Goal: Task Accomplishment & Management: Manage account settings

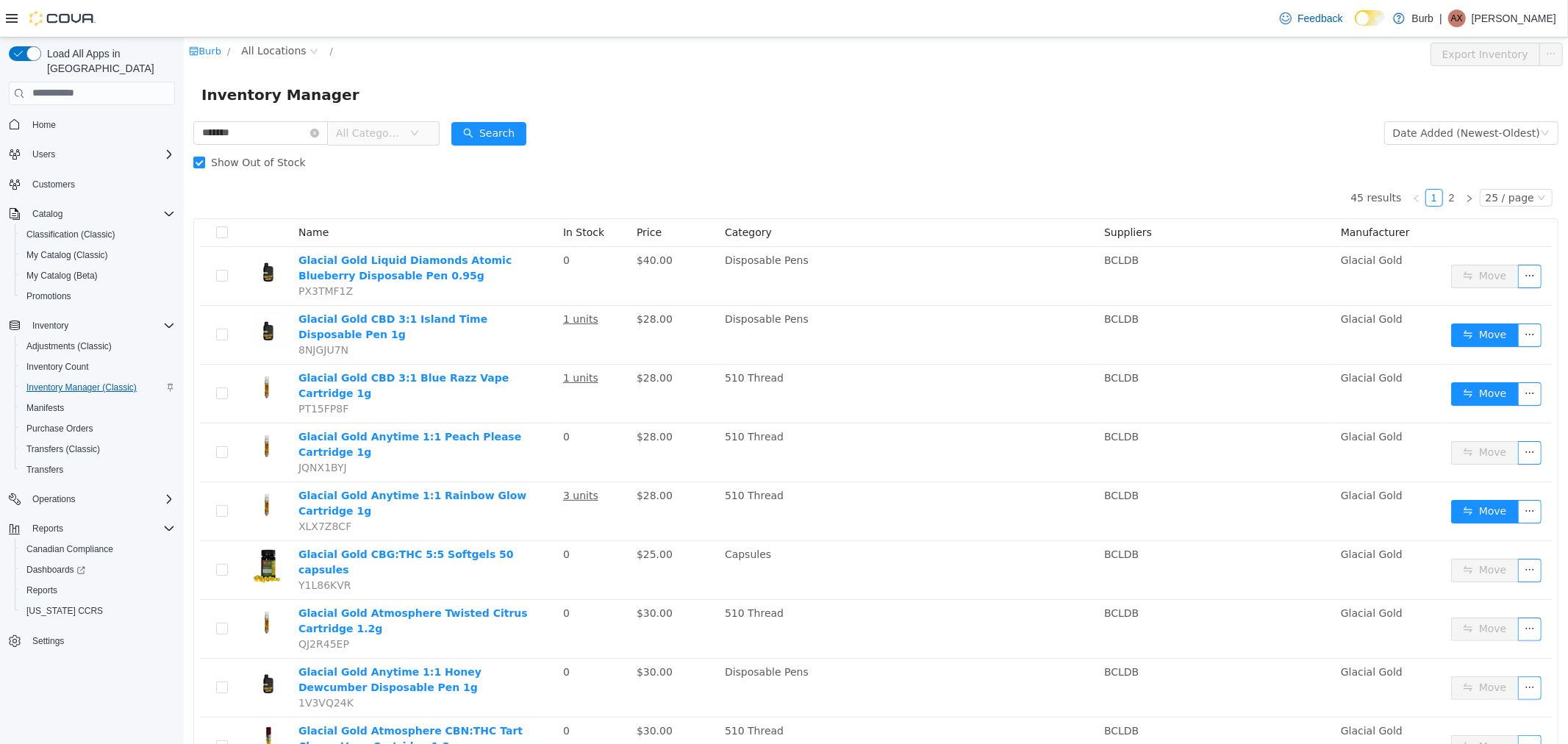
scroll to position [572, 0]
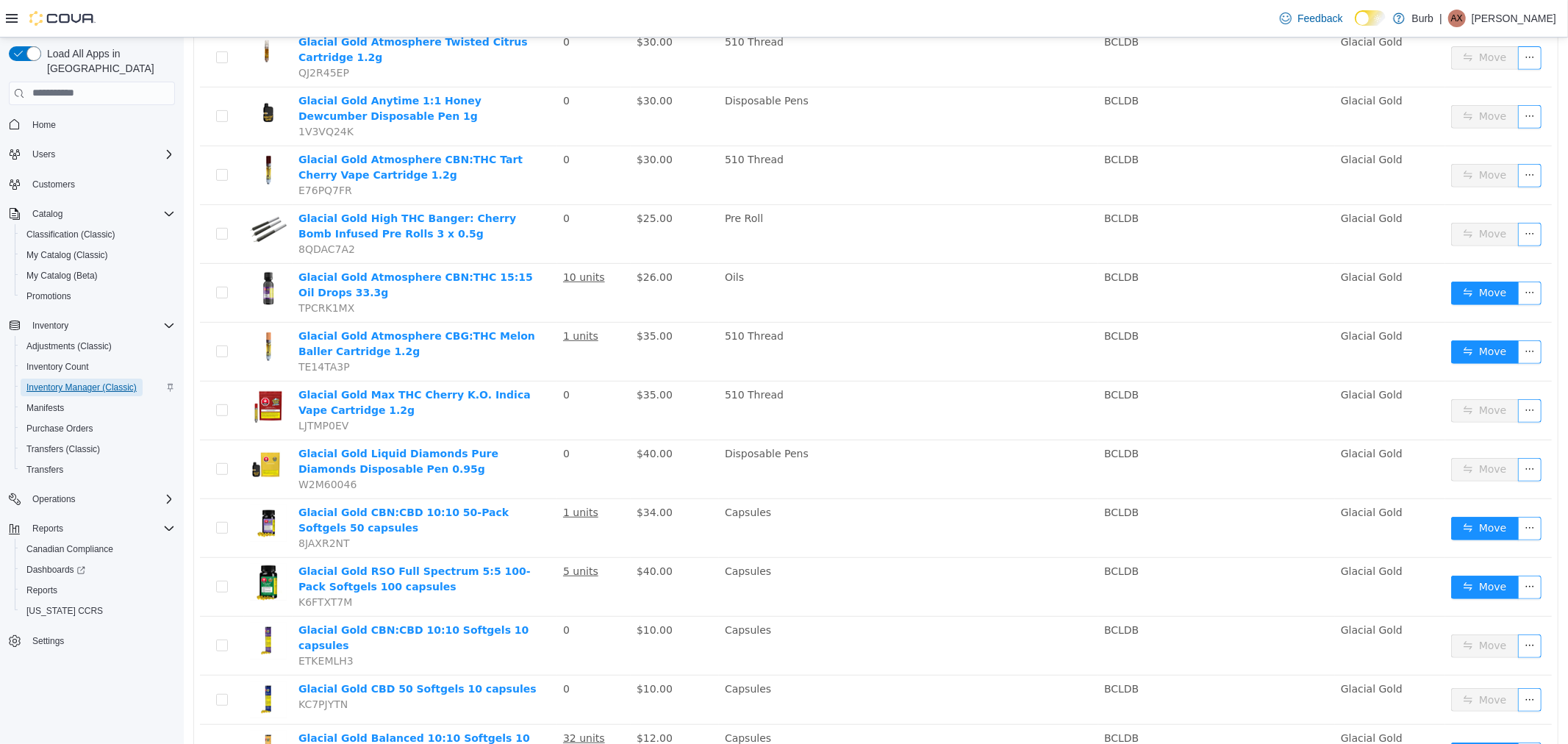
click at [74, 381] on span "Inventory Manager (Classic)" at bounding box center [81, 387] width 110 height 12
click at [54, 443] on span "Transfers (Classic)" at bounding box center [63, 449] width 74 height 12
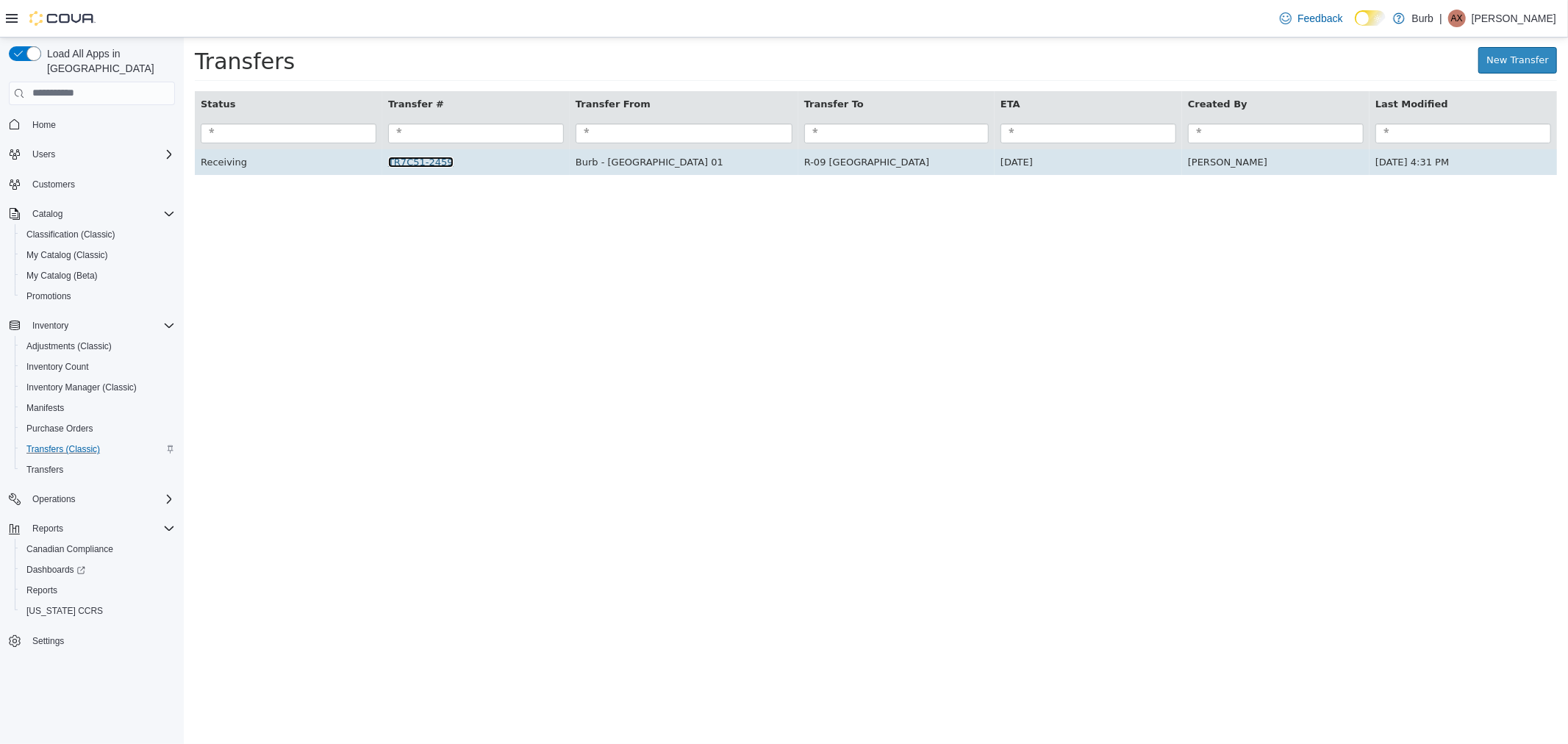
click at [431, 161] on link "TR7C51-2459" at bounding box center [419, 161] width 65 height 11
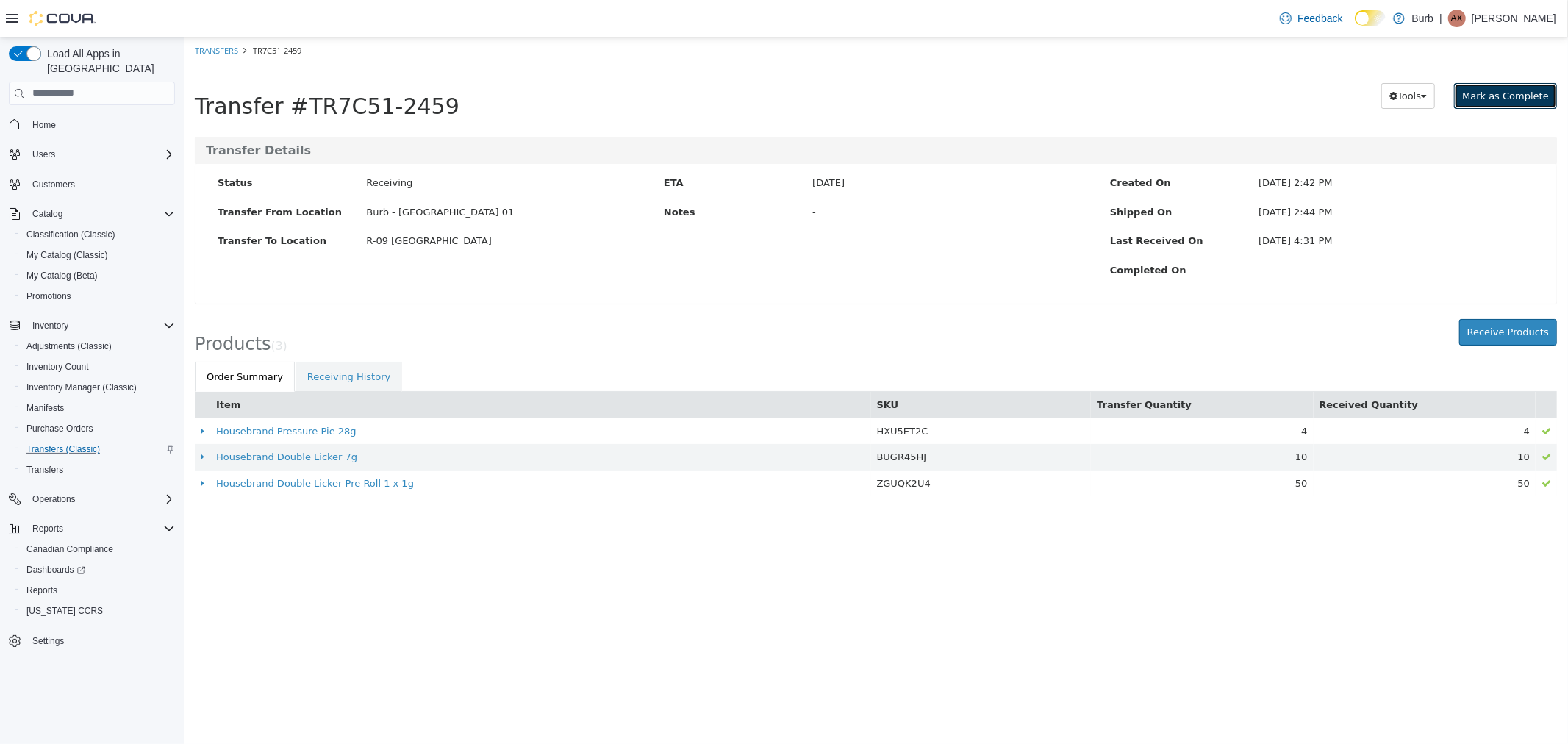
click at [1510, 90] on span "Mark as Complete" at bounding box center [1505, 95] width 87 height 11
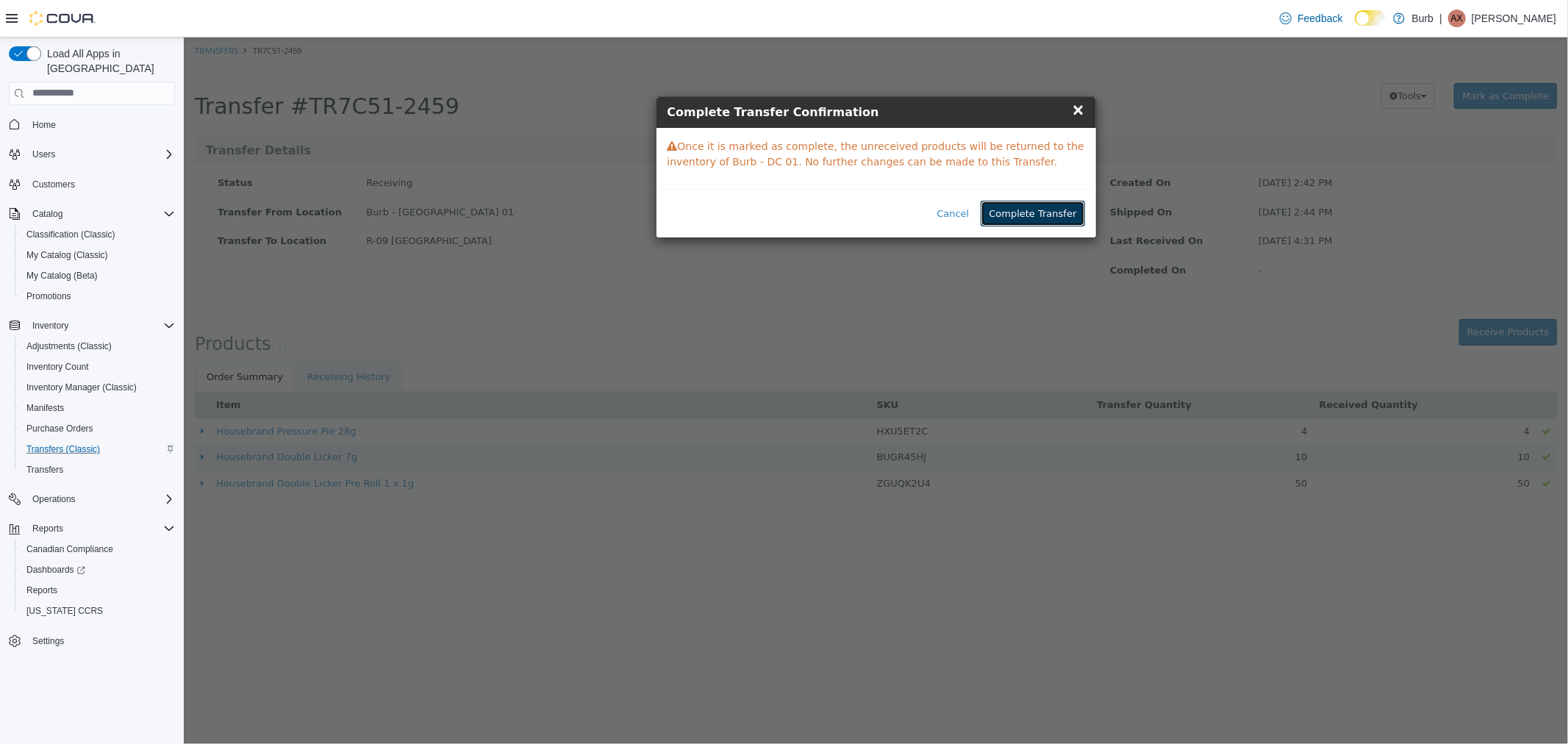
click at [1068, 211] on button "Complete Transfer" at bounding box center [1031, 213] width 104 height 26
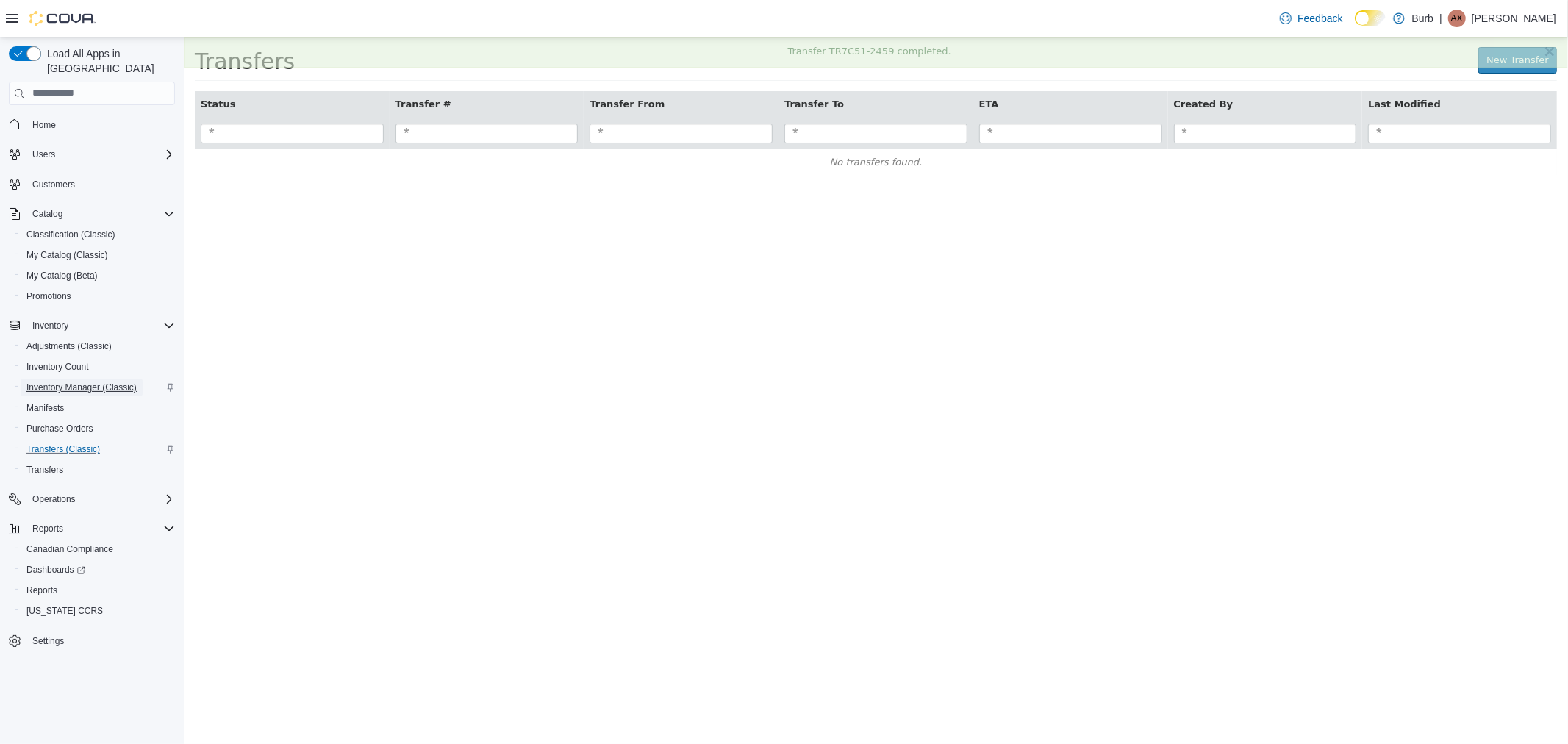
click at [72, 381] on span "Inventory Manager (Classic)" at bounding box center [81, 387] width 110 height 12
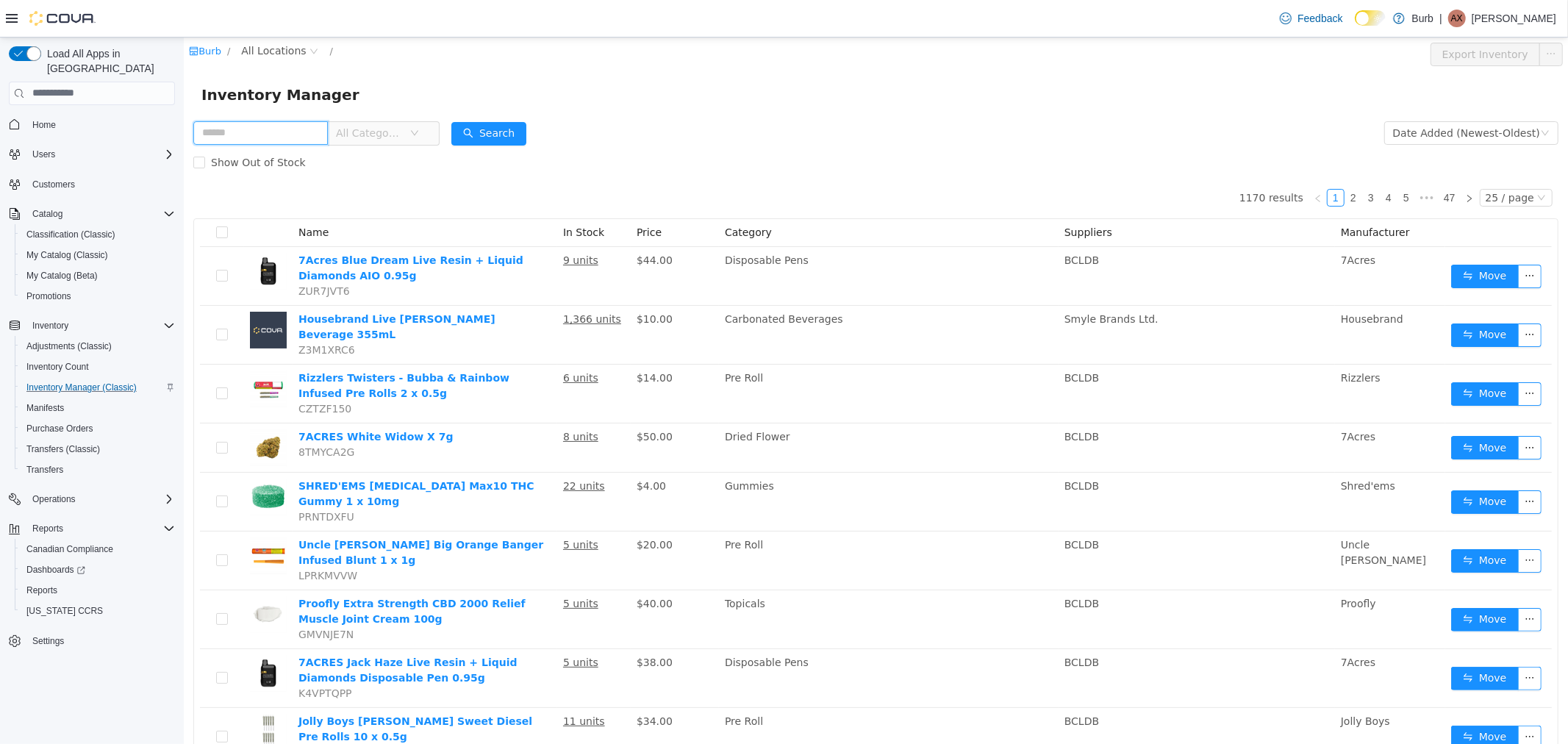
click at [314, 131] on input "text" at bounding box center [260, 132] width 134 height 24
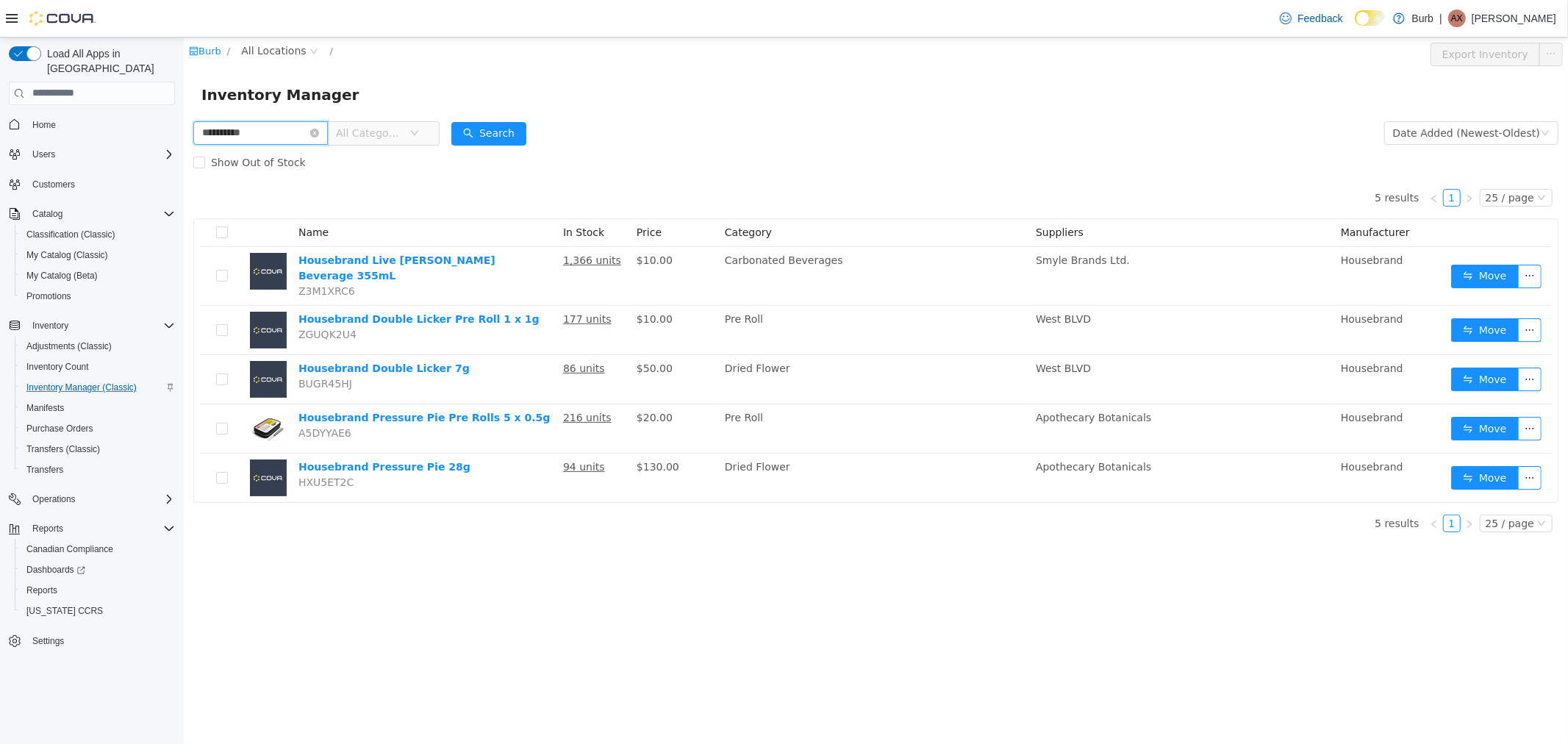
drag, startPoint x: 274, startPoint y: 138, endPoint x: 158, endPoint y: 131, distance: 116.2
click at [183, 131] on html "**********" at bounding box center [875, 390] width 1385 height 707
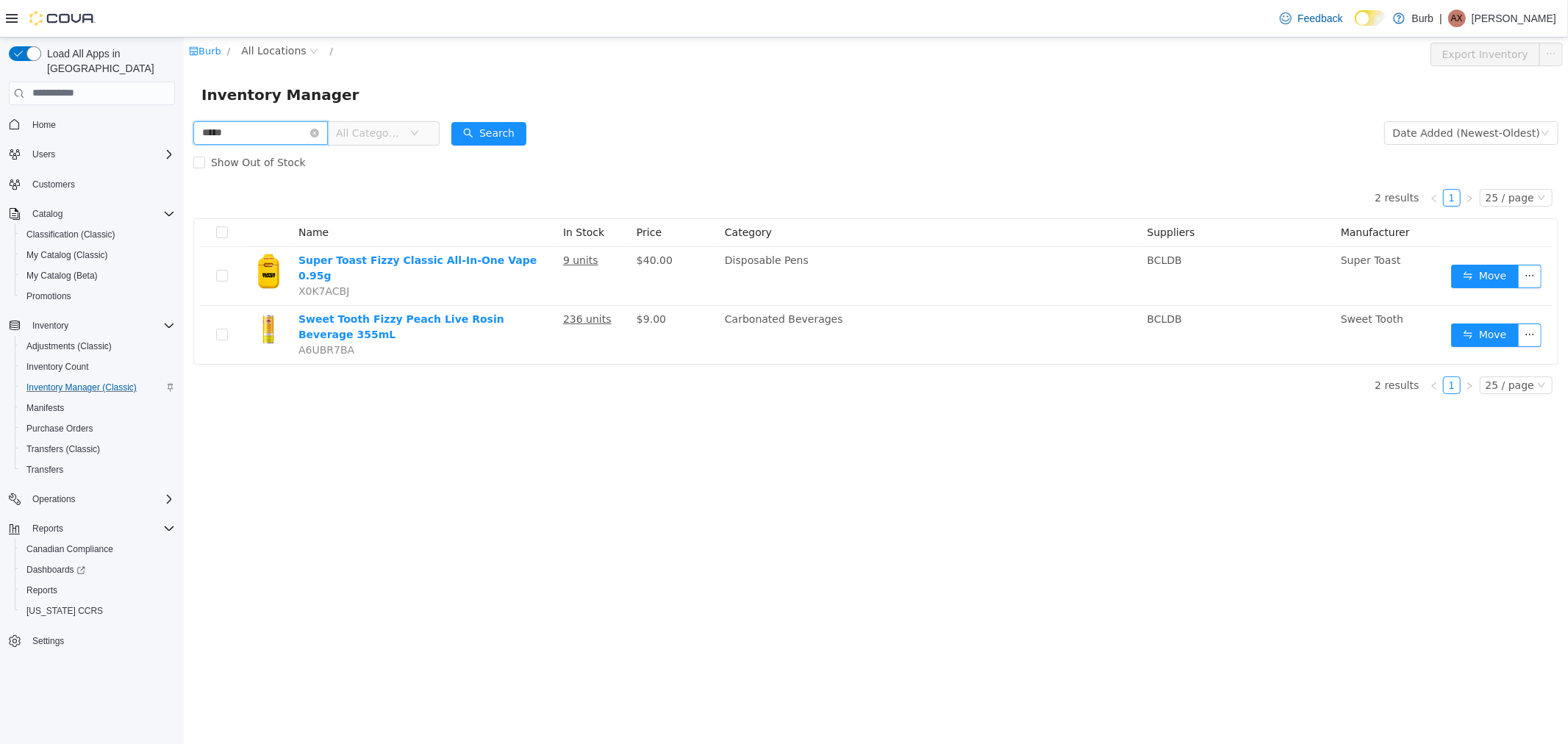
drag, startPoint x: 239, startPoint y: 134, endPoint x: 128, endPoint y: 115, distance: 112.6
click at [183, 115] on html "Burb / All Locations / Export Inventory Inventory Manager ***** All Categories …" at bounding box center [875, 390] width 1385 height 707
type input "**********"
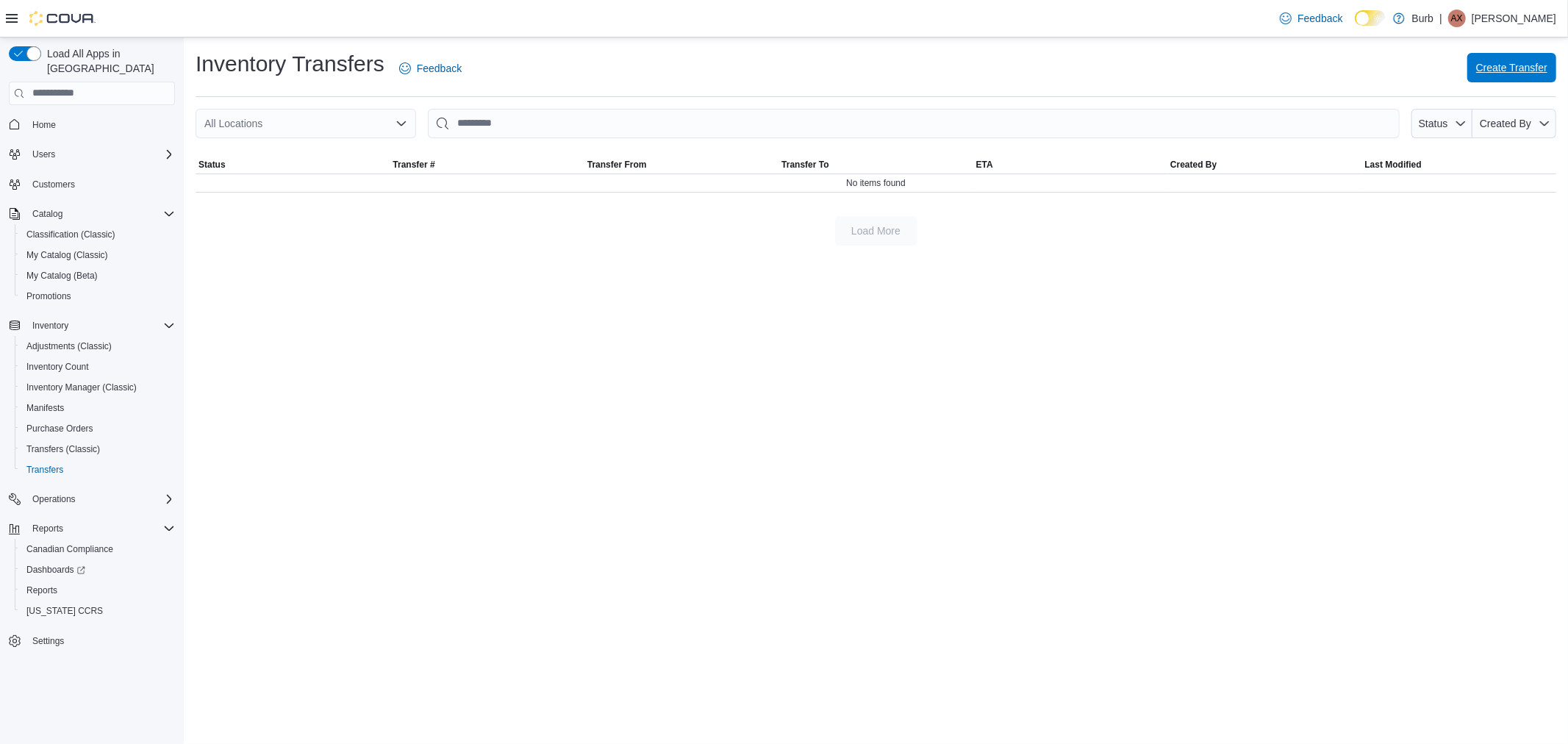
click at [1529, 57] on span "Create Transfer" at bounding box center [1512, 67] width 71 height 30
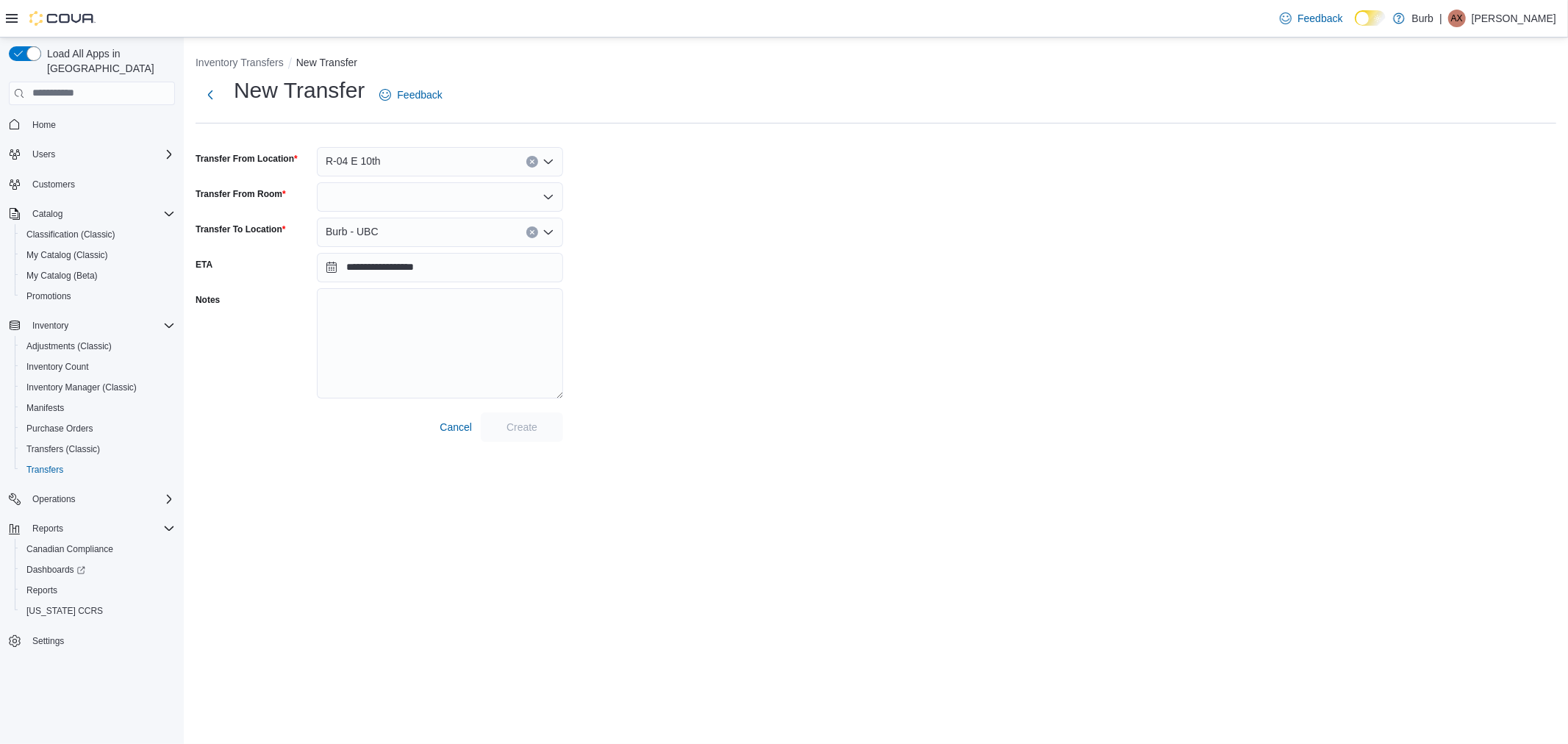
click at [396, 164] on div "R-04 E 10th" at bounding box center [440, 161] width 246 height 30
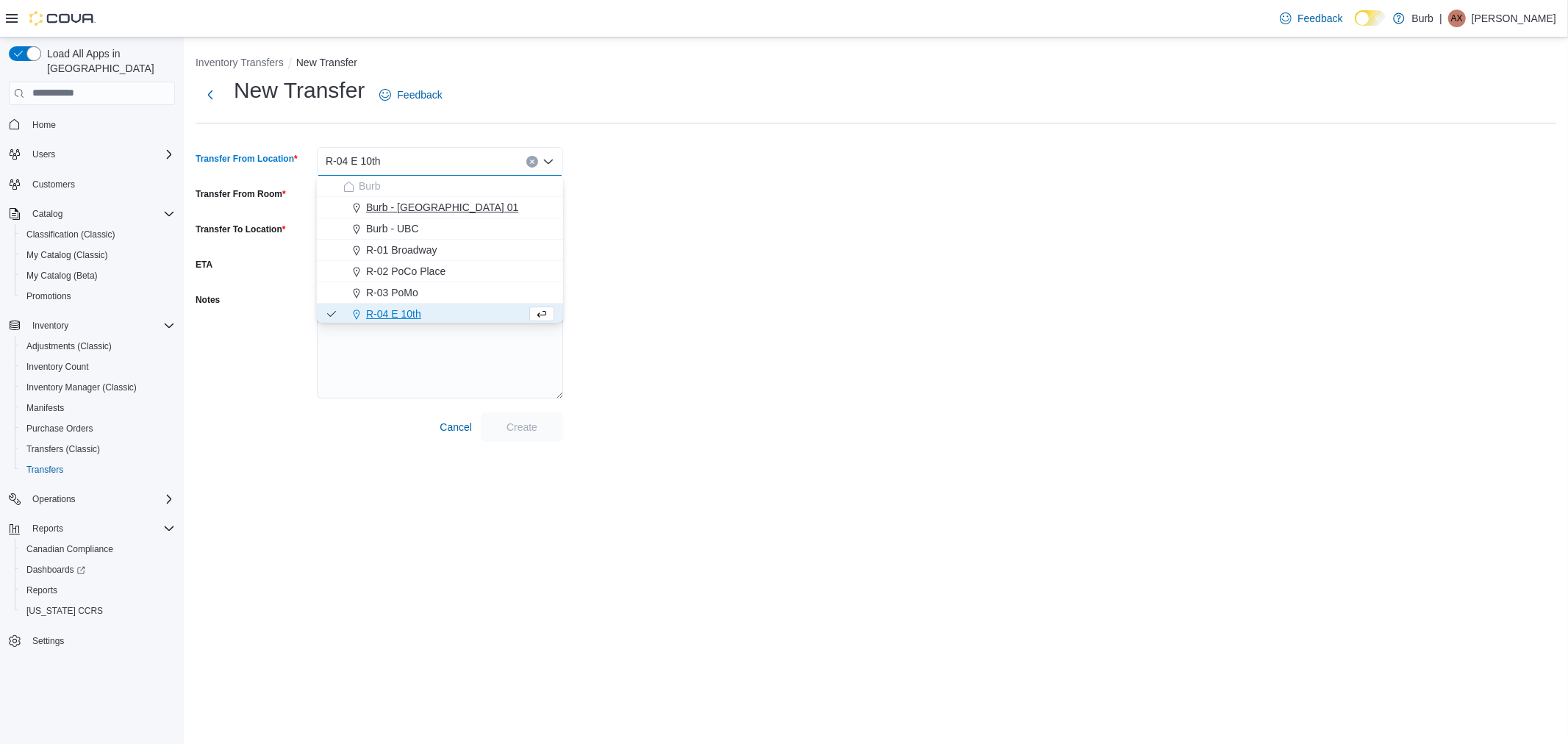
click at [392, 203] on span "Burb - [GEOGRAPHIC_DATA] 01" at bounding box center [441, 207] width 152 height 14
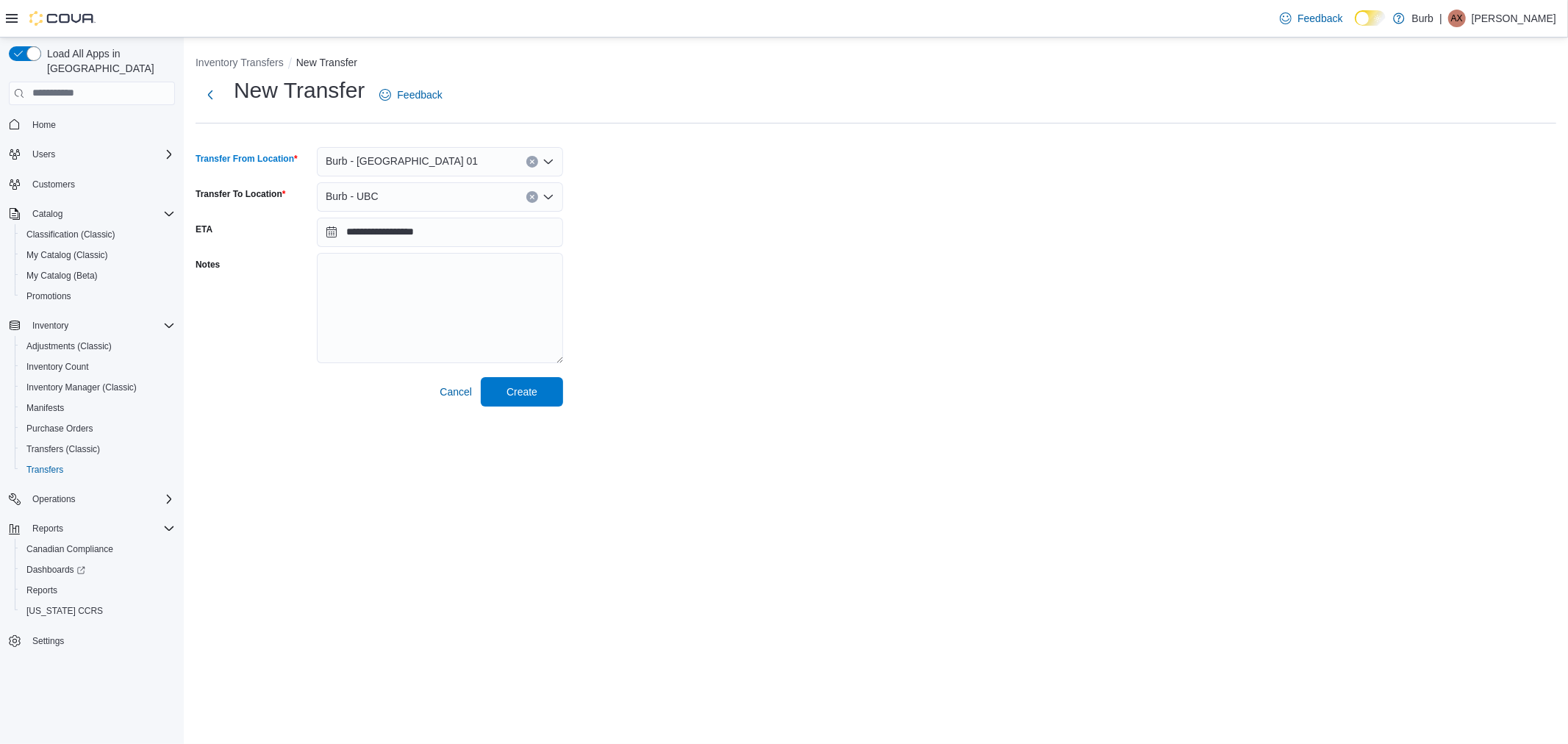
click at [390, 200] on div "Burb - UBC" at bounding box center [440, 197] width 246 height 30
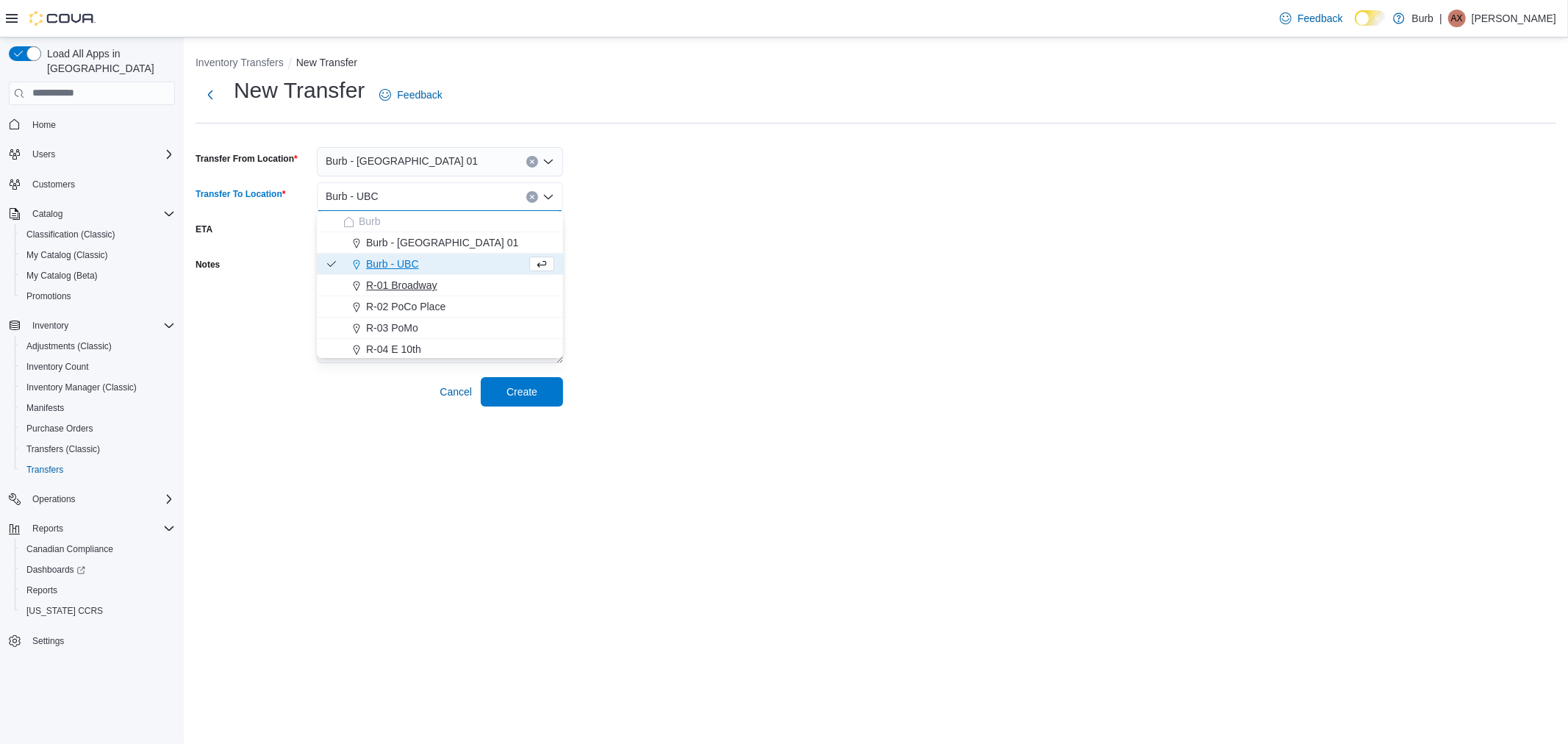
click at [403, 282] on span "R-01 Broadway" at bounding box center [402, 285] width 71 height 14
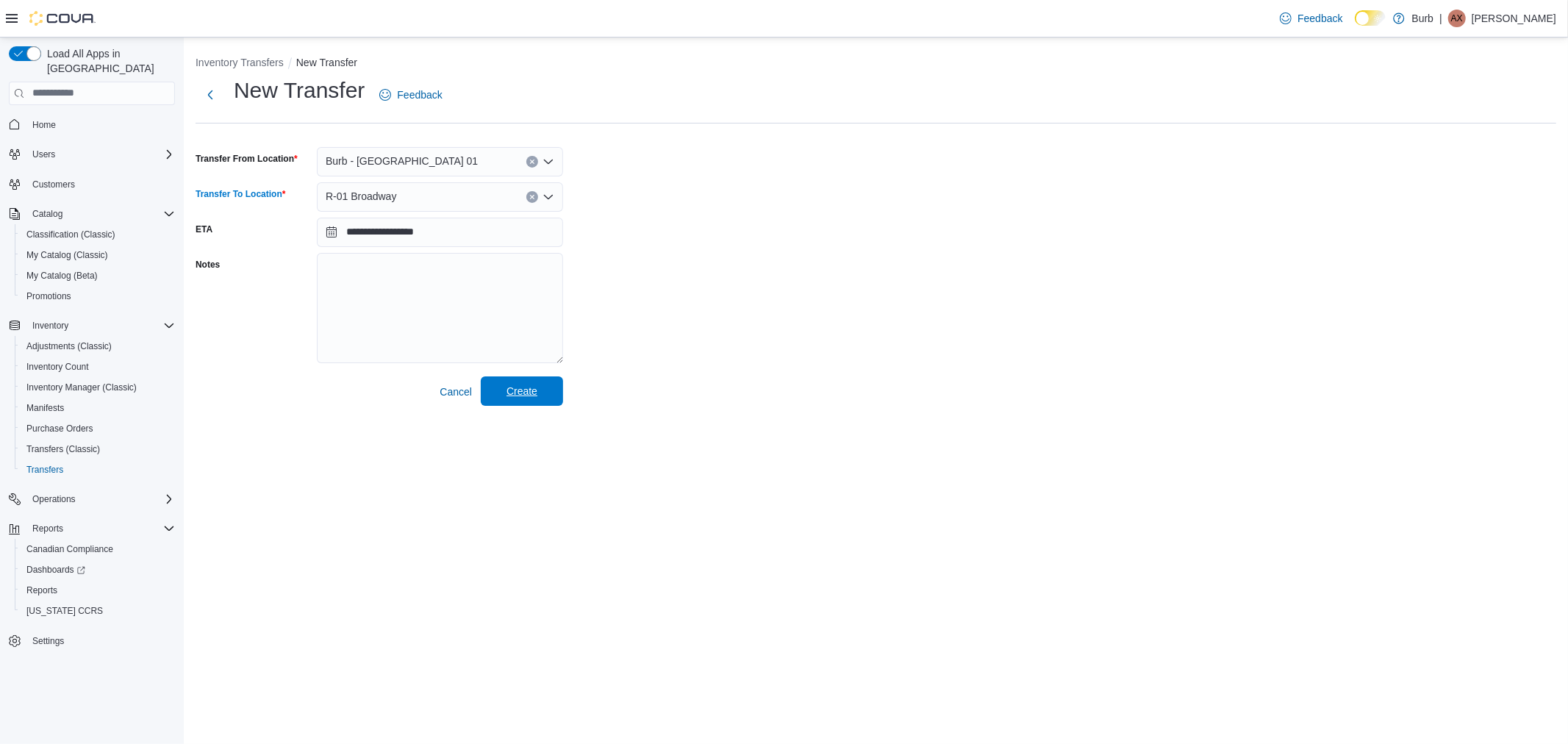
click at [531, 391] on span "Create" at bounding box center [522, 391] width 31 height 14
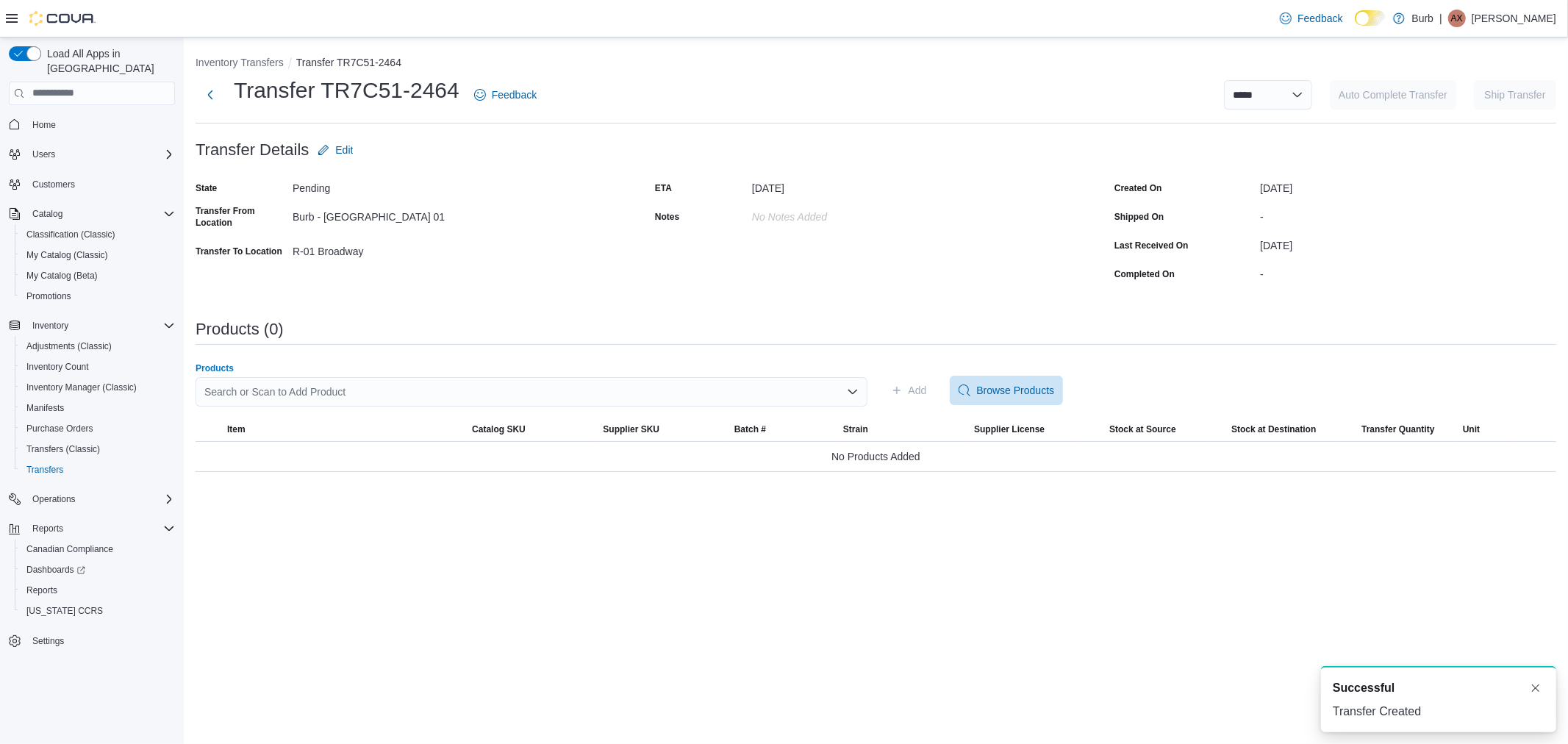
click at [360, 392] on div "Search or Scan to Add Product" at bounding box center [531, 392] width 672 height 30
drag, startPoint x: 261, startPoint y: 64, endPoint x: 48, endPoint y: 454, distance: 444.4
drag, startPoint x: 48, startPoint y: 454, endPoint x: 104, endPoint y: 470, distance: 58.2
click at [69, 464] on button "Transfers" at bounding box center [98, 470] width 166 height 20
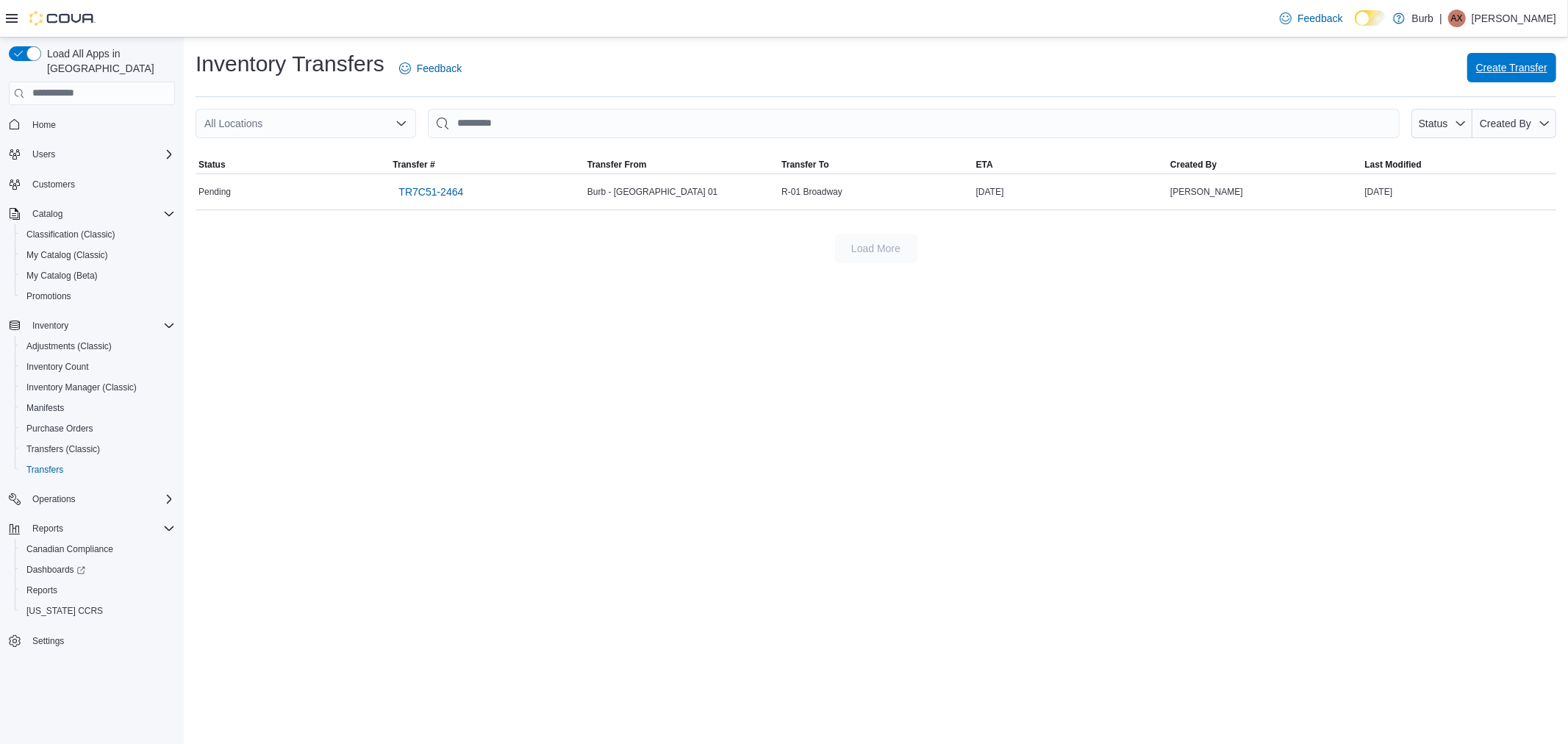
click at [1529, 79] on span "Create Transfer" at bounding box center [1512, 67] width 71 height 30
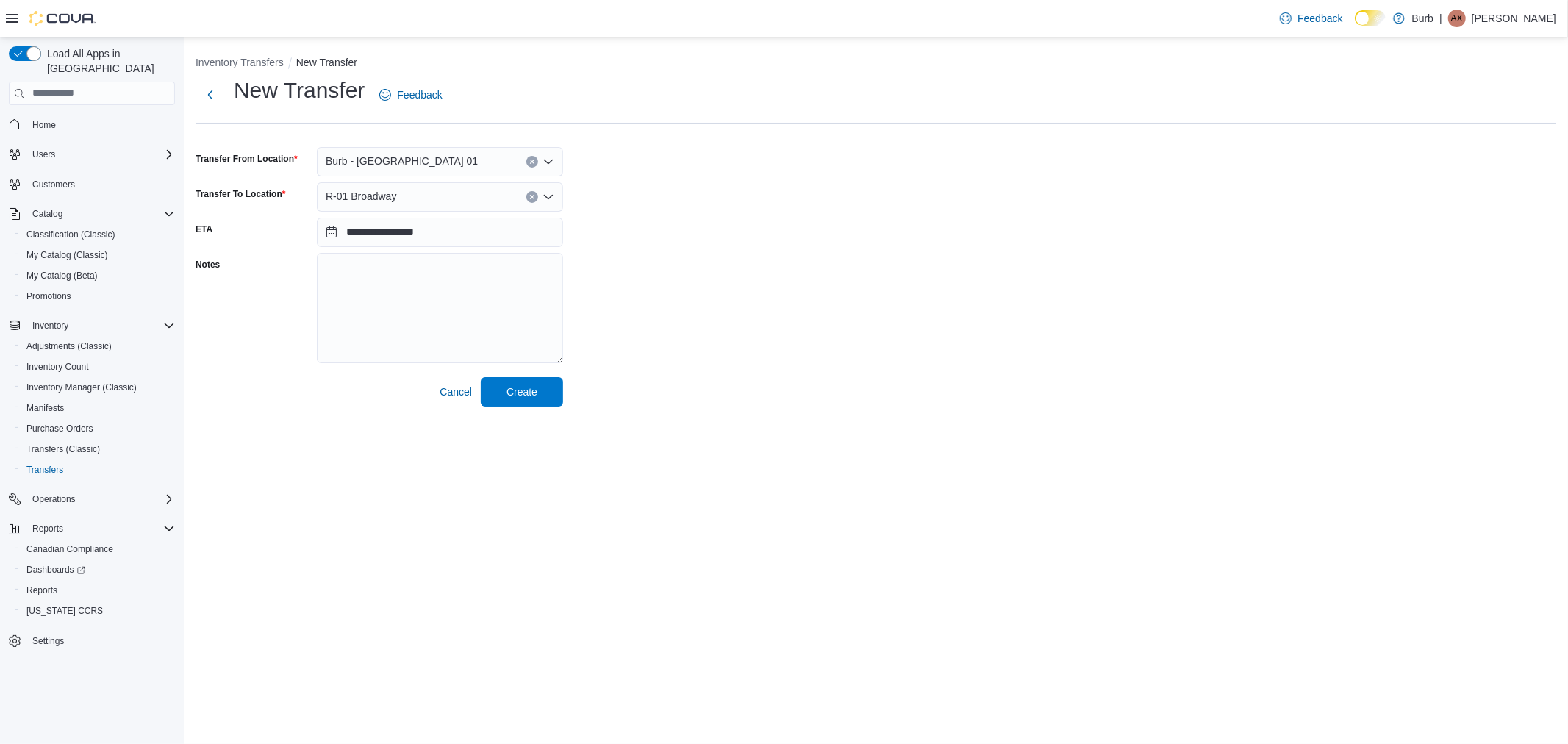
click at [416, 199] on div "R-01 Broadway" at bounding box center [440, 197] width 246 height 30
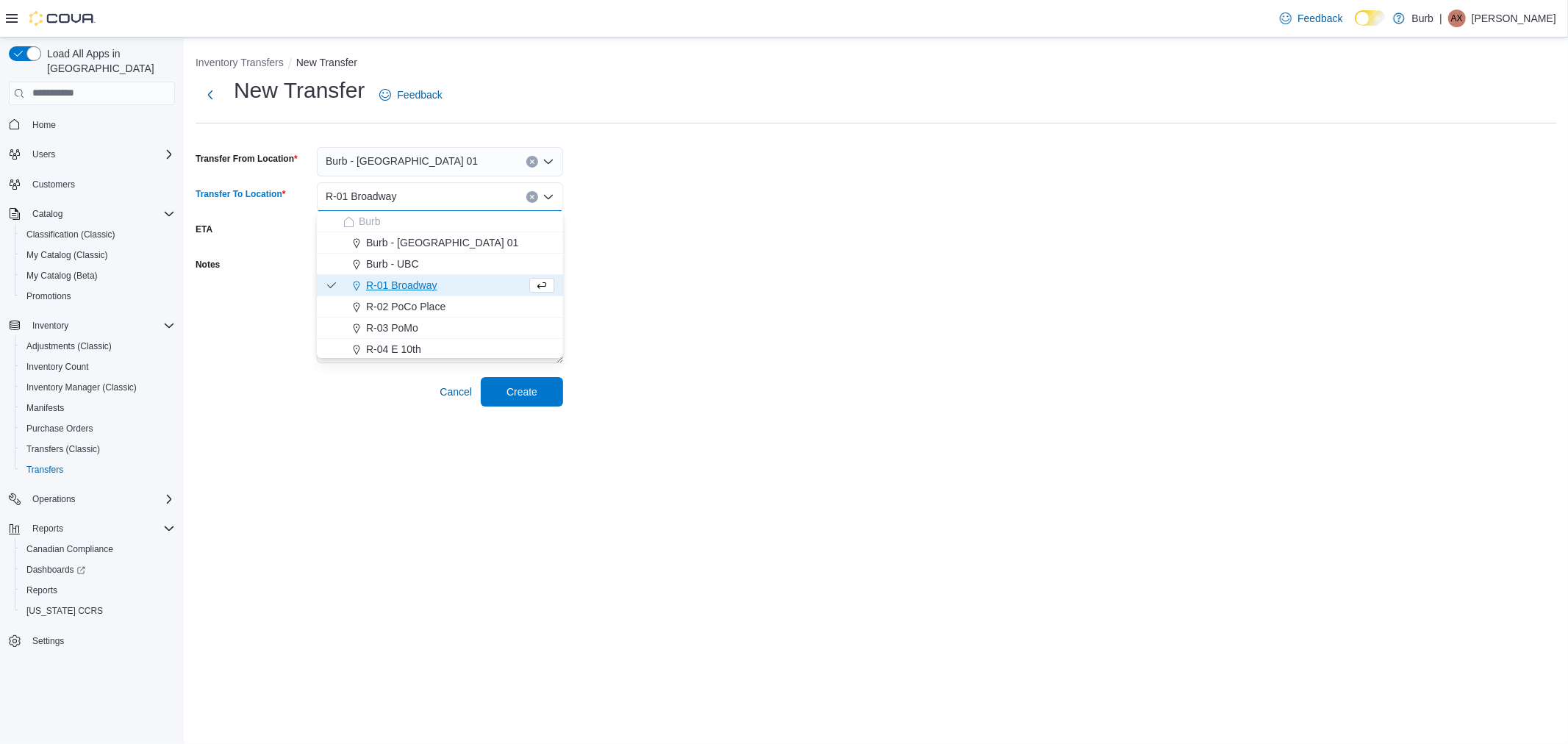
click at [391, 293] on span "R-01 Broadway" at bounding box center [448, 285] width 211 height 14
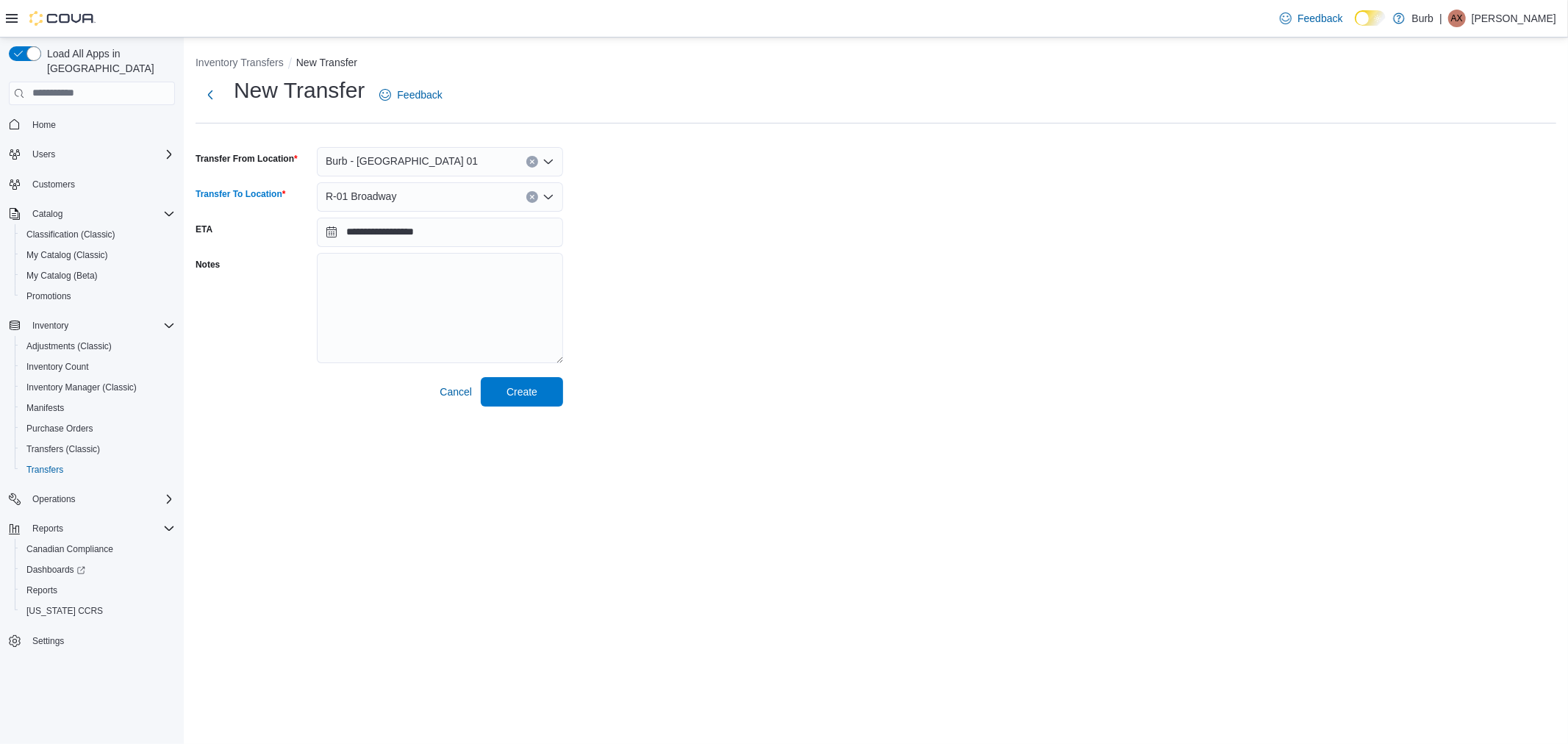
click at [385, 200] on span "R-01 Broadway" at bounding box center [362, 196] width 71 height 18
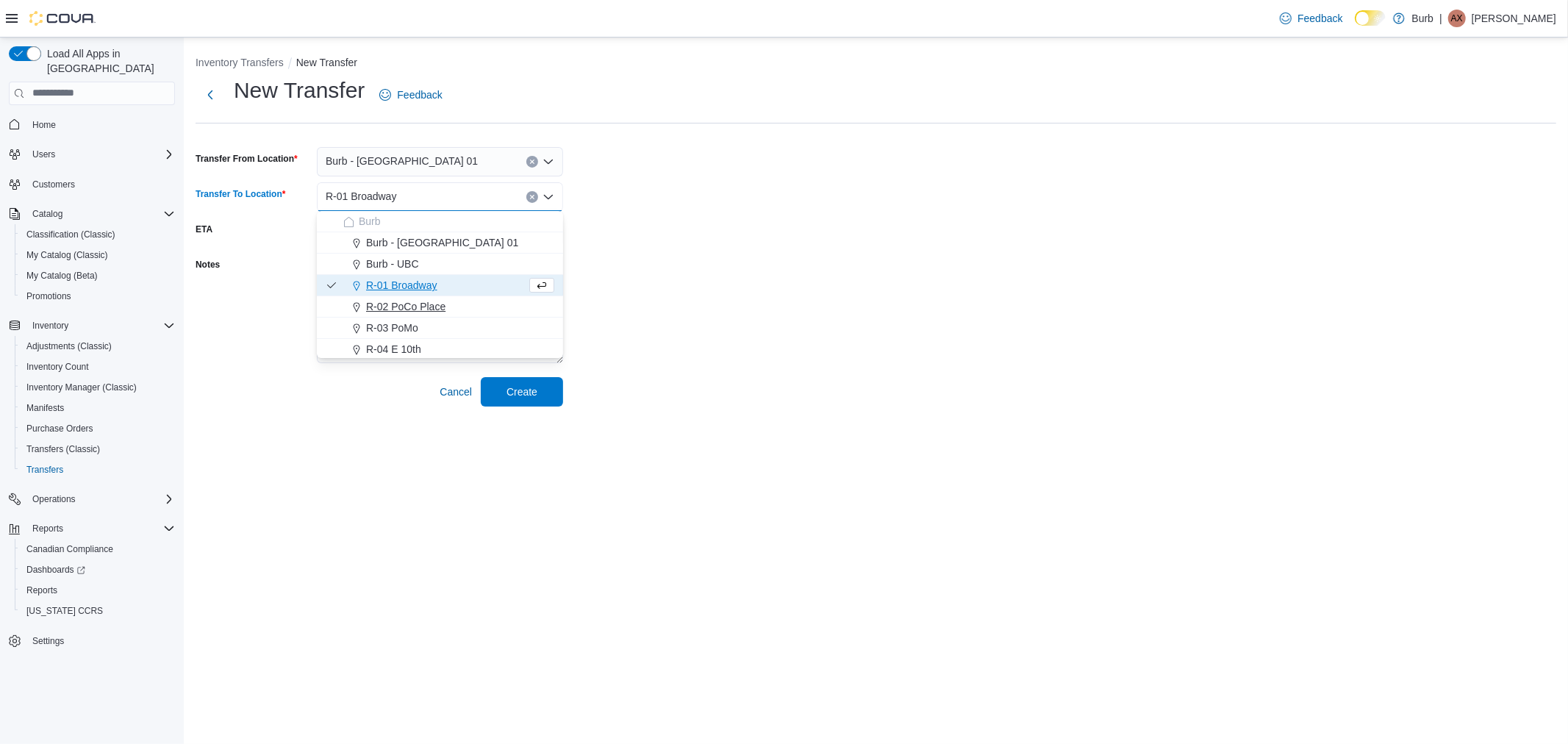
click at [406, 310] on span "R-02 PoCo Place" at bounding box center [406, 306] width 80 height 14
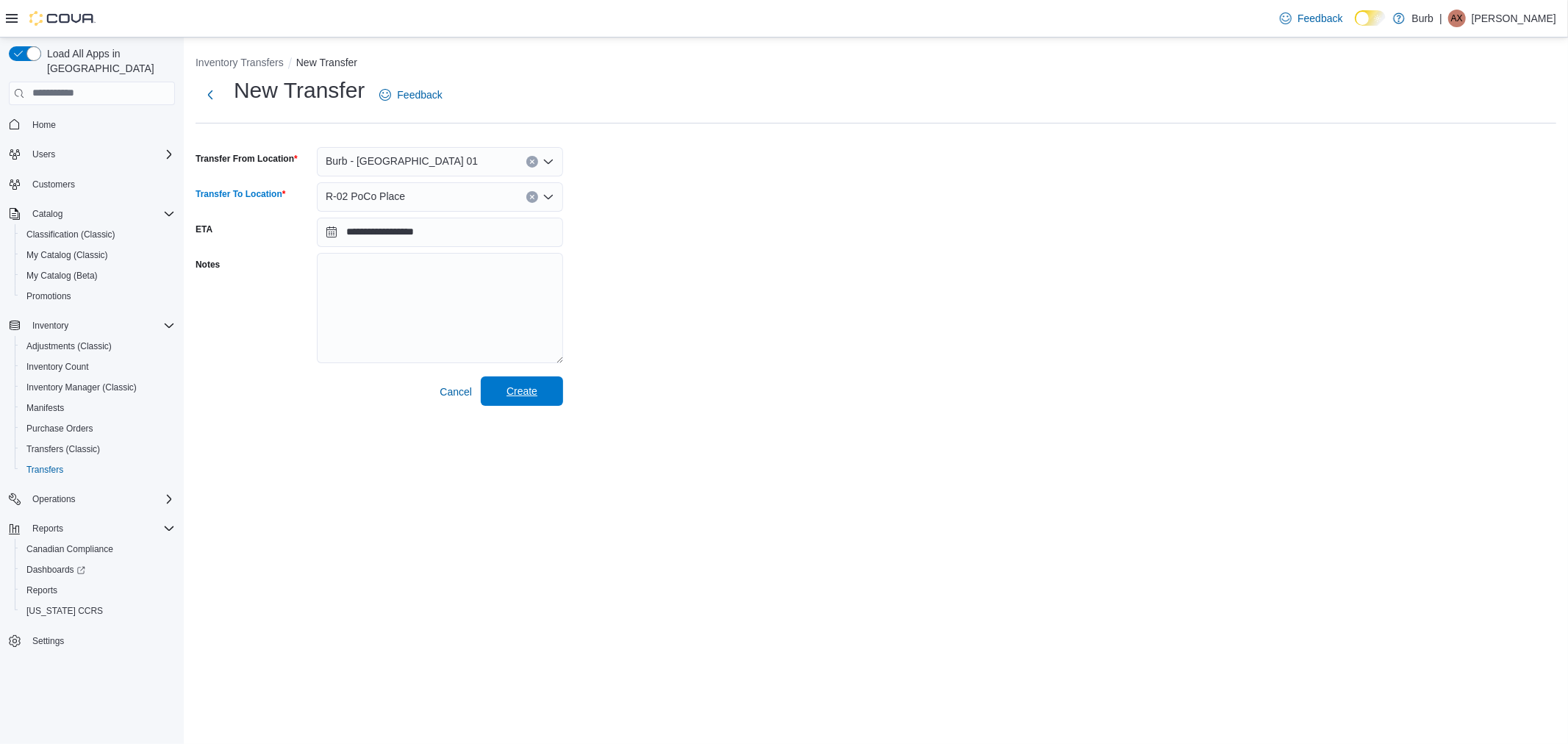
click at [514, 394] on span "Create" at bounding box center [522, 391] width 31 height 14
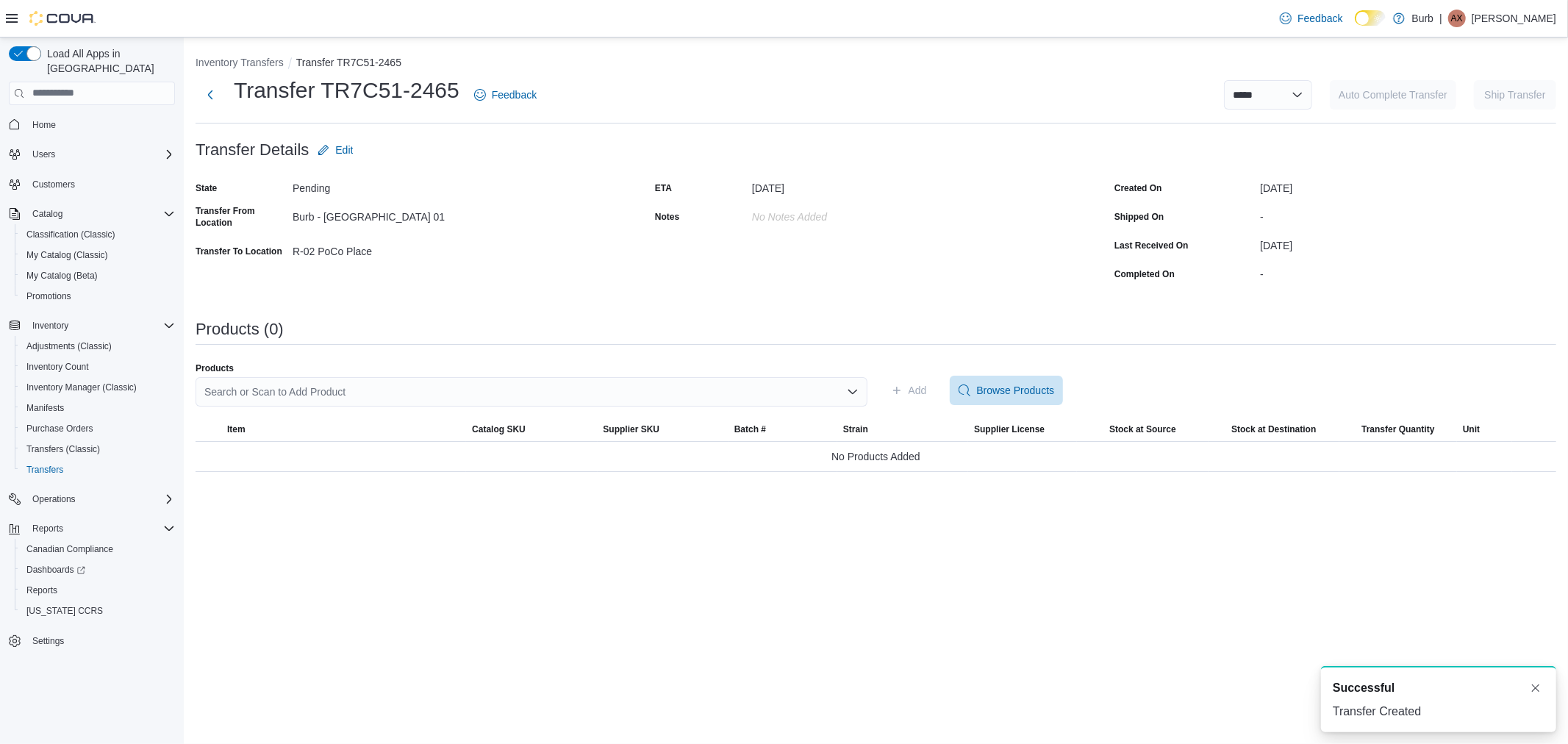
click at [292, 388] on div "Search or Scan to Add Product" at bounding box center [531, 392] width 672 height 30
type input "*"
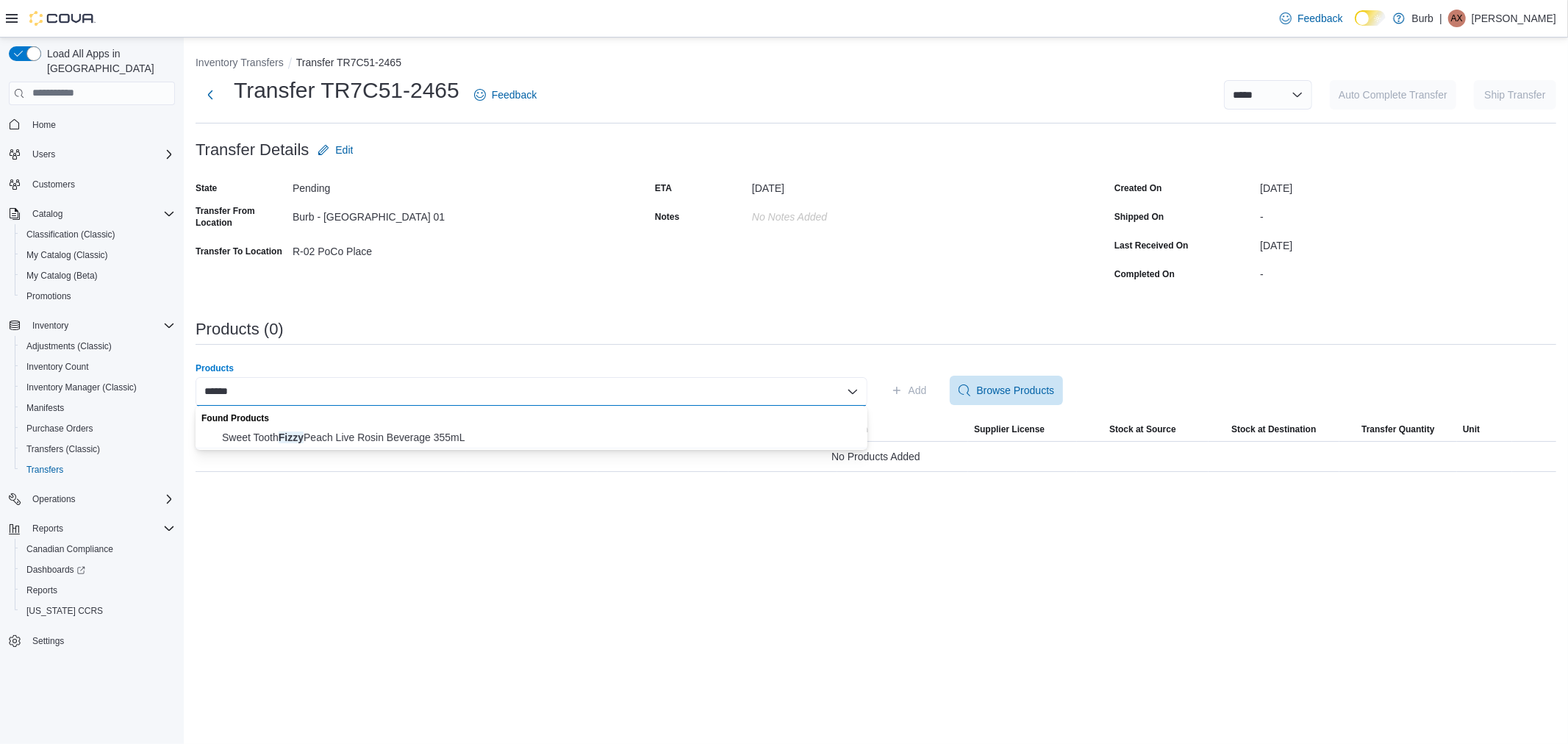
type input "*****"
drag, startPoint x: 332, startPoint y: 423, endPoint x: 335, endPoint y: 432, distance: 9.5
click at [332, 424] on div "Found Products" at bounding box center [531, 416] width 672 height 21
click at [336, 434] on span "Sweet Tooth Fizzy Peach Live Rosin Beverage 355mL" at bounding box center [541, 437] width 637 height 14
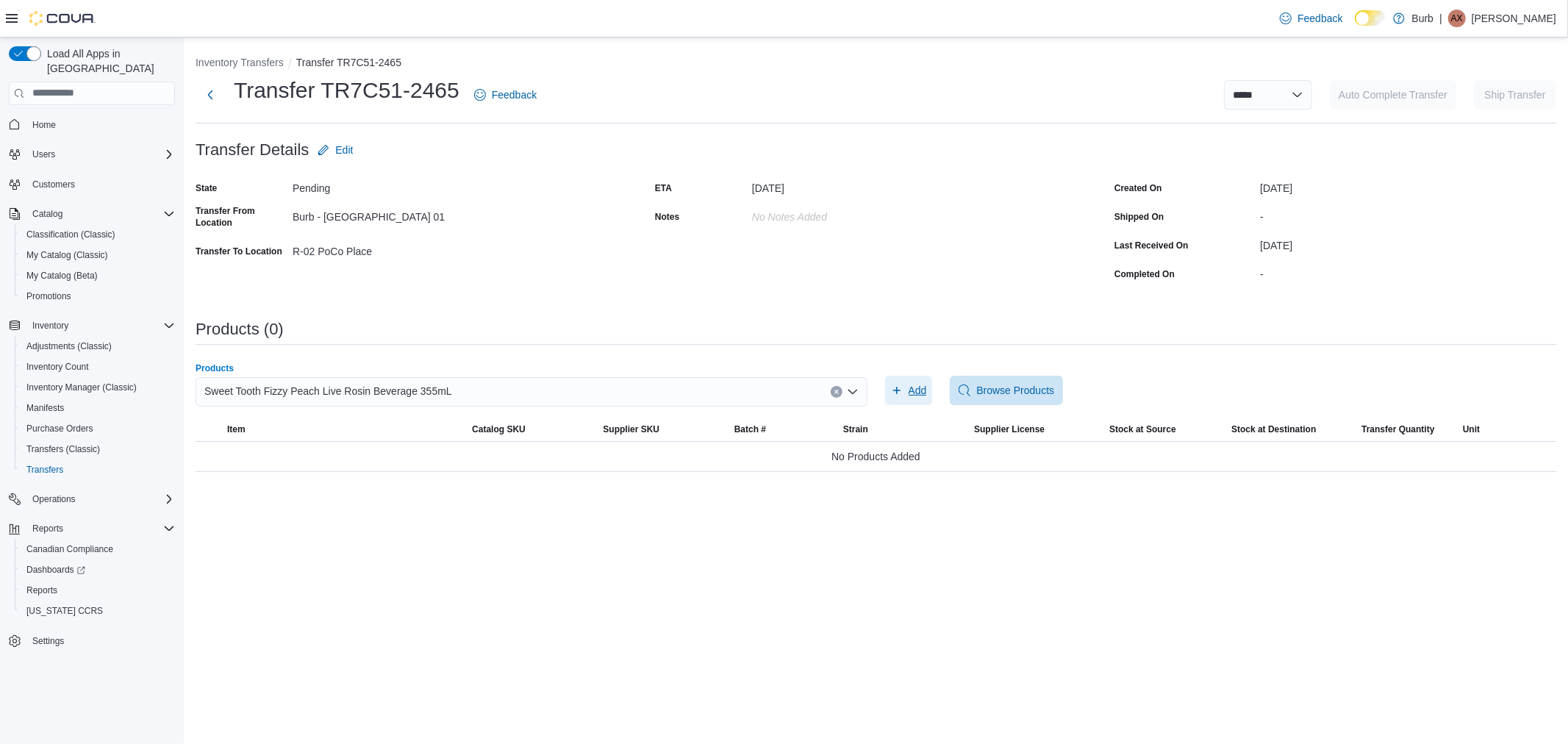
click at [910, 388] on span "Add" at bounding box center [918, 390] width 19 height 14
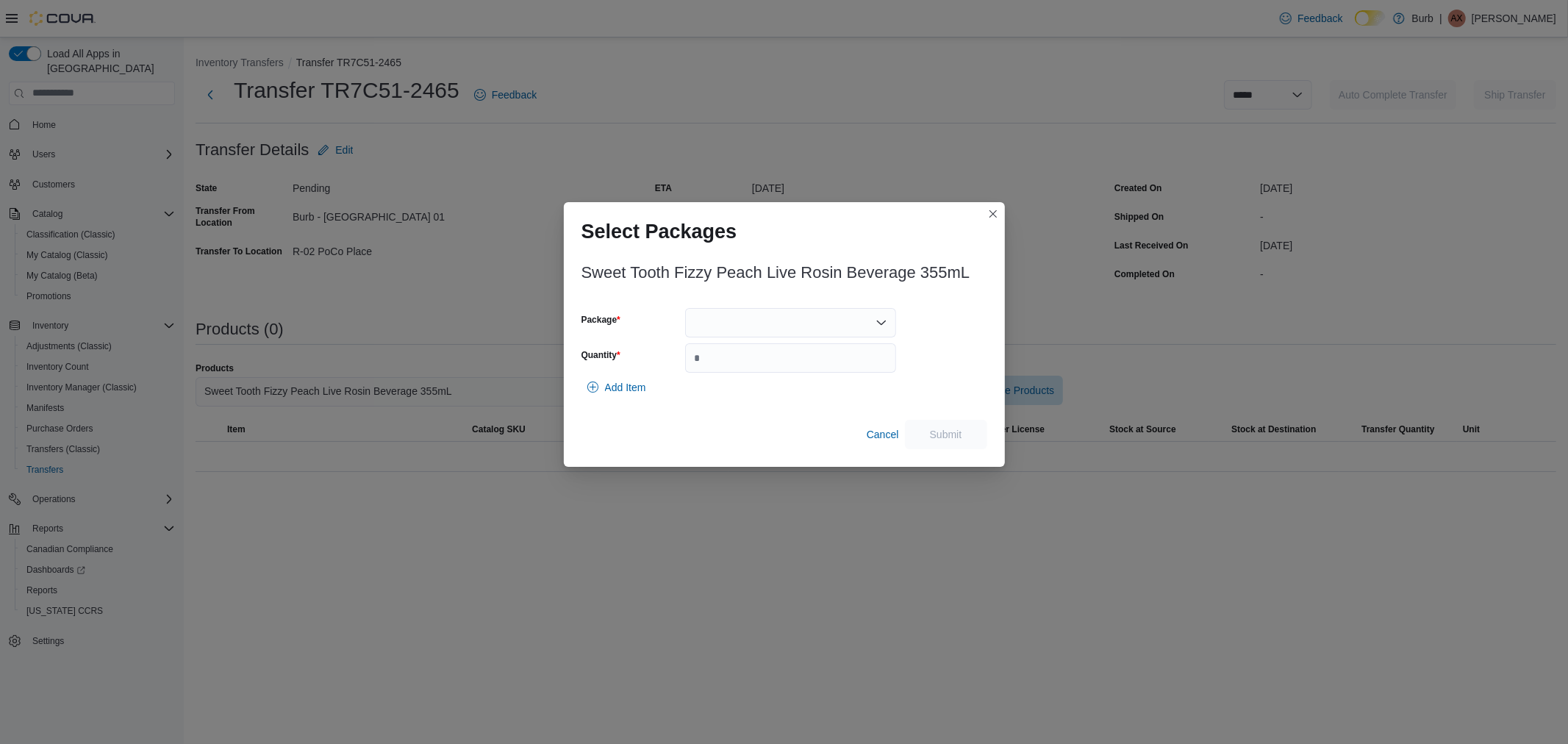
click at [727, 321] on div at bounding box center [790, 323] width 211 height 30
click at [732, 366] on span "081325-FPLR003" at bounding box center [799, 369] width 176 height 14
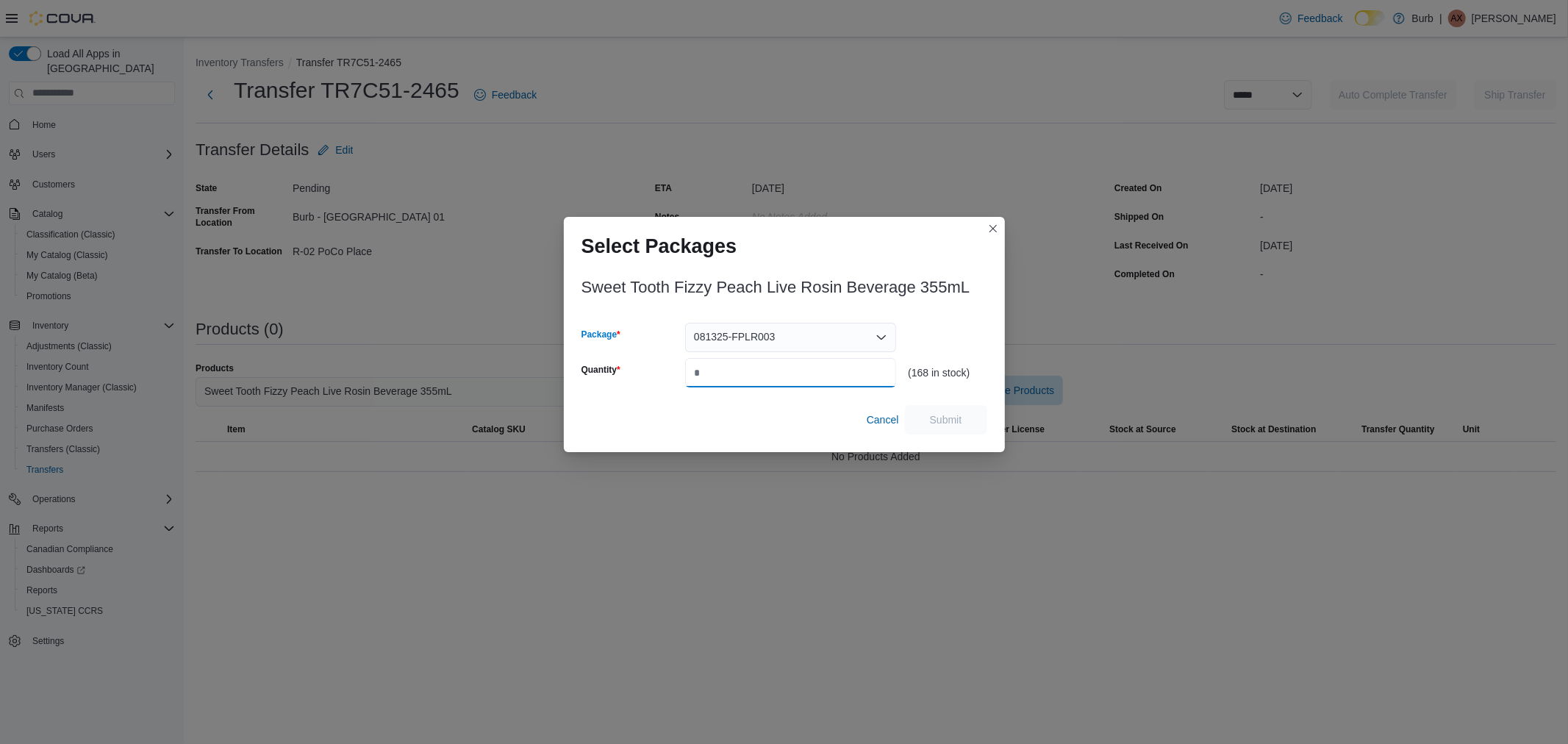
click at [733, 366] on input "Quantity" at bounding box center [790, 373] width 211 height 30
type input "**"
click at [931, 422] on span "Submit" at bounding box center [947, 419] width 32 height 14
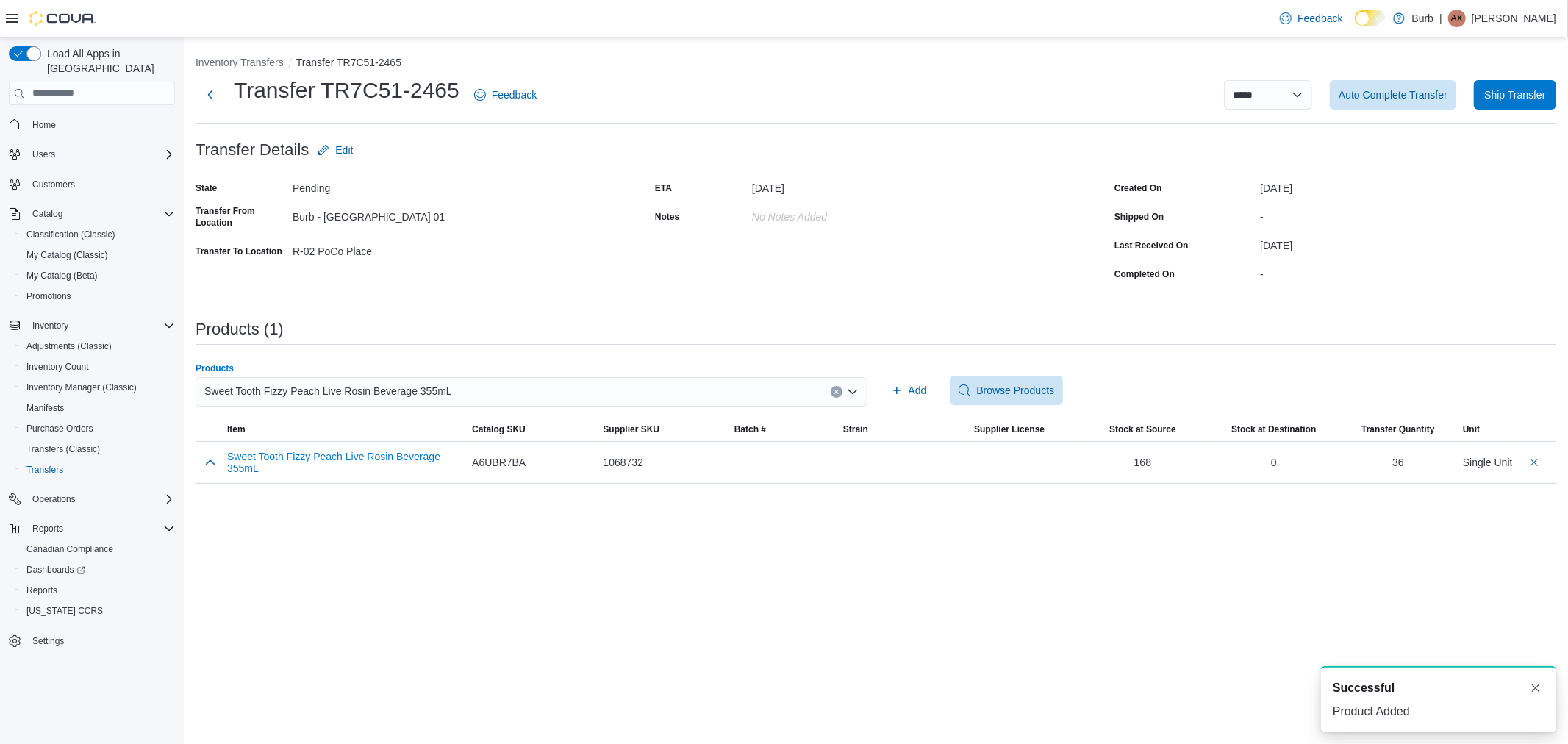
click at [840, 388] on button "Clear input" at bounding box center [837, 392] width 12 height 12
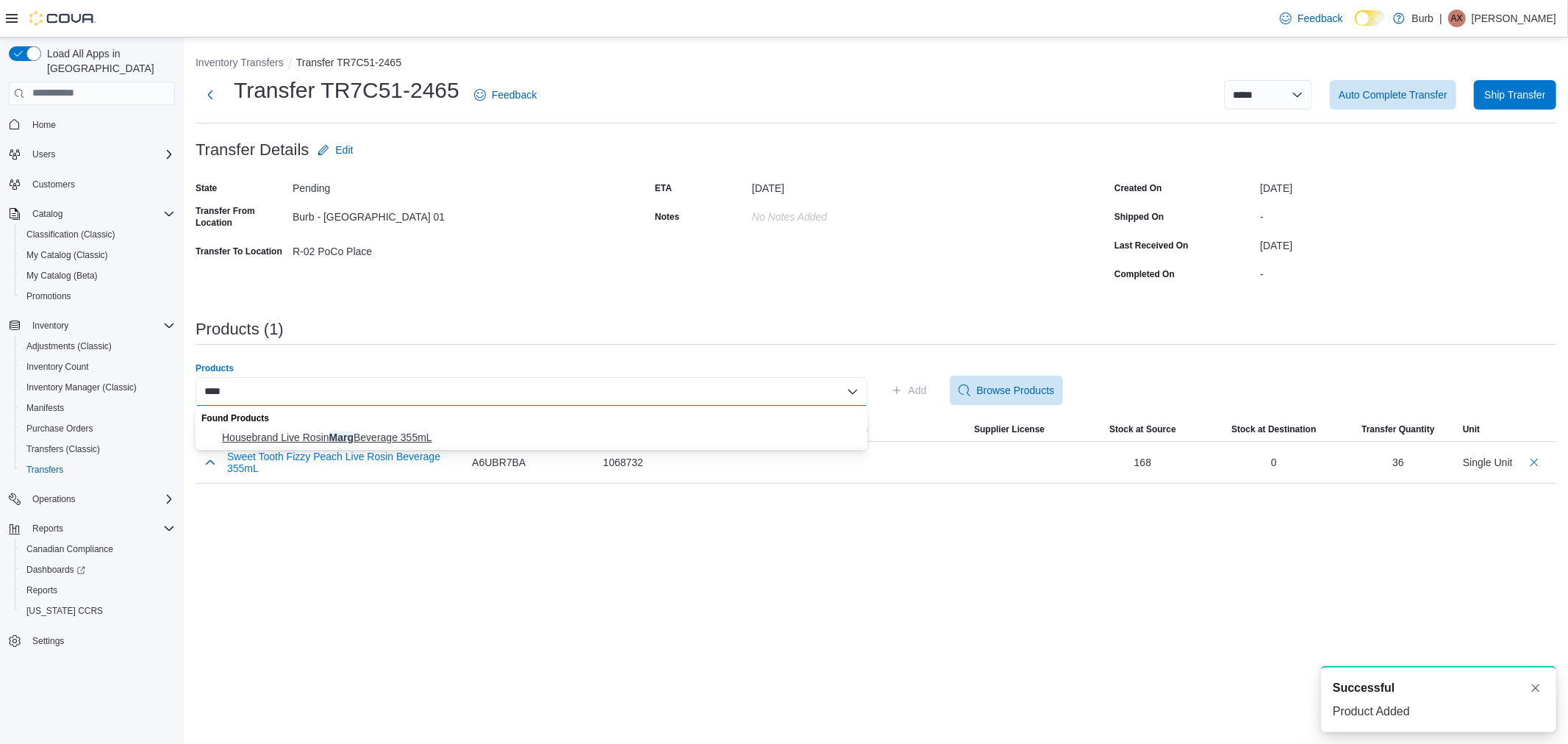
type input "****"
click at [399, 435] on span "Housebrand Live Rosin Marg Beverage 355mL" at bounding box center [541, 437] width 637 height 14
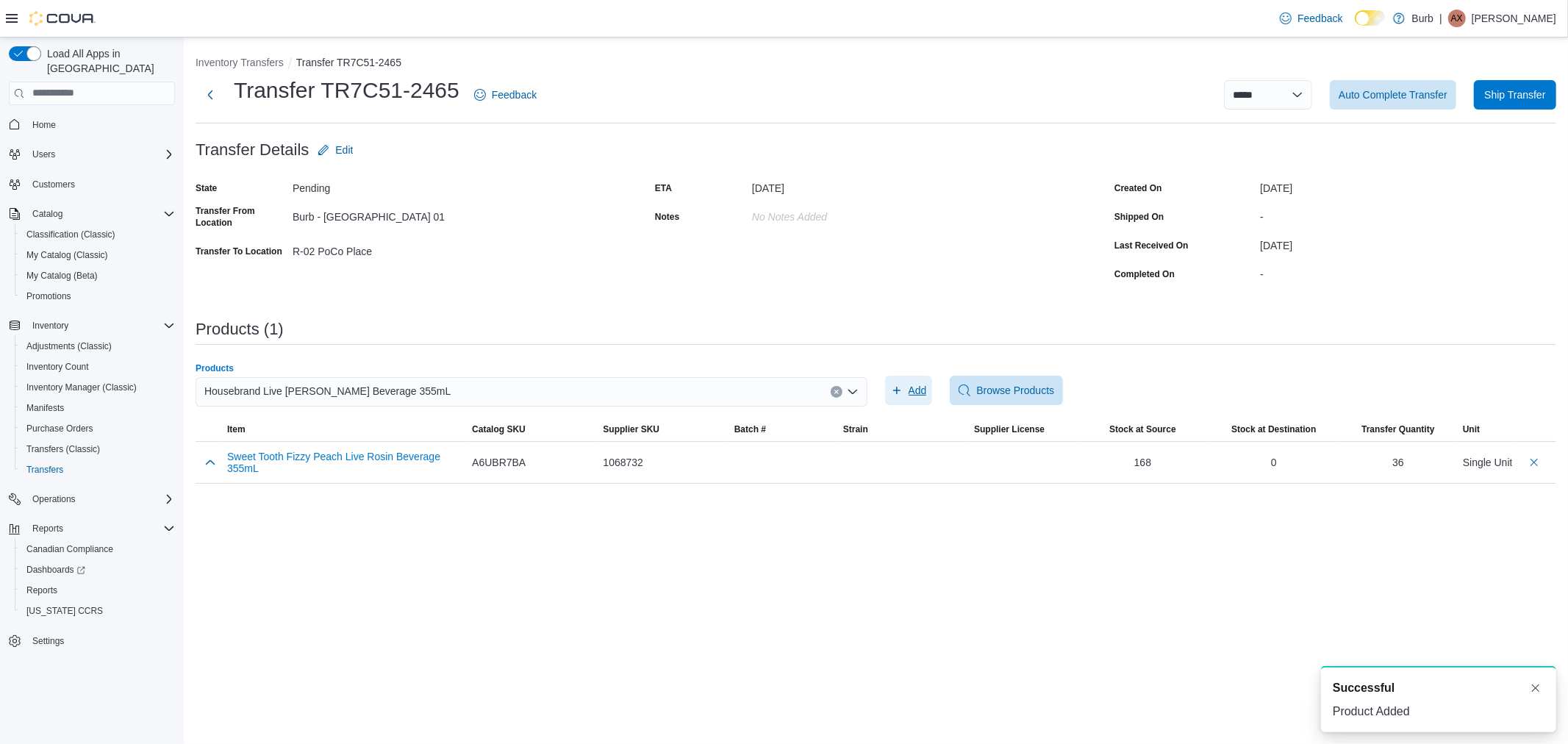
click at [924, 391] on span "Add" at bounding box center [918, 390] width 19 height 14
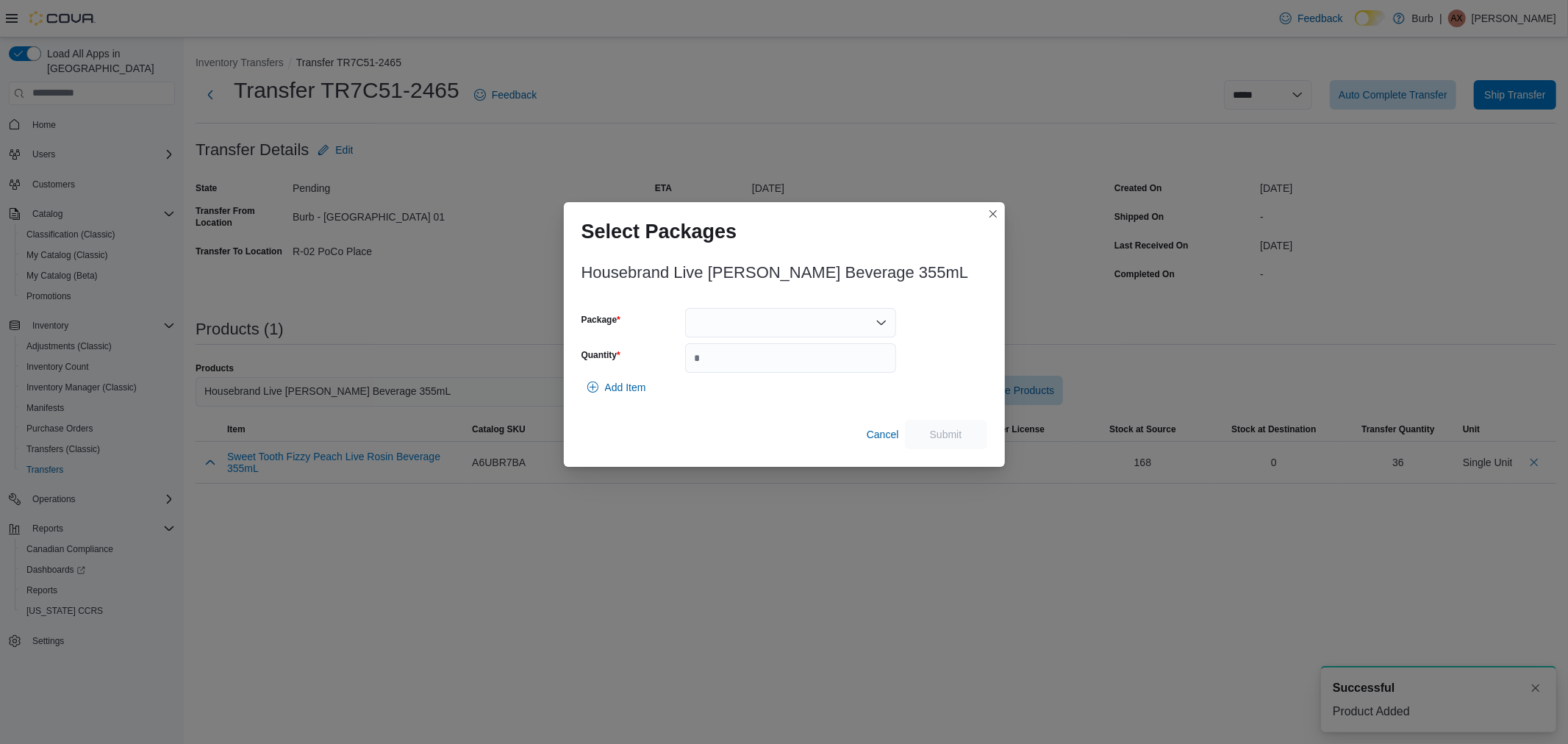
click at [802, 328] on div at bounding box center [790, 323] width 211 height 30
click at [777, 364] on span "01006287742622421325080110080125-HBM001" at bounding box center [799, 369] width 176 height 14
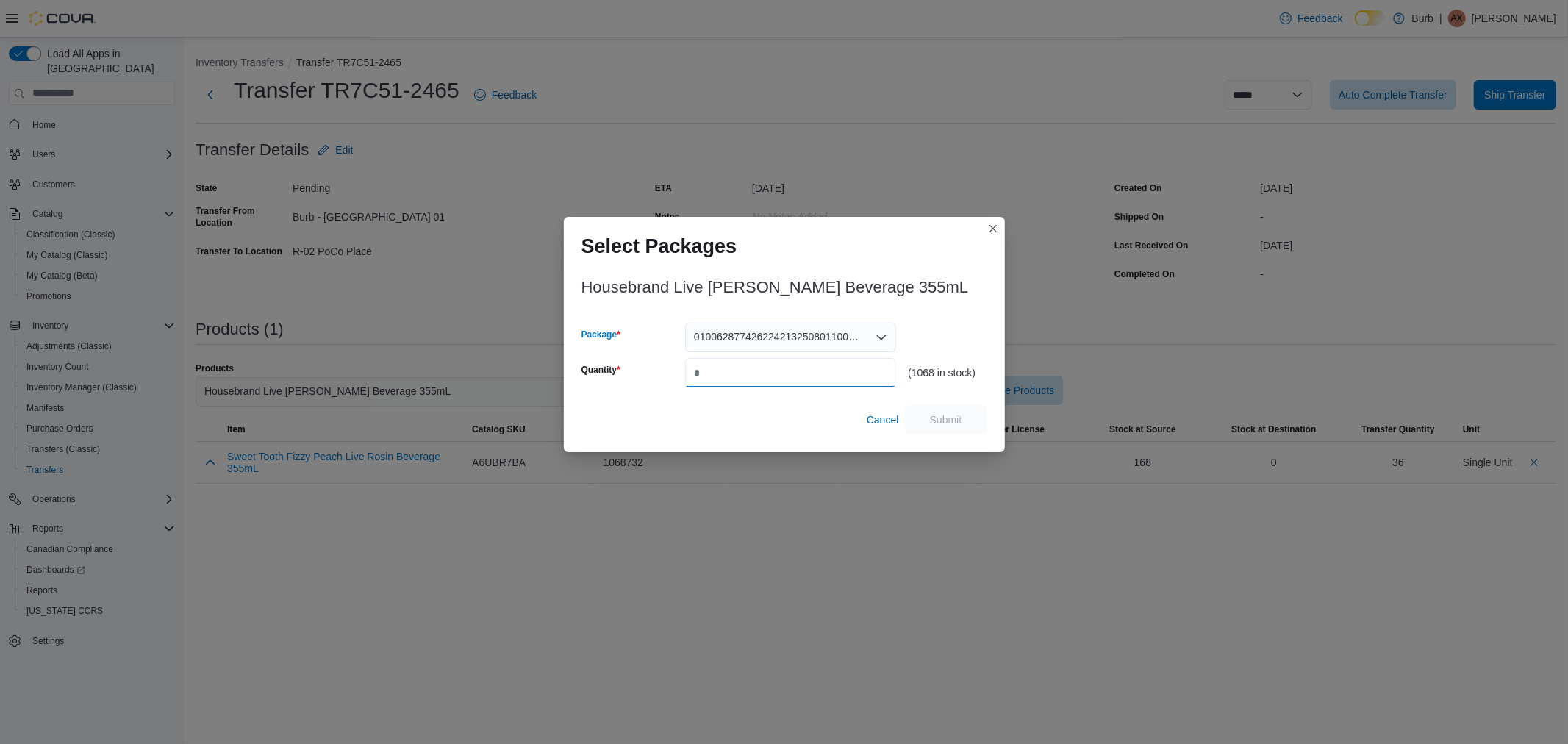
drag, startPoint x: 756, startPoint y: 370, endPoint x: 566, endPoint y: 375, distance: 190.1
click at [566, 375] on div "Housebrand Live Rosin Marg Beverage 355mL Package 01006287742622421325080110080…" at bounding box center [784, 358] width 441 height 189
type input "**"
click at [959, 424] on span "Submit" at bounding box center [947, 419] width 32 height 14
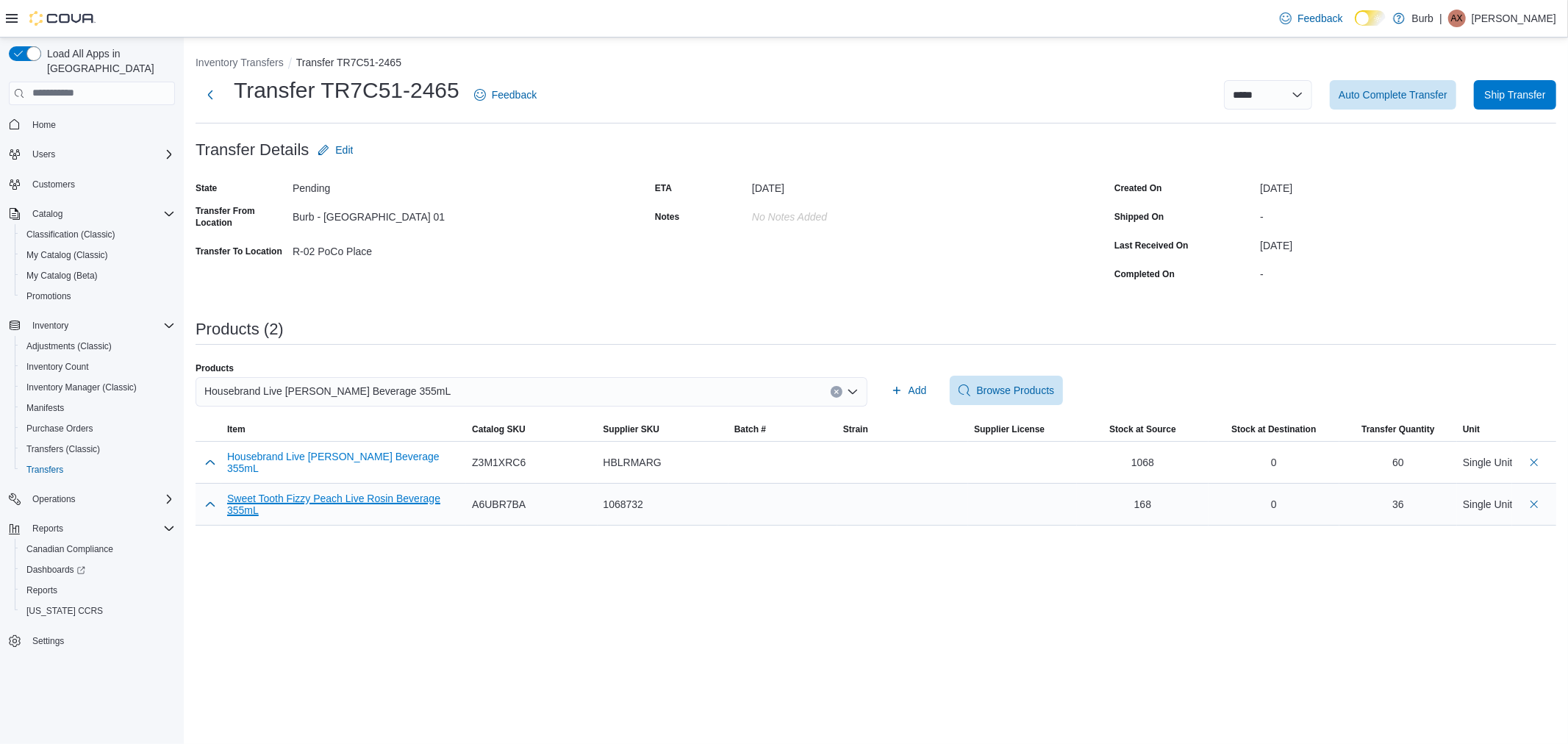
click at [348, 500] on button "Sweet Tooth Fizzy Peach Live Rosin Beverage 355mL" at bounding box center [344, 504] width 233 height 24
click at [205, 502] on button "button" at bounding box center [210, 504] width 18 height 18
drag, startPoint x: 1391, startPoint y: 553, endPoint x: 1266, endPoint y: 549, distance: 125.1
click at [1266, 549] on tr "Sweet Tooth Fizzy Peach Live Rosin Beverage 355mL 081325-FPLR003 Catalog SKU A6…" at bounding box center [875, 527] width 1361 height 89
type input "**"
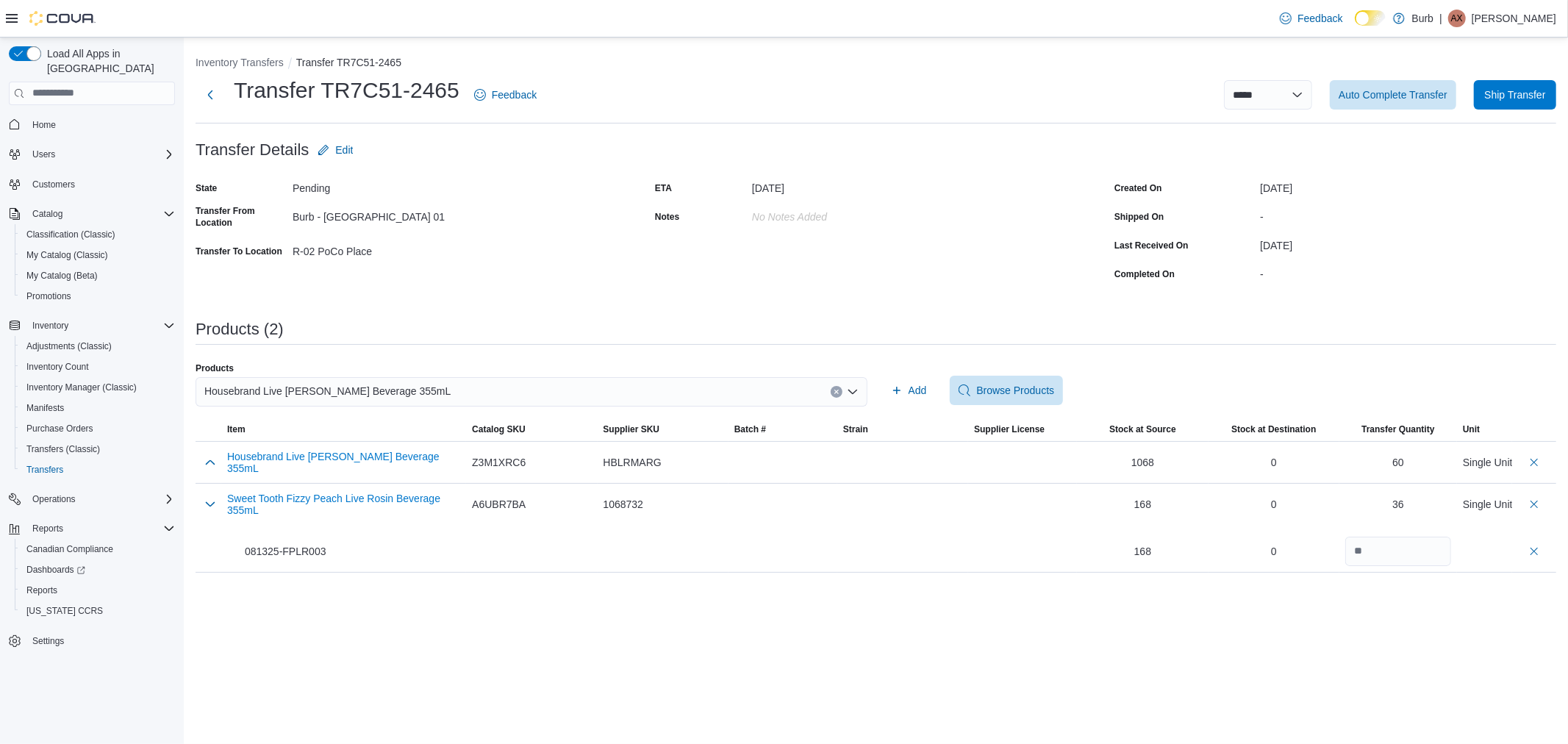
click at [1307, 623] on div "**********" at bounding box center [876, 391] width 1385 height 707
click at [1531, 548] on button "delete transfer product" at bounding box center [1534, 550] width 18 height 18
drag, startPoint x: 438, startPoint y: 387, endPoint x: 415, endPoint y: 387, distance: 23.0
click at [414, 386] on div "Housebrand Live [PERSON_NAME] Beverage 355mL" at bounding box center [531, 392] width 672 height 30
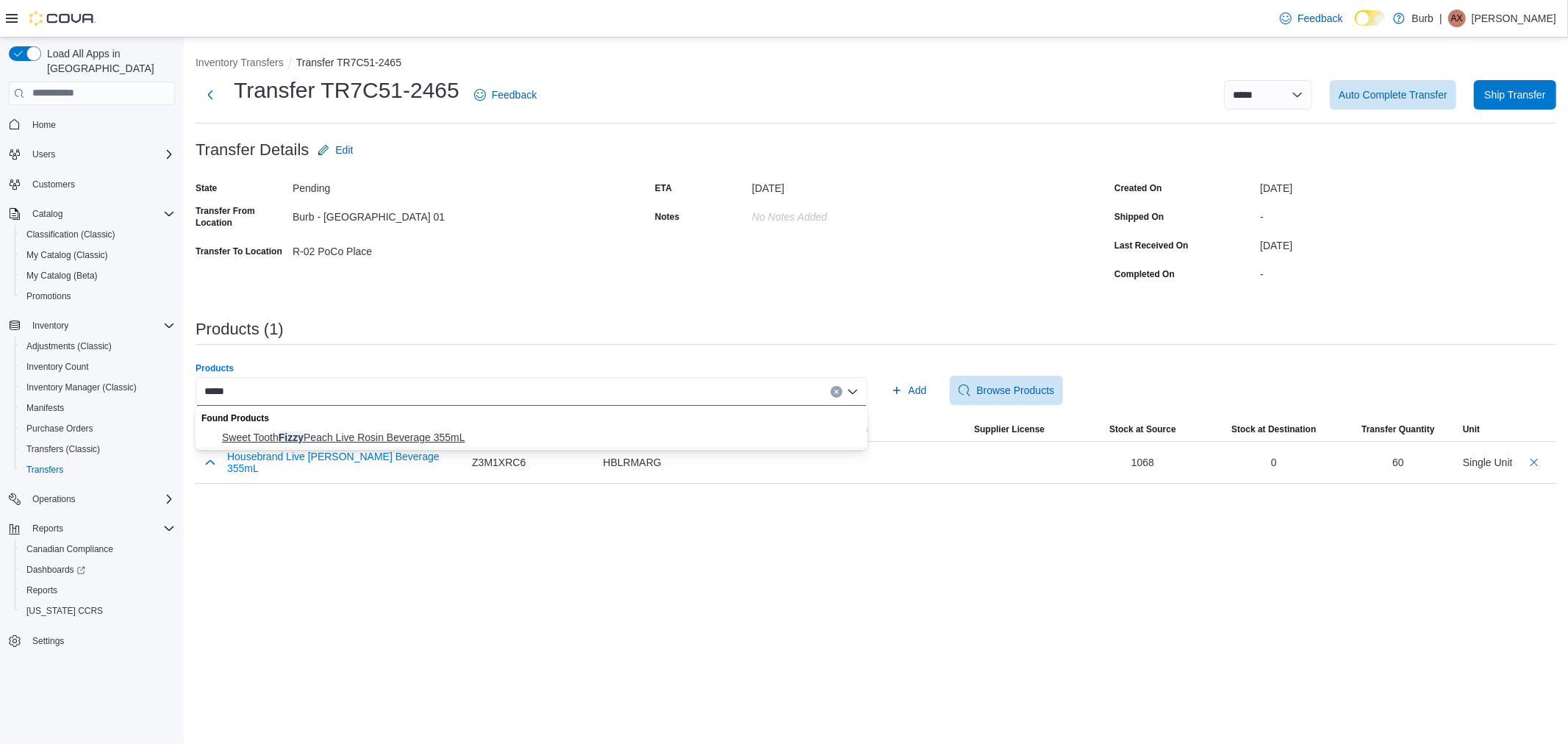
type input "*****"
click at [421, 440] on span "Sweet Tooth Fizzy Peach Live Rosin Beverage 355mL" at bounding box center [541, 437] width 637 height 14
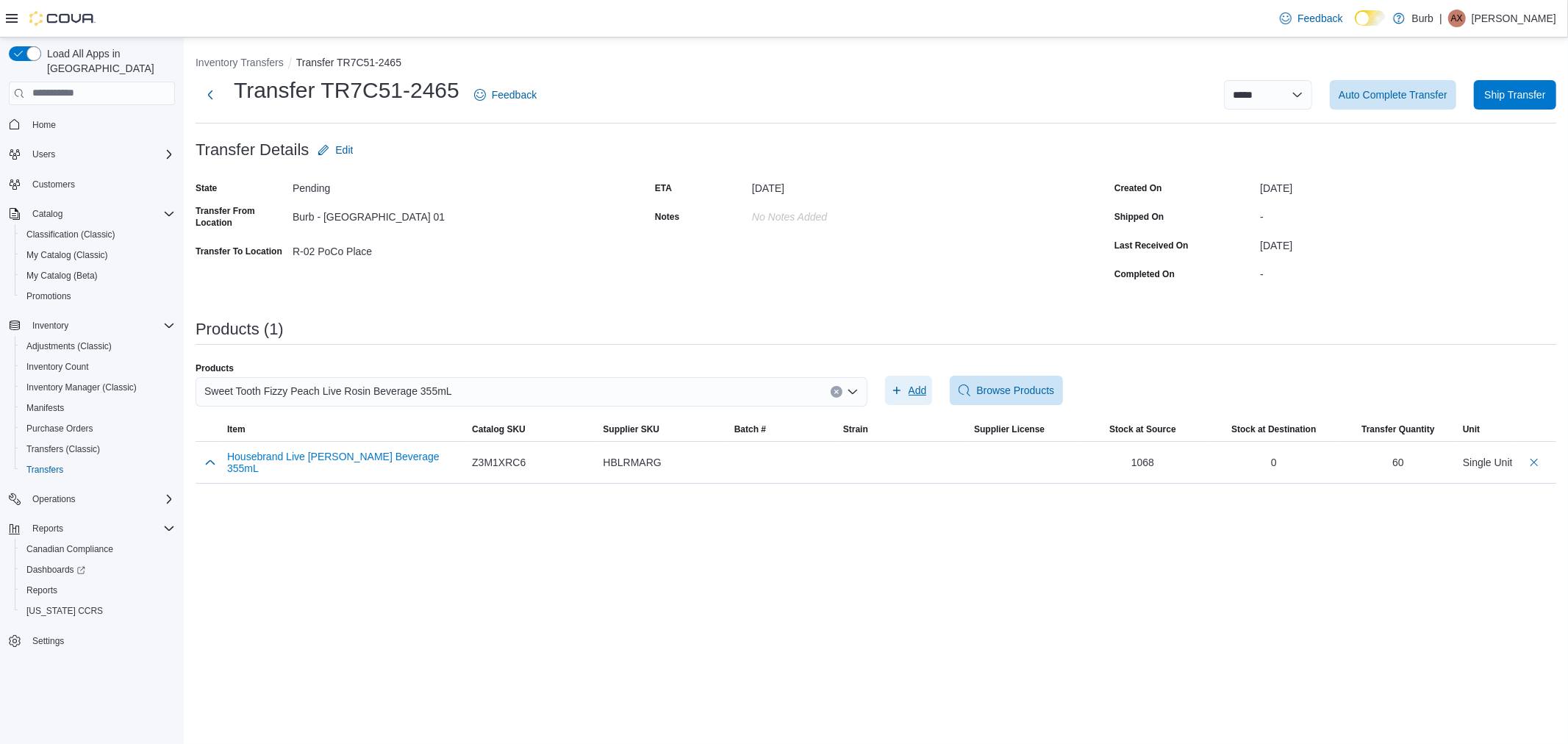
click at [915, 384] on span "Add" at bounding box center [918, 390] width 19 height 14
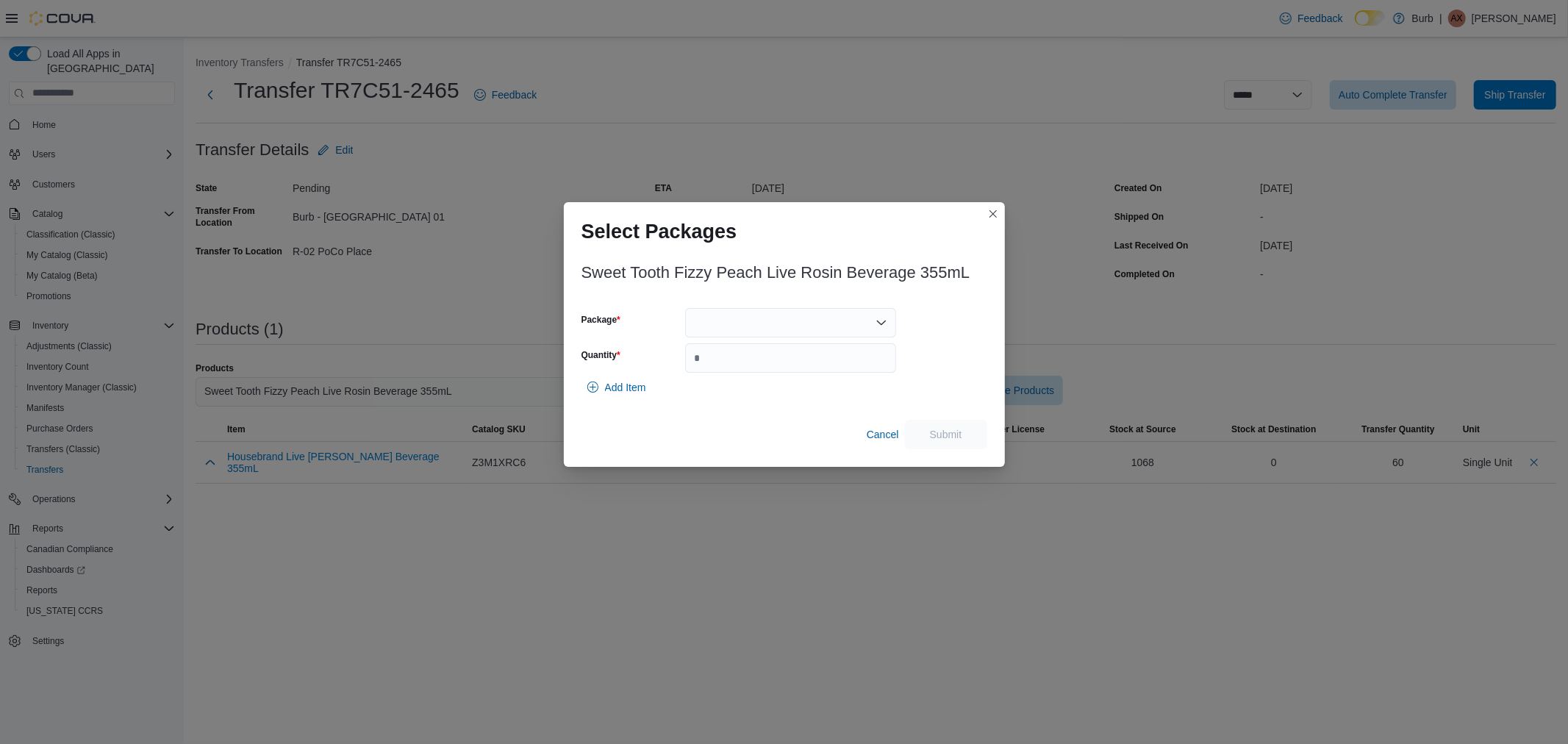
click at [778, 322] on div at bounding box center [790, 323] width 211 height 30
click at [775, 362] on span "081325-FPLR003" at bounding box center [799, 369] width 176 height 14
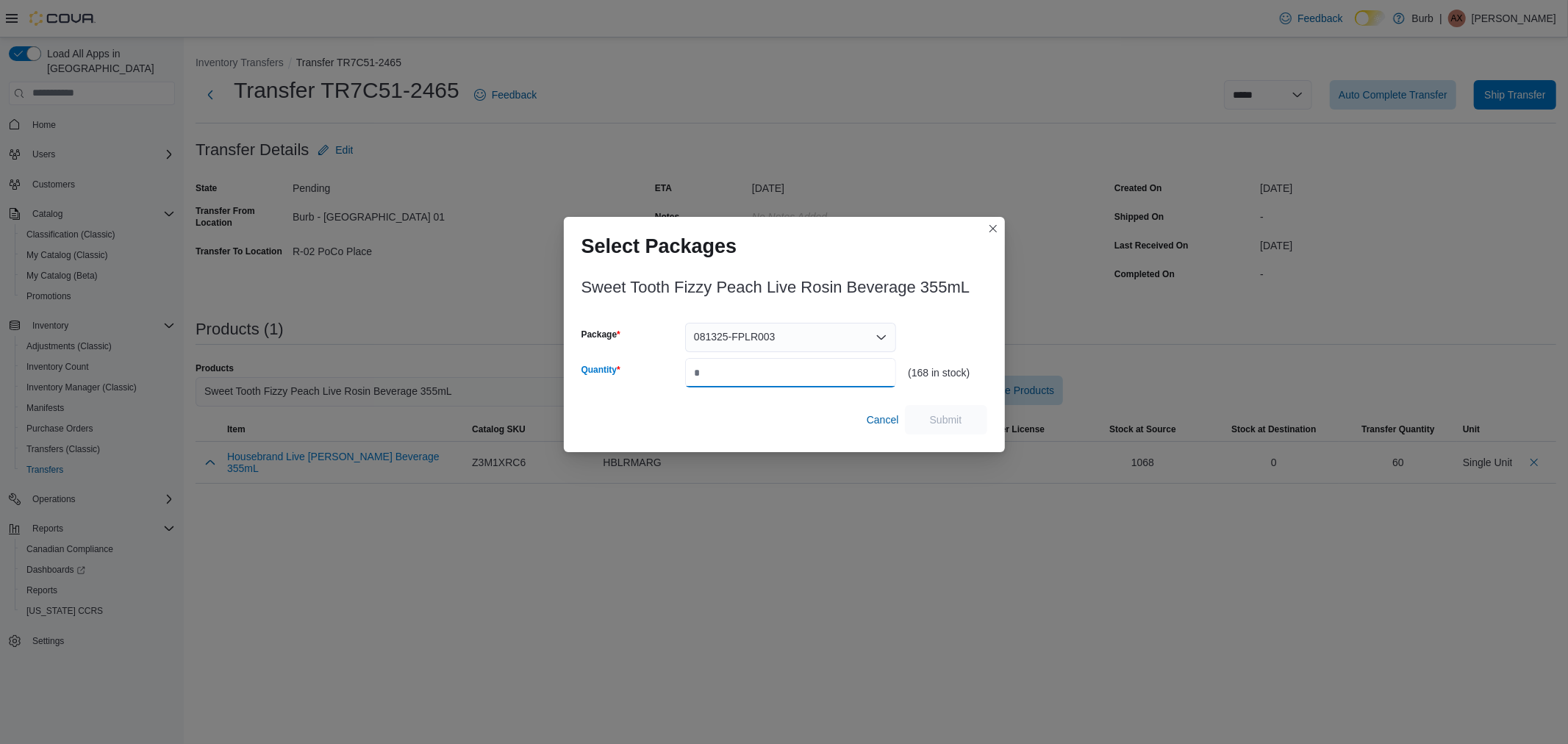
click at [766, 372] on input "Quantity" at bounding box center [790, 373] width 211 height 30
type input "**"
click at [963, 437] on div "Sweet Tooth Fizzy Peach Live Rosin Beverage 355mL Package 081325-FPLR003 Quanti…" at bounding box center [784, 358] width 441 height 189
click at [958, 426] on span "Submit" at bounding box center [947, 419] width 32 height 14
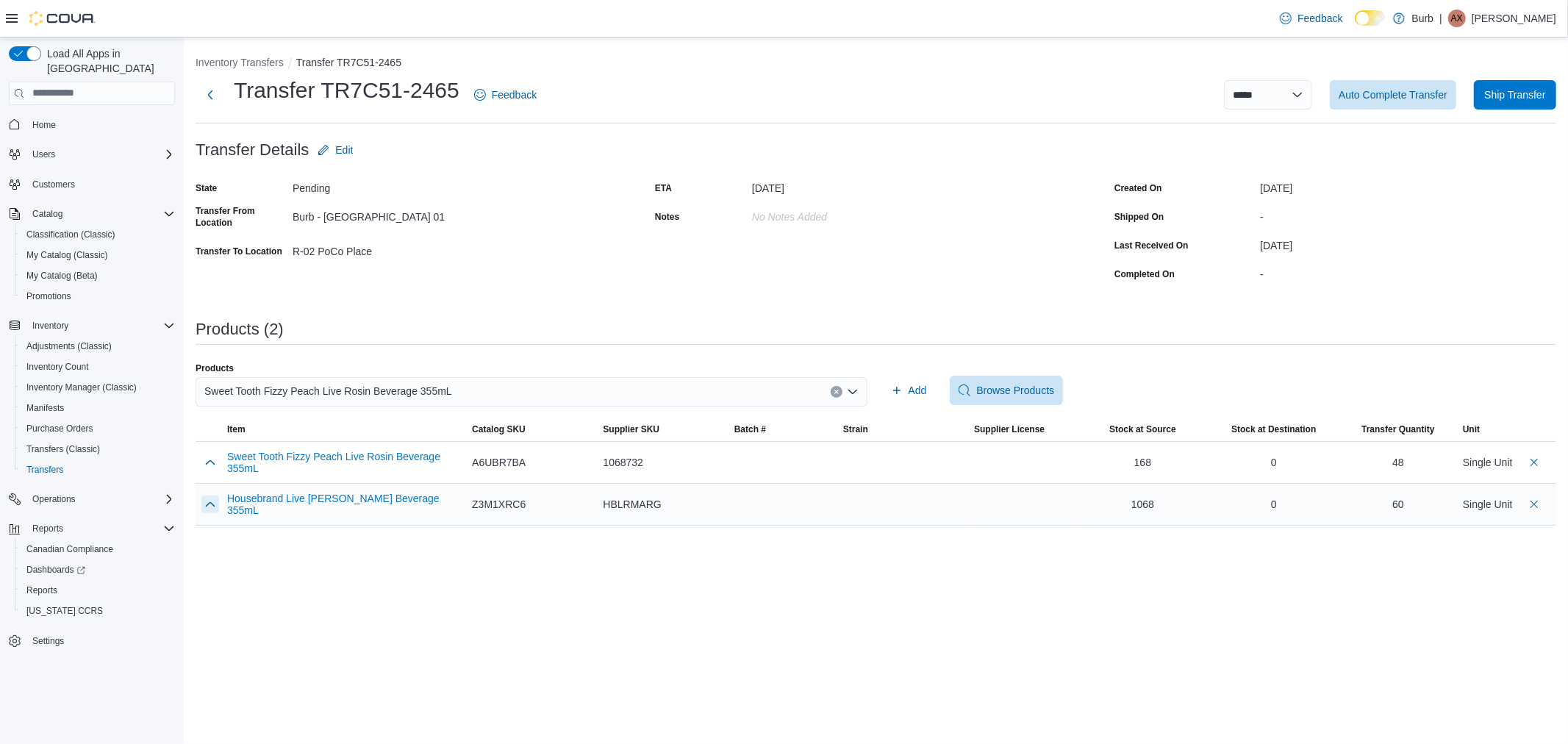
drag, startPoint x: 207, startPoint y: 502, endPoint x: 233, endPoint y: 511, distance: 27.5
click at [207, 502] on button "button" at bounding box center [210, 504] width 18 height 18
drag, startPoint x: 1378, startPoint y: 553, endPoint x: 1303, endPoint y: 539, distance: 76.3
click at [1303, 539] on tr "Housebrand Live Rosin Marg Beverage 355mL 01006287742622421325080110080125-HBM0…" at bounding box center [875, 527] width 1361 height 89
type input "**"
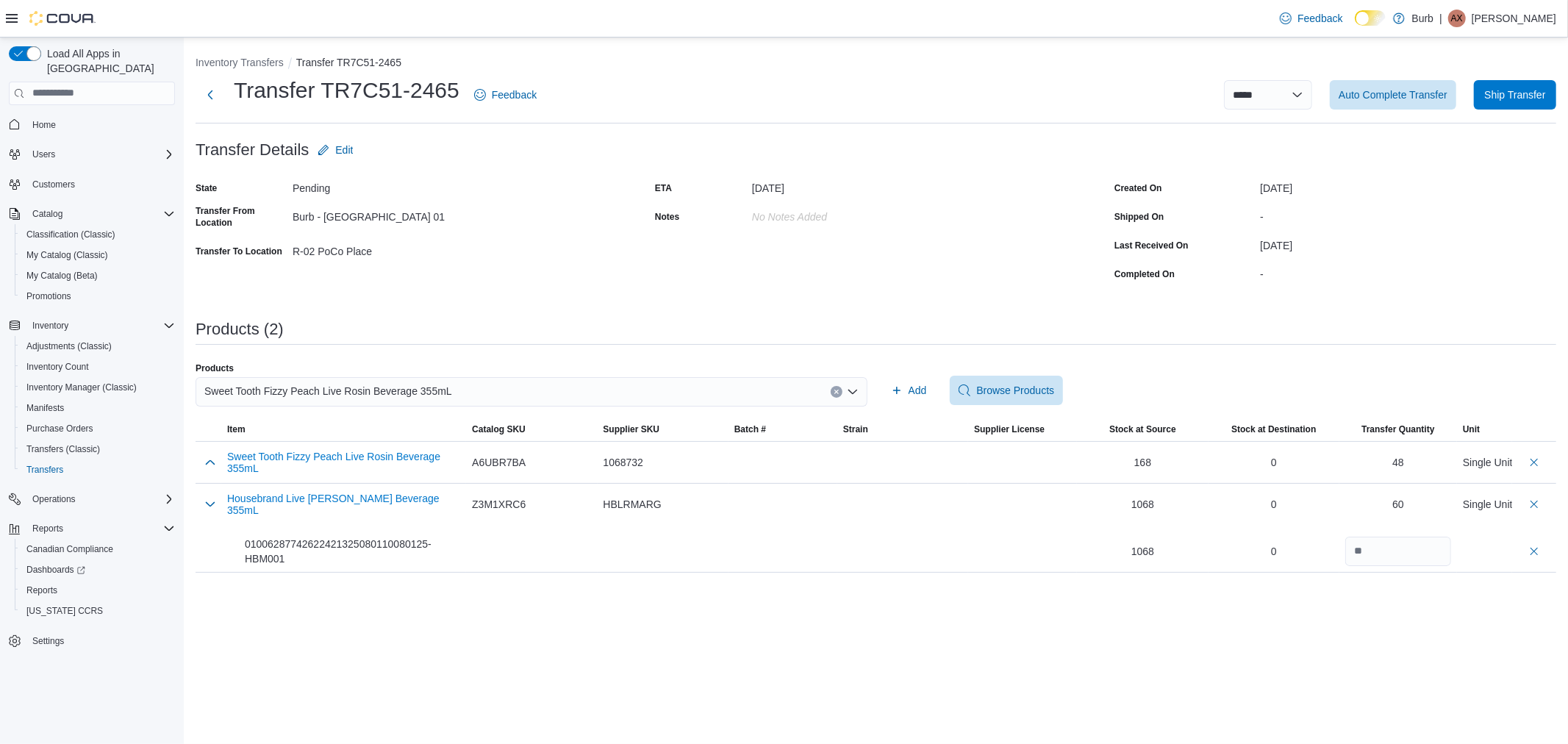
click at [1370, 650] on div "**********" at bounding box center [876, 391] width 1385 height 707
click at [211, 504] on button "button" at bounding box center [210, 504] width 18 height 18
click at [932, 674] on div "**********" at bounding box center [876, 391] width 1385 height 707
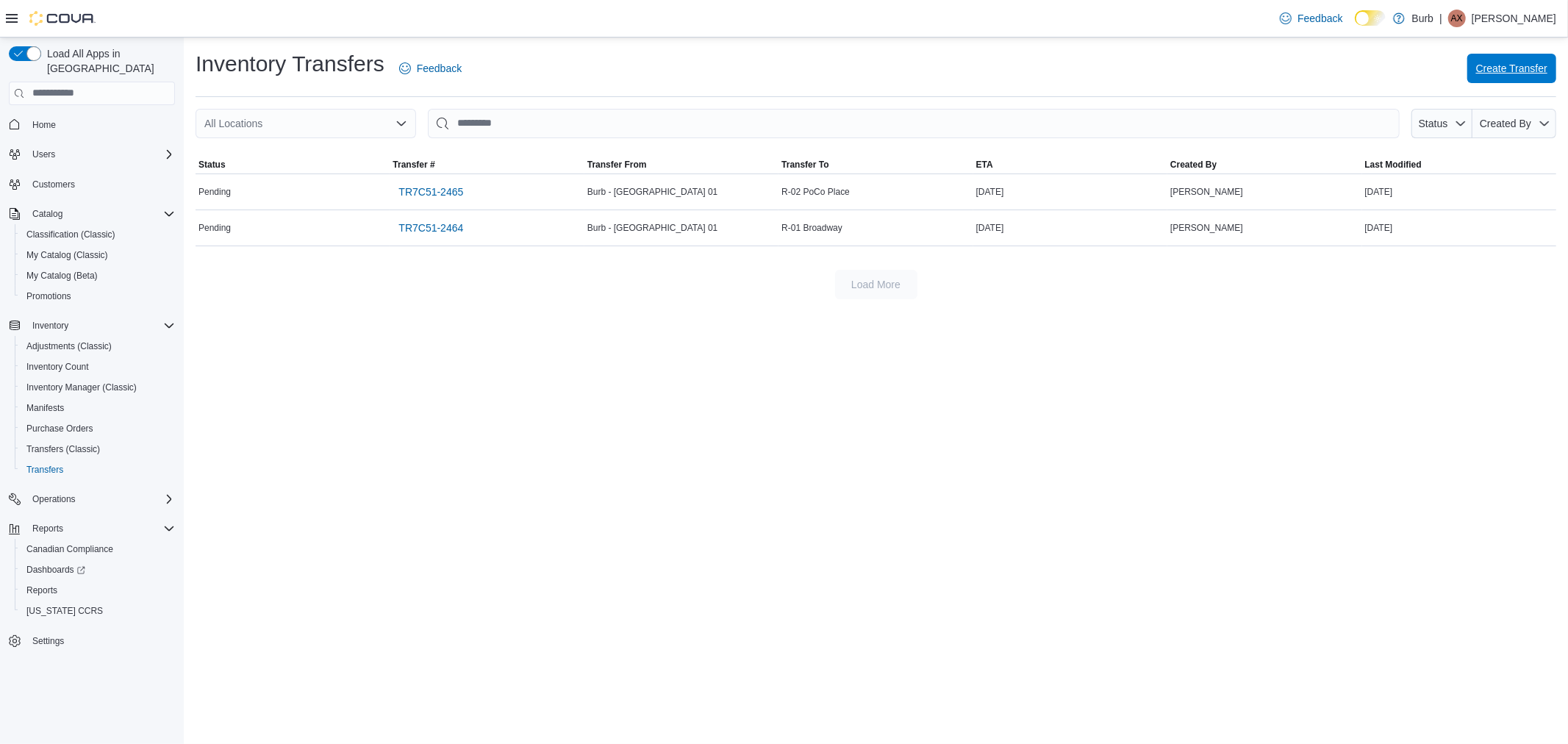
drag, startPoint x: 1509, startPoint y: 79, endPoint x: 1105, endPoint y: 3, distance: 411.1
click at [1509, 79] on span "Create Transfer" at bounding box center [1512, 68] width 71 height 30
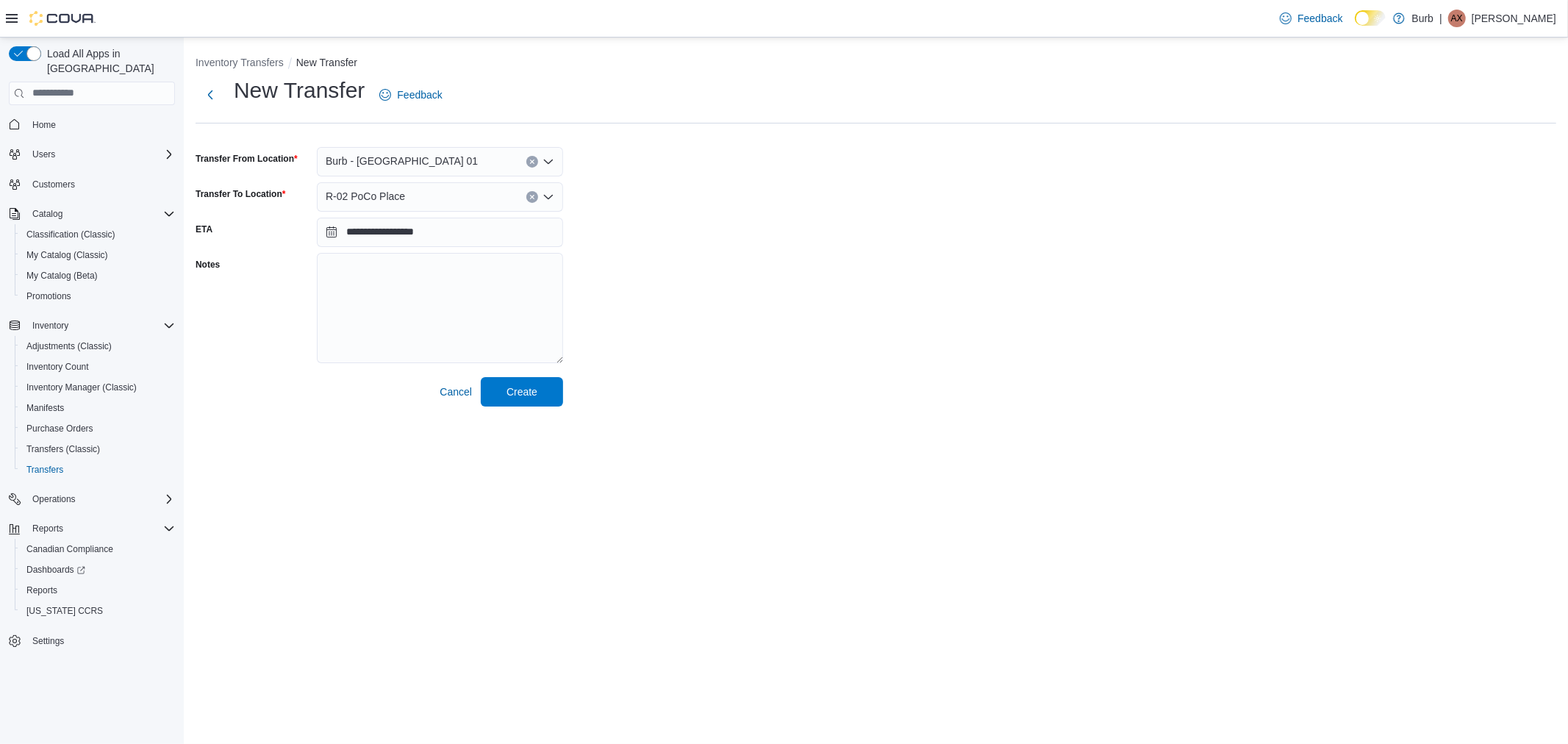
click at [411, 197] on input "Transfer To Location" at bounding box center [412, 197] width 2 height 18
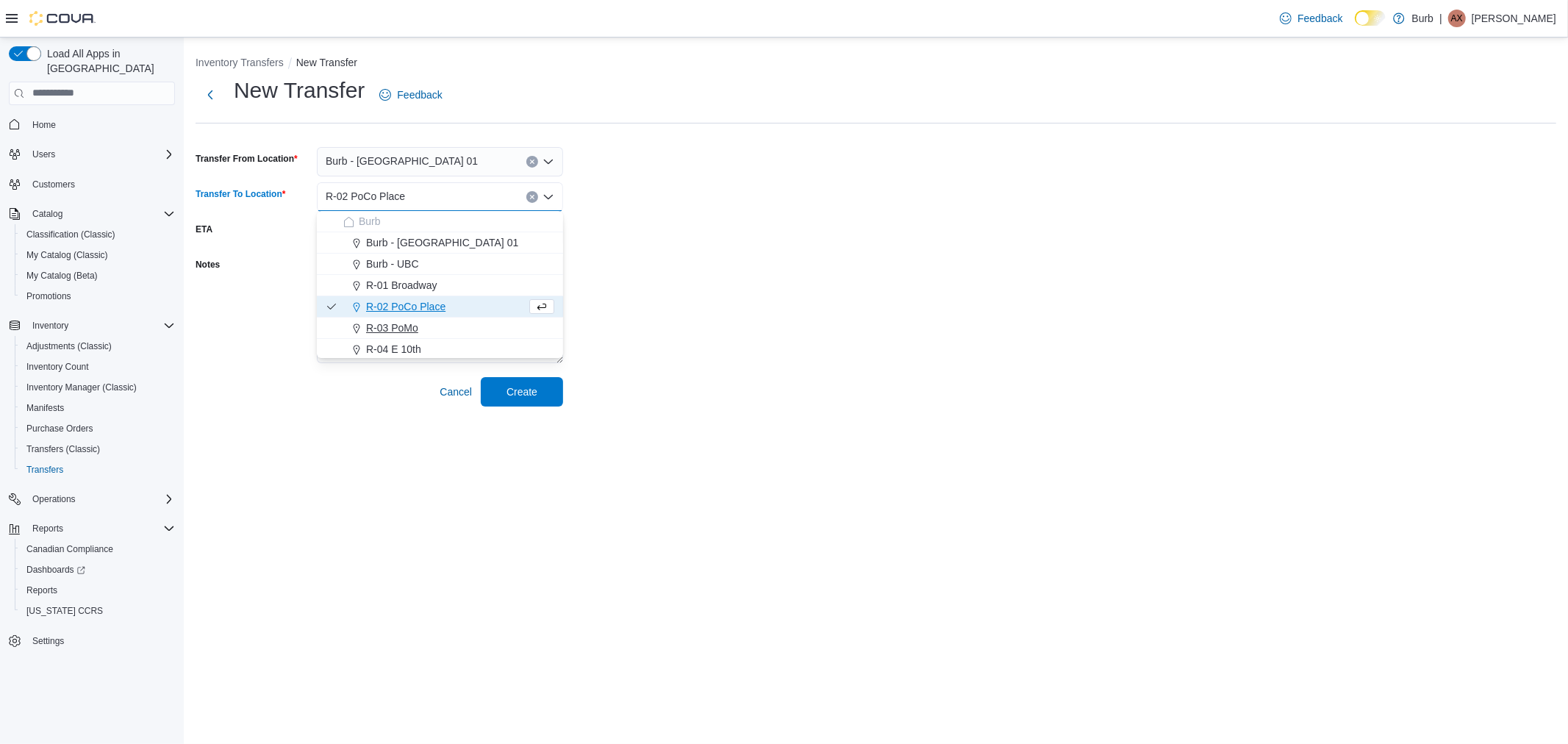
click at [409, 331] on span "R-03 PoMo" at bounding box center [391, 328] width 52 height 14
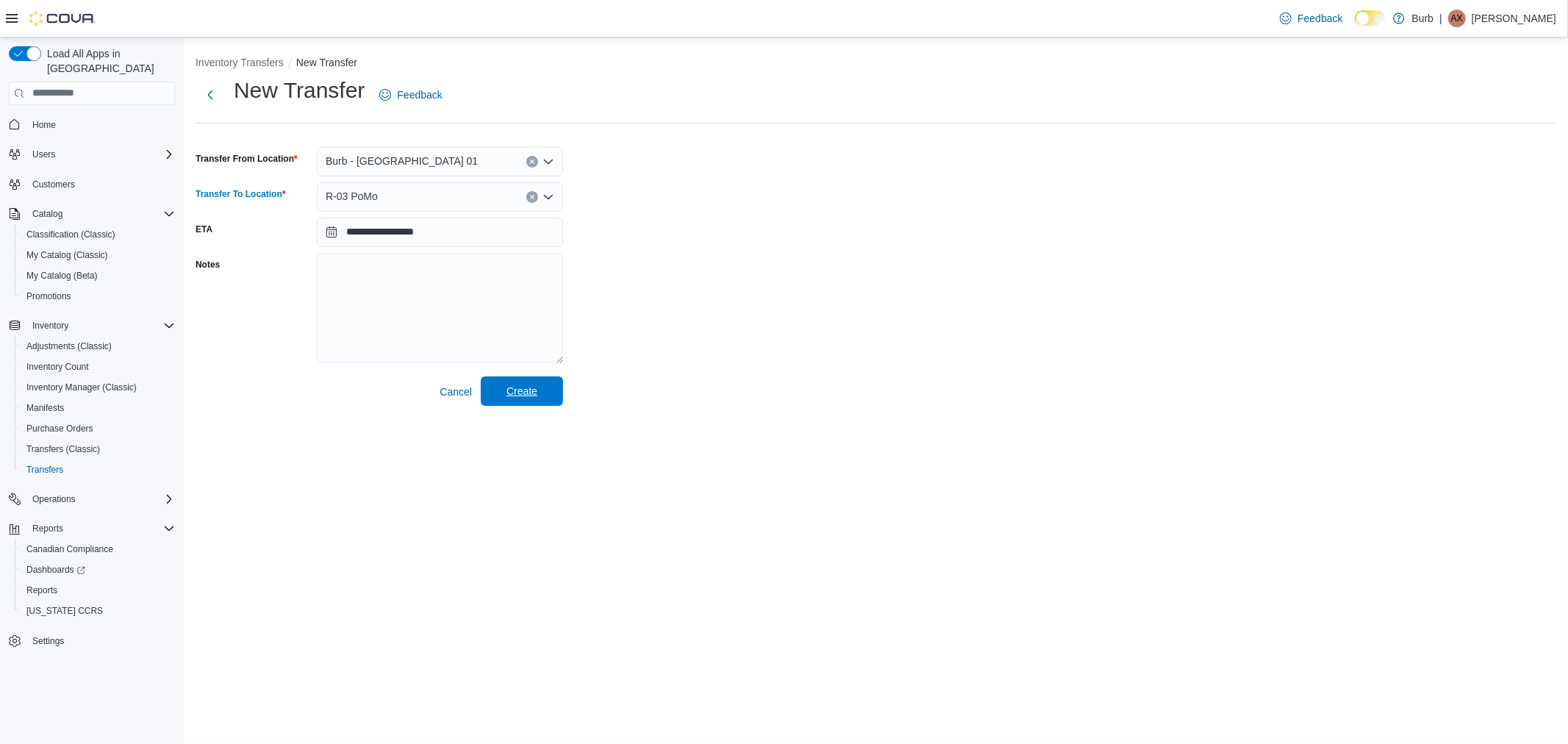
click at [541, 391] on span "Create" at bounding box center [522, 391] width 65 height 30
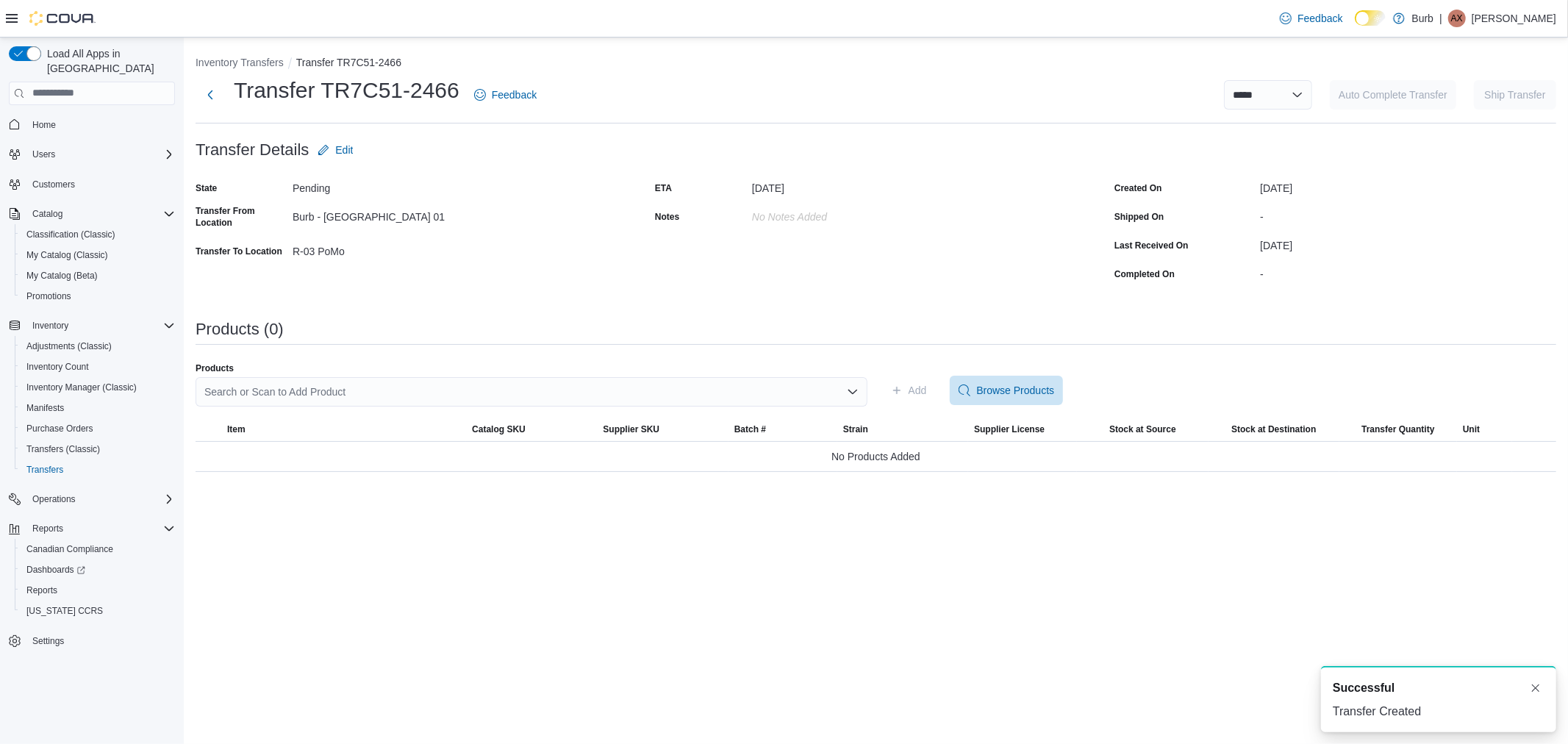
click at [320, 396] on div "Search or Scan to Add Product" at bounding box center [531, 392] width 672 height 30
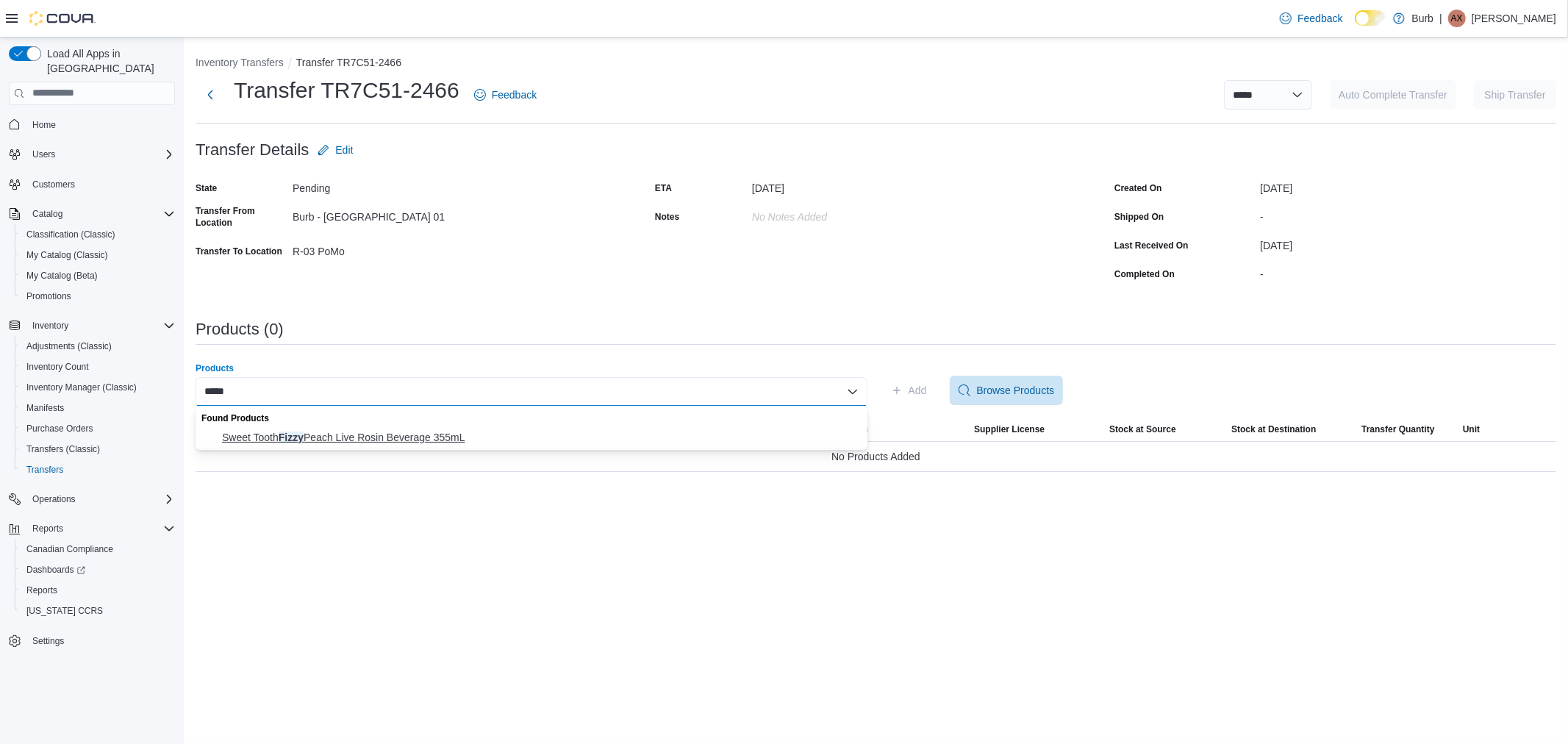
type input "*****"
drag, startPoint x: 399, startPoint y: 437, endPoint x: 419, endPoint y: 437, distance: 20.0
click at [399, 437] on span "Sweet Tooth Fizzy Peach Live Rosin Beverage 355mL" at bounding box center [541, 437] width 637 height 14
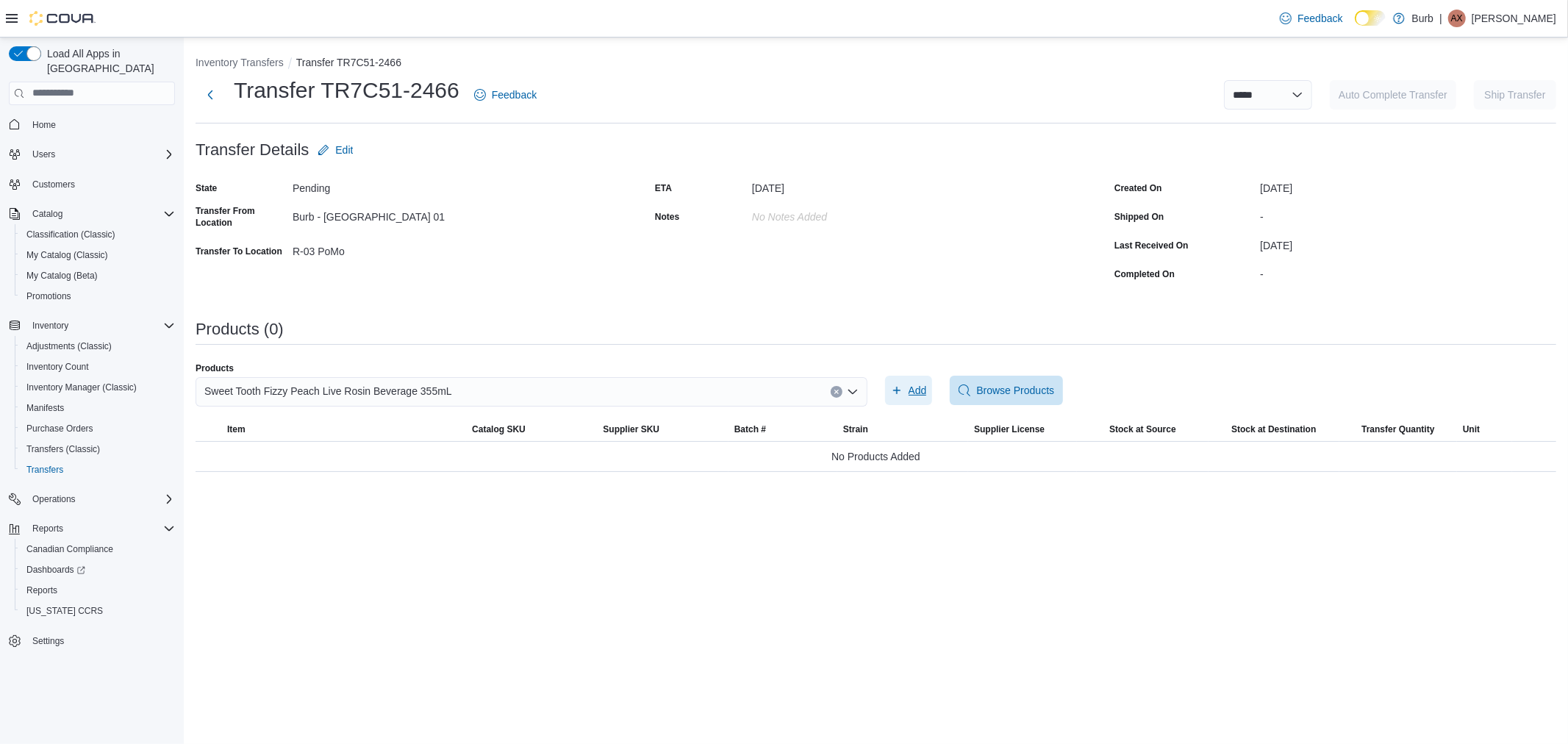
click at [922, 385] on span "Add" at bounding box center [918, 390] width 19 height 14
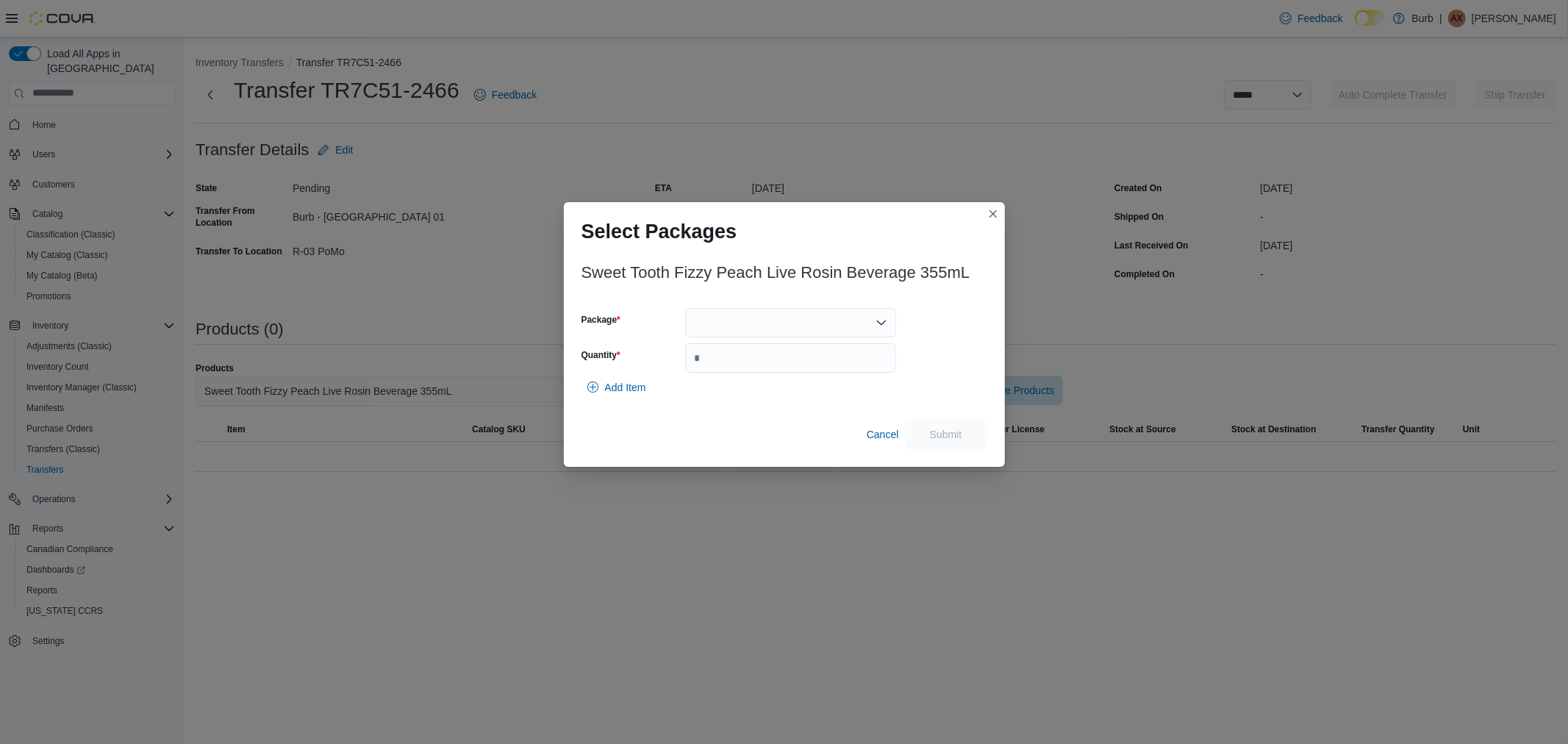
click at [705, 321] on div at bounding box center [790, 323] width 211 height 30
click at [737, 372] on span "081325-FPLR003" at bounding box center [799, 369] width 176 height 14
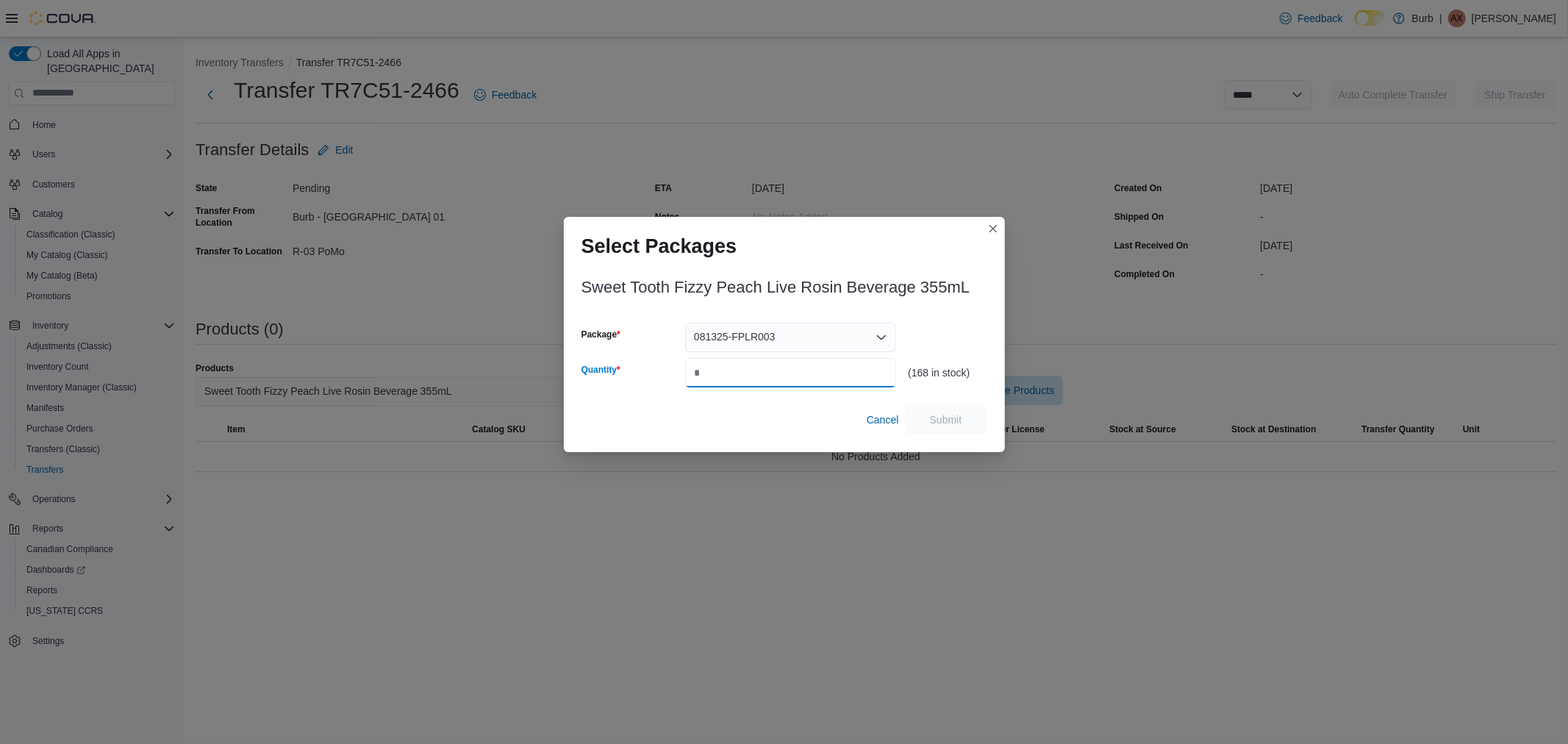
drag, startPoint x: 726, startPoint y: 379, endPoint x: 680, endPoint y: 380, distance: 46.0
click at [677, 375] on div "Quantity" at bounding box center [739, 373] width 316 height 30
type input "**"
click at [965, 417] on span "Submit" at bounding box center [946, 419] width 65 height 30
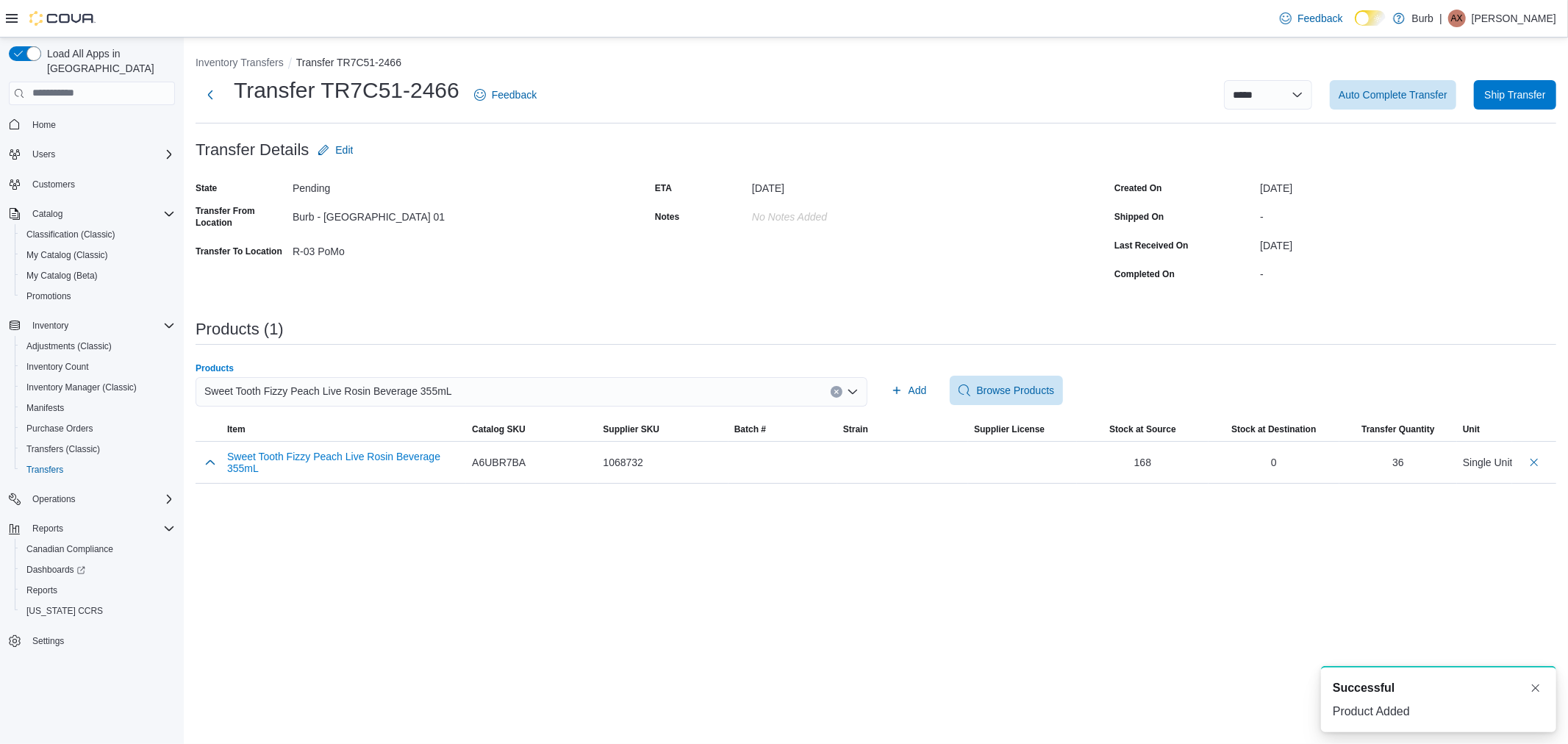
click at [441, 391] on div "Sweet Tooth Fizzy Peach Live Rosin Beverage 355mL" at bounding box center [531, 392] width 672 height 30
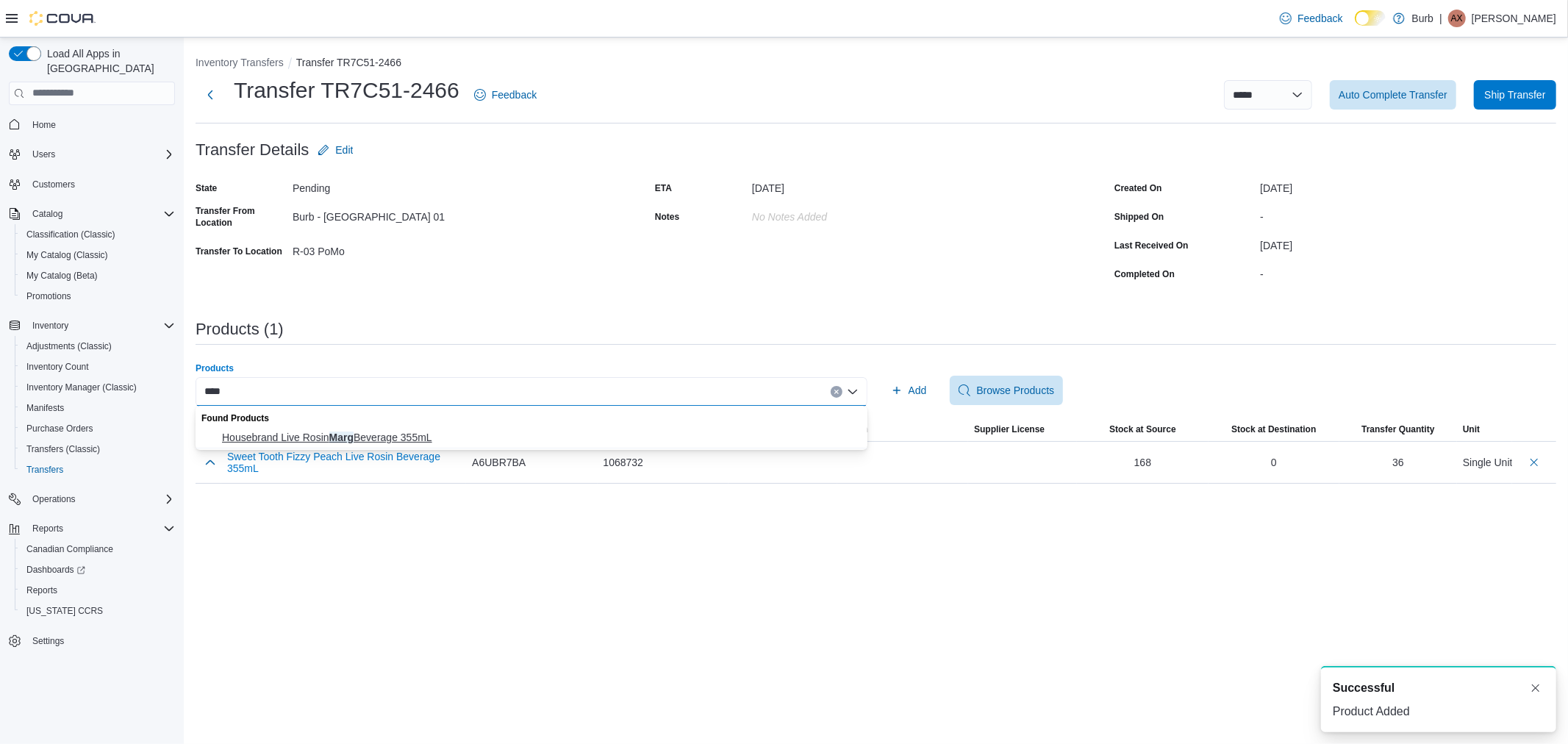
type input "****"
click at [372, 428] on button "Housebrand Live Rosin Marg Beverage 355mL" at bounding box center [531, 437] width 672 height 21
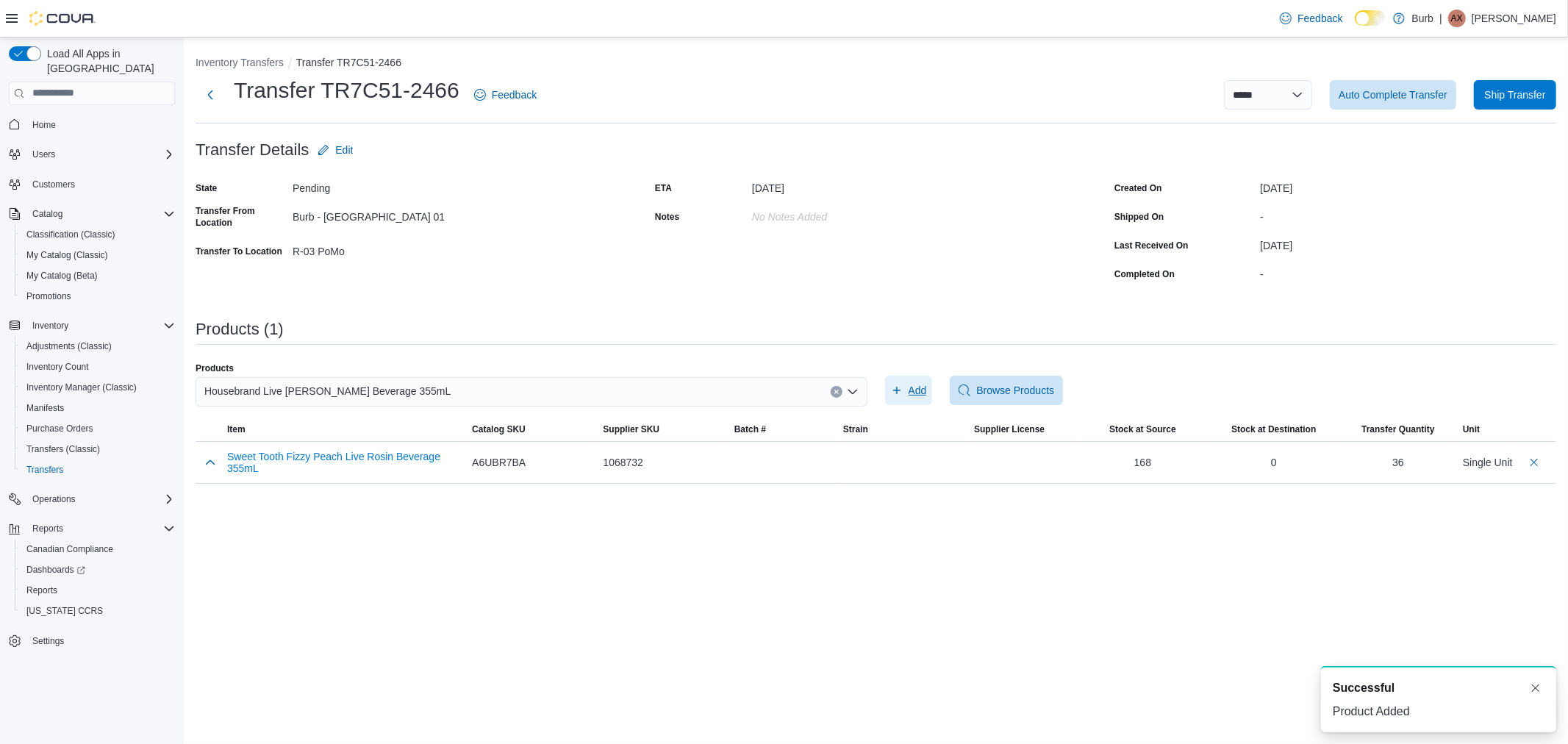
click at [915, 391] on span "Add" at bounding box center [918, 390] width 19 height 14
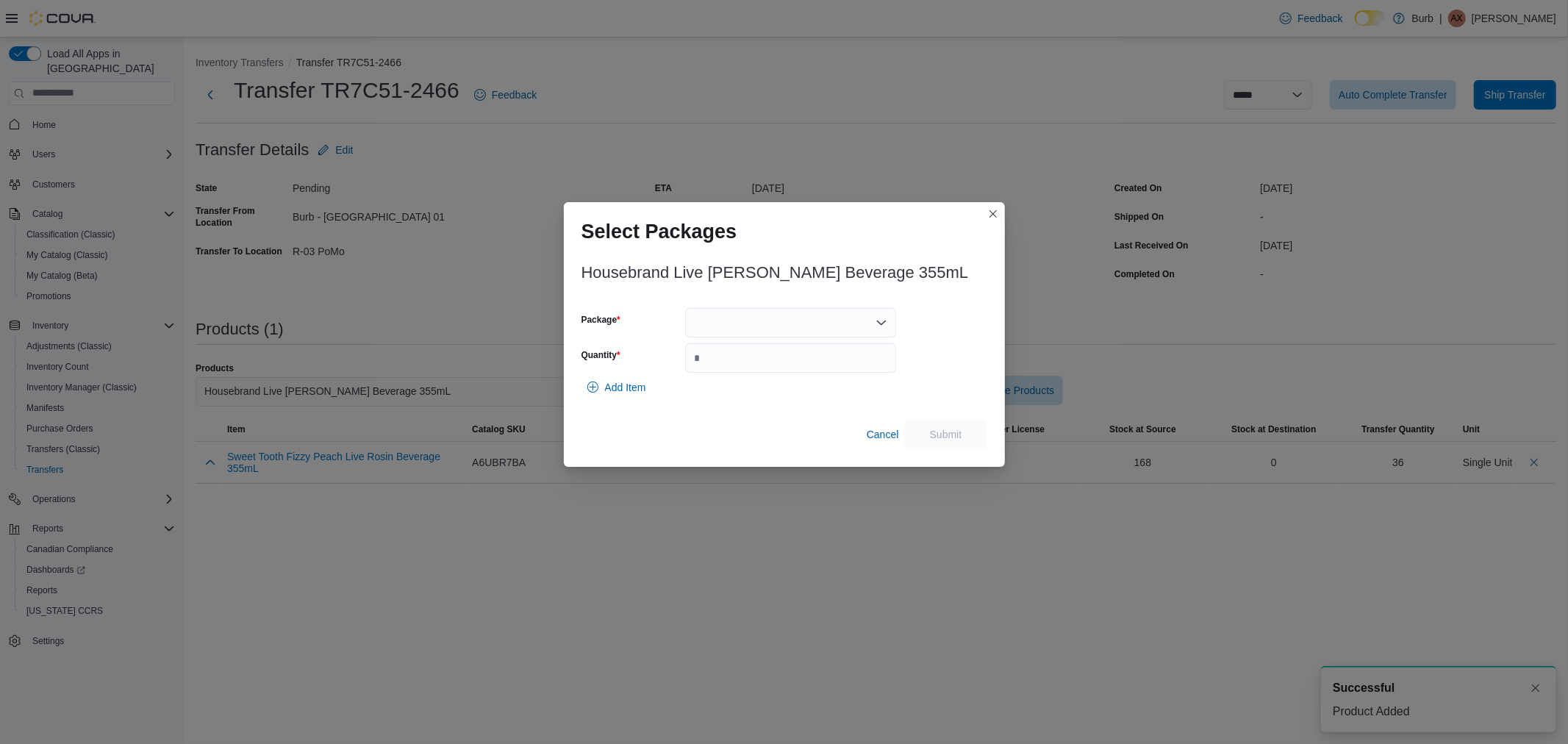
click at [794, 333] on div at bounding box center [790, 323] width 211 height 30
click at [757, 370] on span "01006287742622421325080110080125-HBM001" at bounding box center [799, 369] width 176 height 14
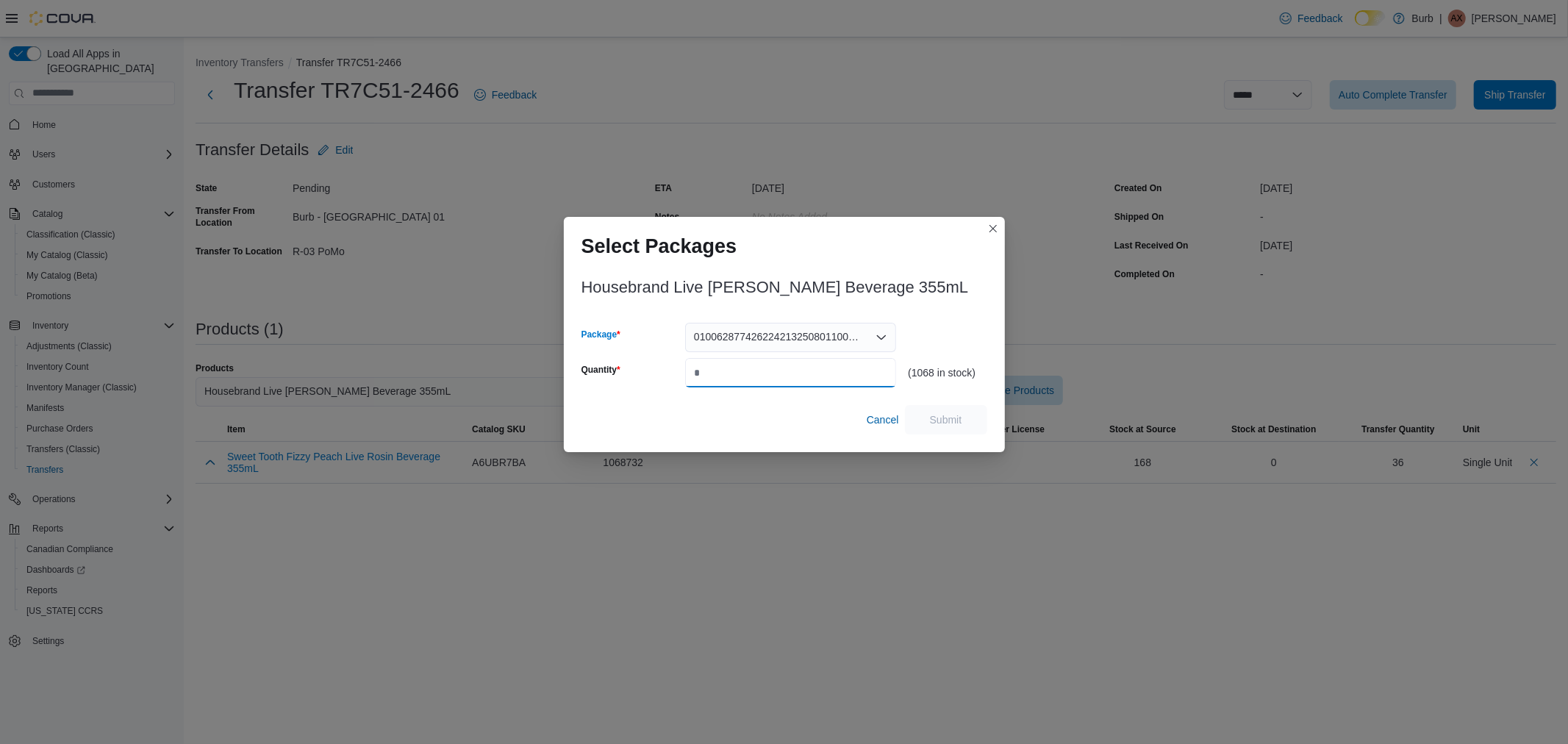
click at [735, 379] on input "Quantity" at bounding box center [790, 373] width 211 height 30
type input "**"
click at [963, 414] on span "Submit" at bounding box center [946, 419] width 65 height 30
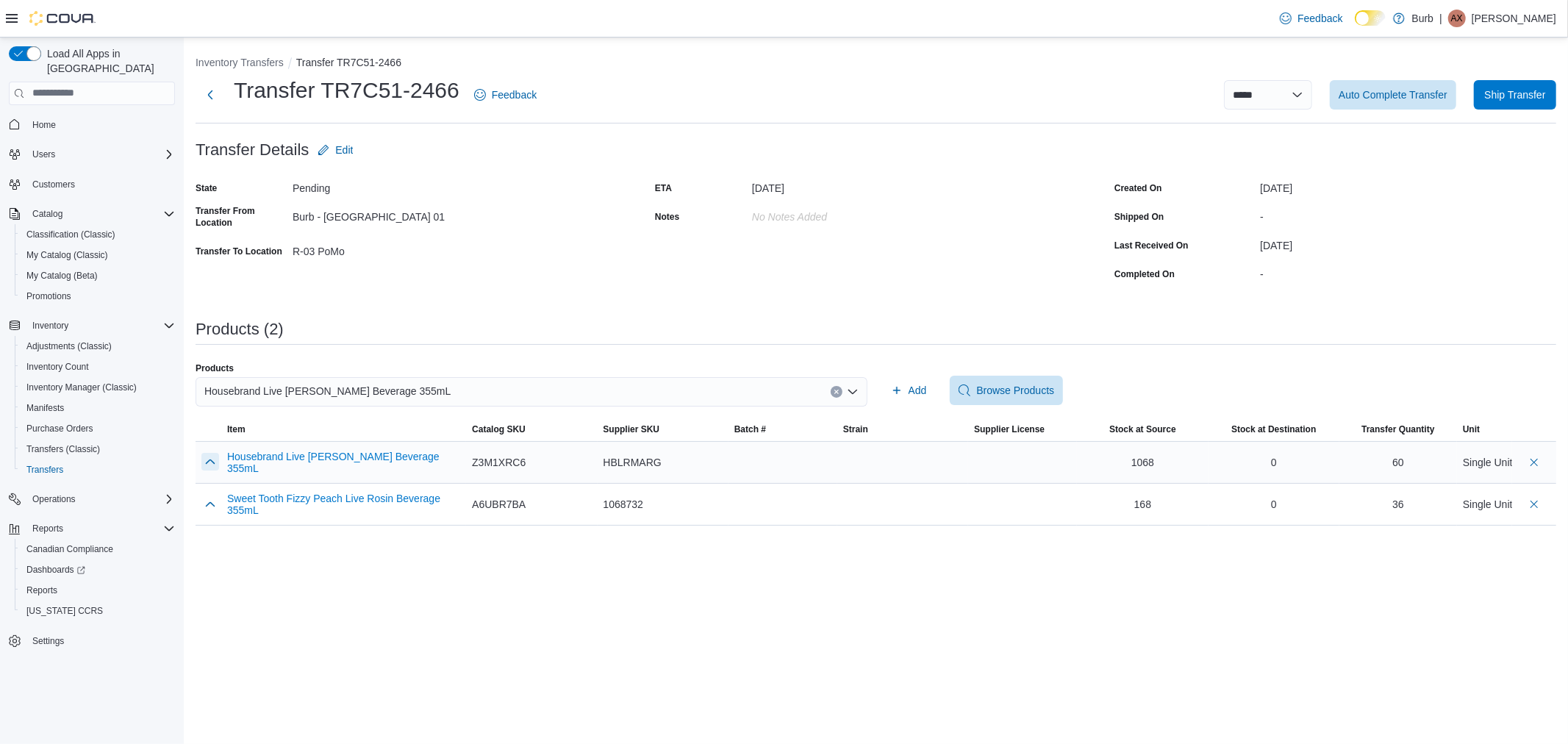
click at [202, 464] on button "button" at bounding box center [210, 461] width 18 height 18
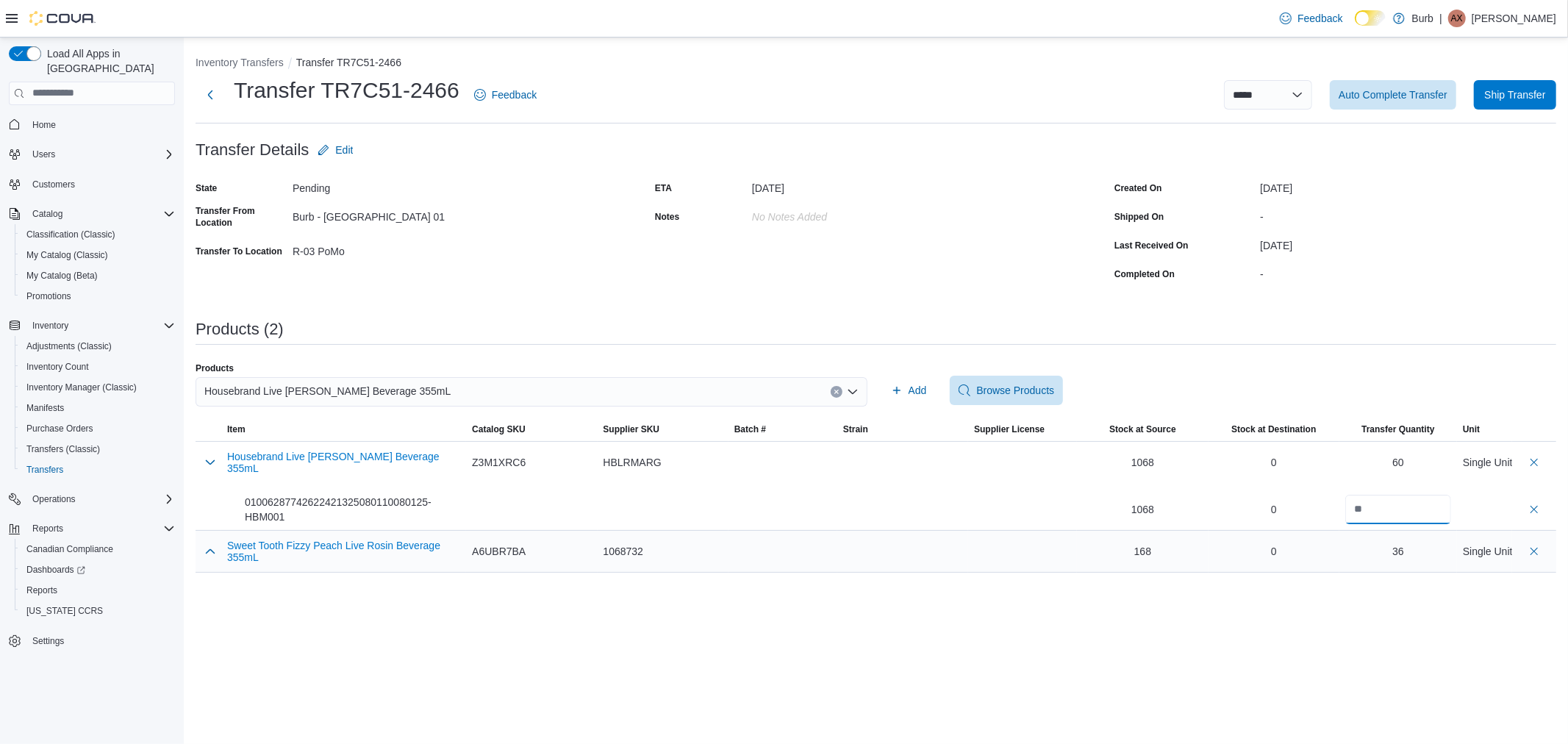
drag, startPoint x: 1412, startPoint y: 510, endPoint x: 1101, endPoint y: 547, distance: 313.2
click at [1101, 547] on tbody "Housebrand Live Rosin Marg Beverage 355mL 01006287742622421325080110080125-HBM0…" at bounding box center [875, 507] width 1361 height 131
type input "**"
click at [1155, 641] on div "**********" at bounding box center [876, 391] width 1385 height 707
click at [208, 462] on button "button" at bounding box center [210, 461] width 18 height 18
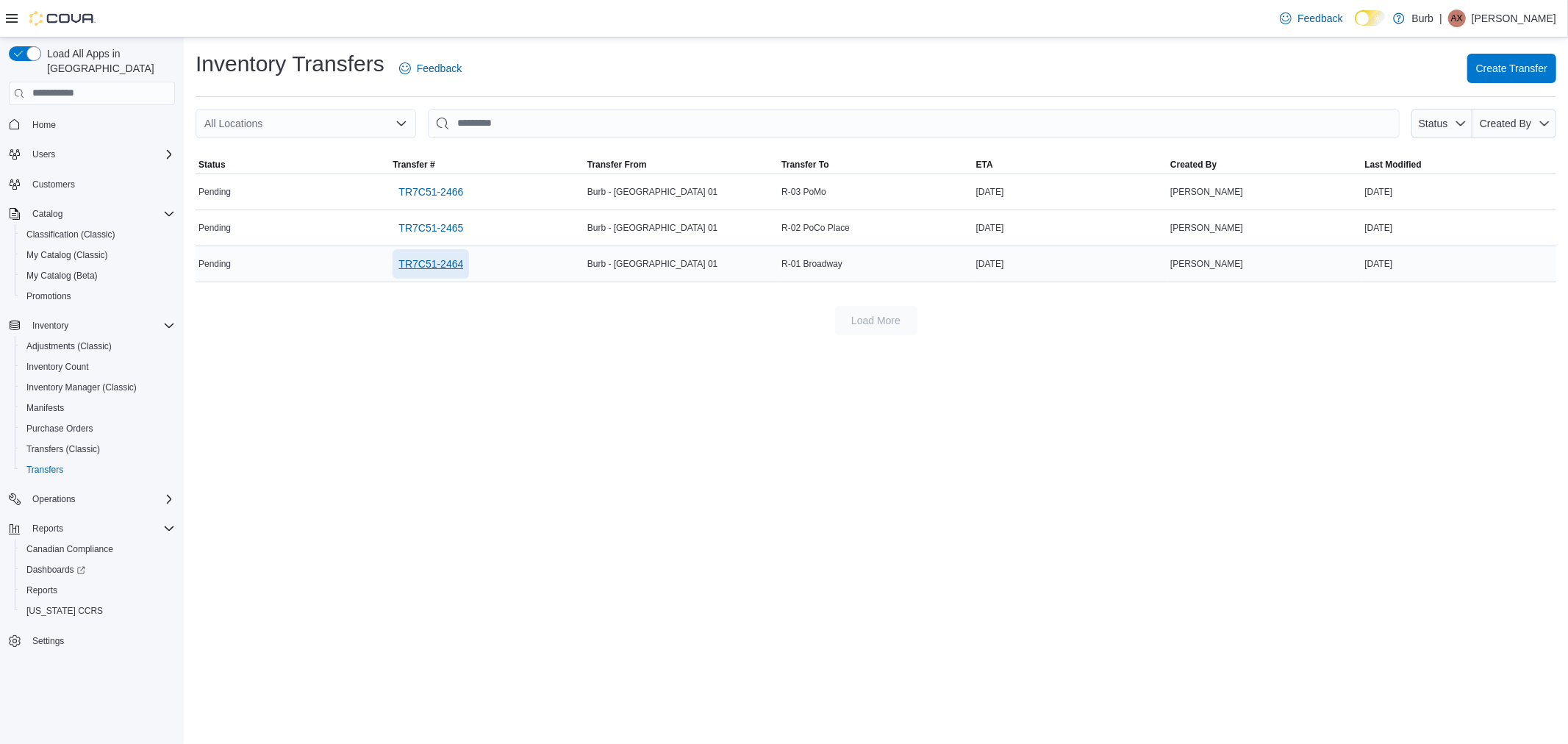
click at [448, 262] on span "TR7C51-2464" at bounding box center [430, 263] width 65 height 14
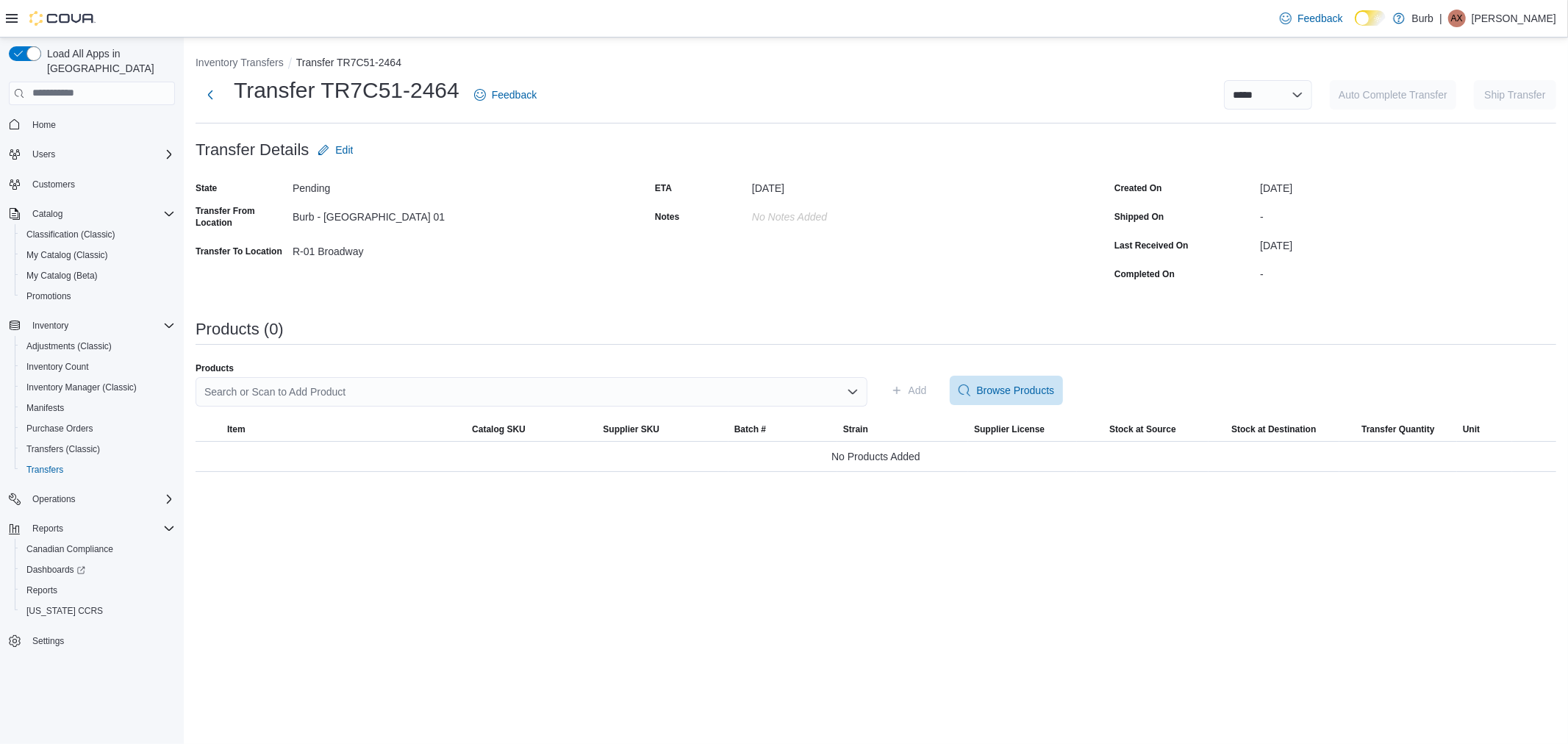
click at [414, 392] on div "Search or Scan to Add Product" at bounding box center [531, 392] width 672 height 30
type input "*****"
click at [436, 425] on div "Found Products" at bounding box center [531, 416] width 672 height 21
click at [440, 438] on span "Sweet Tooth Fizzy Peach Live Rosin Beverage 355mL" at bounding box center [541, 437] width 637 height 14
click at [907, 393] on span "Add" at bounding box center [909, 391] width 36 height 30
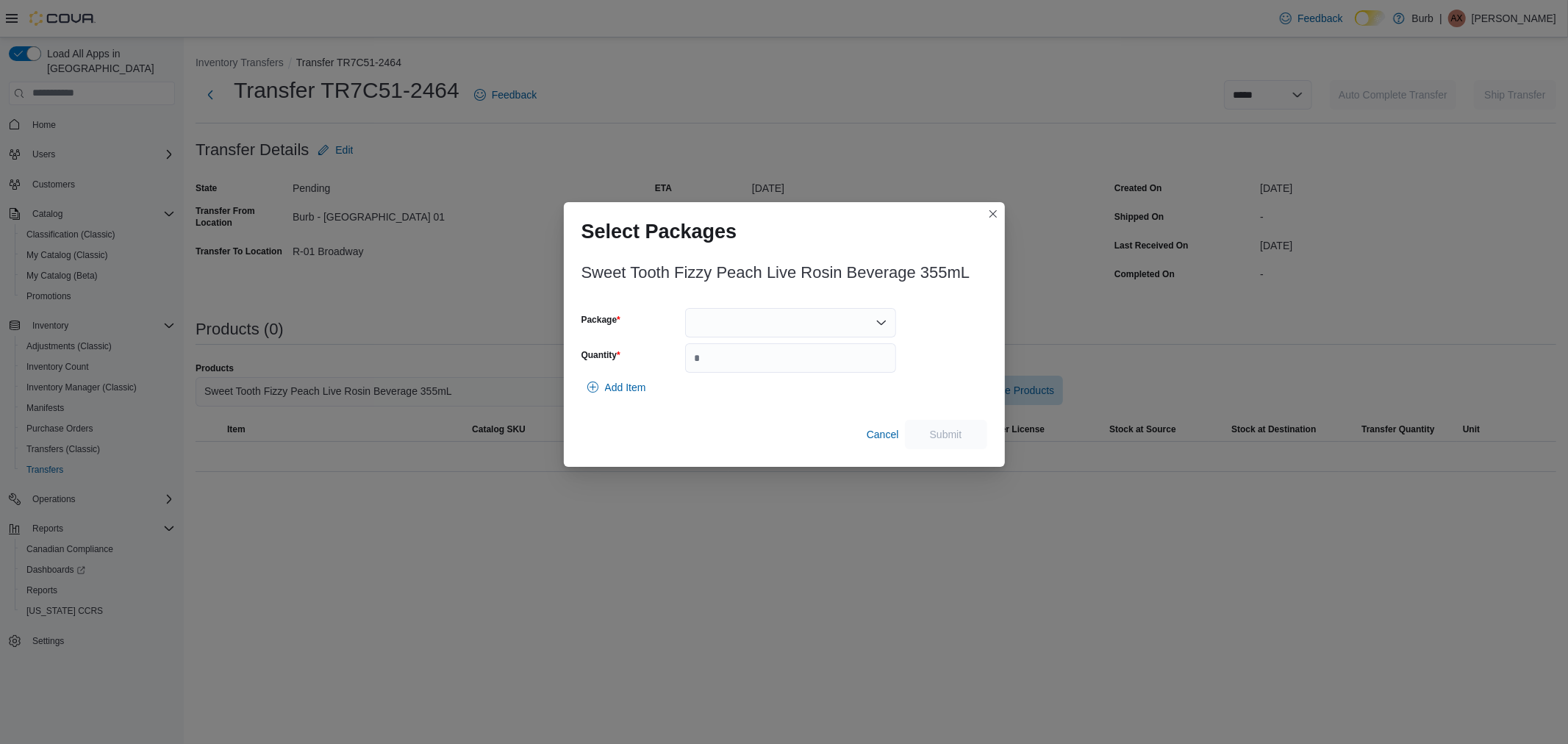
click at [750, 330] on div at bounding box center [790, 323] width 211 height 30
click at [737, 364] on span "081325-FPLR003" at bounding box center [799, 369] width 176 height 14
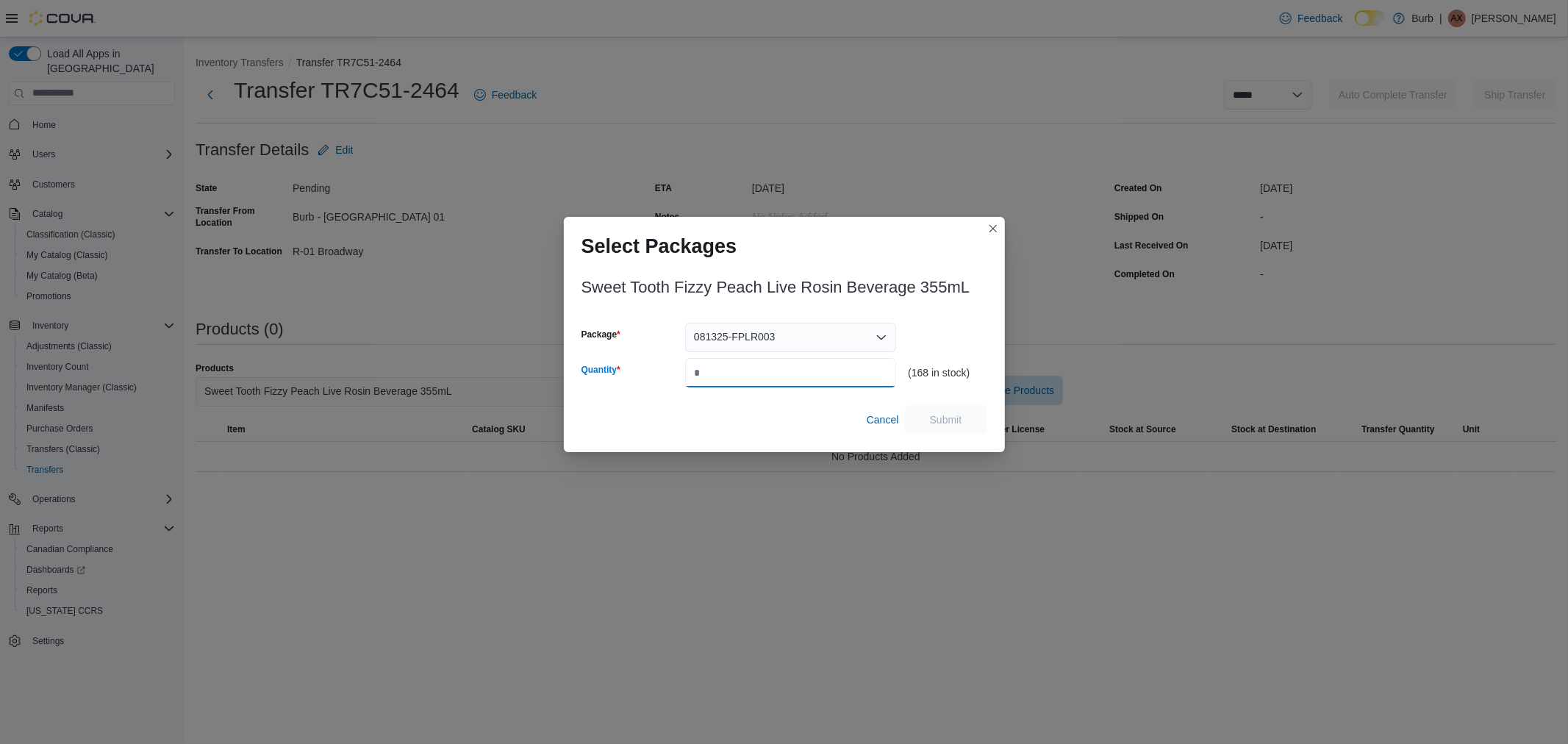
click at [736, 372] on input "Quantity" at bounding box center [790, 373] width 211 height 30
type input "**"
click at [944, 417] on span "Submit" at bounding box center [947, 419] width 32 height 14
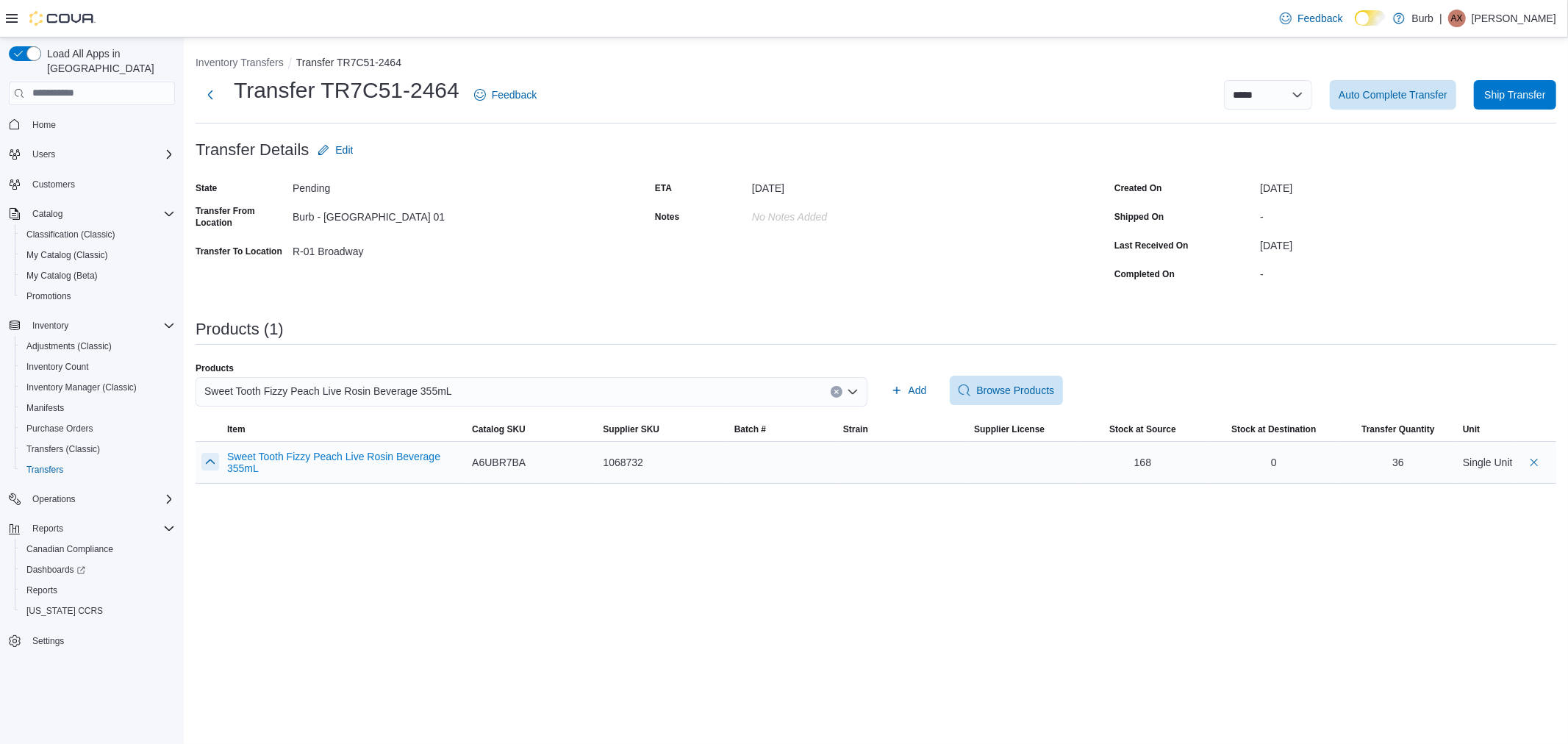
click at [205, 454] on button "button" at bounding box center [210, 461] width 18 height 18
drag, startPoint x: 1374, startPoint y: 508, endPoint x: 1227, endPoint y: 515, distance: 147.2
click at [1228, 515] on tr "Sweet Tooth Fizzy Peach Live Rosin Beverage 355mL 081325-FPLR003 Catalog SKU A6…" at bounding box center [875, 486] width 1361 height 89
type input "**"
click at [211, 465] on button "button" at bounding box center [210, 461] width 18 height 18
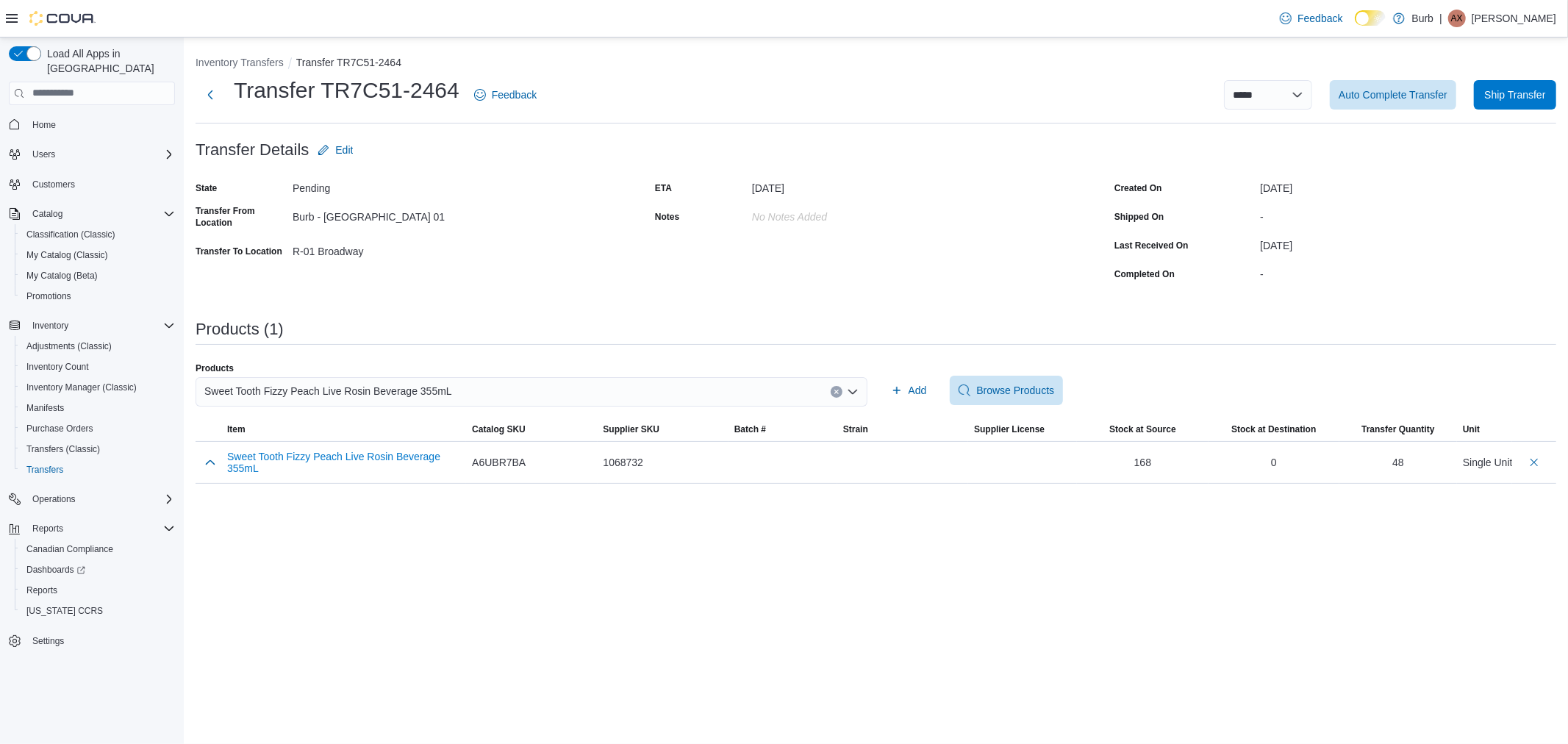
click at [708, 566] on div "**********" at bounding box center [876, 391] width 1385 height 707
drag, startPoint x: 350, startPoint y: 383, endPoint x: 354, endPoint y: 391, distance: 8.9
click at [350, 383] on span "Sweet Tooth Fizzy Peach Live Rosin Beverage 355mL" at bounding box center [329, 391] width 248 height 18
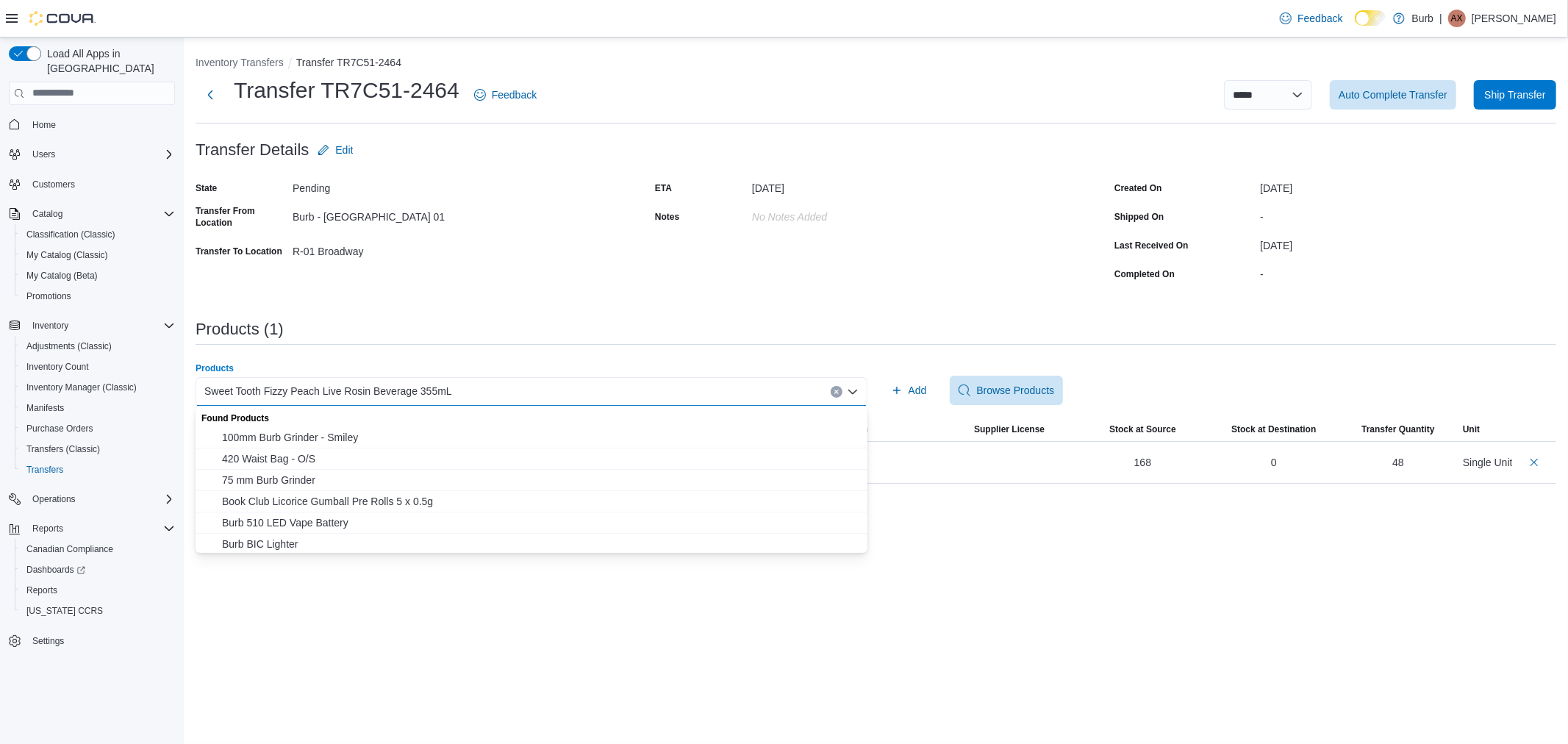
type input "*"
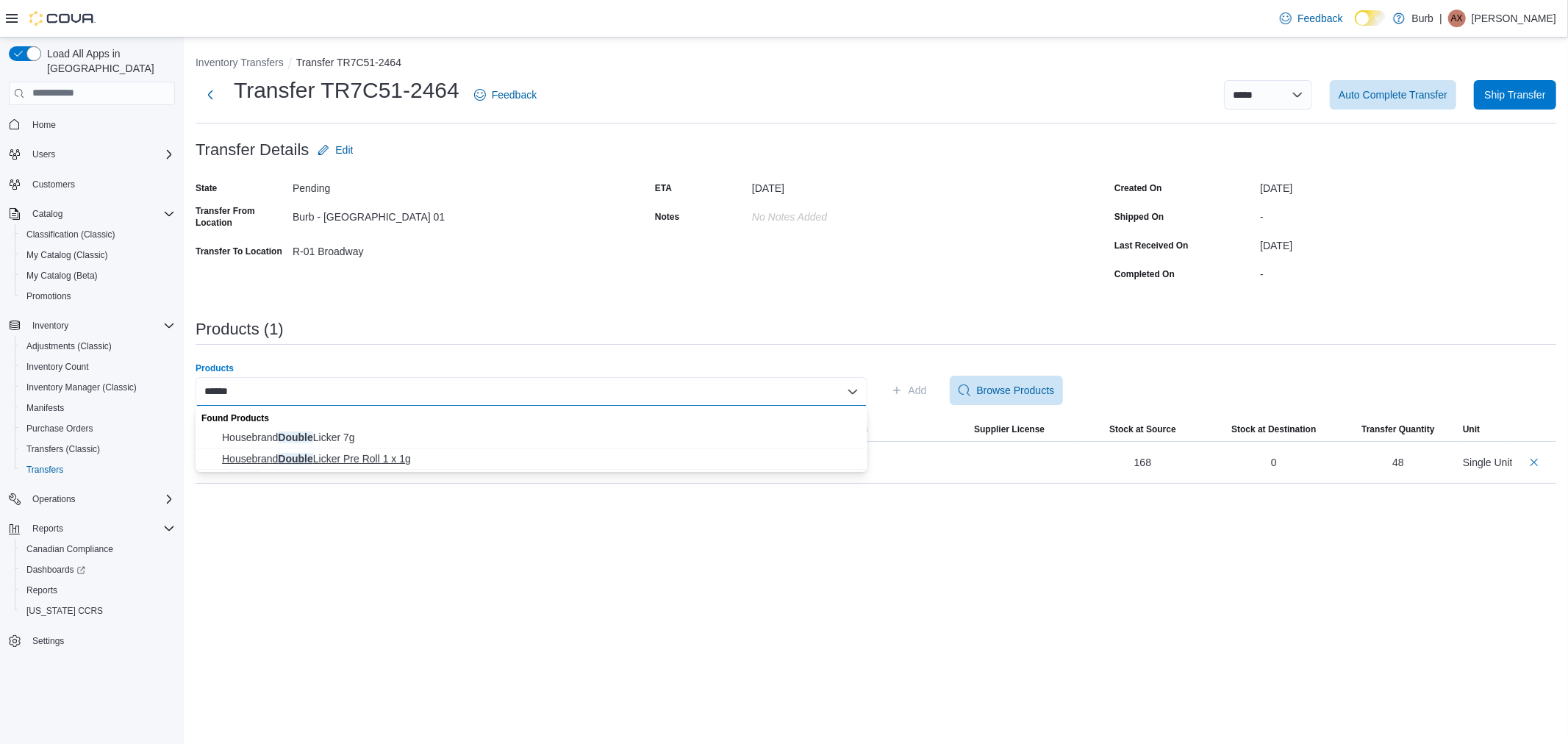
type input "******"
click at [379, 456] on span "Housebrand Double Licker Pre Roll 1 x 1g" at bounding box center [541, 459] width 637 height 14
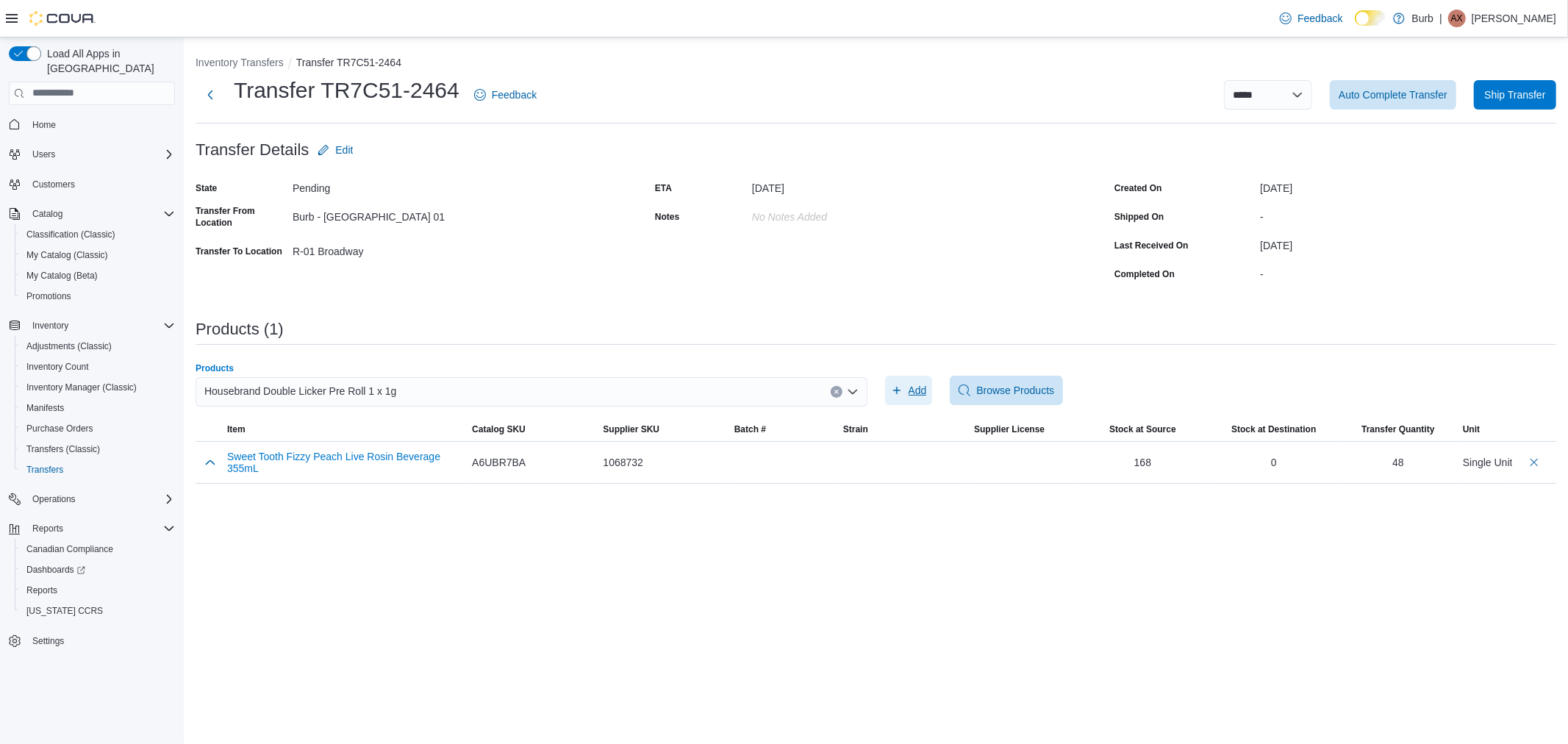
click at [915, 386] on span "Add" at bounding box center [918, 390] width 19 height 14
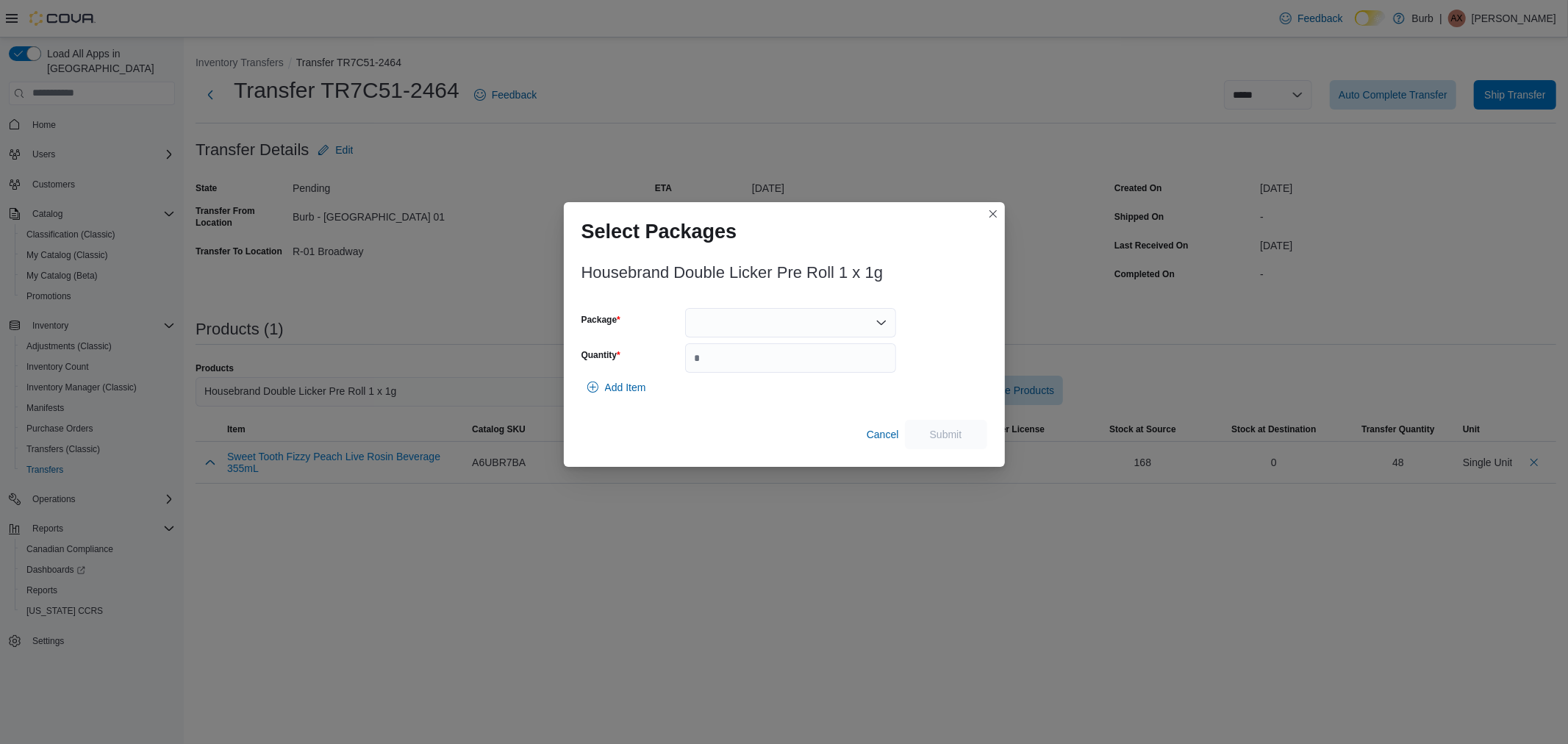
click at [795, 327] on div at bounding box center [790, 323] width 211 height 30
click at [769, 358] on div "Packages In Stock" at bounding box center [790, 348] width 211 height 21
click at [774, 370] on span "01006286935408341325081210477" at bounding box center [799, 369] width 176 height 14
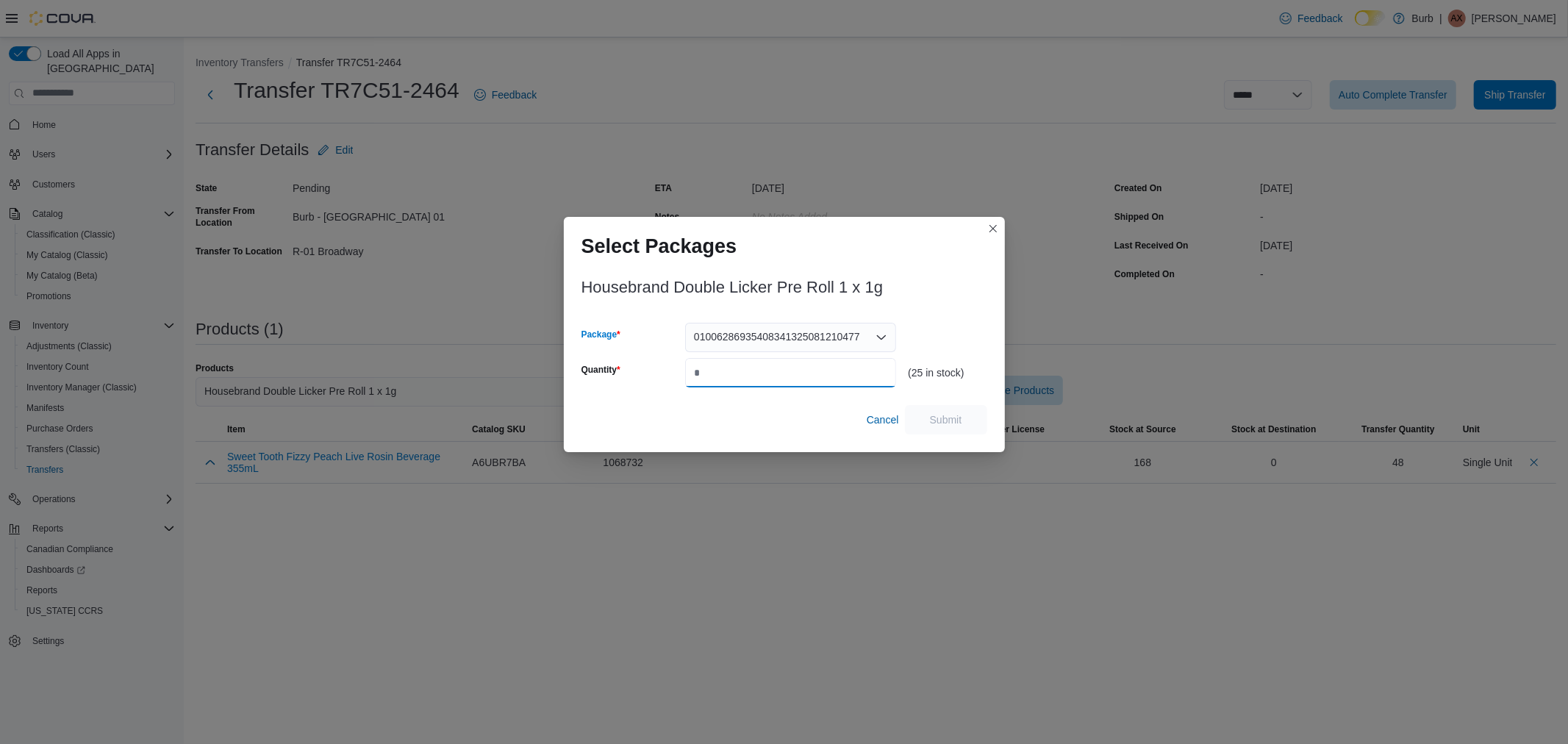
click at [738, 381] on input "Quantity" at bounding box center [790, 373] width 211 height 30
type input "**"
click at [931, 426] on span "Submit" at bounding box center [947, 419] width 32 height 14
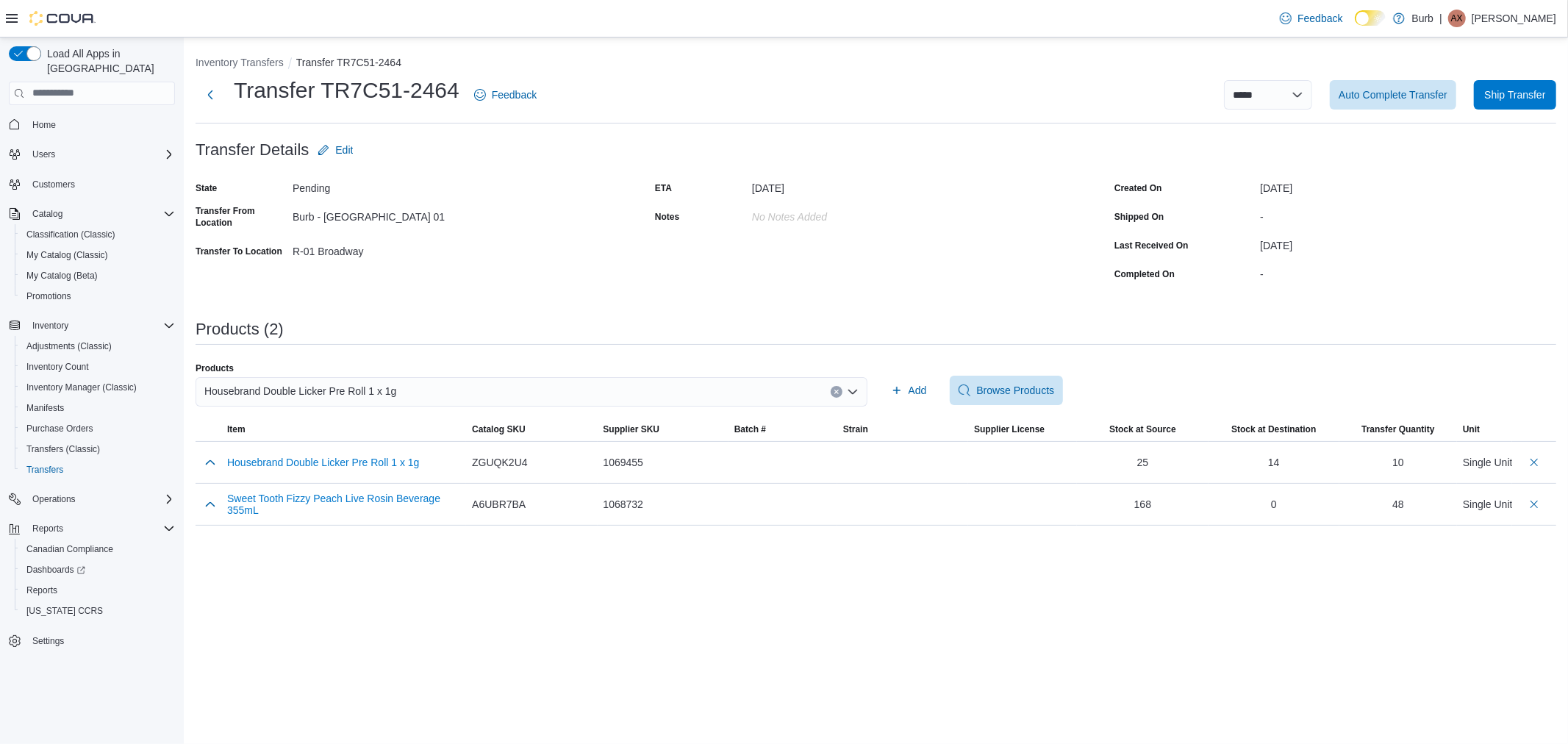
click at [434, 397] on div "Housebrand Double Licker Pre Roll 1 x 1g" at bounding box center [531, 392] width 672 height 30
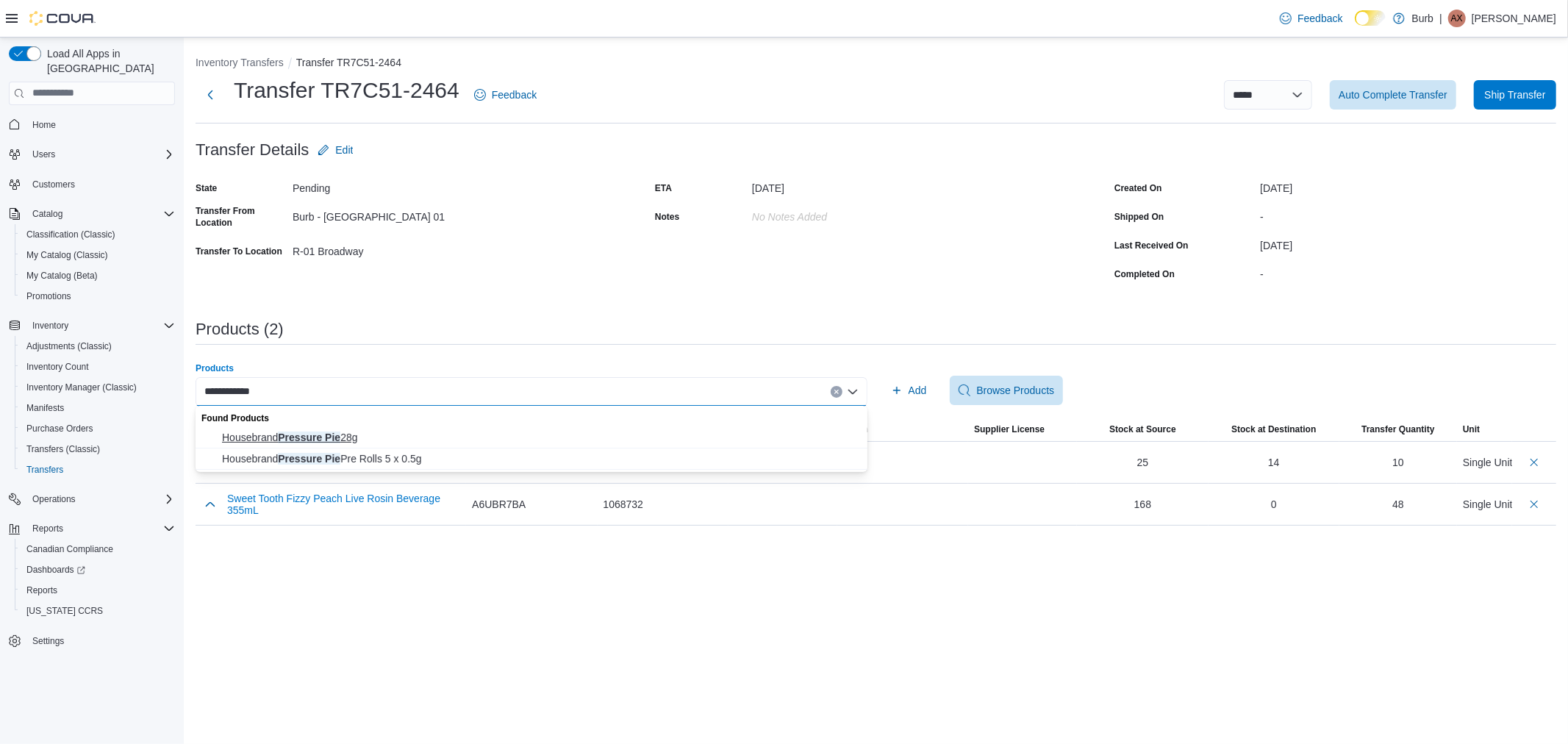
type input "**********"
click at [368, 431] on span "Housebrand Pressure Pie 28g" at bounding box center [541, 437] width 637 height 14
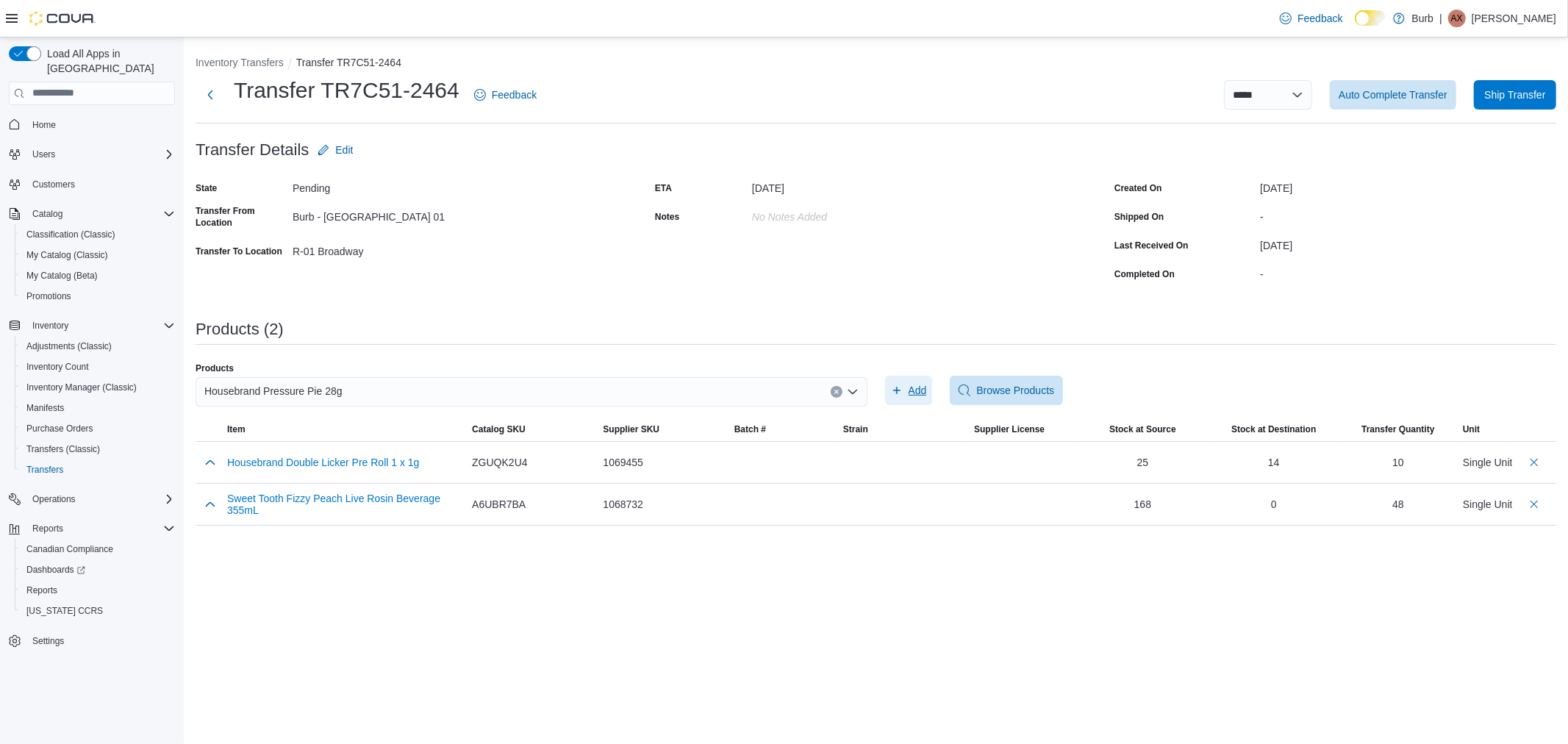
click at [901, 400] on span "Add" at bounding box center [909, 391] width 36 height 30
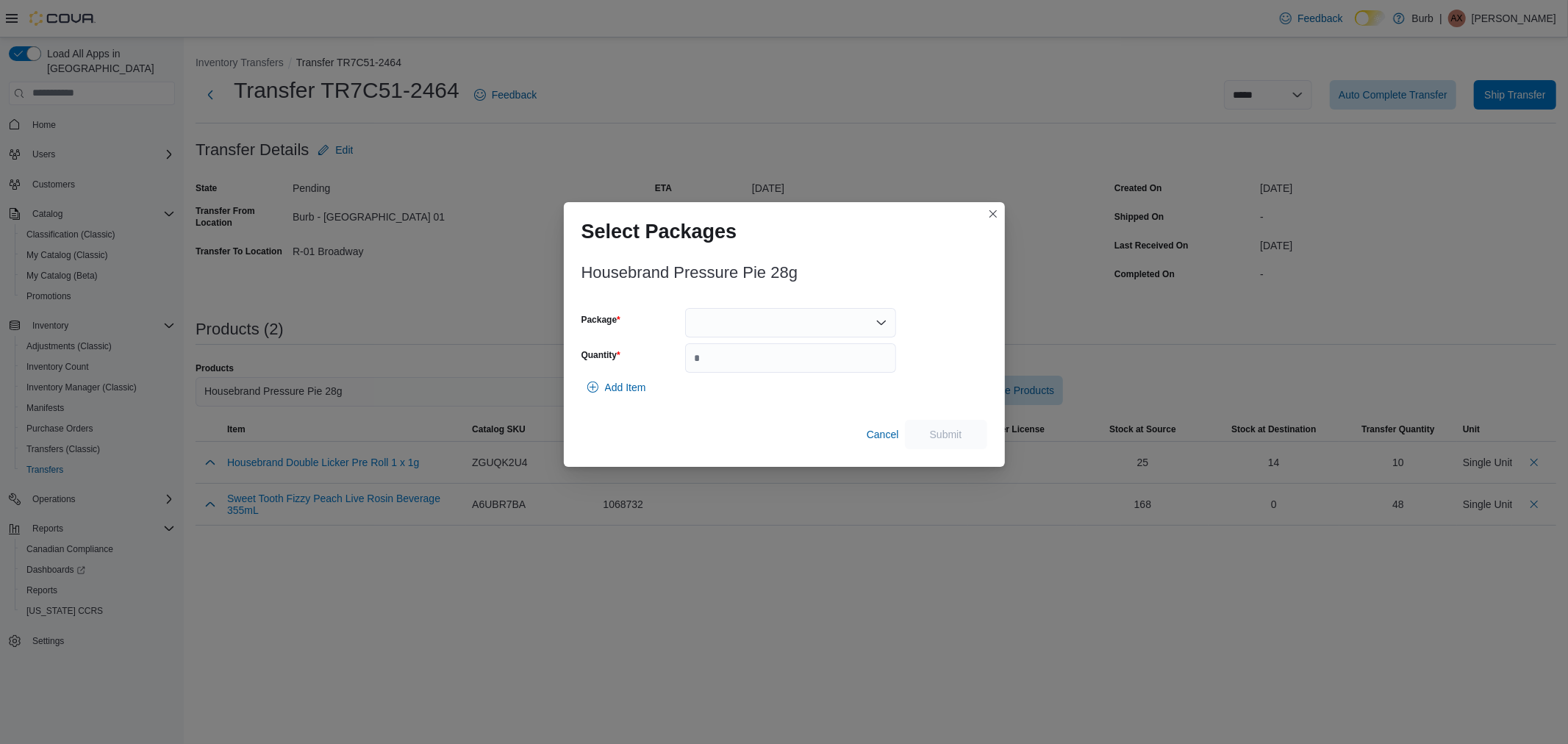
click at [823, 321] on div at bounding box center [790, 323] width 211 height 30
click at [777, 360] on button "010087757900453713250814102024110601G28" at bounding box center [790, 369] width 211 height 21
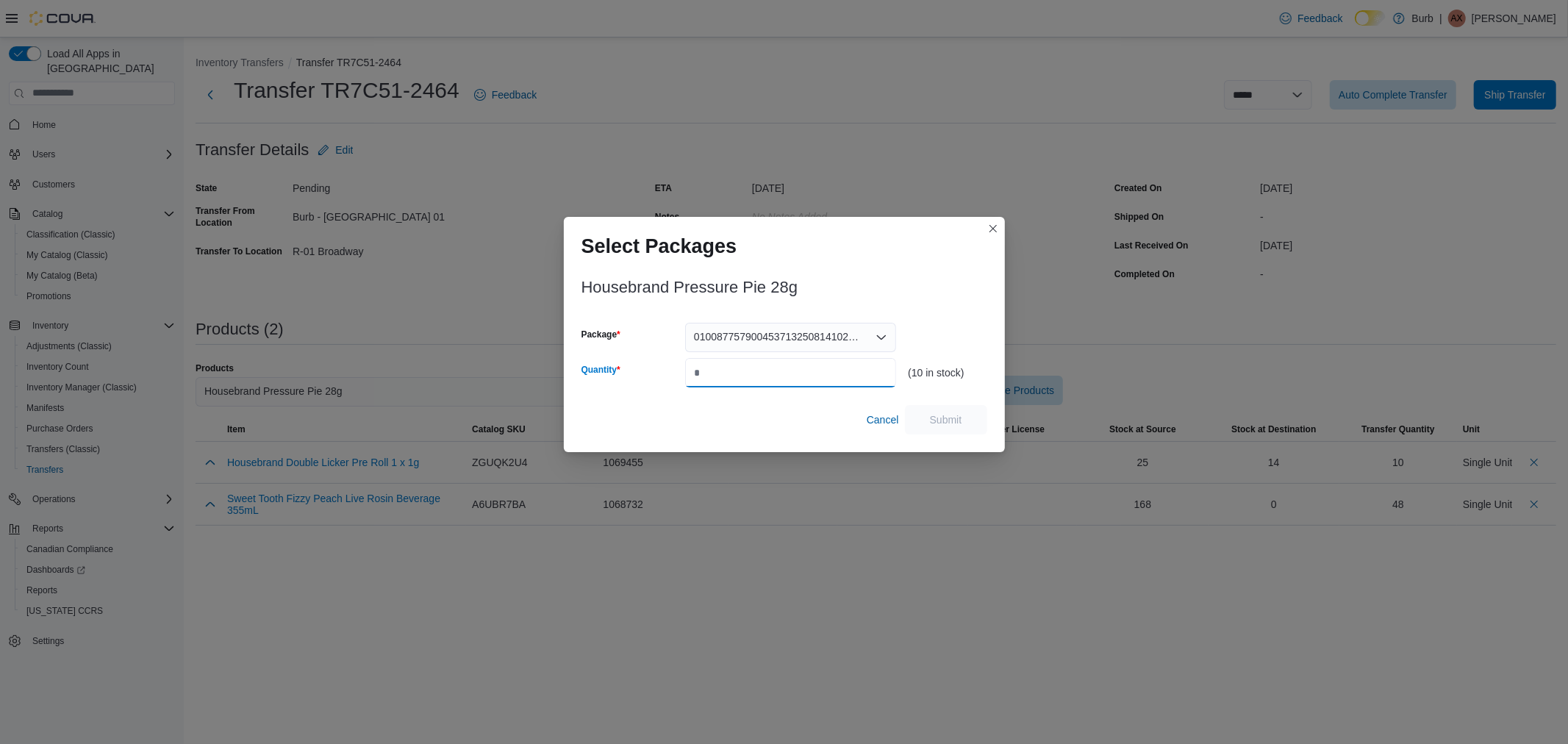
click at [746, 379] on input "Quantity" at bounding box center [790, 373] width 211 height 30
type input "*"
click at [920, 409] on span "Submit" at bounding box center [946, 419] width 65 height 30
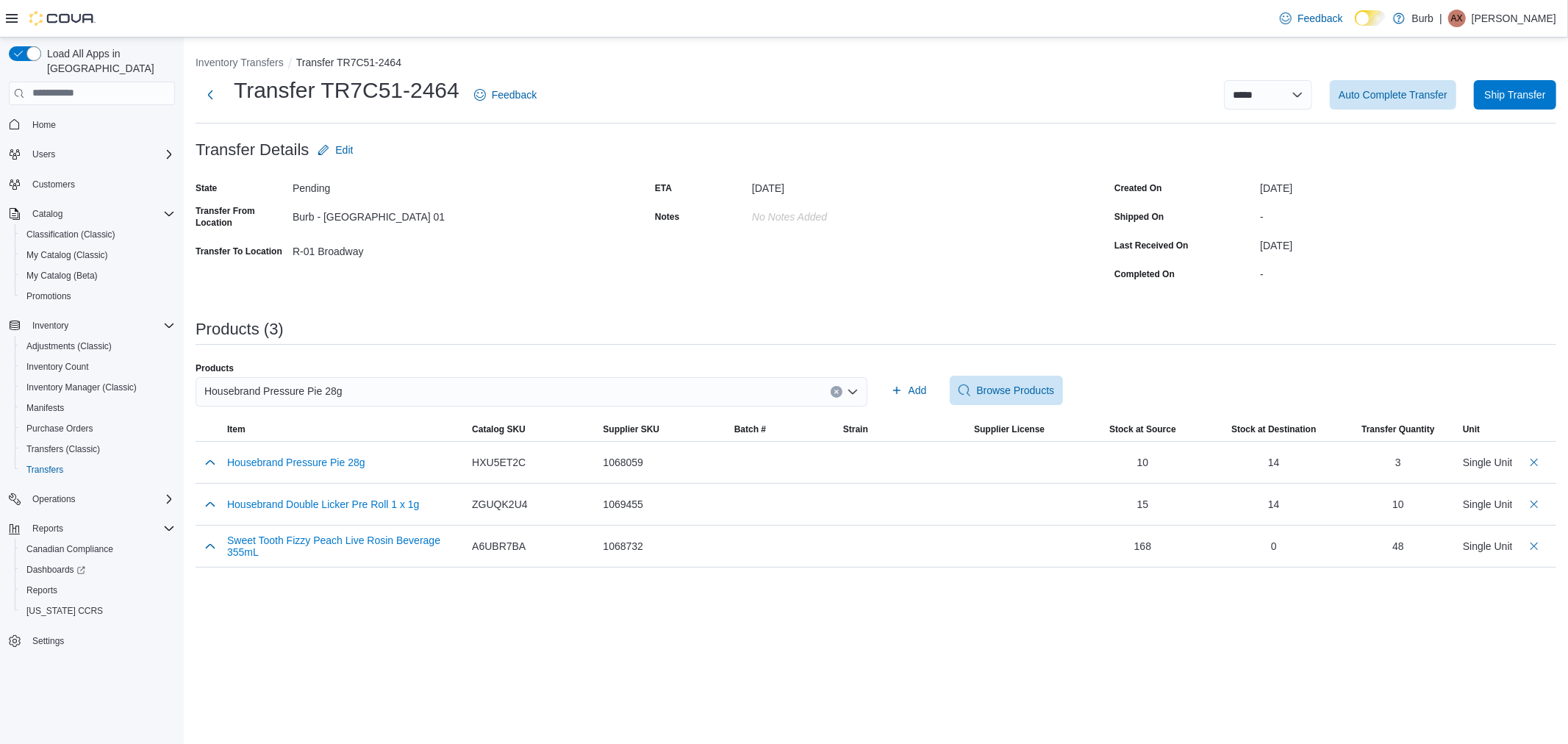
click at [495, 397] on div "Housebrand Pressure Pie 28g" at bounding box center [531, 392] width 672 height 30
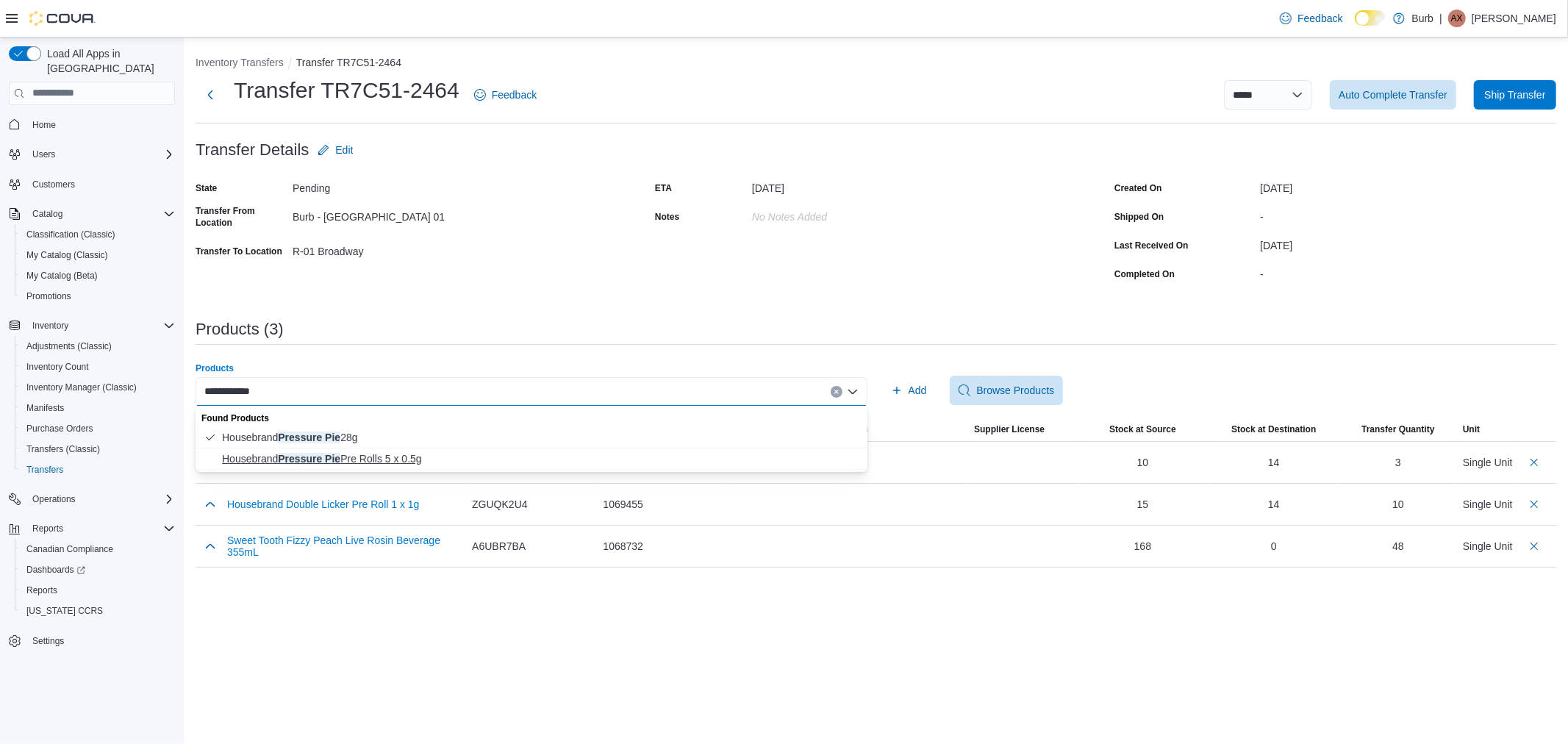
type input "**********"
click at [379, 454] on span "Housebrand Pressure Pie Pre Rolls 5 x 0.5g" at bounding box center [541, 459] width 637 height 14
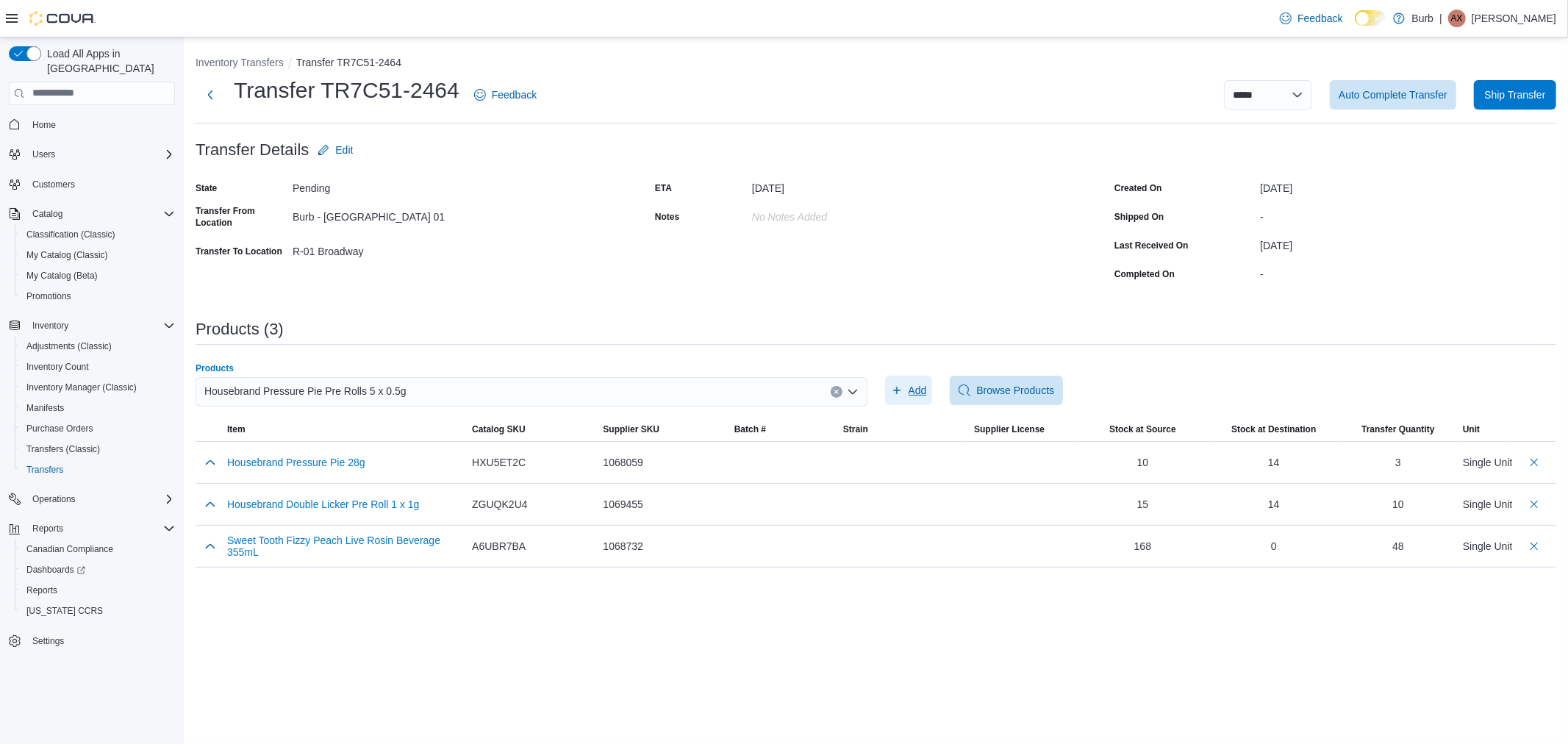
click at [925, 388] on span "Add" at bounding box center [918, 390] width 19 height 14
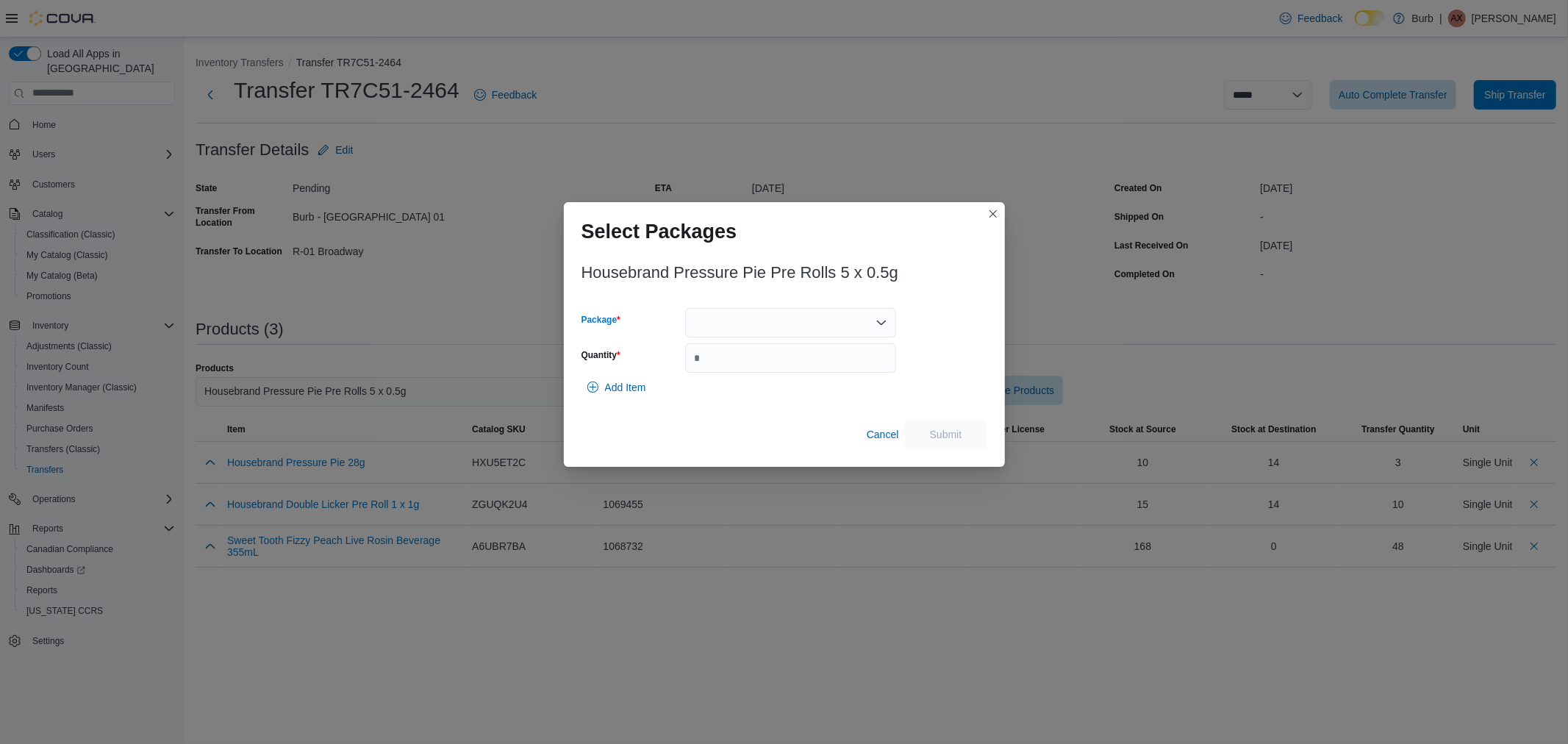
drag, startPoint x: 829, startPoint y: 310, endPoint x: 804, endPoint y: 335, distance: 35.4
click at [829, 309] on div at bounding box center [790, 323] width 211 height 30
click at [753, 368] on span "01008775790045751325081410PR2502F5P5" at bounding box center [799, 369] width 176 height 14
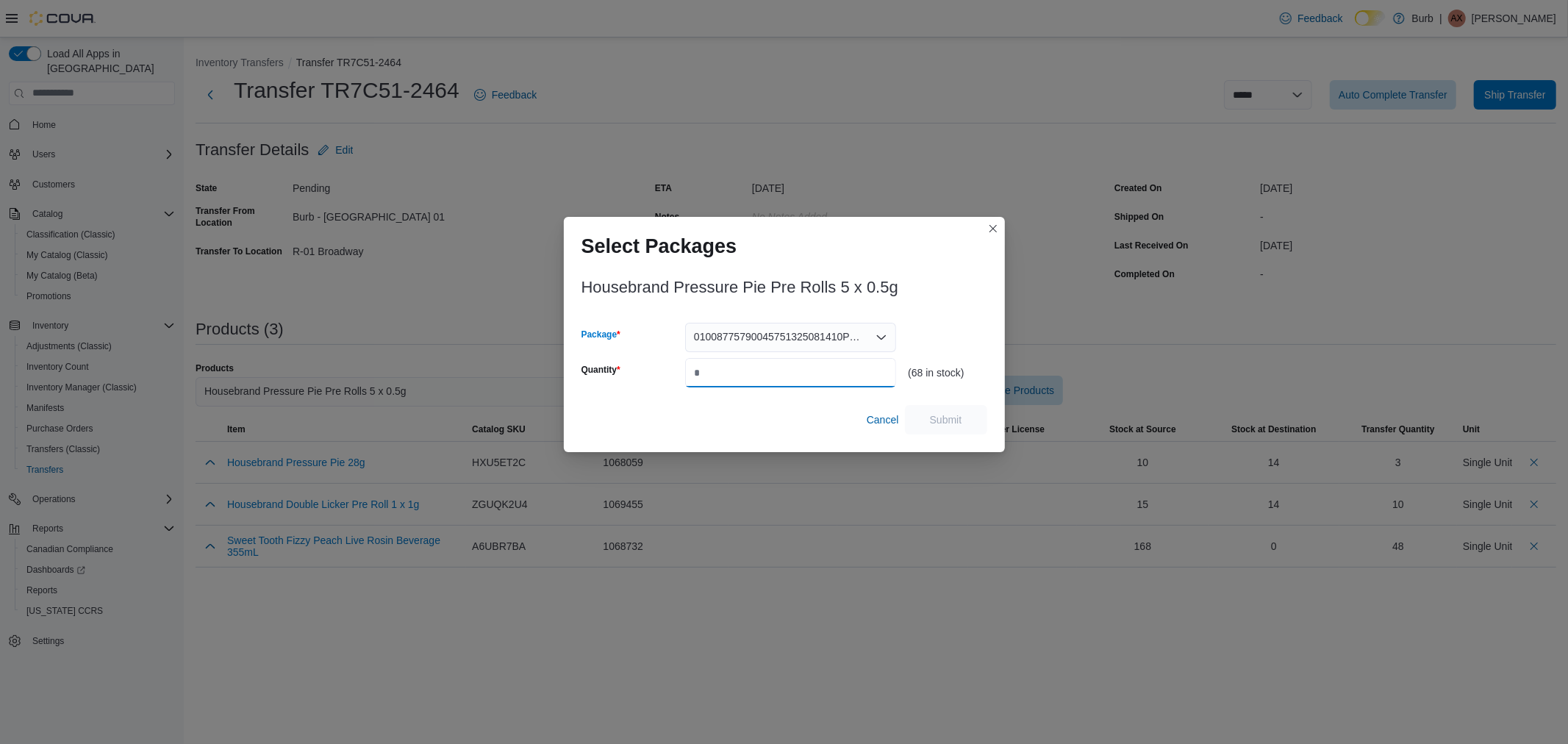
click at [755, 372] on input "Quantity" at bounding box center [790, 373] width 211 height 30
type input "**"
click at [929, 414] on span "Submit" at bounding box center [946, 419] width 65 height 30
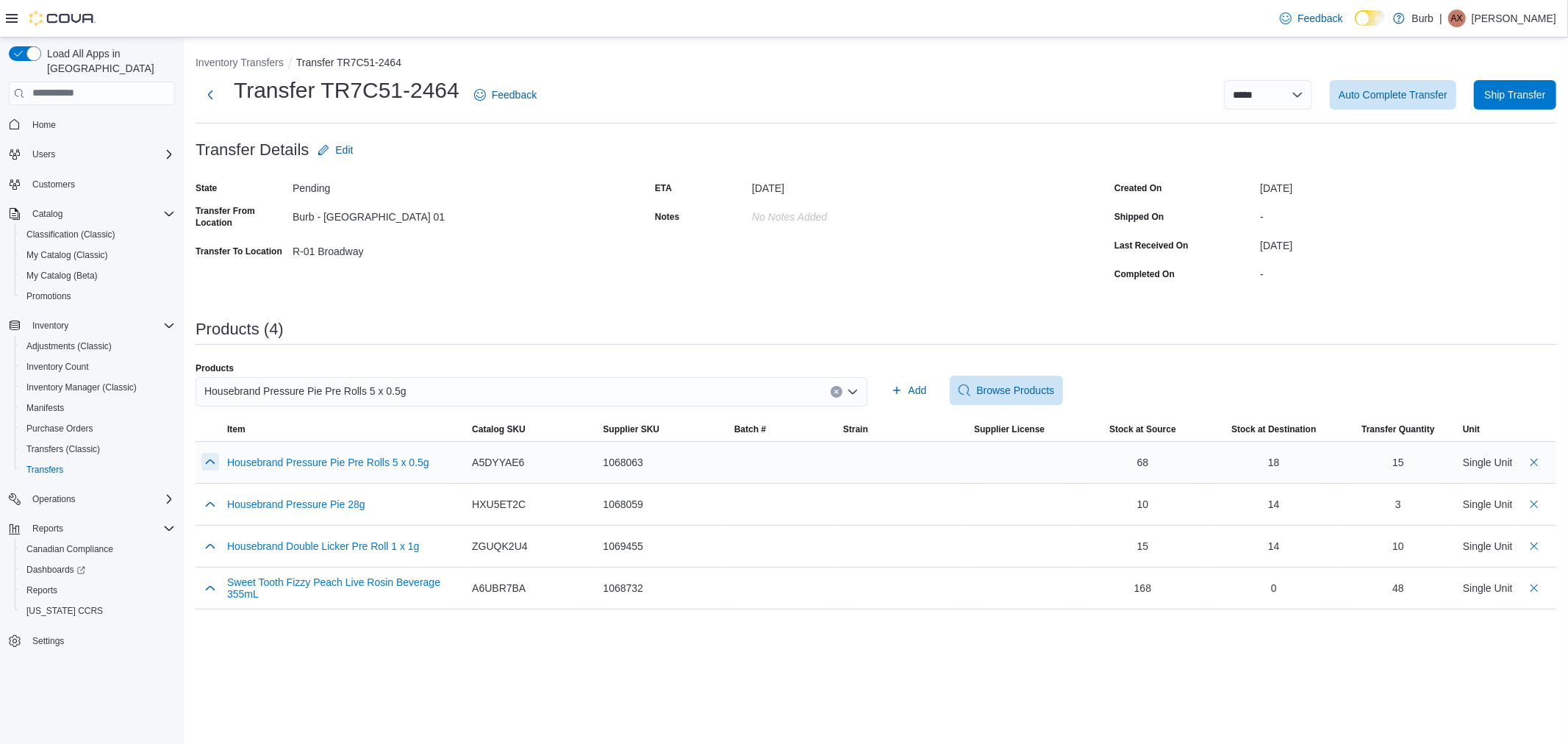
click at [211, 465] on button "button" at bounding box center [210, 461] width 18 height 18
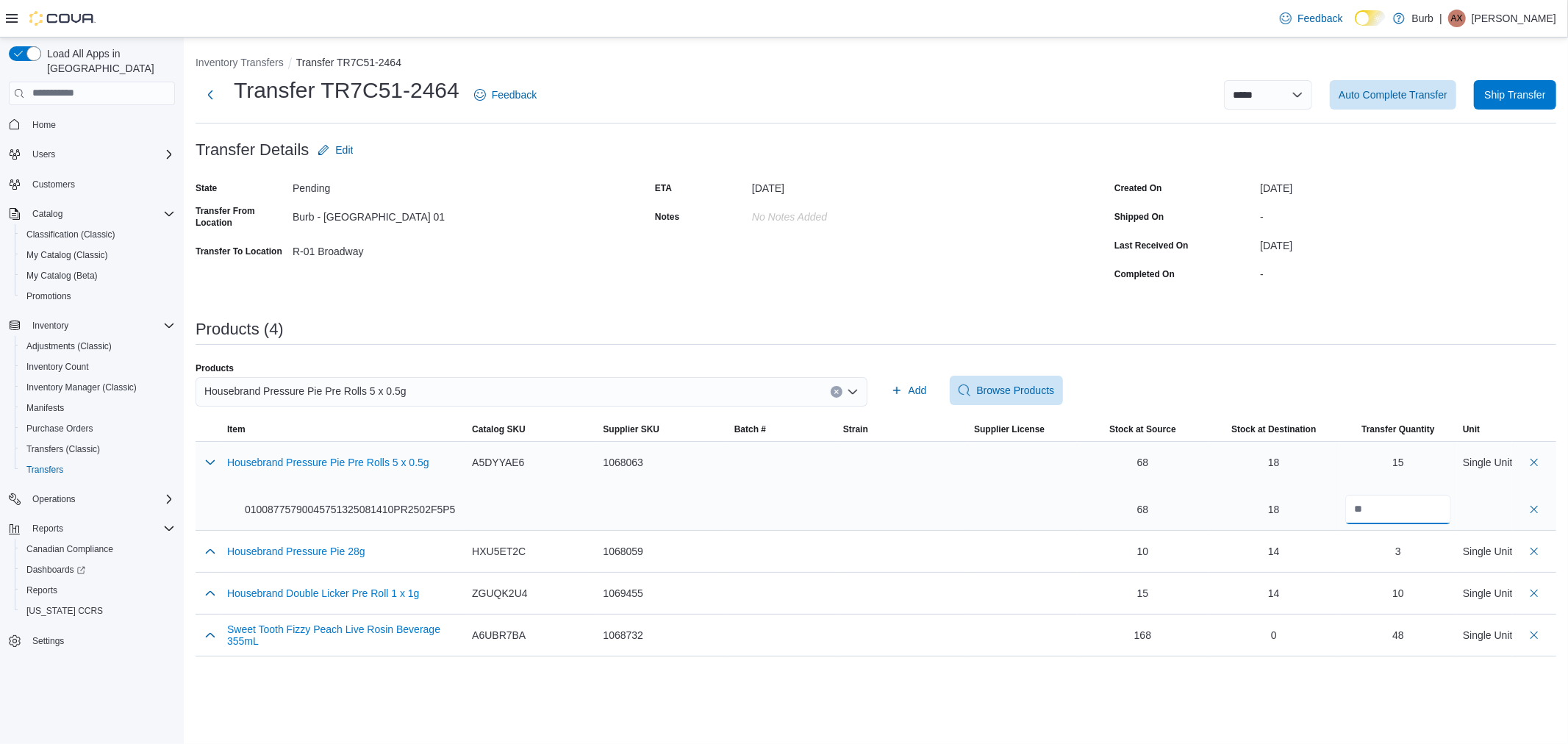
click at [1380, 510] on input "**" at bounding box center [1398, 510] width 106 height 30
type input "**"
click at [1369, 383] on div "Add Browse Products" at bounding box center [1222, 391] width 672 height 30
click at [213, 465] on button "button" at bounding box center [210, 461] width 18 height 18
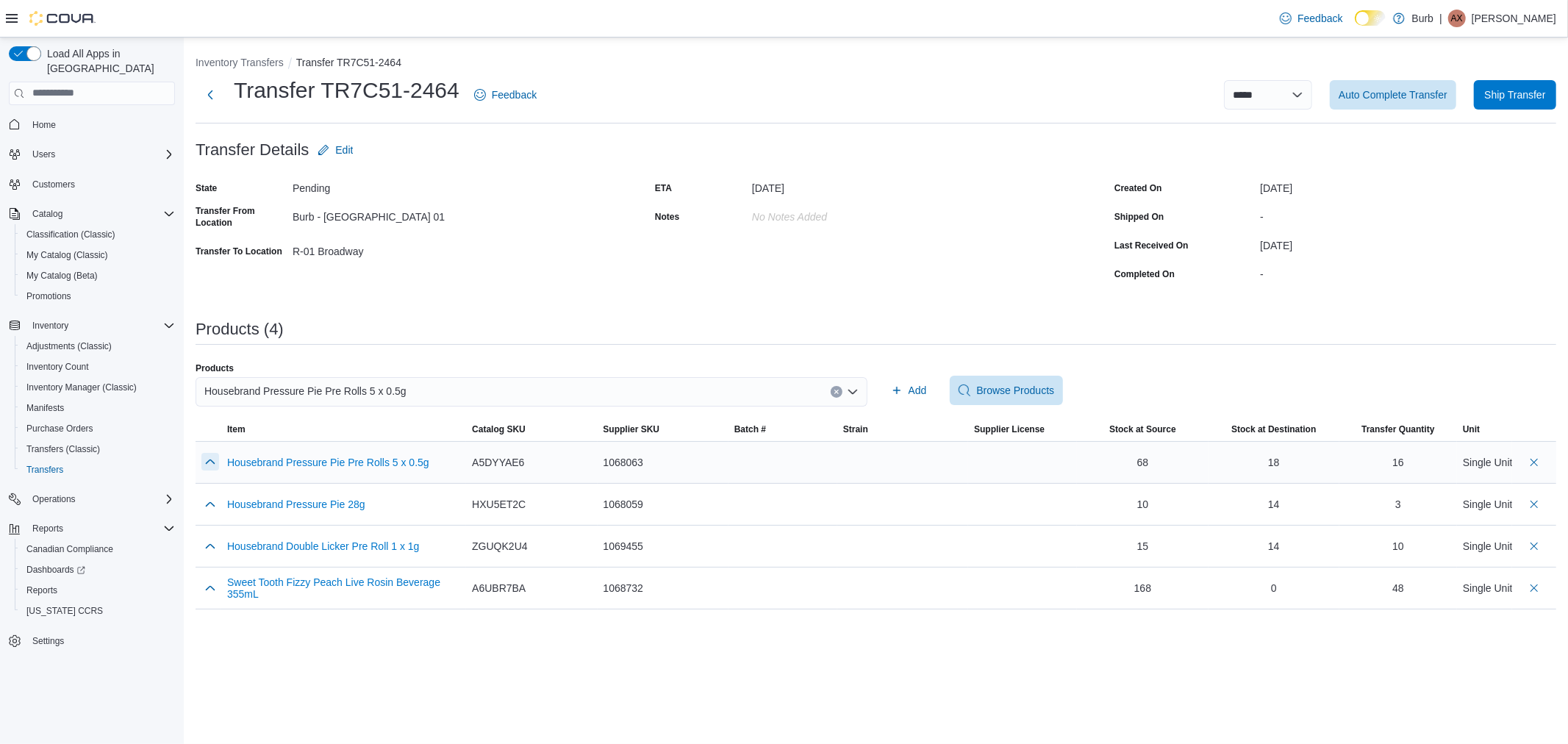
click at [209, 466] on button "button" at bounding box center [210, 461] width 18 height 18
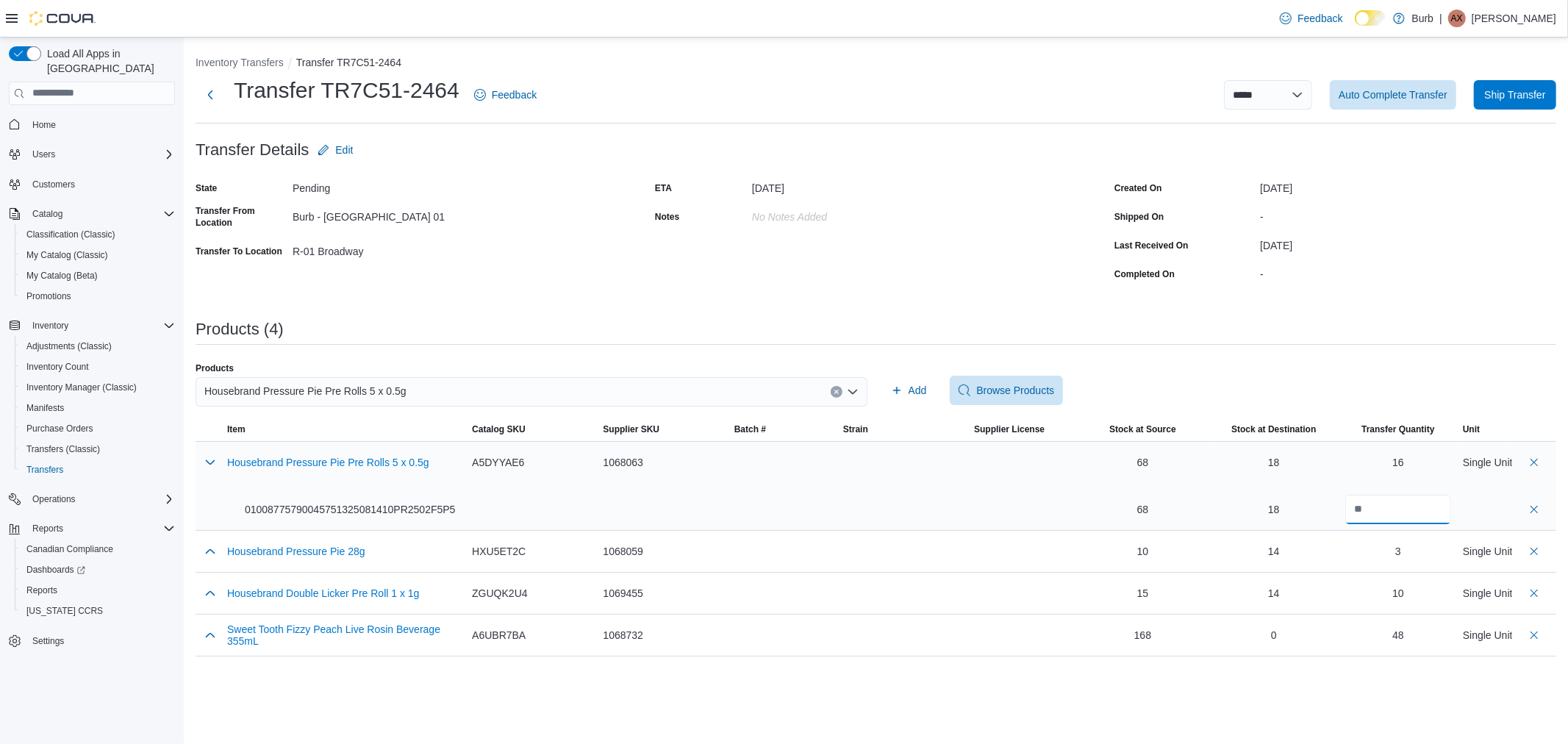
click at [1380, 500] on input "**" at bounding box center [1398, 510] width 106 height 30
type input "**"
click at [1324, 368] on div "Products Housebrand Pressure Pie Pre Rolls 5 x 0.5g Add Browse Products" at bounding box center [875, 391] width 1361 height 56
click at [217, 459] on button "button" at bounding box center [210, 461] width 18 height 18
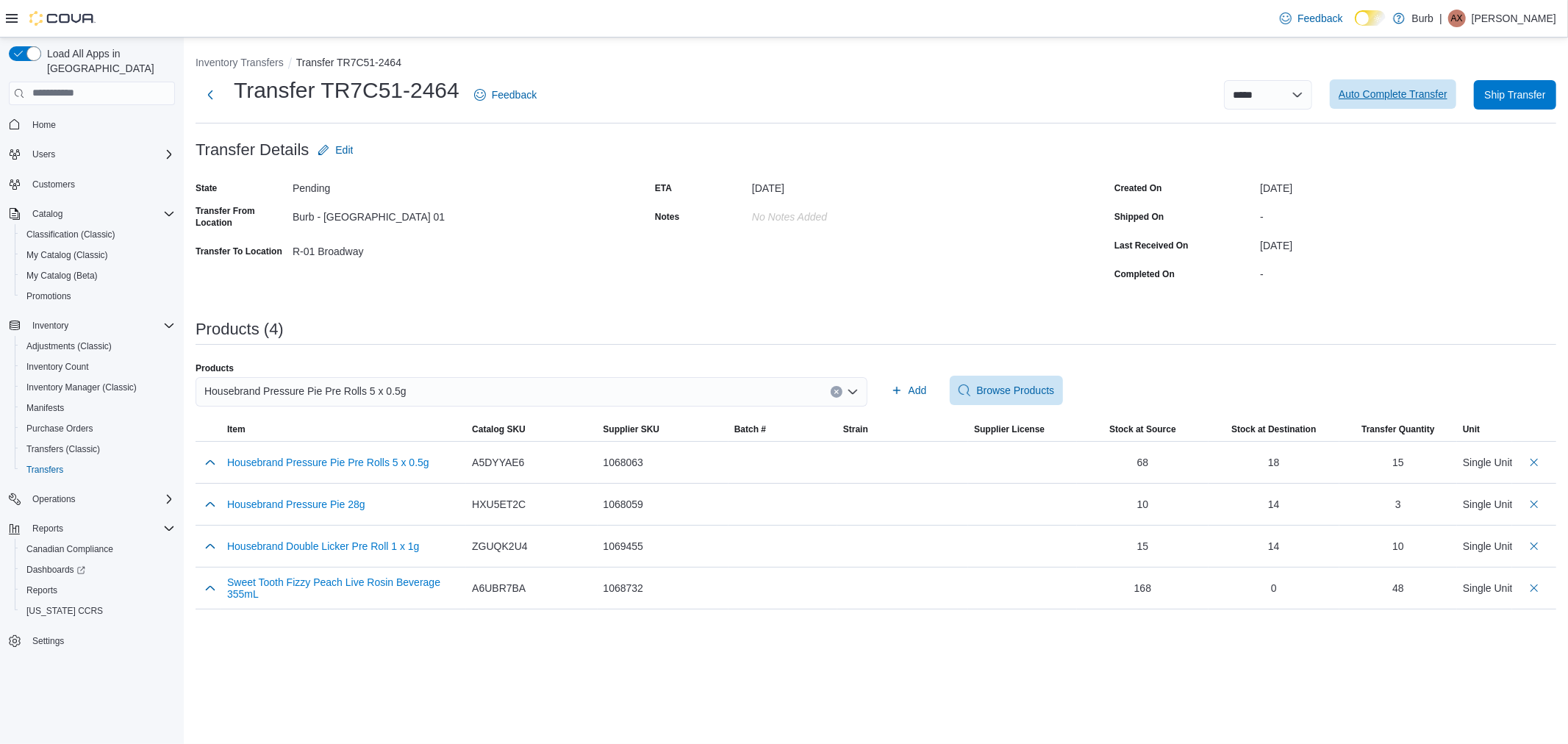
click at [1424, 99] on span "Auto Complete Transfer" at bounding box center [1393, 93] width 109 height 14
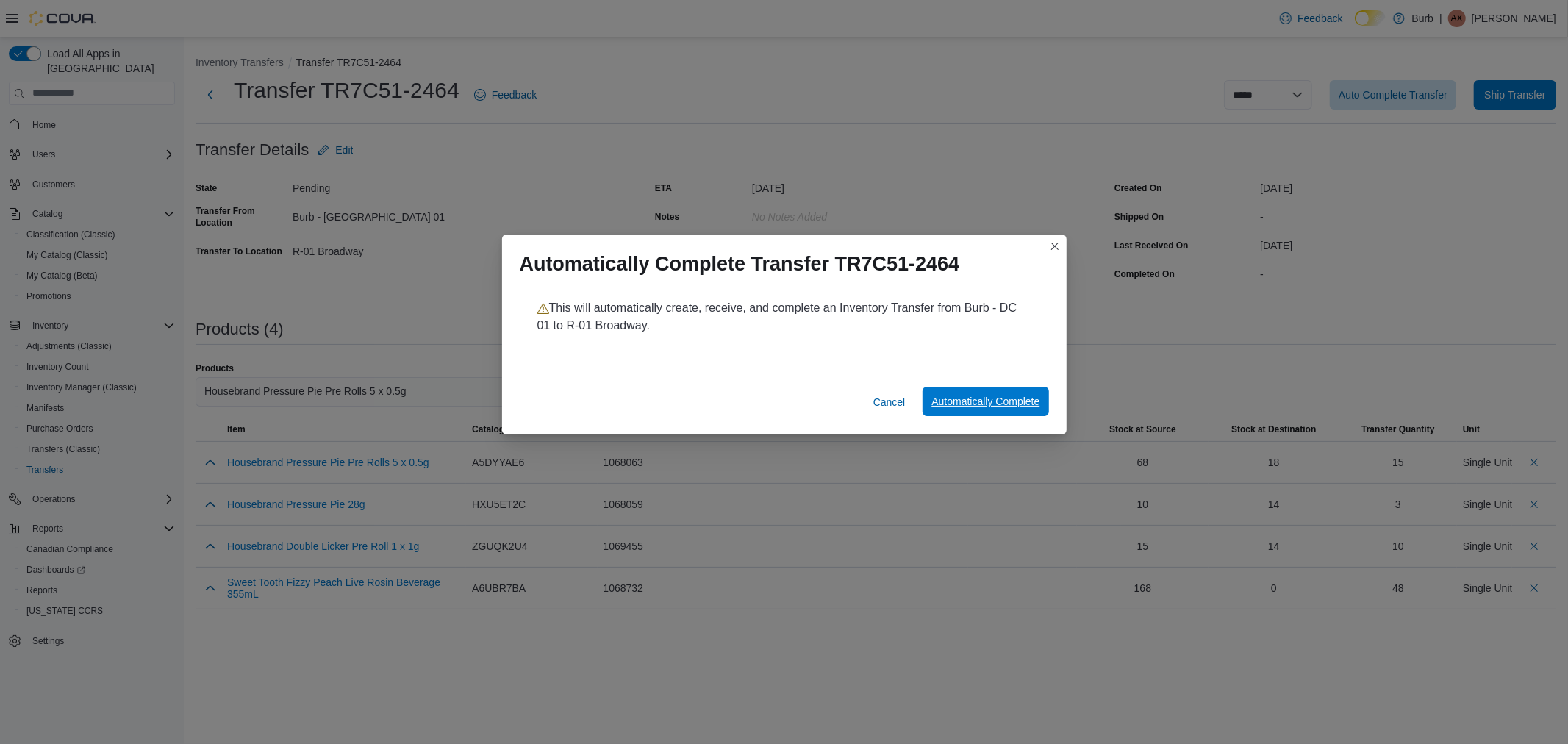
click at [1018, 403] on span "Automatically Complete" at bounding box center [985, 401] width 108 height 14
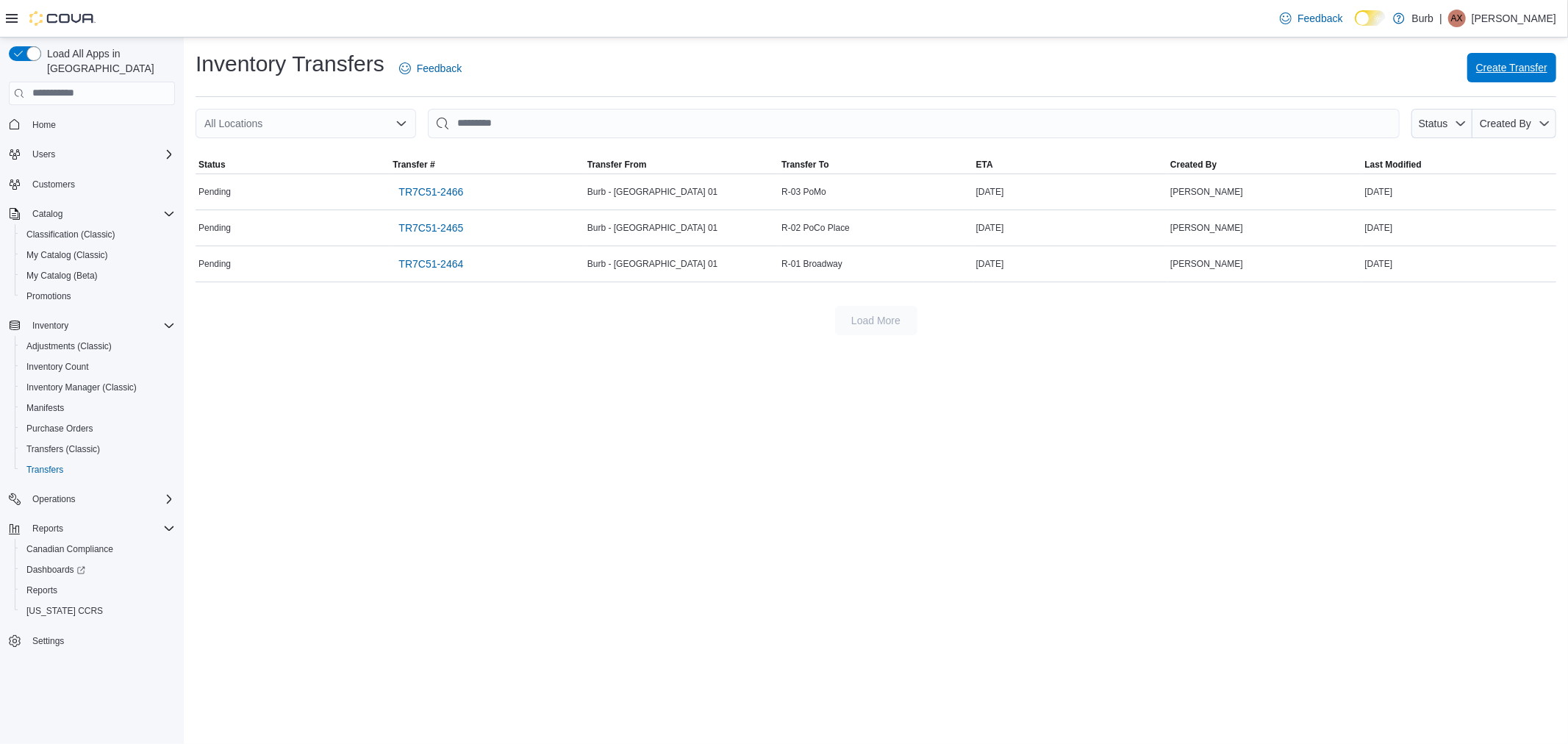
click at [1495, 77] on span "Create Transfer" at bounding box center [1512, 67] width 71 height 30
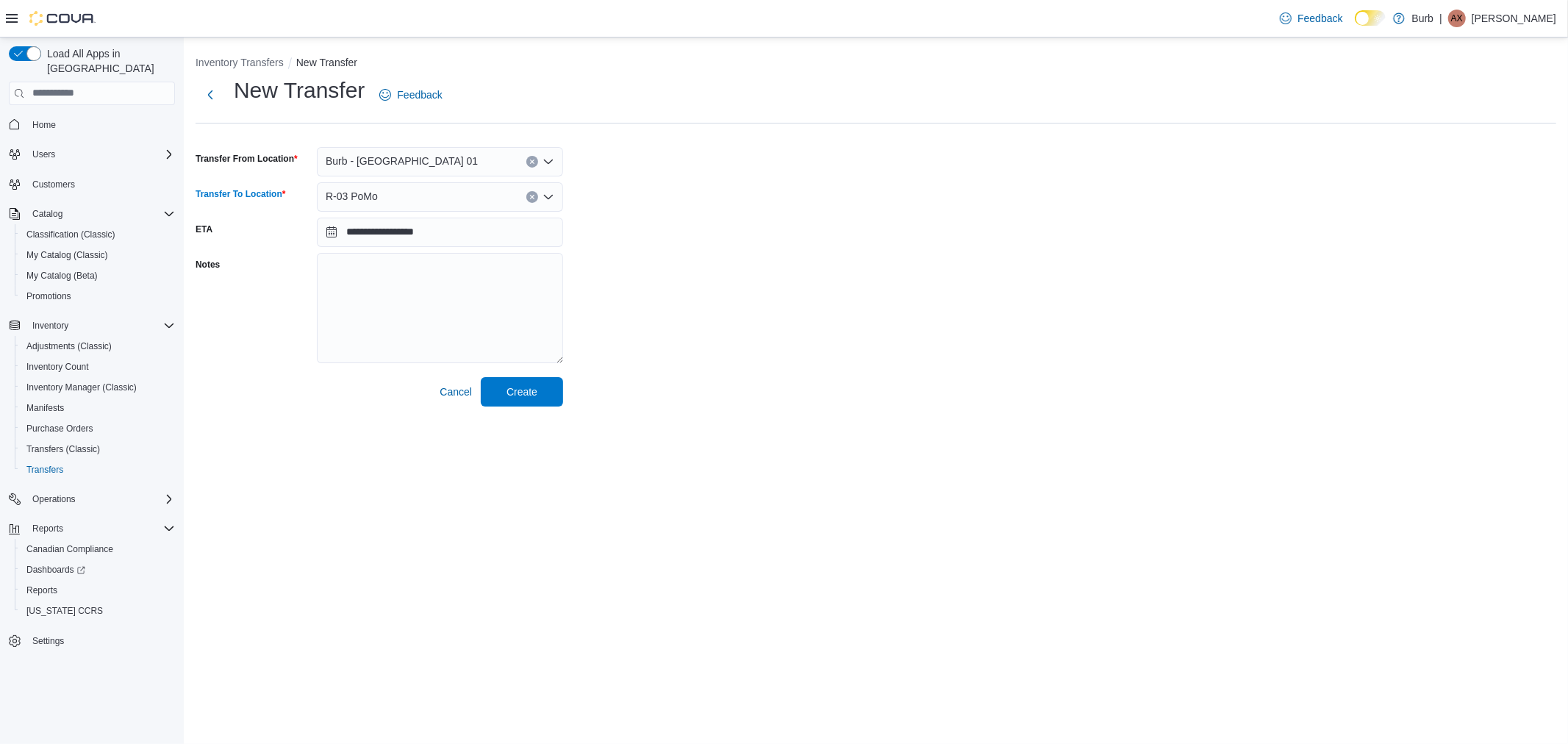
click at [400, 199] on div "R-03 PoMo" at bounding box center [440, 197] width 246 height 30
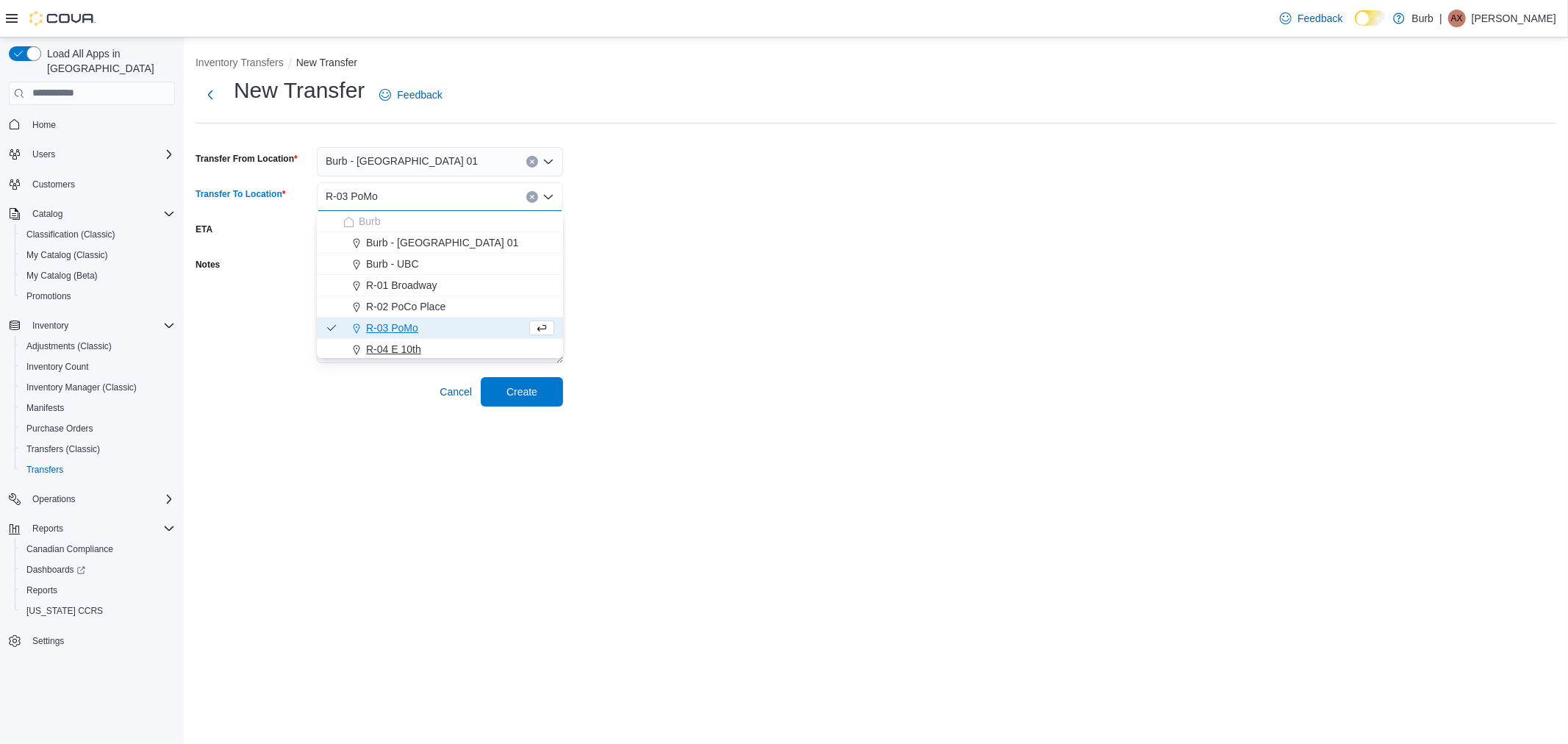
click at [406, 342] on span "R-04 E 10th" at bounding box center [393, 349] width 55 height 14
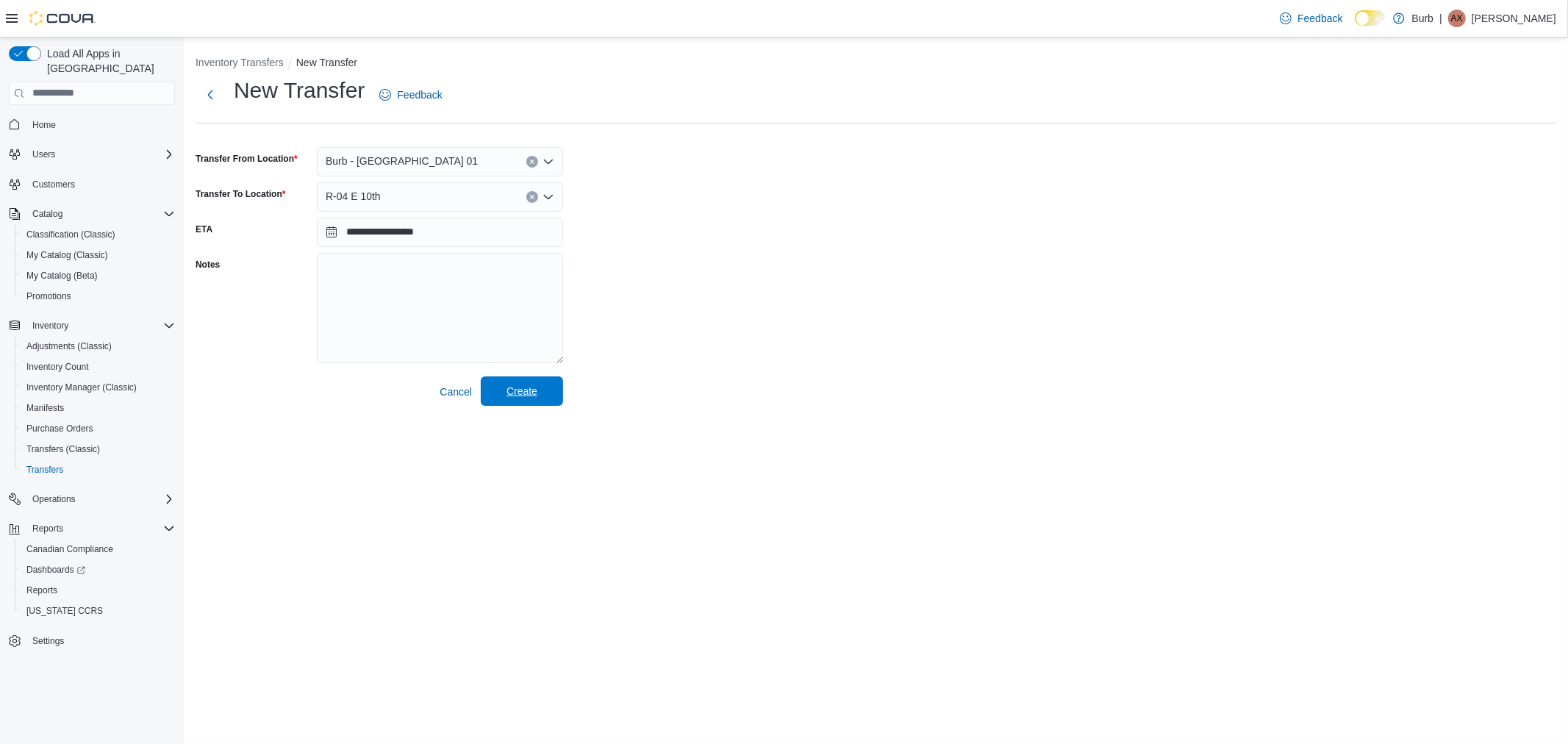
click at [524, 394] on span "Create" at bounding box center [522, 391] width 31 height 14
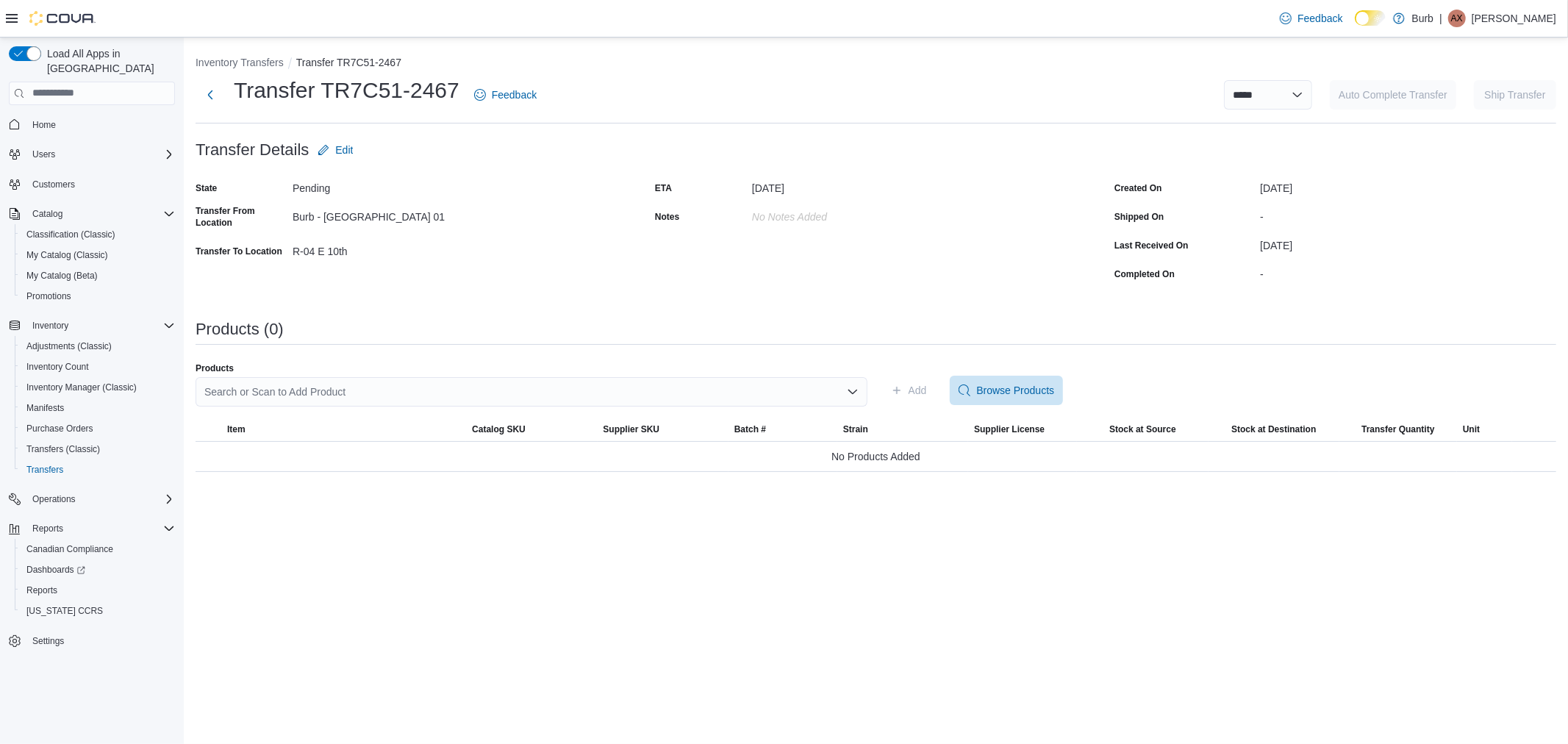
click at [331, 393] on div "Search or Scan to Add Product" at bounding box center [531, 392] width 672 height 30
type input "****"
click at [404, 444] on span "Housebrand Live [PERSON_NAME] Beverage 355mL" at bounding box center [541, 437] width 637 height 14
click at [910, 390] on span "Add" at bounding box center [918, 390] width 19 height 14
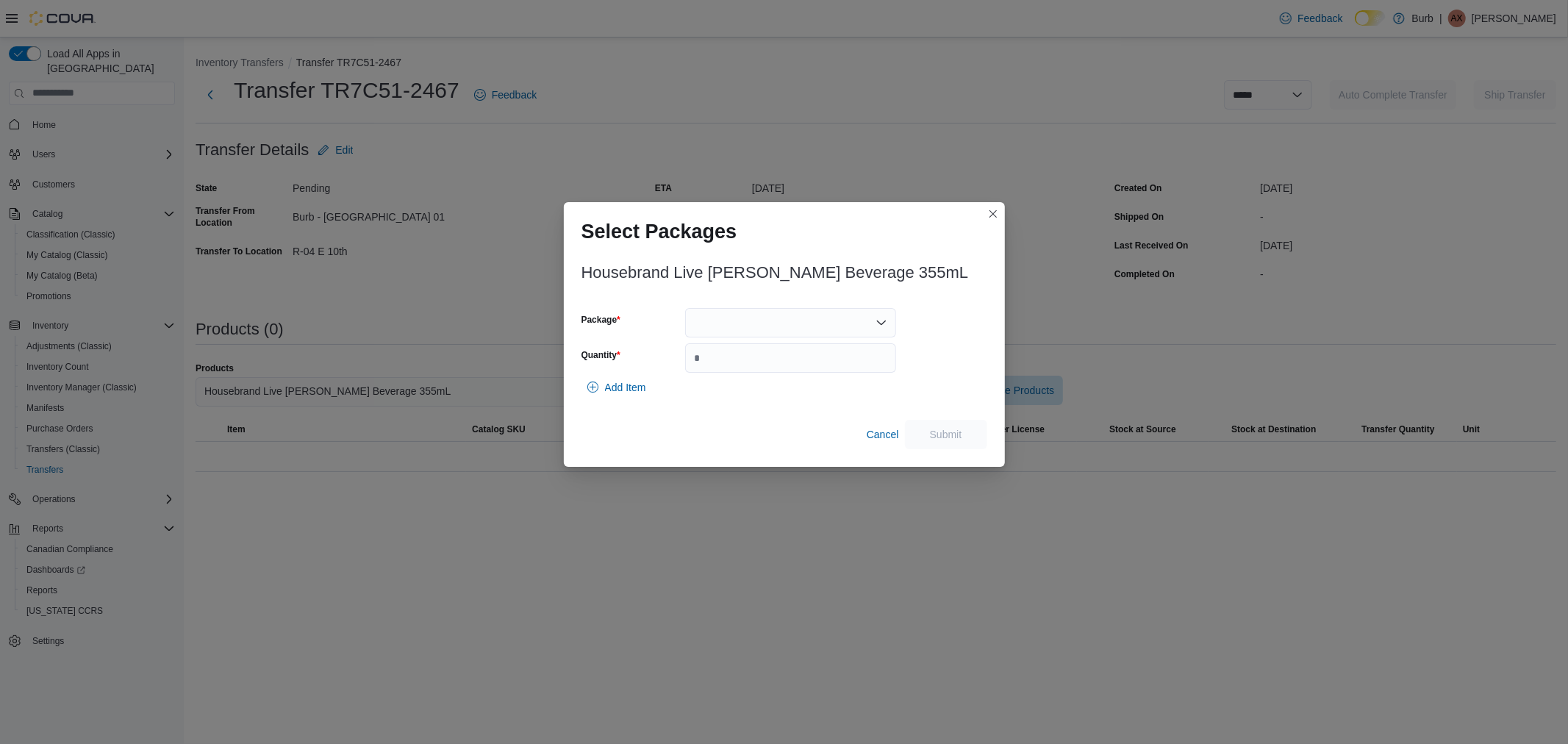
click at [792, 321] on div at bounding box center [790, 323] width 211 height 30
click at [777, 369] on span "01006287742622421325080110080125-HBM001" at bounding box center [799, 369] width 176 height 14
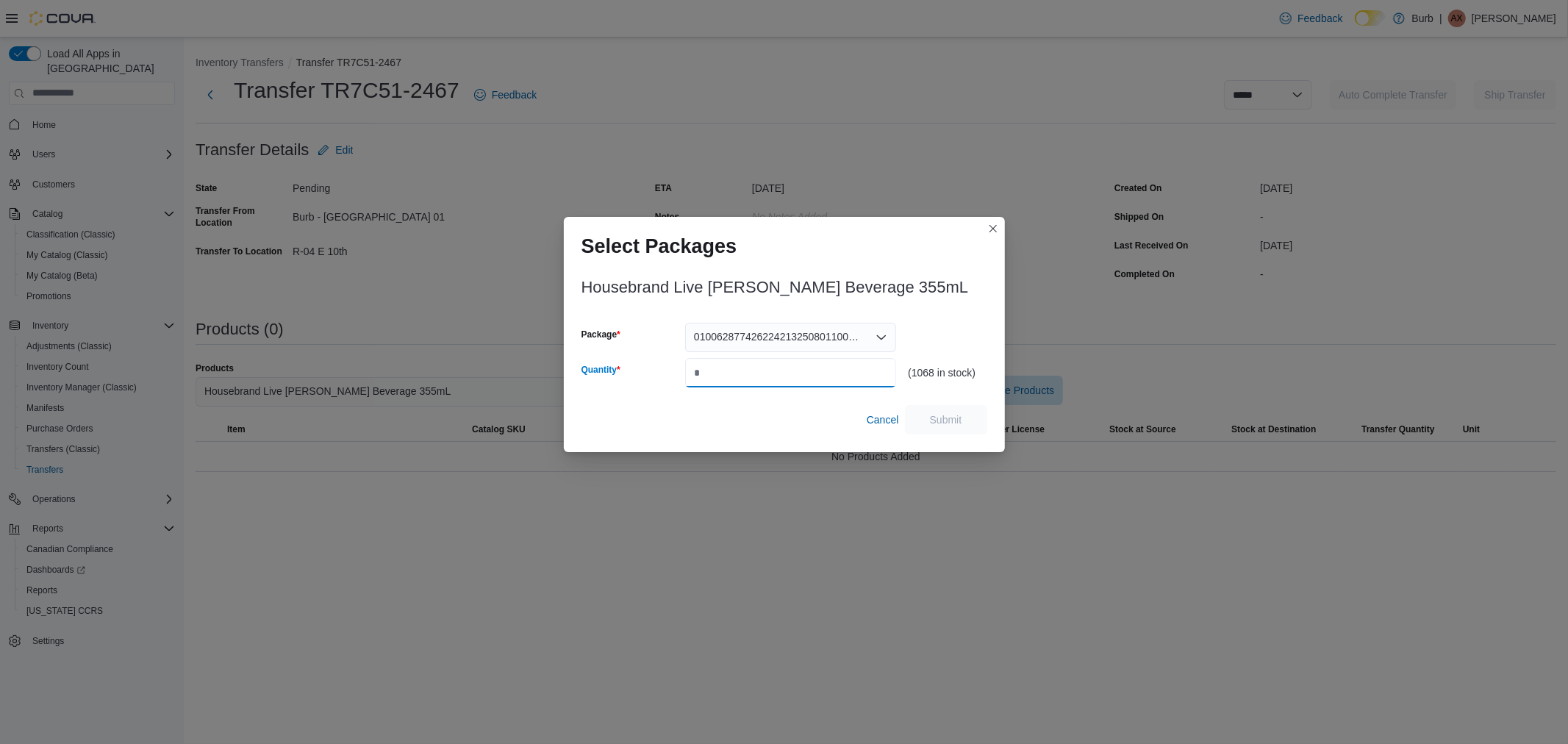
click at [750, 370] on input "Quantity" at bounding box center [790, 373] width 211 height 30
type input "**"
click at [947, 409] on span "Submit" at bounding box center [946, 419] width 65 height 30
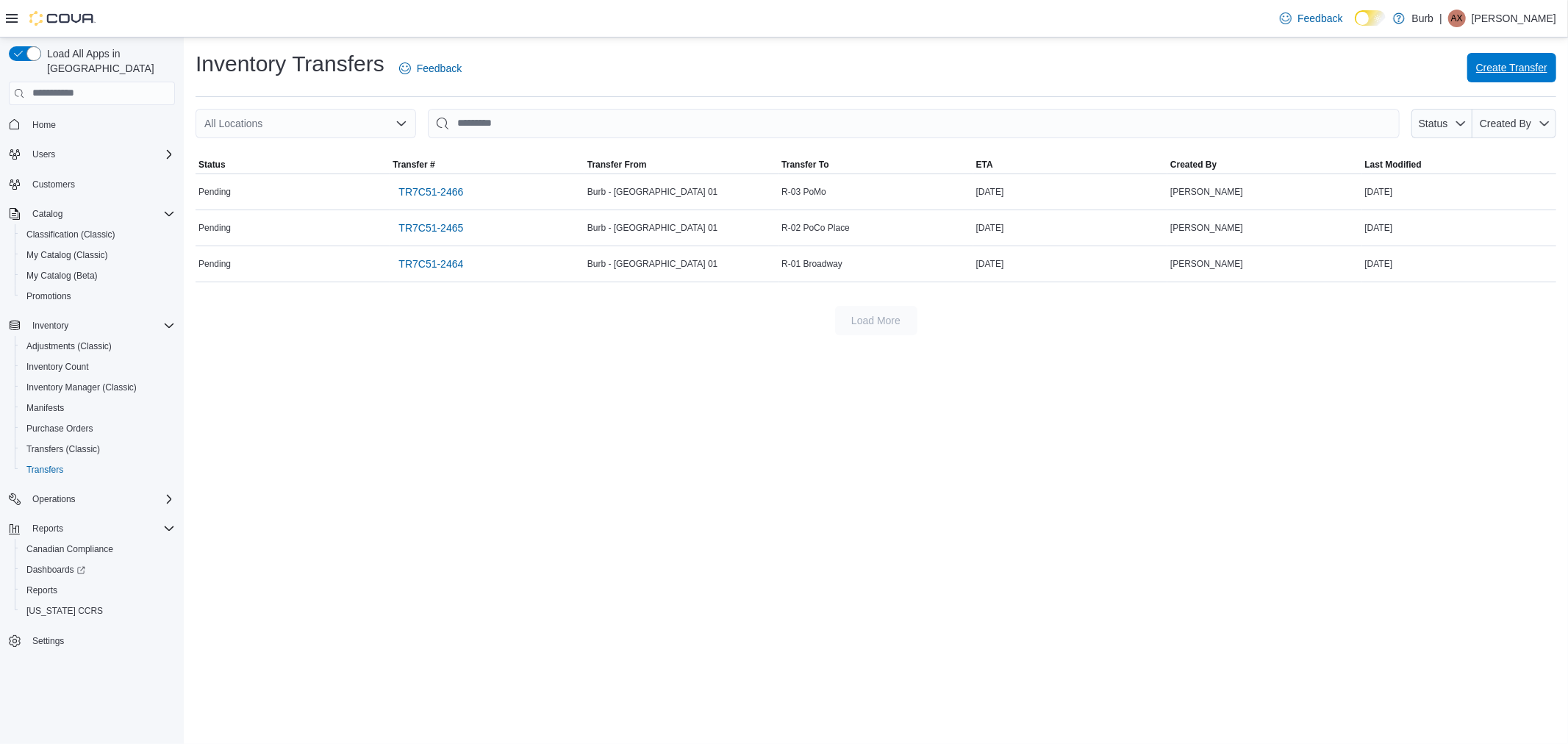
click at [1495, 72] on span "Create Transfer" at bounding box center [1512, 67] width 71 height 14
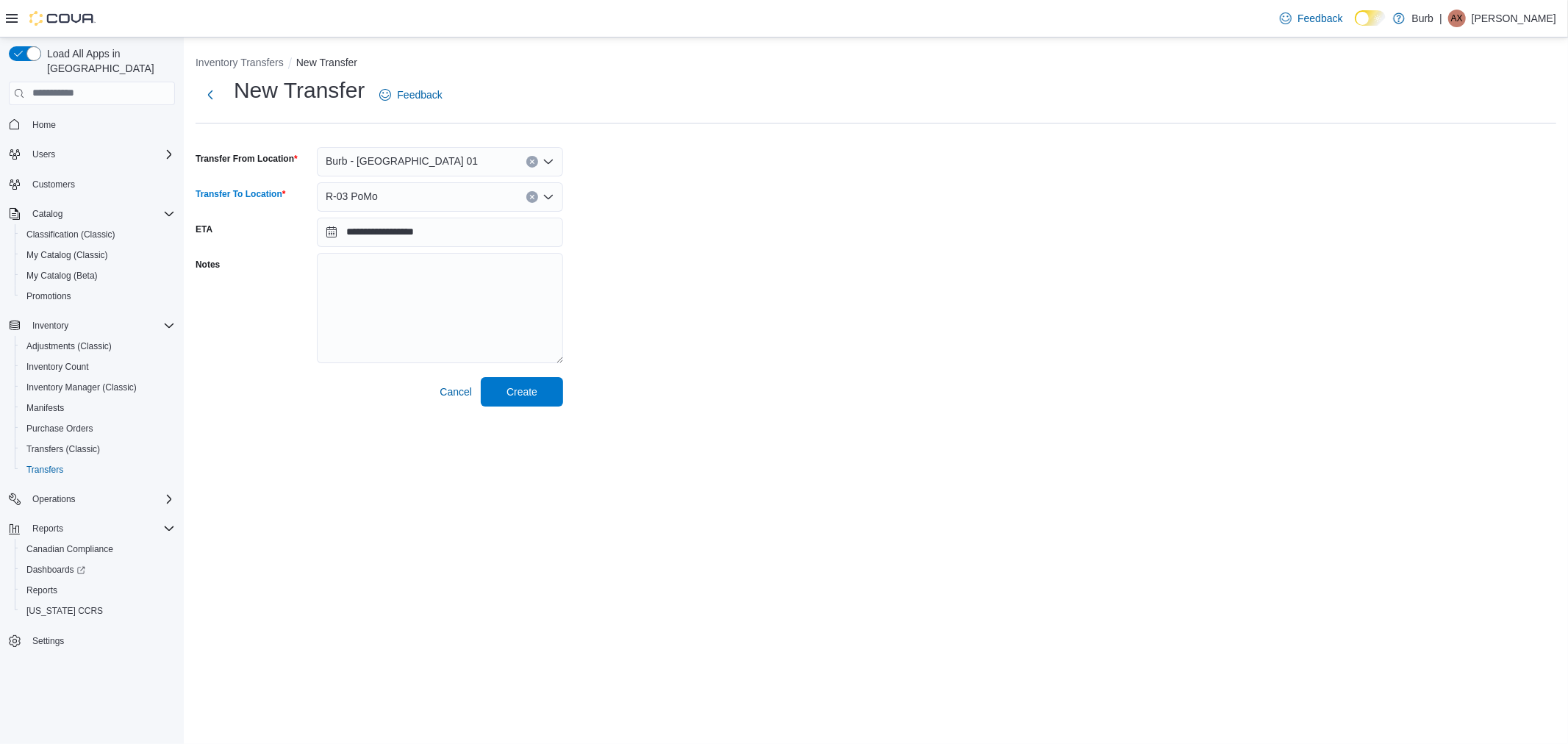
click at [403, 209] on div "R-03 PoMo" at bounding box center [440, 197] width 246 height 30
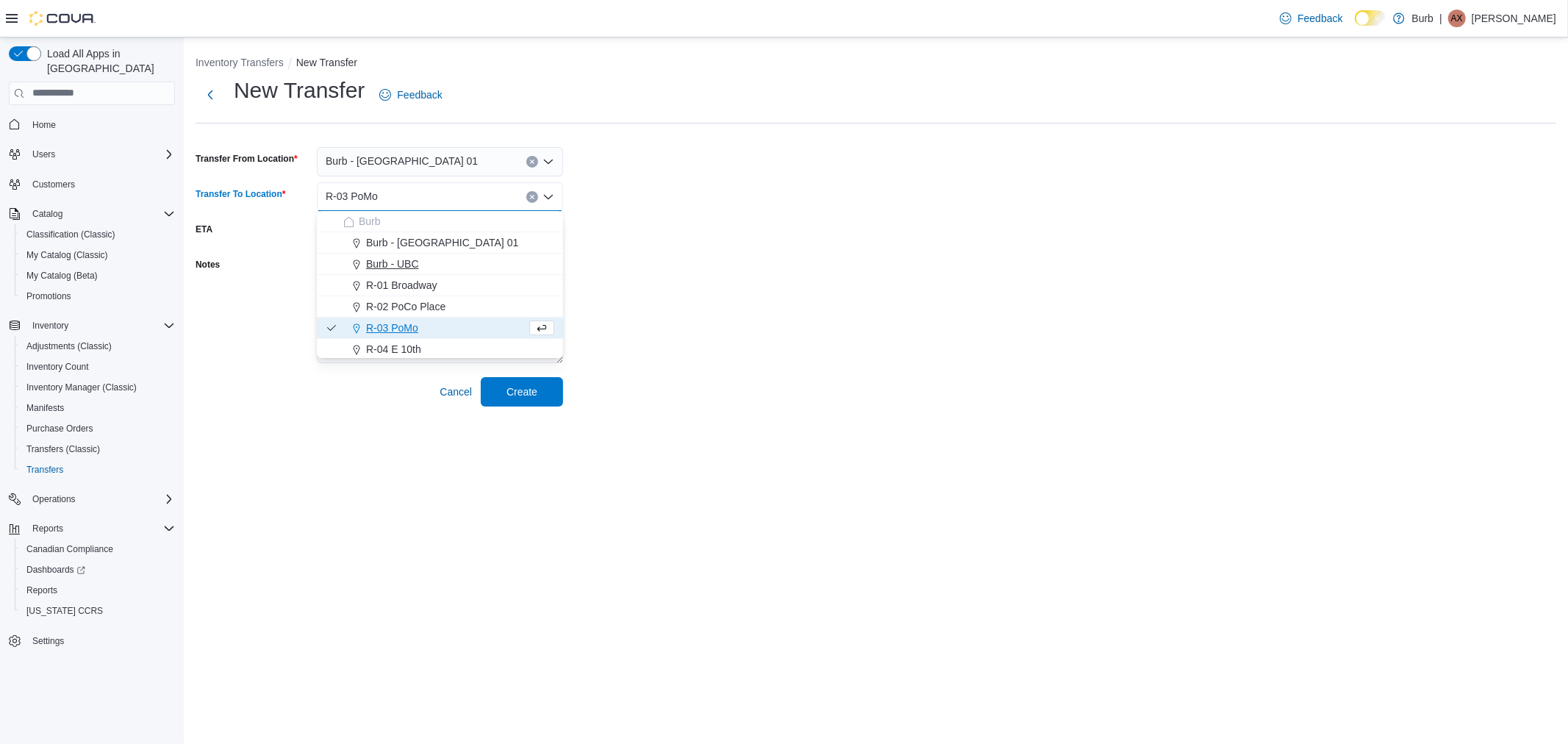
click at [418, 268] on span "Burb - UBC" at bounding box center [392, 263] width 53 height 14
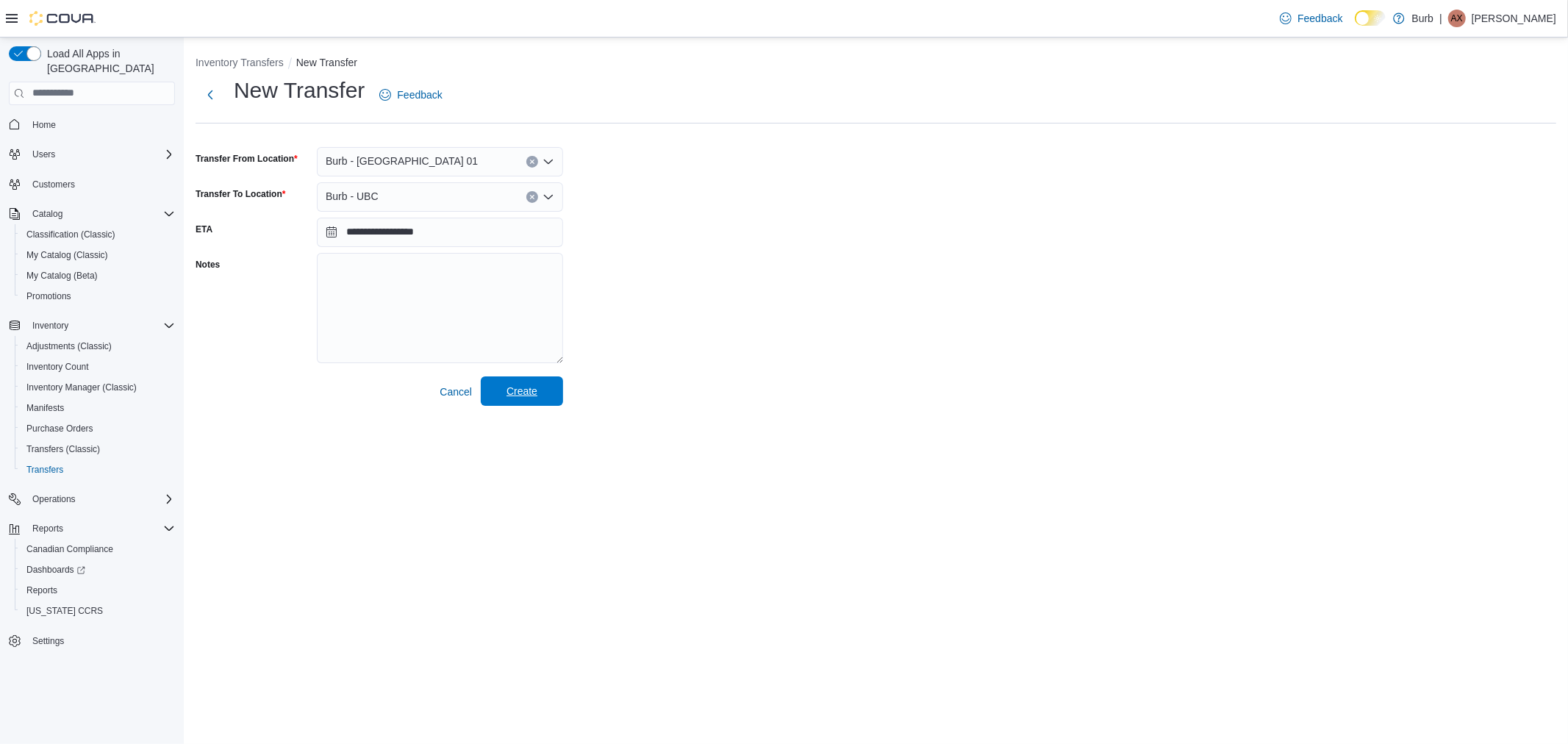
click at [545, 391] on span "Create" at bounding box center [522, 391] width 65 height 30
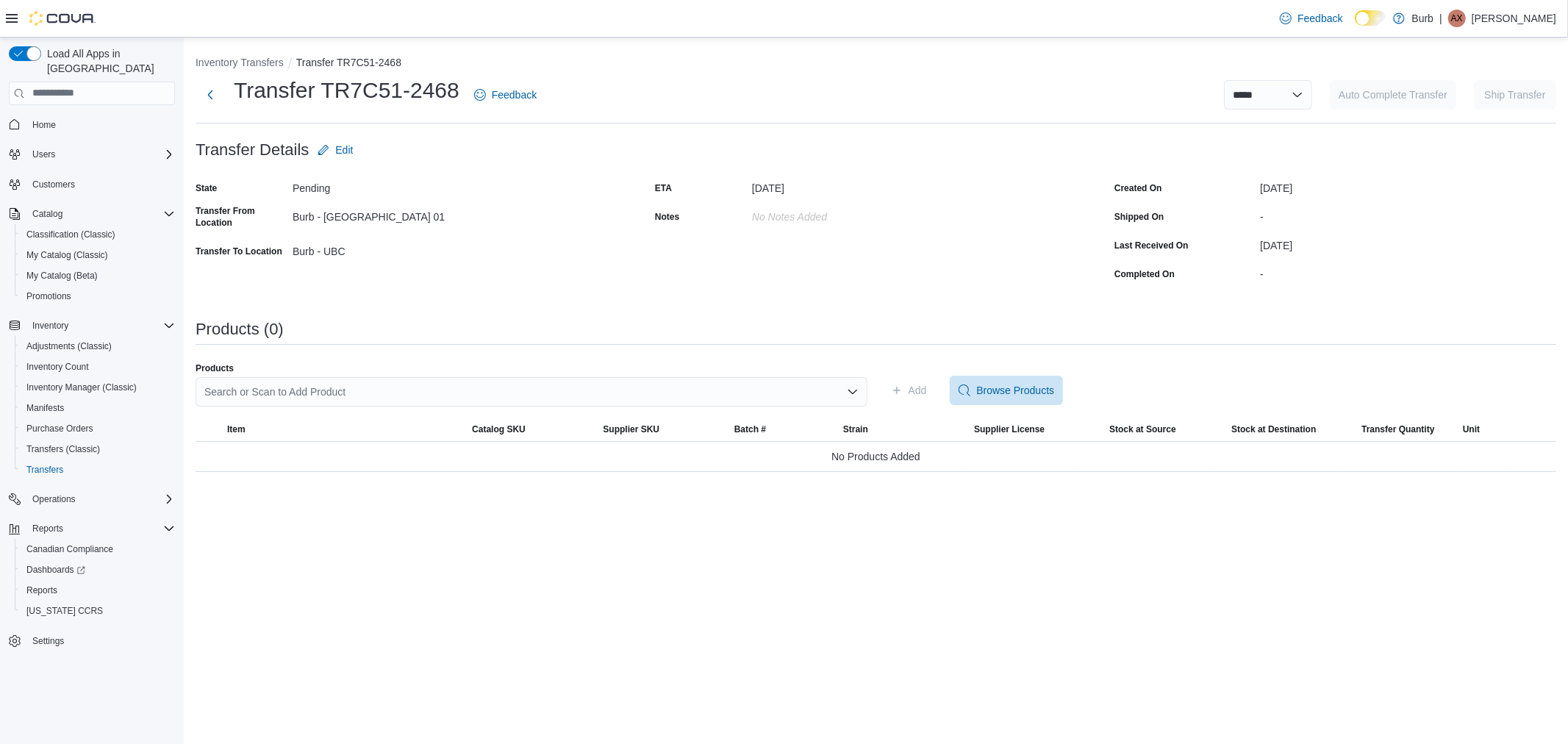
click at [379, 399] on div "Search or Scan to Add Product" at bounding box center [531, 392] width 672 height 30
type input "****"
click at [356, 431] on span "Housebrand Live Rosin Marg Beverage 355mL" at bounding box center [541, 437] width 637 height 14
click at [916, 384] on span "Add" at bounding box center [918, 390] width 19 height 14
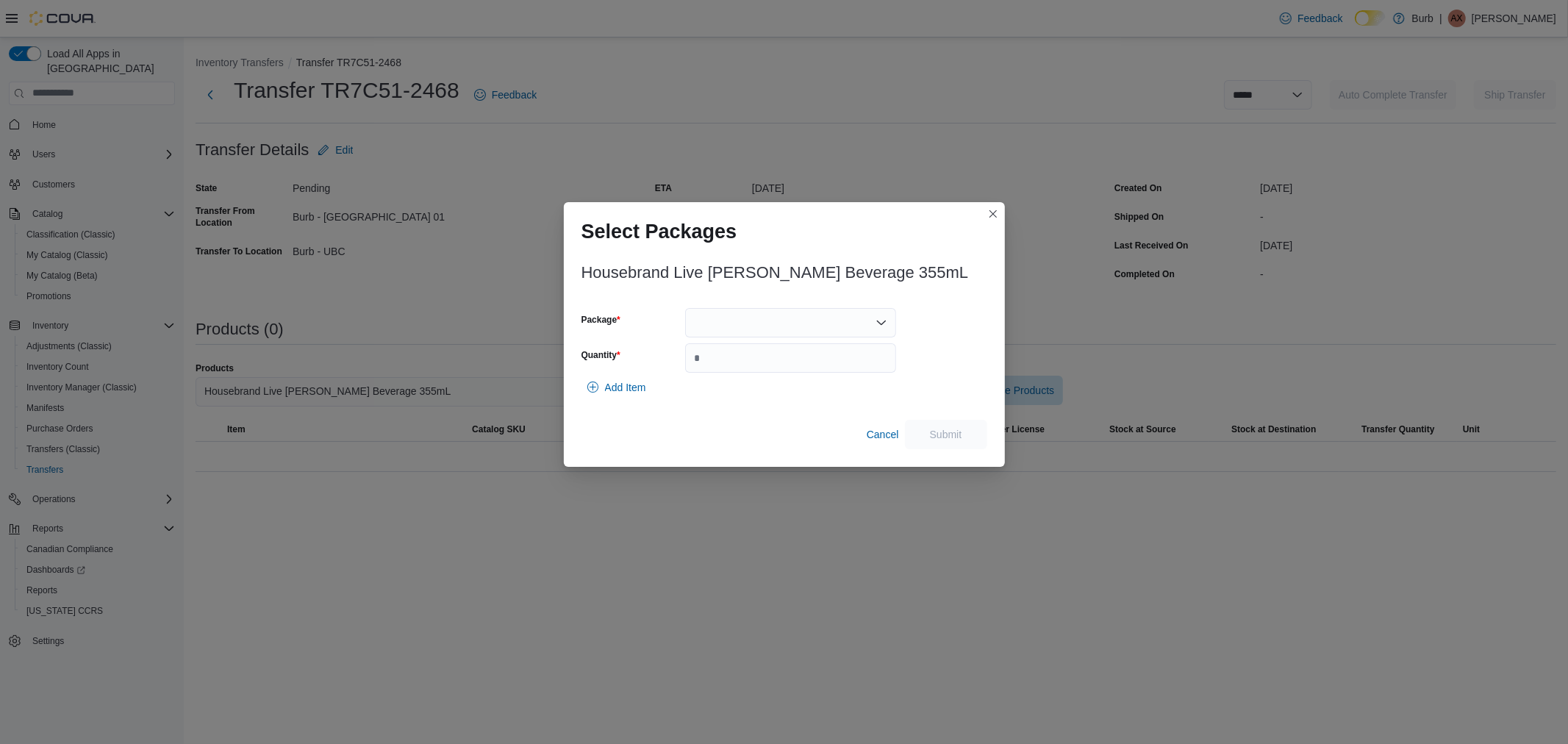
click at [729, 334] on div at bounding box center [790, 323] width 211 height 30
click at [739, 370] on span "01006287742622421325080110080125-HBM001" at bounding box center [799, 369] width 176 height 14
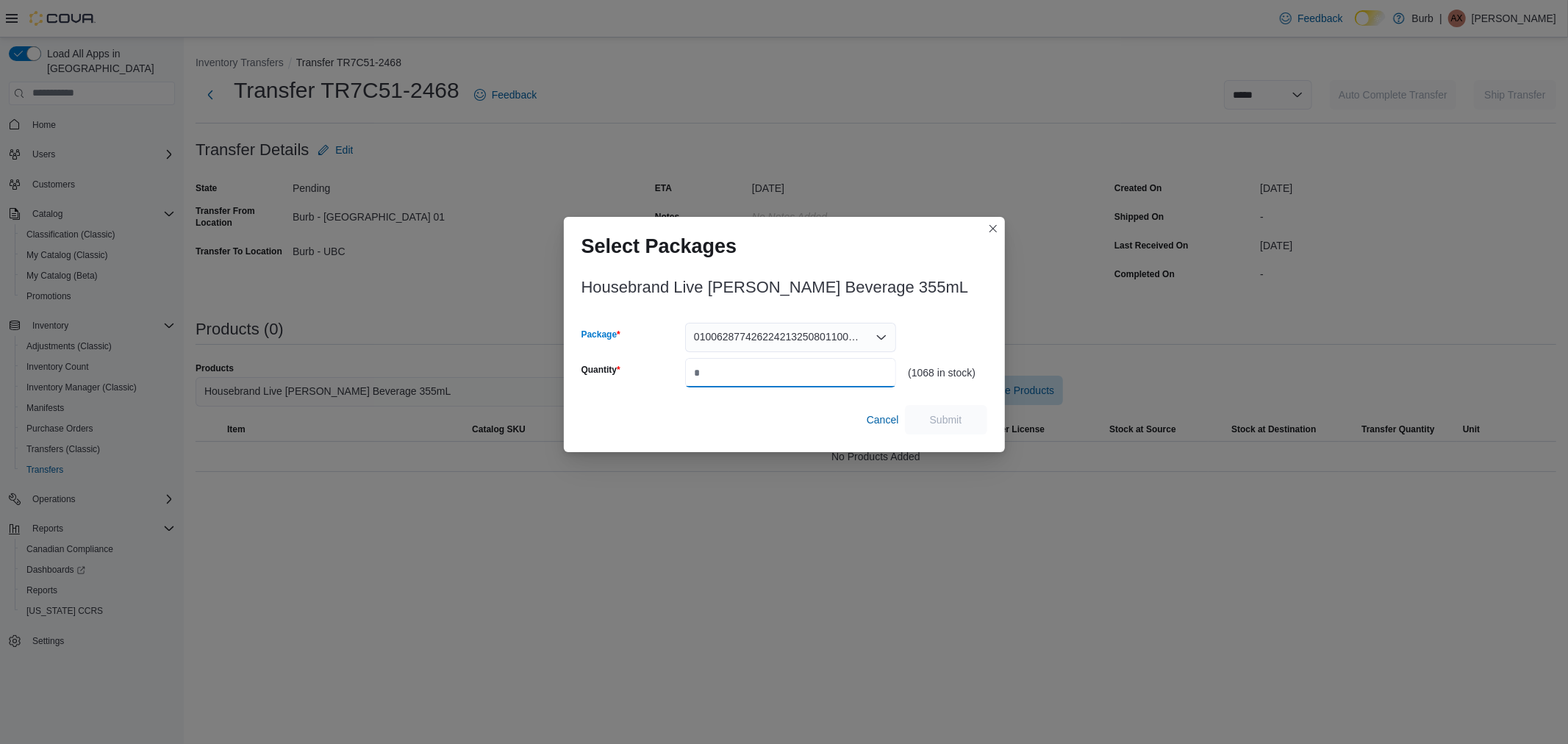
click at [745, 371] on input "Quantity" at bounding box center [790, 373] width 211 height 30
type input "**"
click at [957, 426] on span "Submit" at bounding box center [947, 419] width 32 height 14
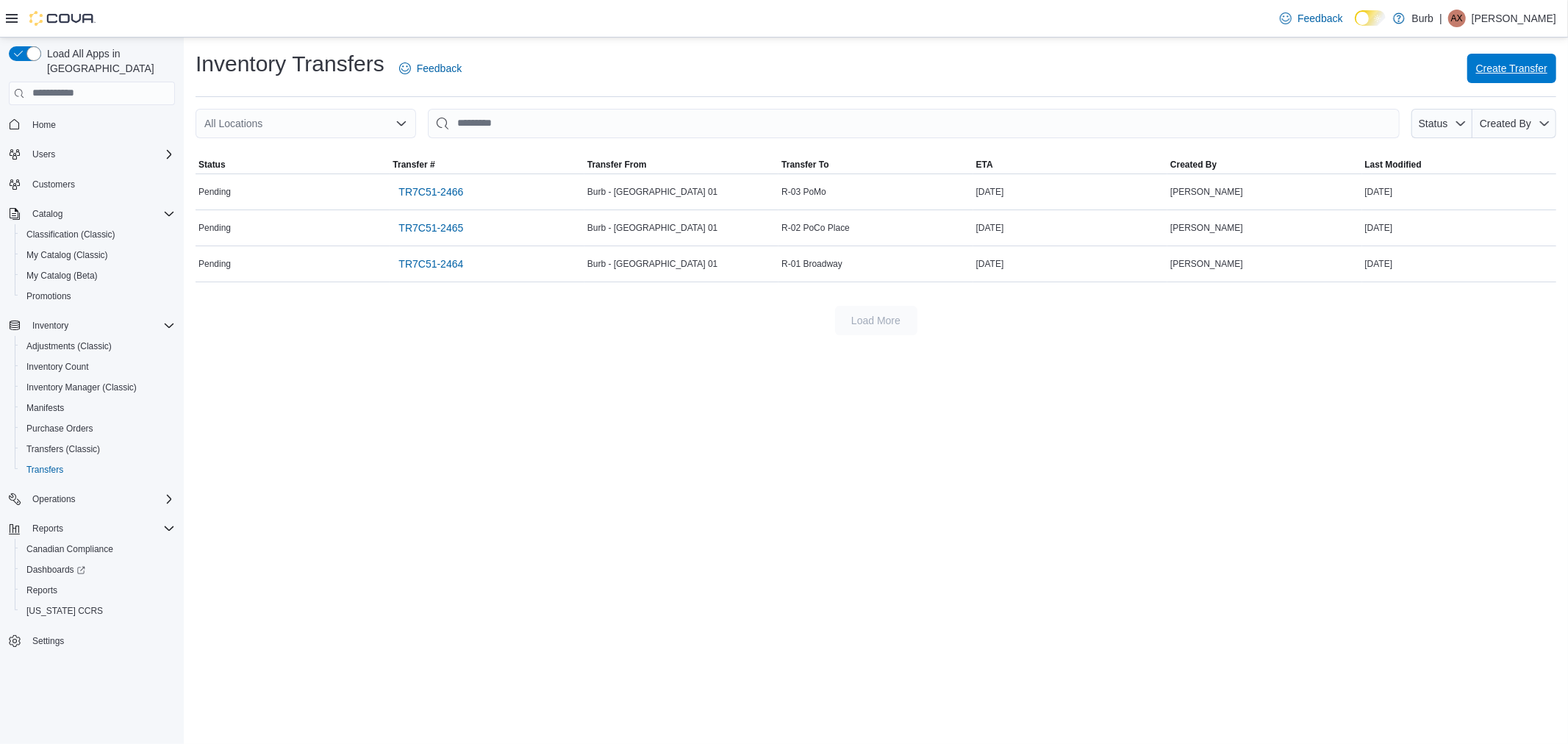
drag, startPoint x: 1519, startPoint y: 72, endPoint x: 961, endPoint y: 2, distance: 562.4
click at [1519, 72] on span "Create Transfer" at bounding box center [1512, 68] width 71 height 14
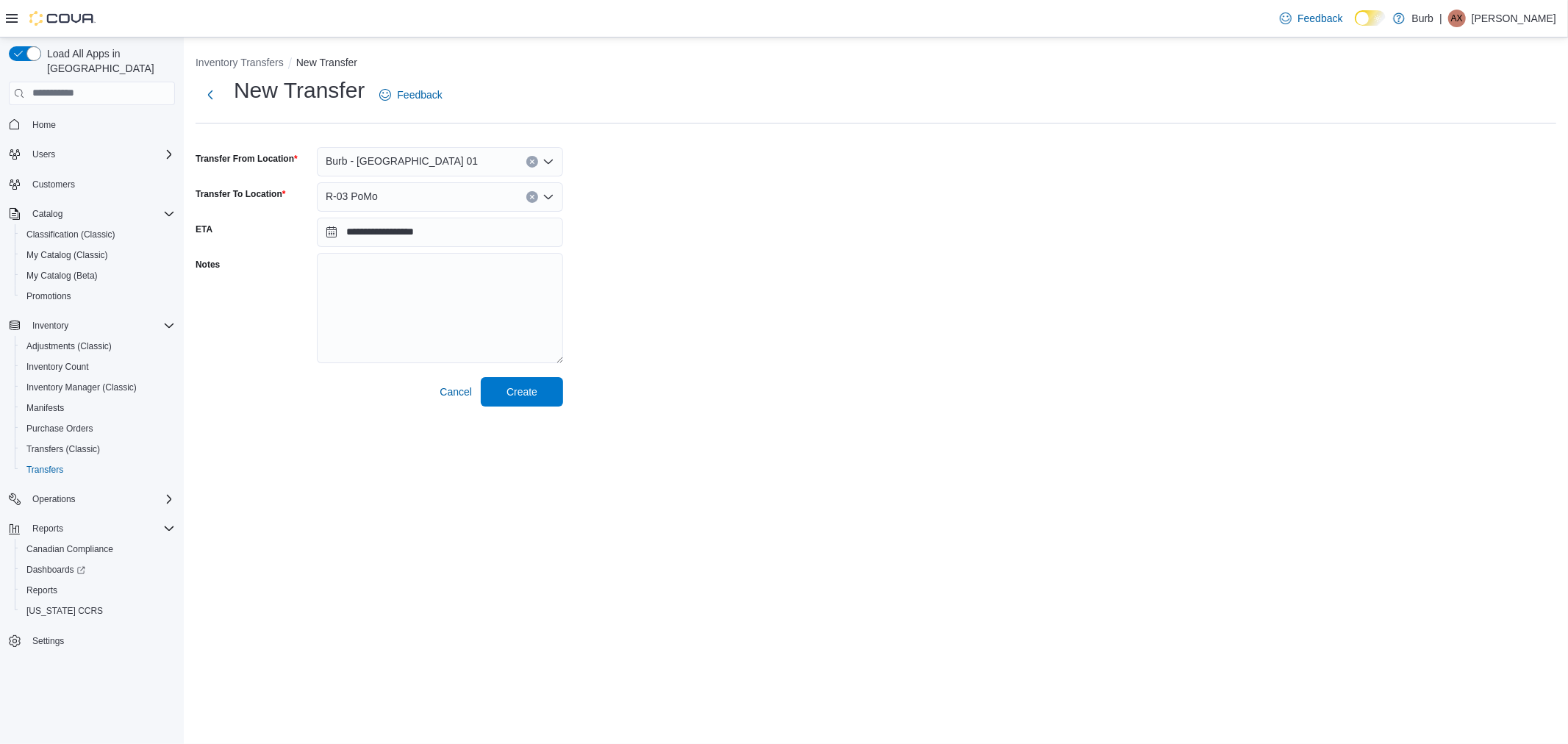
click at [394, 206] on div "R-03 PoMo" at bounding box center [440, 197] width 246 height 30
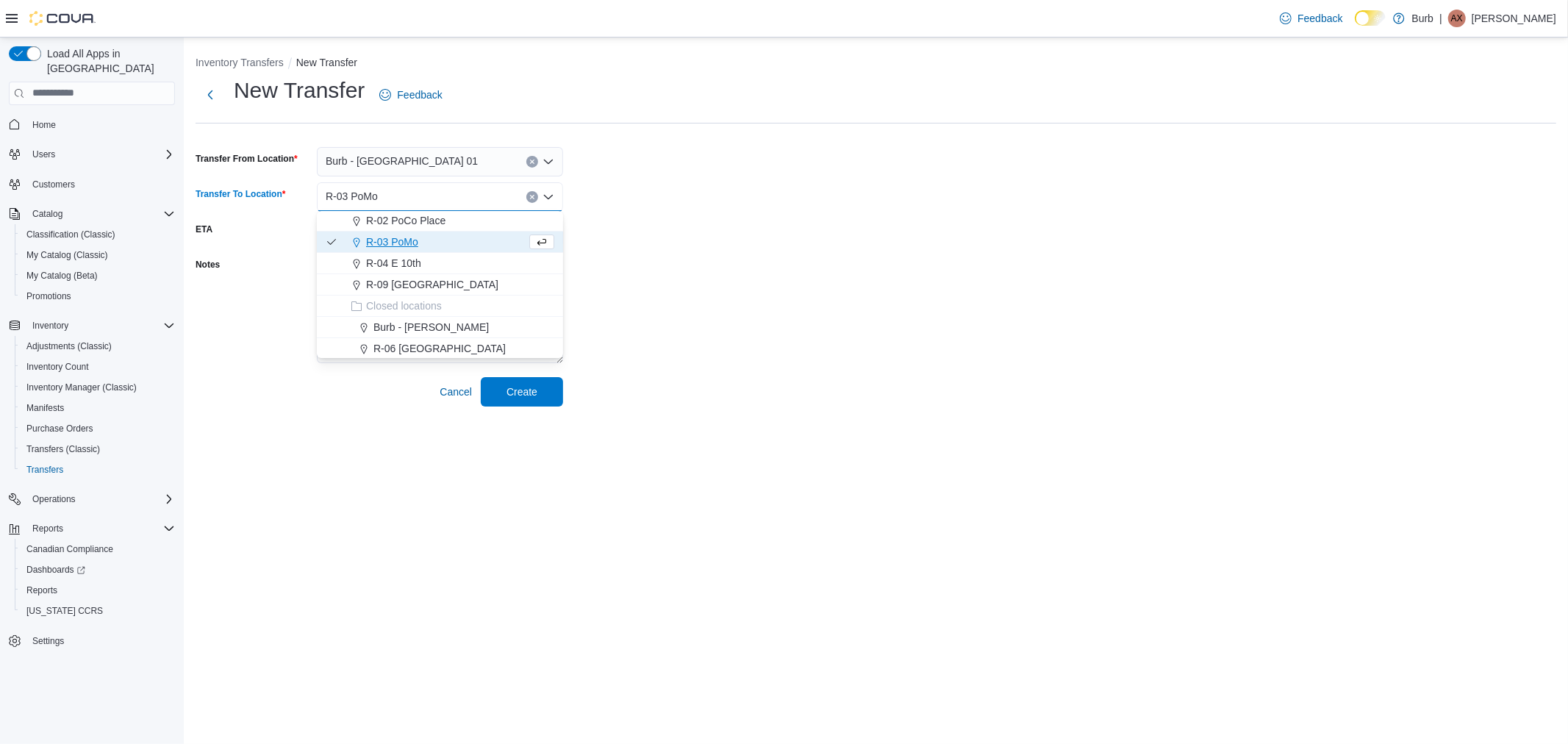
scroll to position [87, 0]
click at [407, 282] on span "R-09 [GEOGRAPHIC_DATA]" at bounding box center [432, 284] width 132 height 14
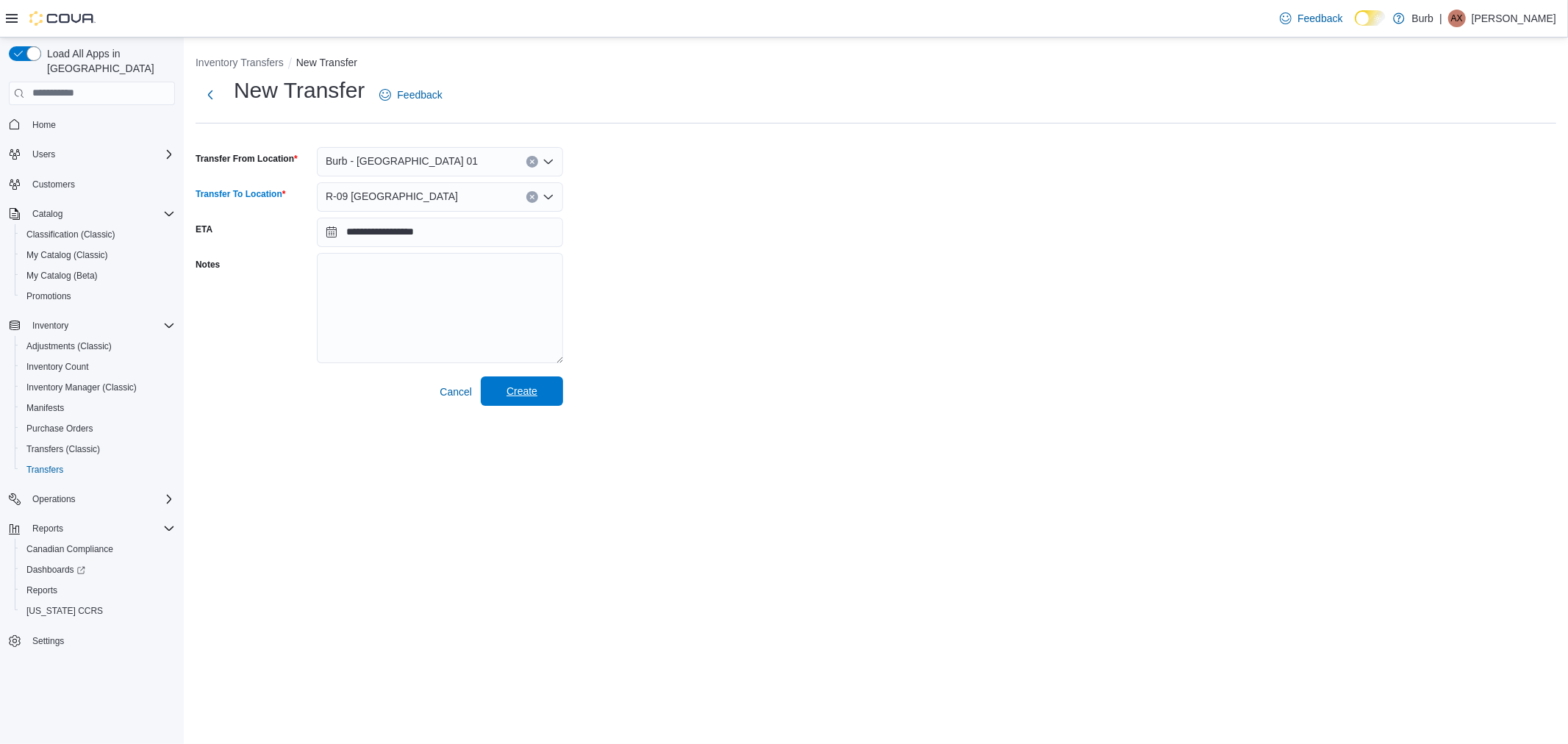
click at [514, 392] on span "Create" at bounding box center [522, 391] width 31 height 14
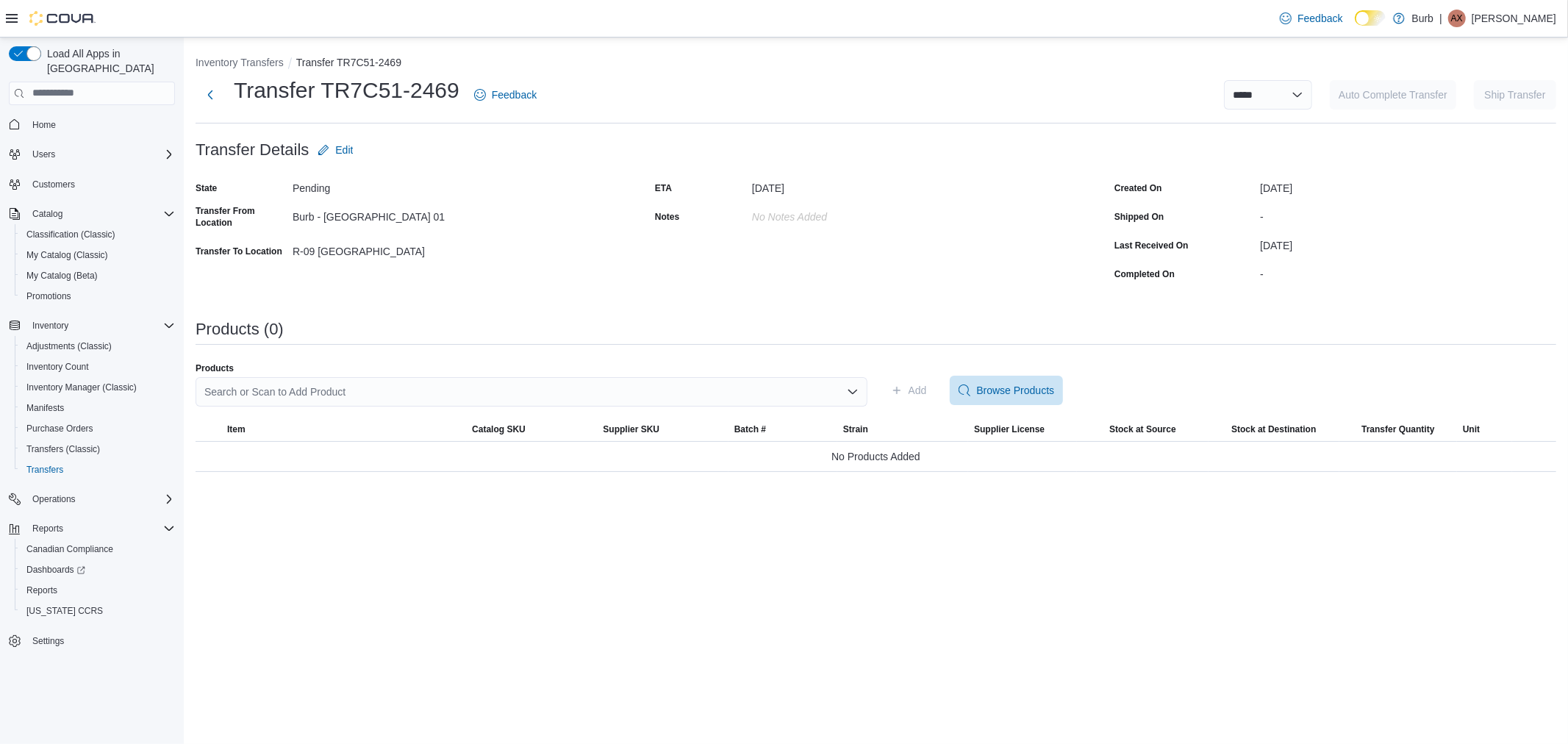
click at [377, 392] on div "Search or Scan to Add Product" at bounding box center [531, 392] width 672 height 30
type input "*****"
click at [397, 439] on span "Sweet Tooth Fizzy Peach Live Rosin Beverage 355mL" at bounding box center [541, 437] width 637 height 14
click at [897, 393] on icon "button" at bounding box center [897, 391] width 12 height 12
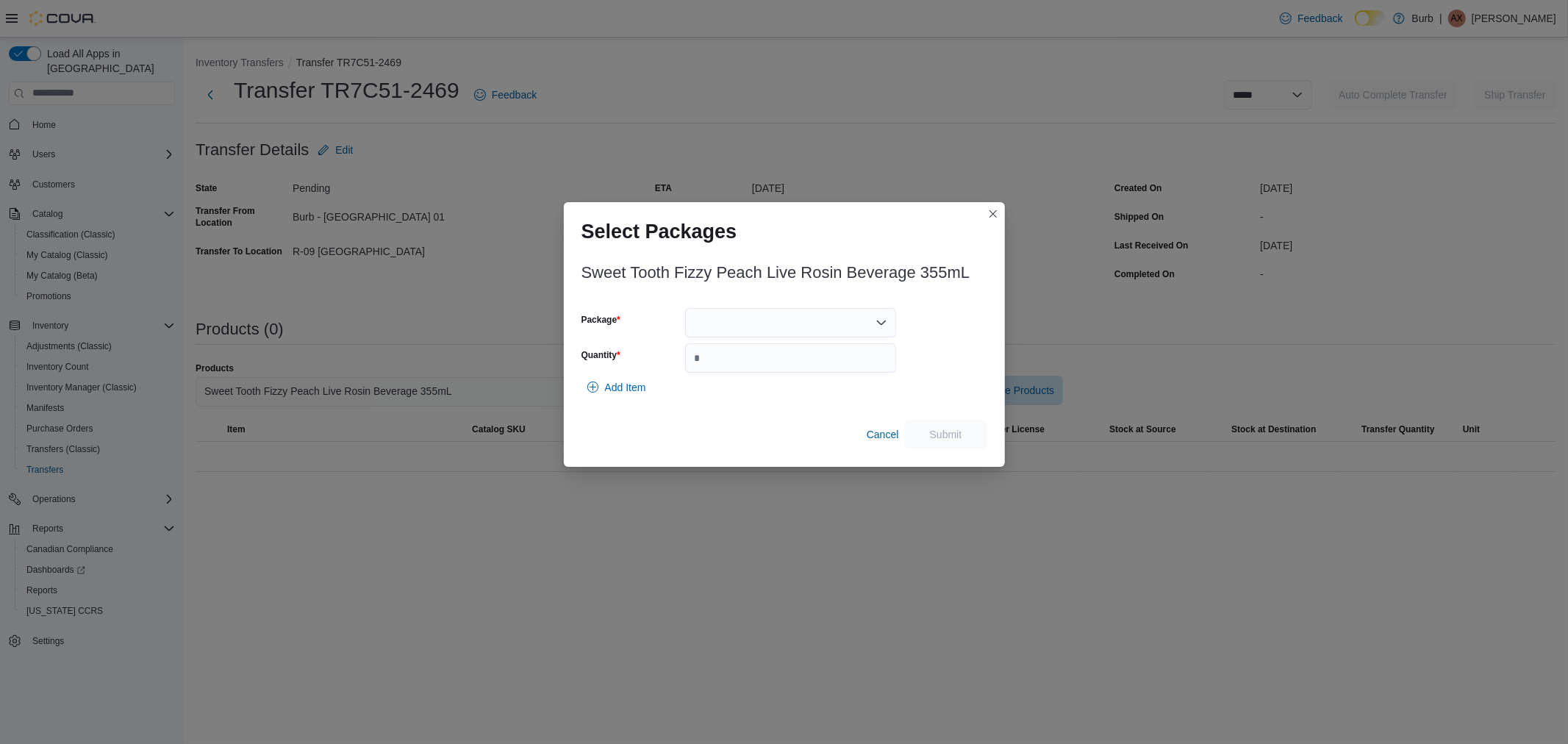
click at [777, 313] on div at bounding box center [790, 323] width 211 height 30
click at [760, 371] on span "081325-FPLR003" at bounding box center [799, 369] width 176 height 14
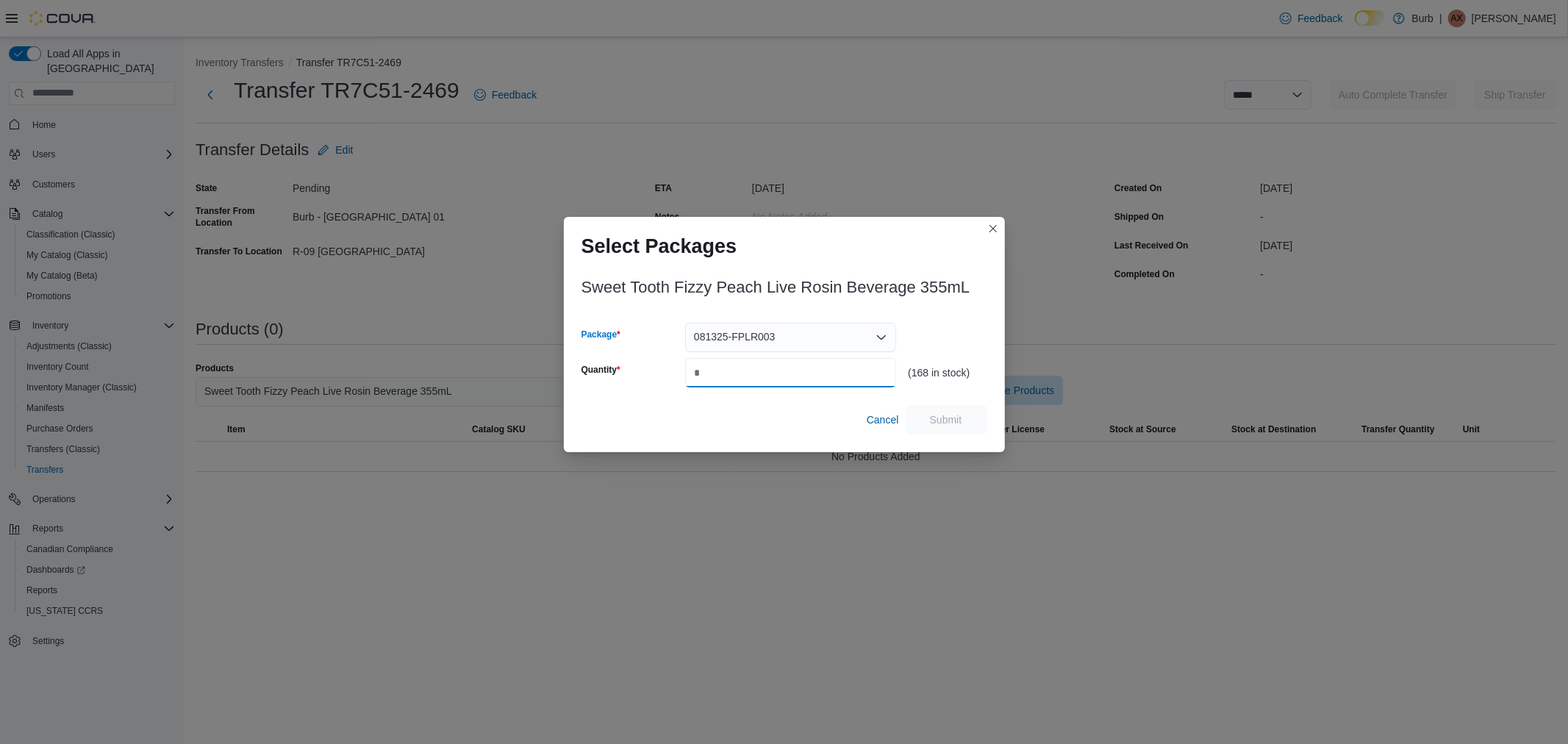
click at [756, 374] on input "Quantity" at bounding box center [790, 373] width 211 height 30
type input "**"
click at [948, 412] on span "Submit" at bounding box center [946, 419] width 65 height 30
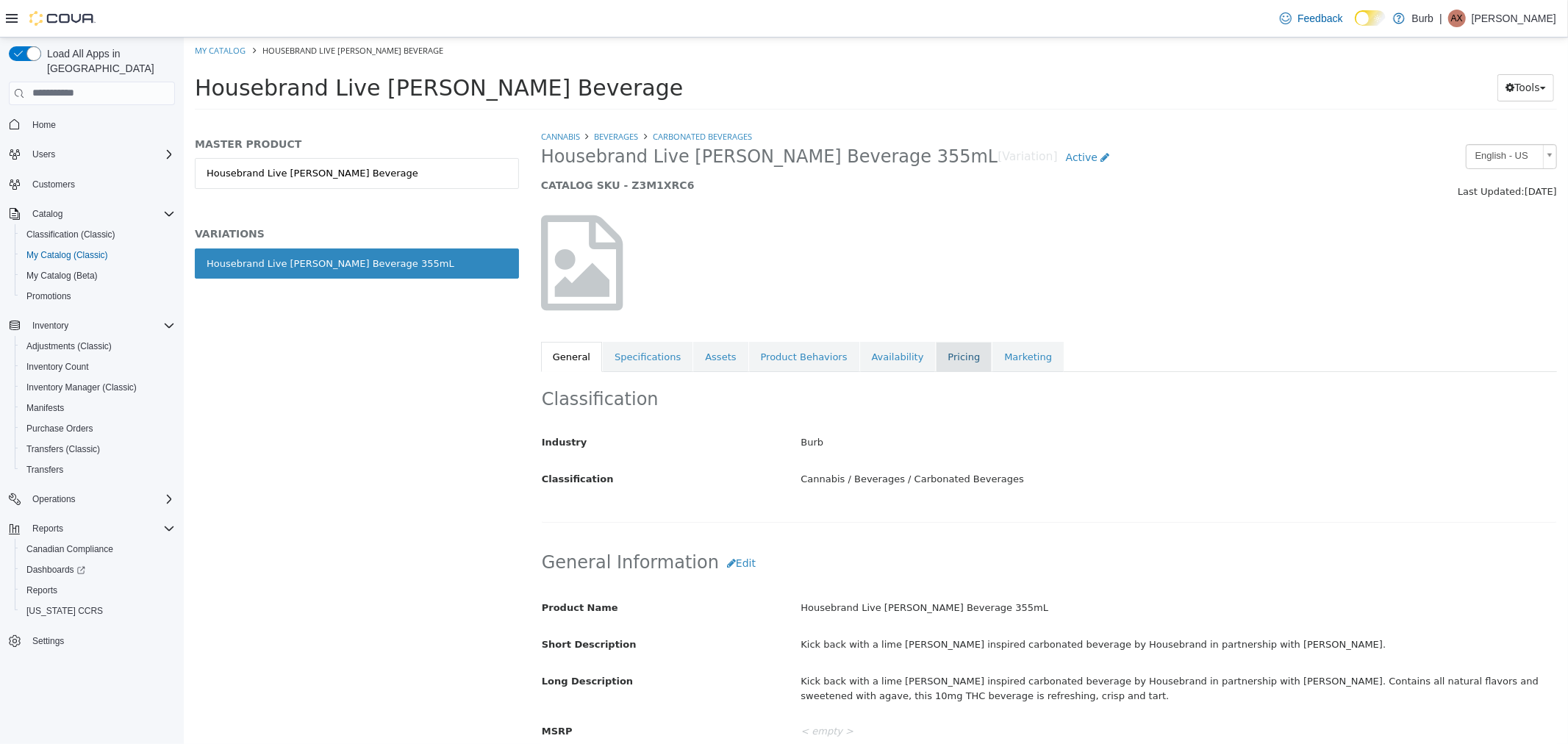
click at [936, 358] on link "Pricing" at bounding box center [964, 357] width 56 height 31
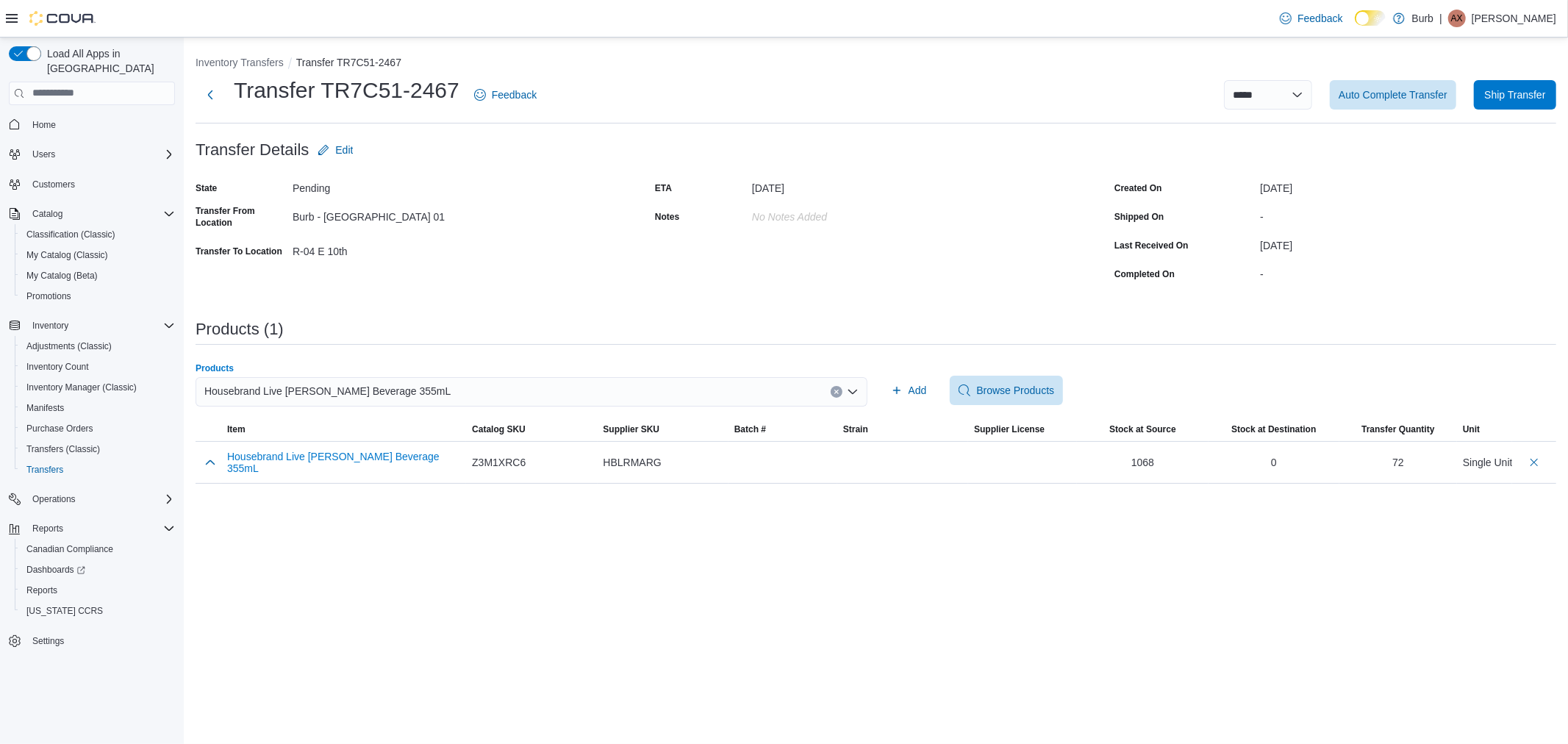
click at [437, 392] on div "Housebrand Live [PERSON_NAME] Beverage 355mL" at bounding box center [531, 392] width 672 height 30
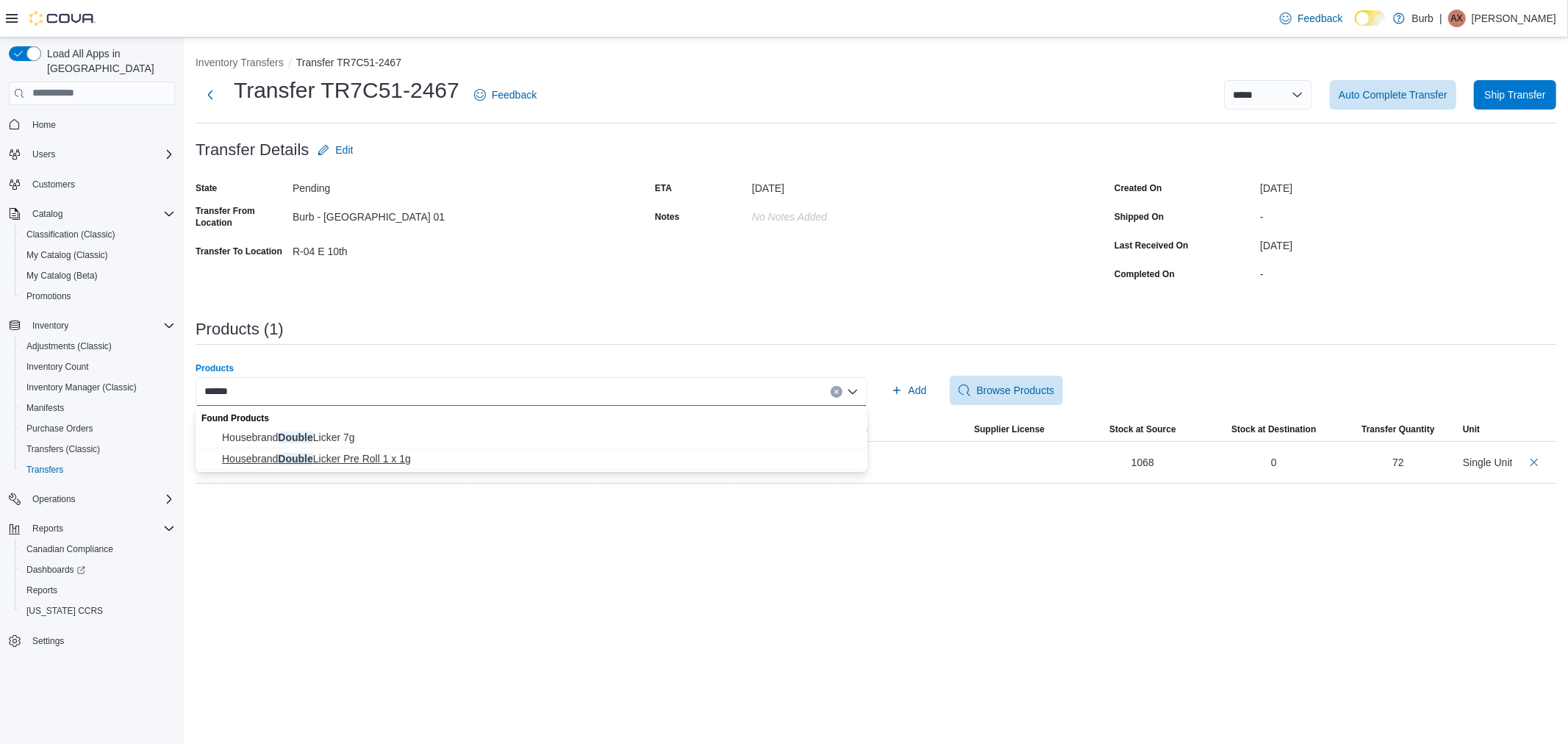
type input "******"
click at [359, 456] on span "Housebrand Double Licker Pre Roll 1 x 1g" at bounding box center [541, 459] width 637 height 14
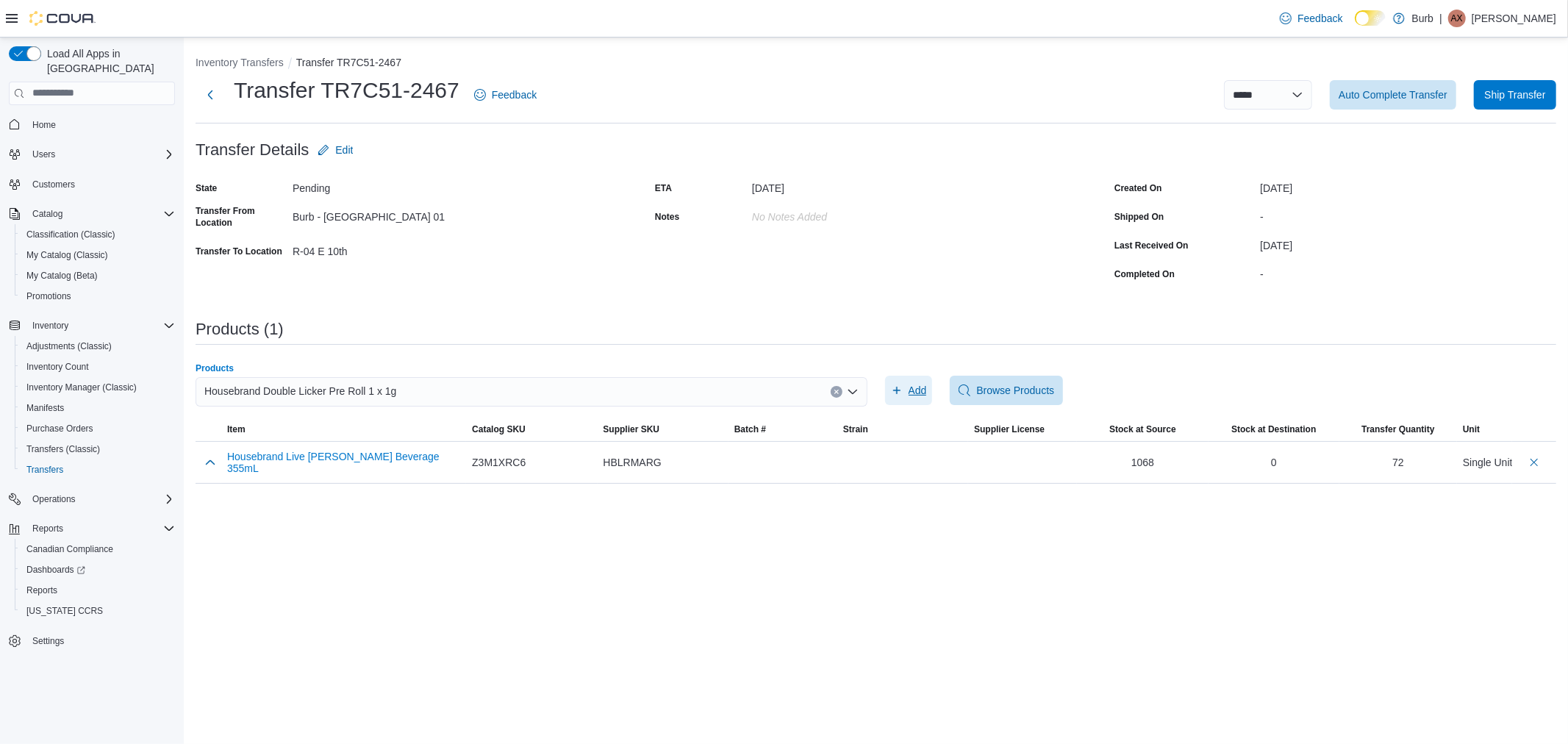
click at [919, 386] on span "Add" at bounding box center [918, 390] width 19 height 14
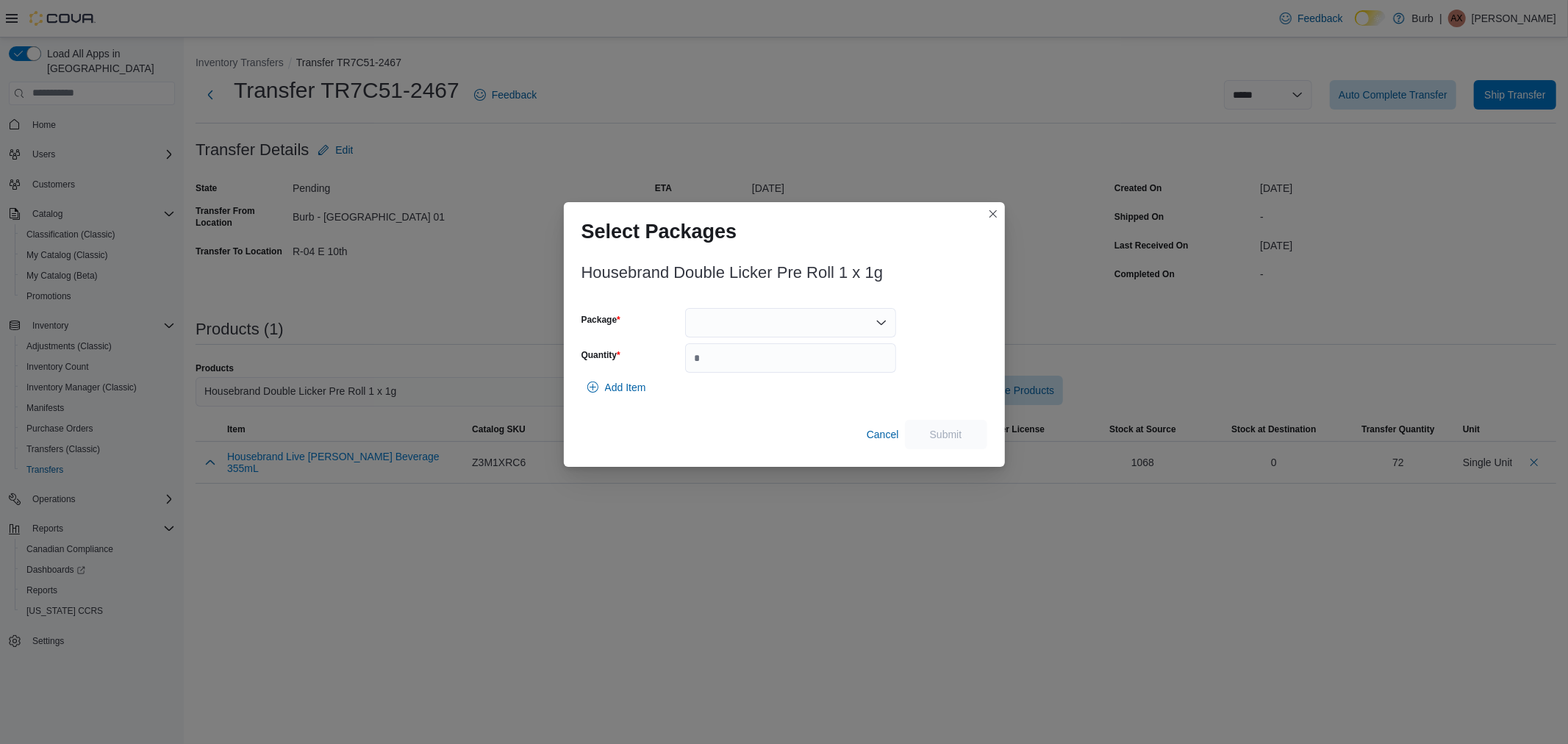
click at [835, 318] on div at bounding box center [790, 323] width 211 height 30
click at [769, 331] on div at bounding box center [790, 323] width 211 height 30
click at [765, 373] on span "01006286935408341325081210477" at bounding box center [799, 369] width 176 height 14
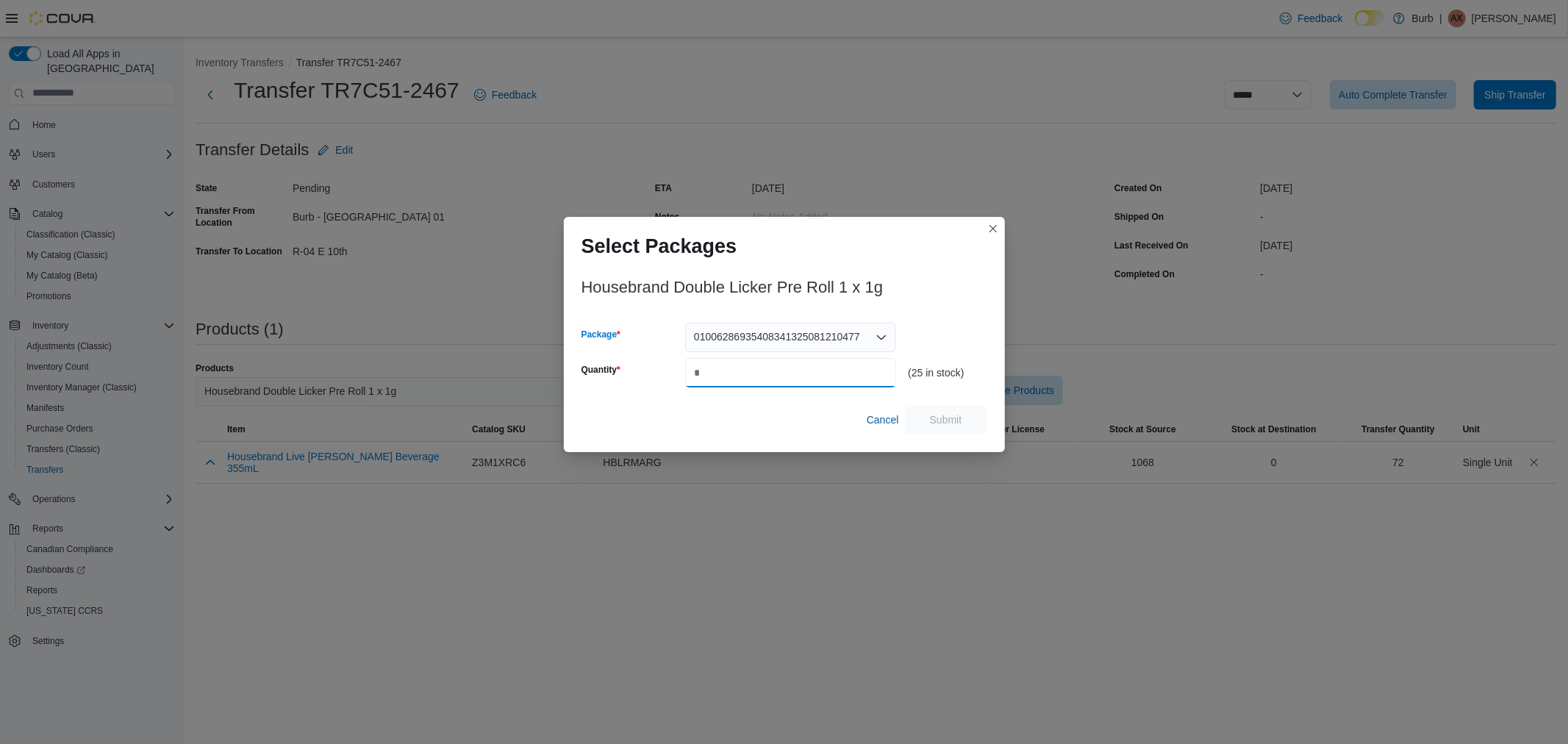
click at [765, 373] on input "Quantity" at bounding box center [790, 373] width 211 height 30
type input "**"
click at [967, 437] on div "Housebrand Double Licker Pre Roll 1 x 1g Package 01006286935408341325081210477 …" at bounding box center [784, 358] width 441 height 189
click at [959, 414] on span "Submit" at bounding box center [947, 419] width 32 height 14
click at [848, 521] on div "Select Packages Housebrand Double Licker Pre Roll 1 x 1g Package 01006286935408…" at bounding box center [784, 372] width 1568 height 744
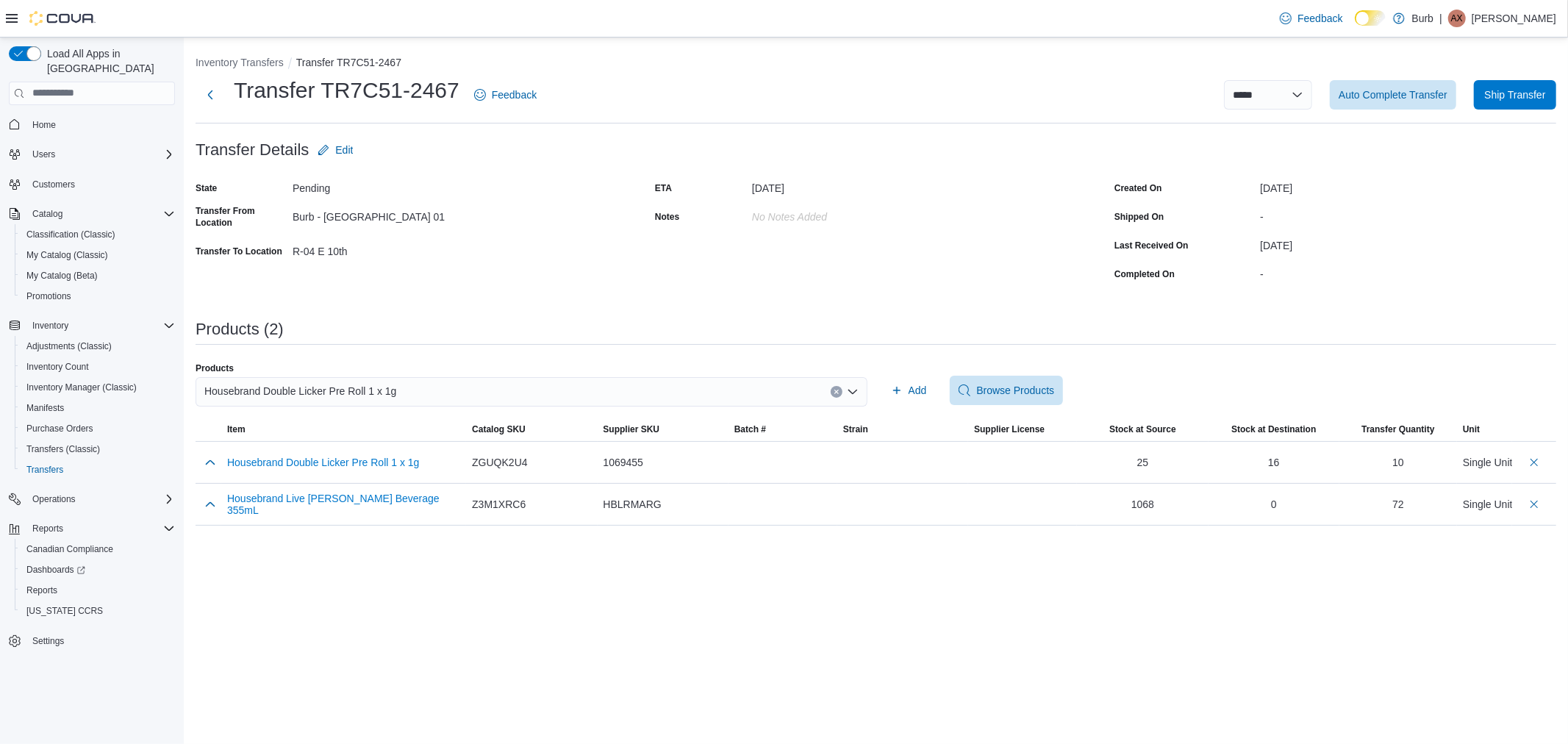
click at [409, 388] on div "Housebrand Double Licker Pre Roll 1 x 1g" at bounding box center [531, 392] width 672 height 30
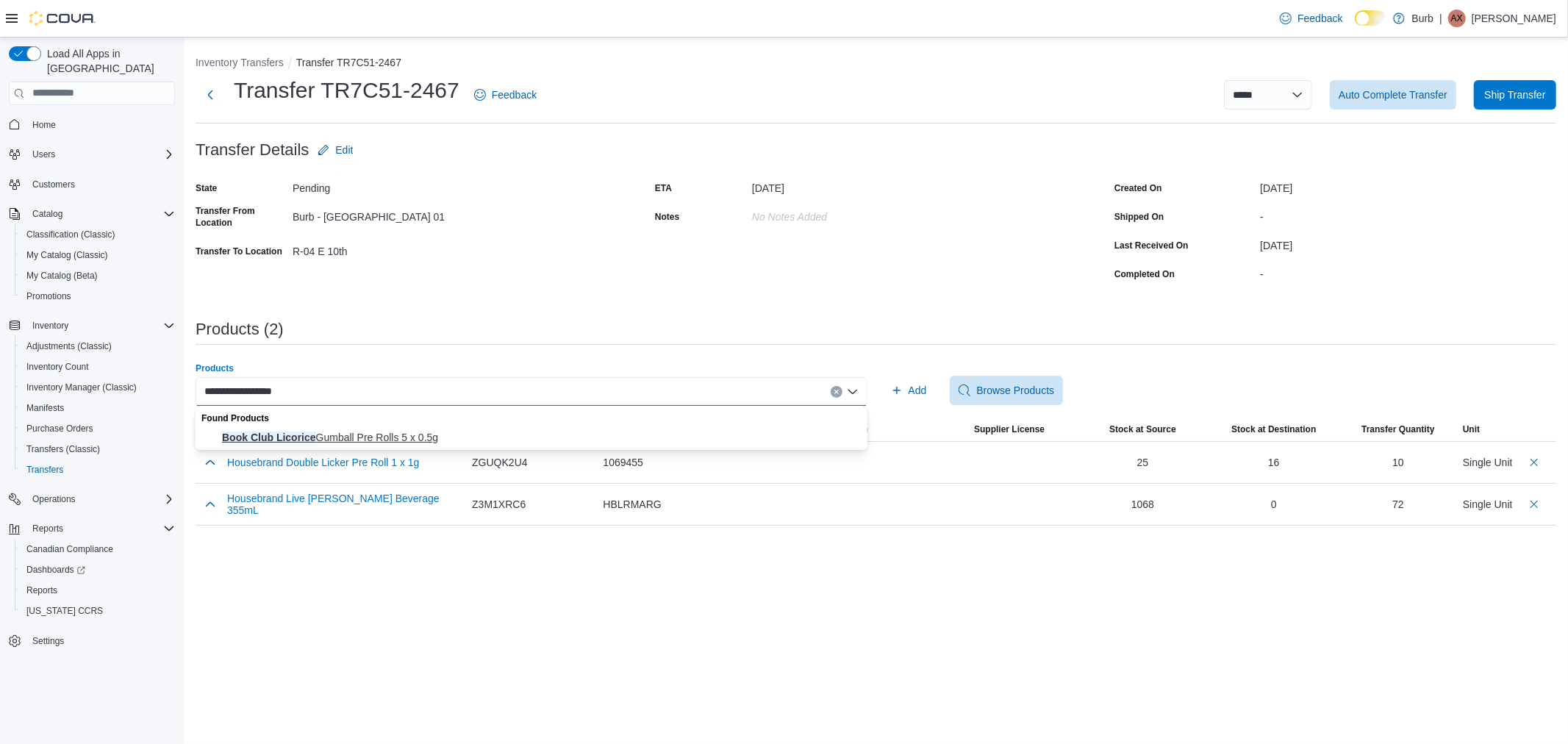
type input "**********"
click at [302, 437] on span "Book Club Licorice Gumball Pre Rolls 5 x 0.5g" at bounding box center [541, 437] width 637 height 14
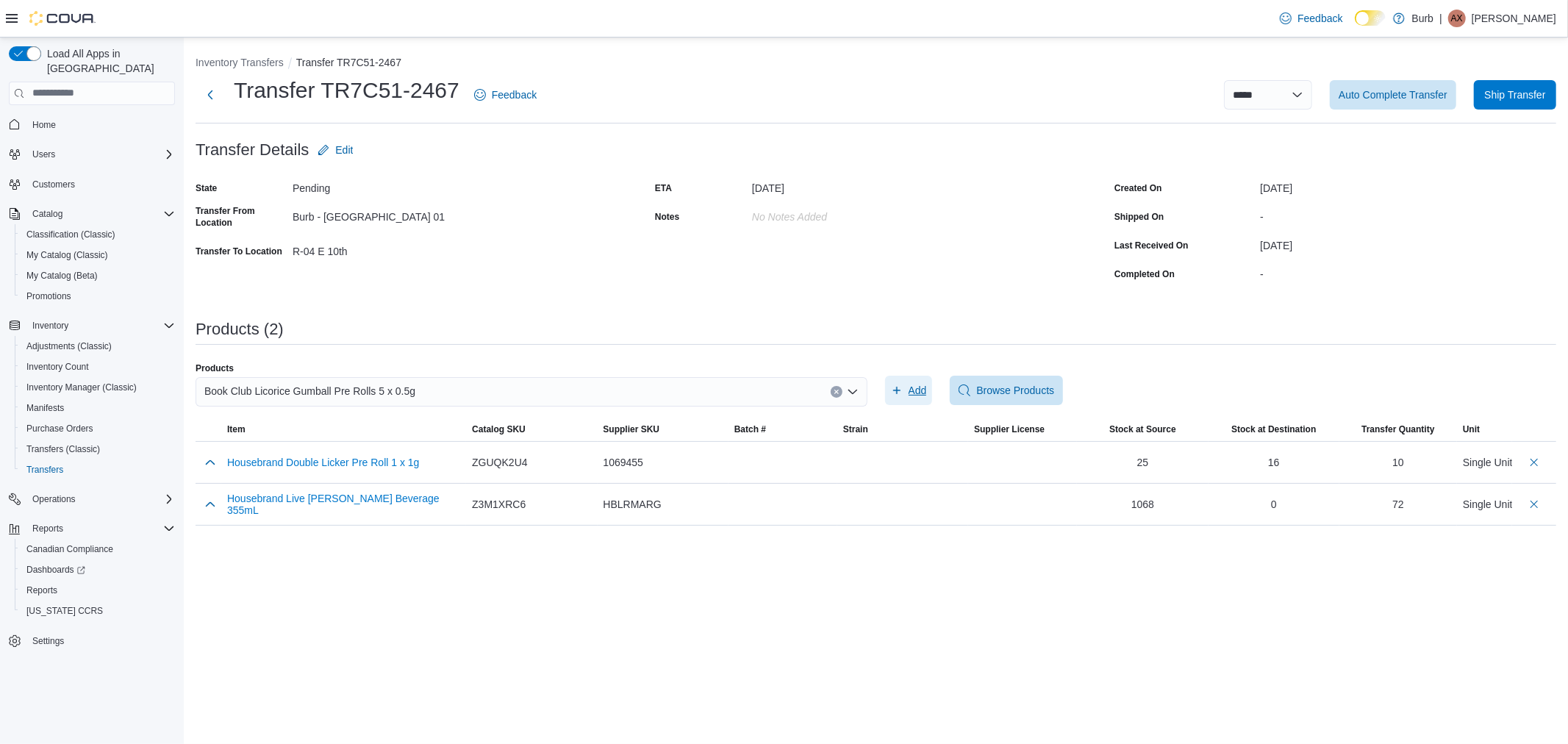
click at [913, 388] on span "Add" at bounding box center [918, 390] width 19 height 14
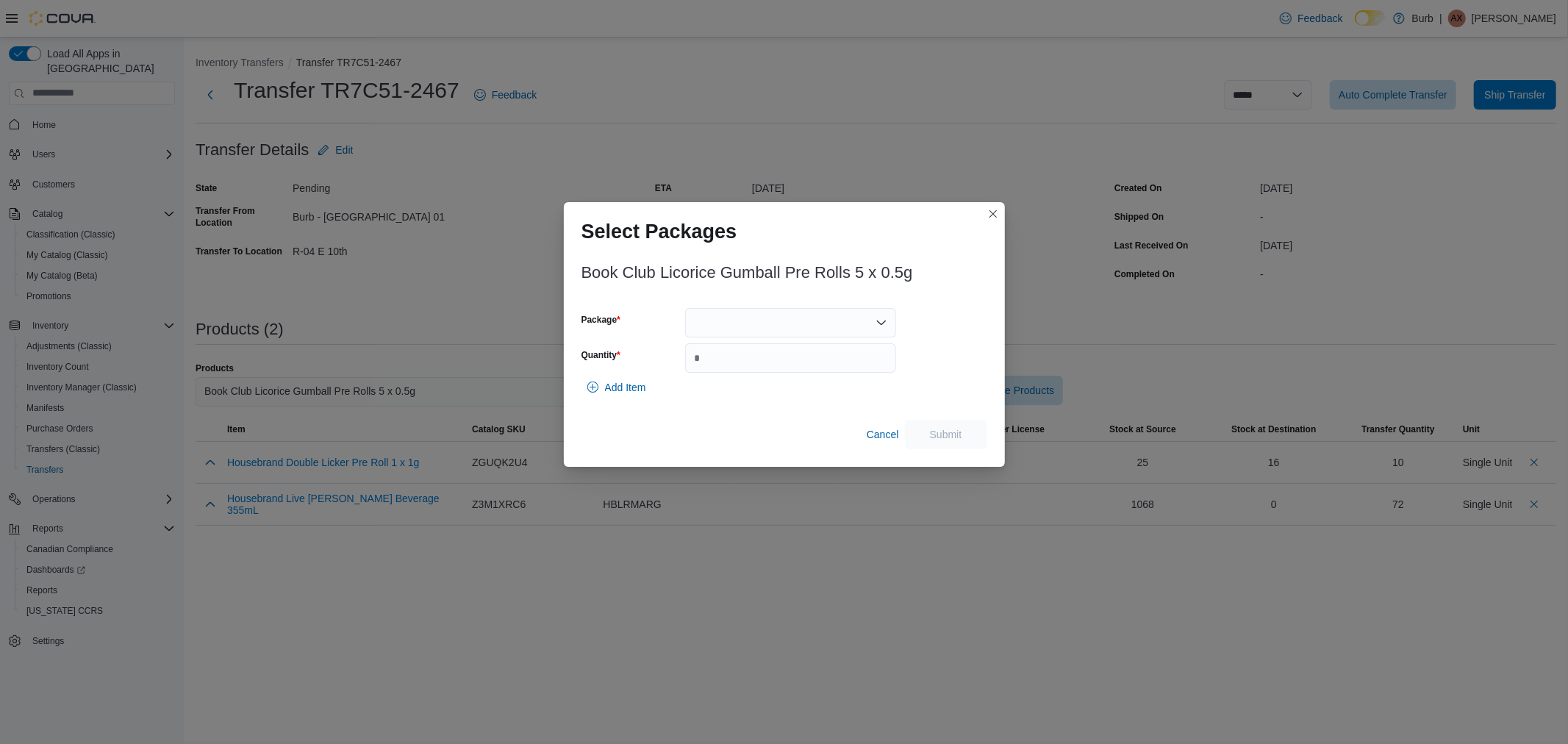
click at [826, 331] on div at bounding box center [790, 323] width 211 height 30
drag, startPoint x: 815, startPoint y: 364, endPoint x: 804, endPoint y: 369, distance: 12.1
click at [815, 365] on span "01008775790045511325081410PR2505F5P5" at bounding box center [799, 369] width 176 height 14
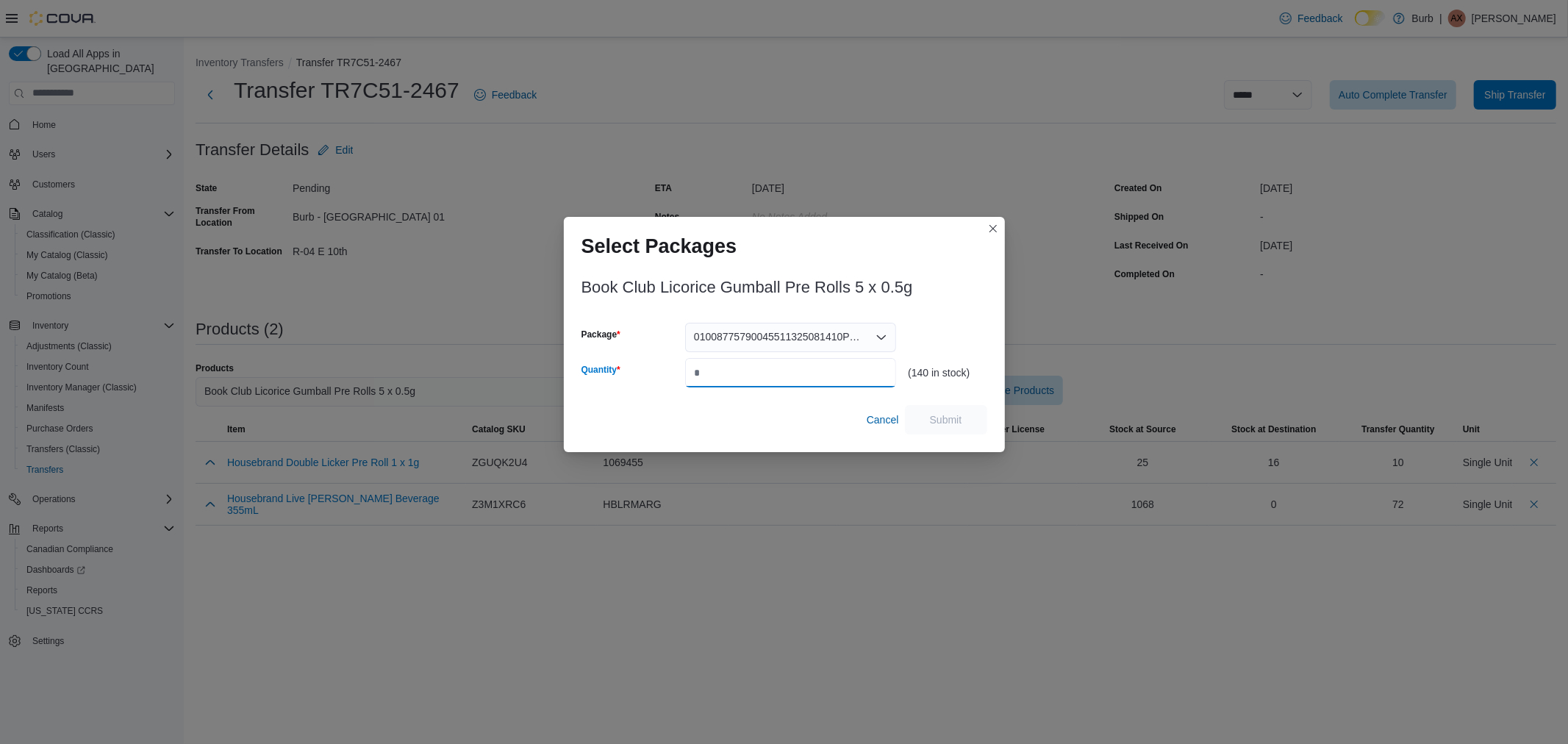
click at [788, 369] on input "Quantity" at bounding box center [790, 373] width 211 height 30
type input "**"
click at [958, 404] on div "Book Club Licorice Gumball Pre Rolls 5 x 0.5g Package 0100877579004551132508141…" at bounding box center [784, 352] width 406 height 165
click at [958, 414] on span "Submit" at bounding box center [947, 419] width 32 height 14
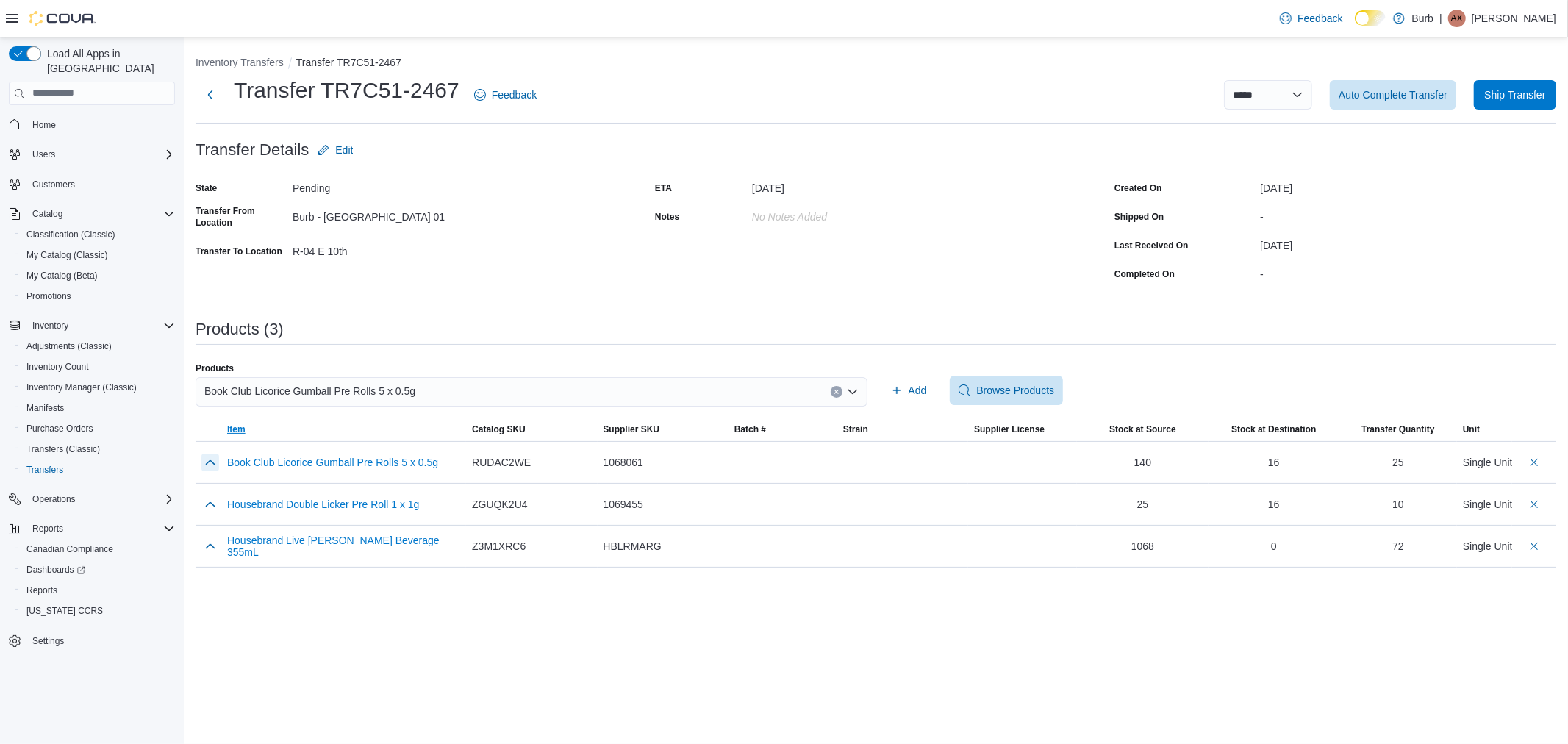
click at [211, 458] on button "button" at bounding box center [210, 462] width 18 height 18
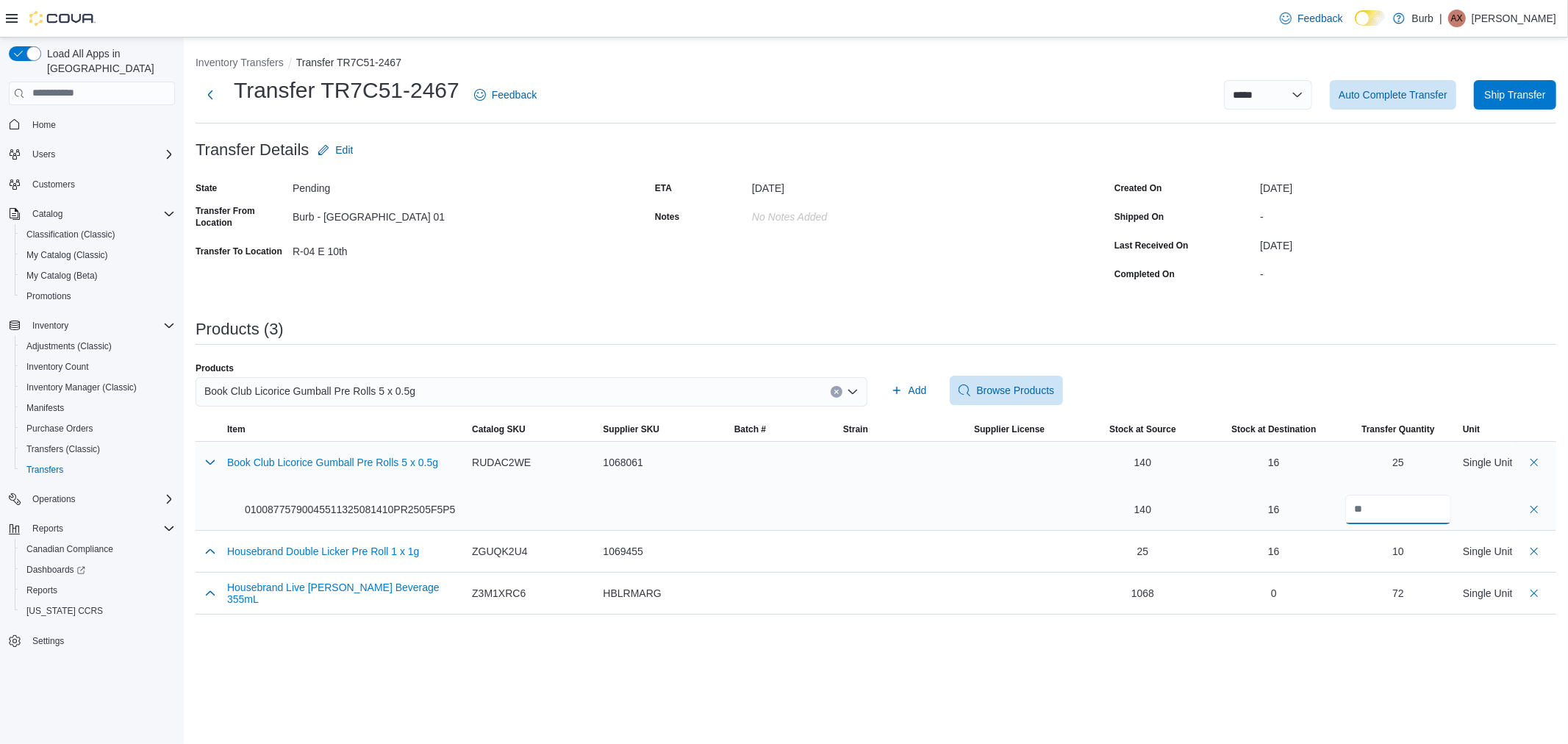
drag, startPoint x: 1387, startPoint y: 504, endPoint x: 1287, endPoint y: 516, distance: 100.7
click at [1287, 516] on tr "Book Club Licorice Gumball Pre Rolls 5 x 0.5g 01008775790045511325081410PR2505F…" at bounding box center [875, 486] width 1361 height 89
type input "**"
click at [209, 454] on button "button" at bounding box center [210, 461] width 18 height 18
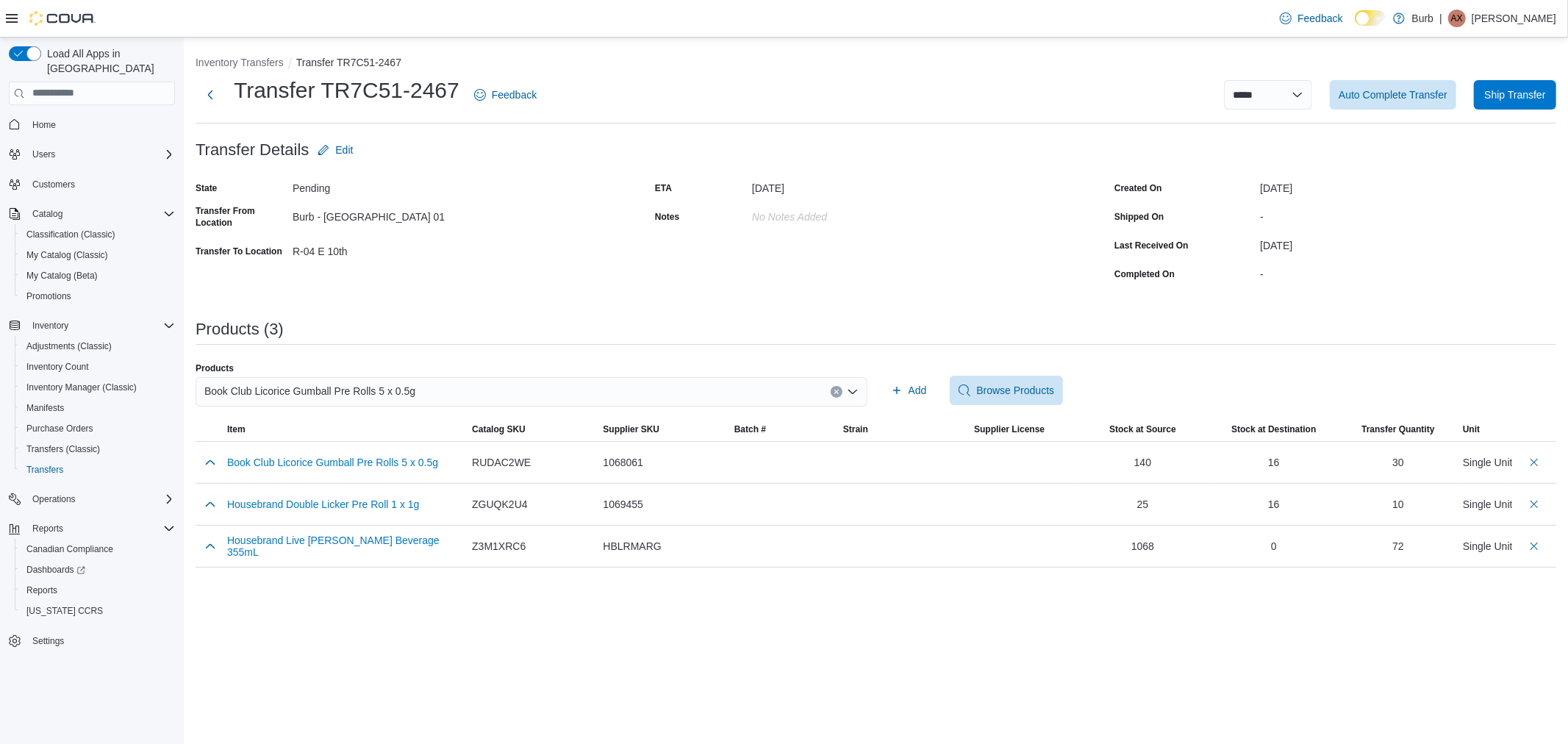
click at [359, 387] on span "Book Club Licorice Gumball Pre Rolls 5 x 0.5g" at bounding box center [310, 391] width 211 height 18
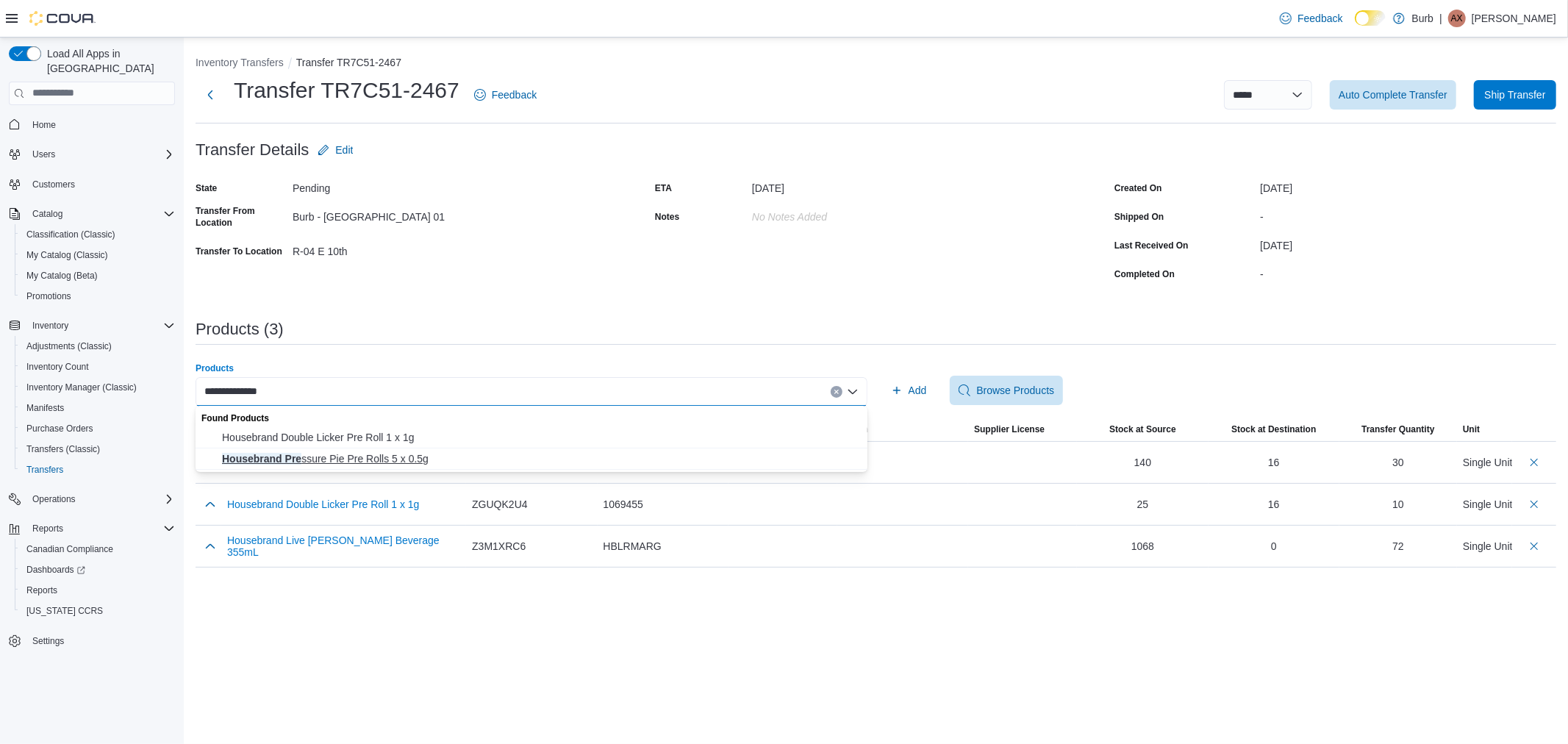
type input "**********"
click at [386, 459] on span "Housebrand Pre ssure Pie Pre Rolls 5 x 0.5g" at bounding box center [541, 459] width 637 height 14
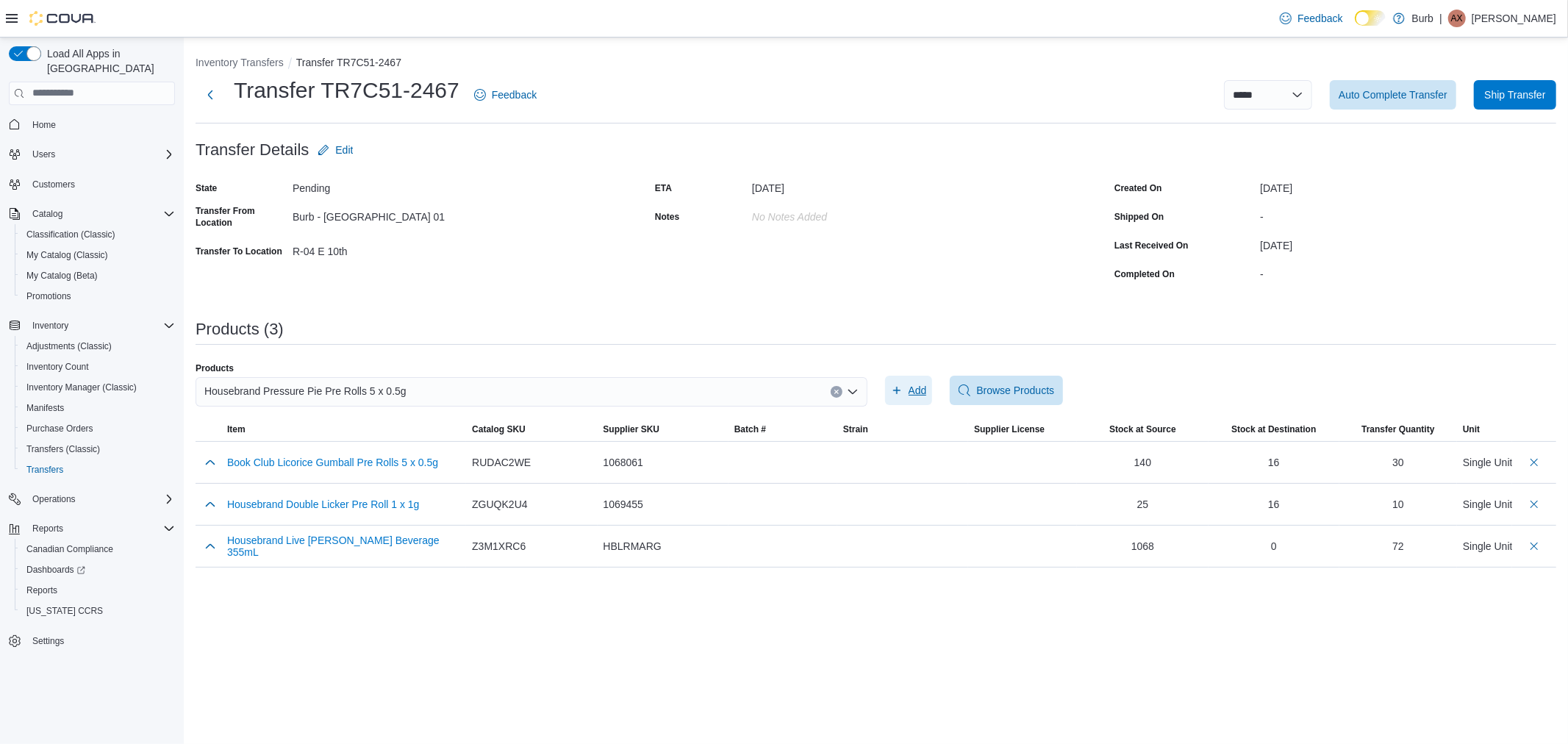
click at [908, 390] on span "Add" at bounding box center [909, 391] width 36 height 30
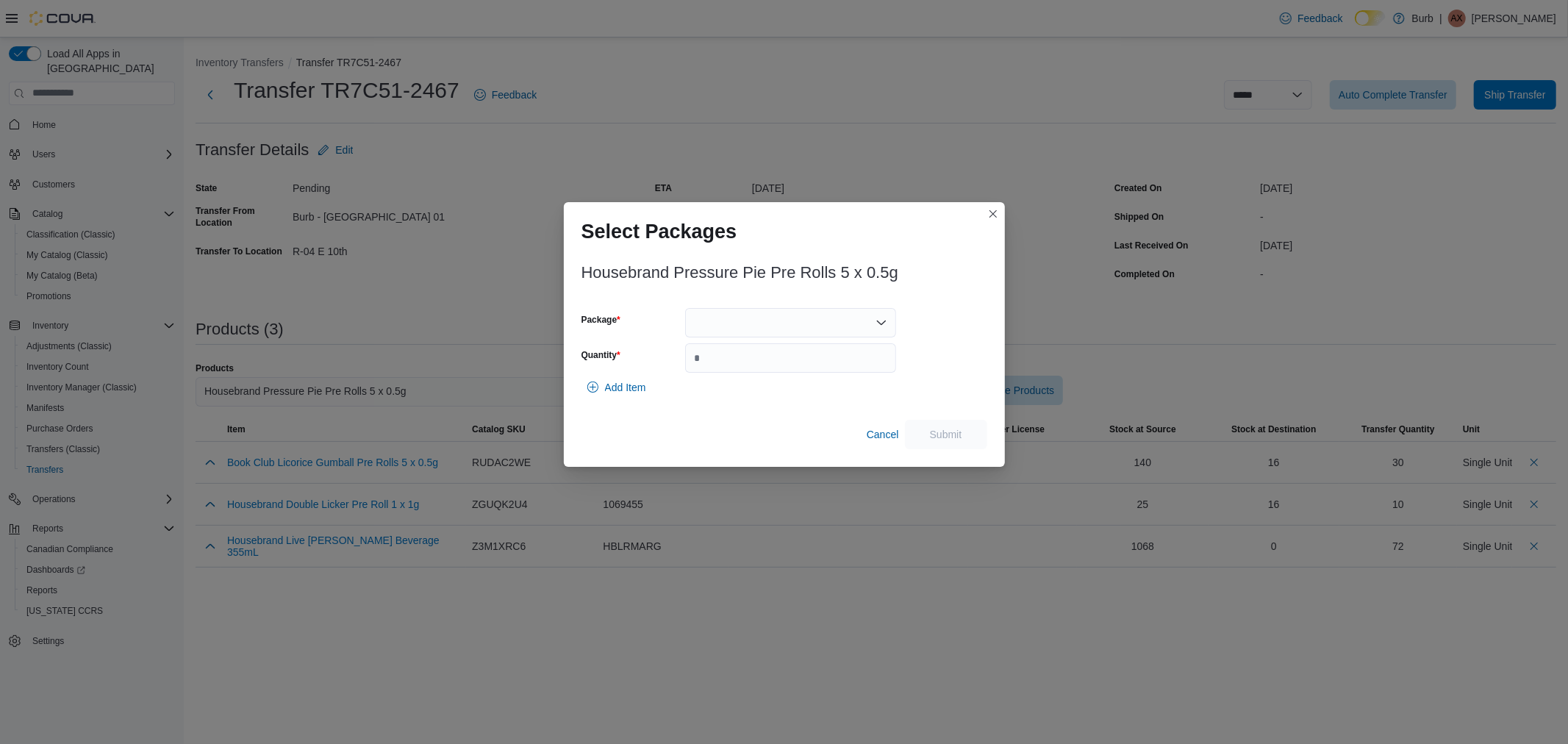
click at [831, 313] on div at bounding box center [790, 323] width 211 height 30
click at [831, 368] on span "01008775790045751325081410PR2502F5P5" at bounding box center [799, 369] width 176 height 14
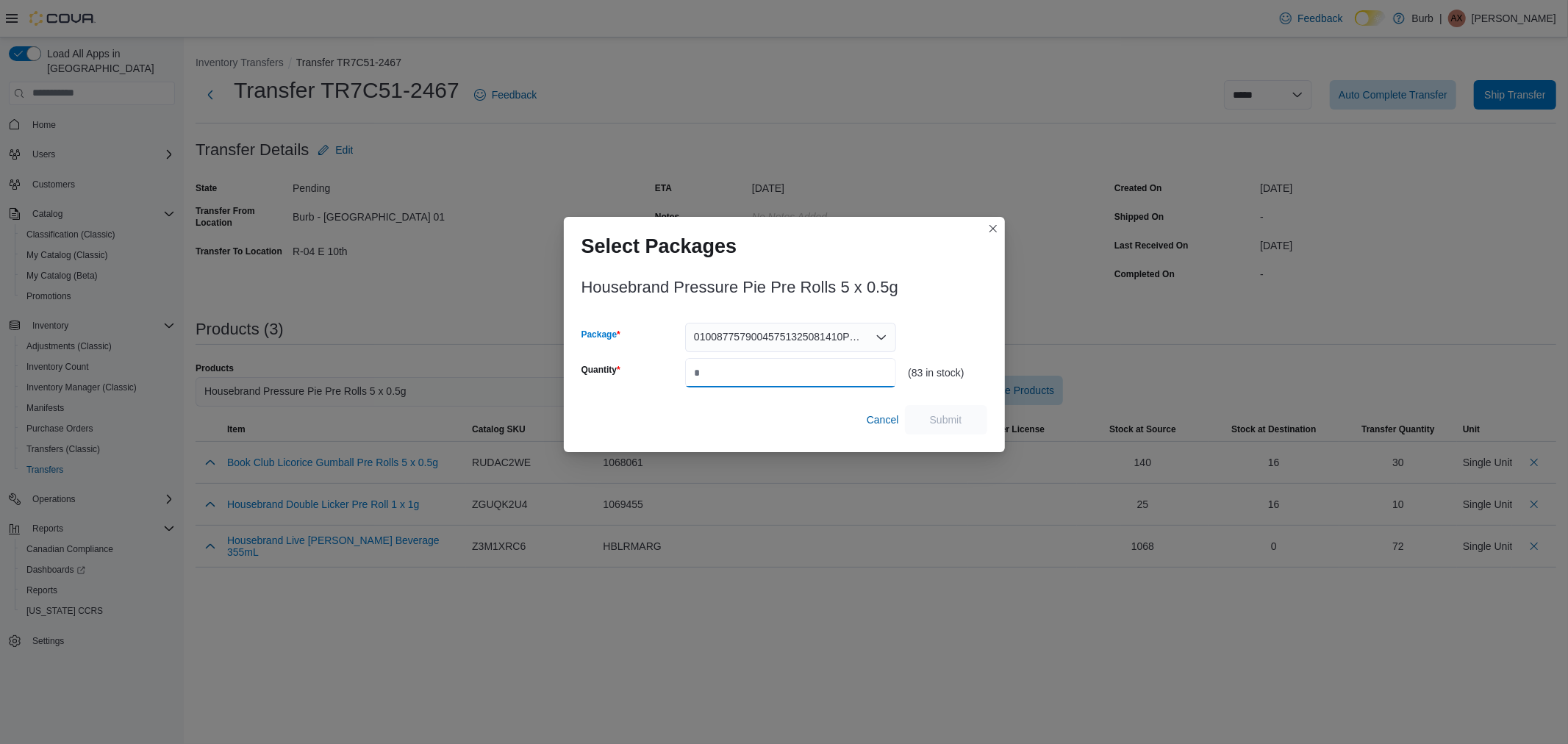
click at [774, 374] on input "Quantity" at bounding box center [790, 373] width 211 height 30
type input "**"
click at [934, 421] on span "Submit" at bounding box center [947, 419] width 32 height 14
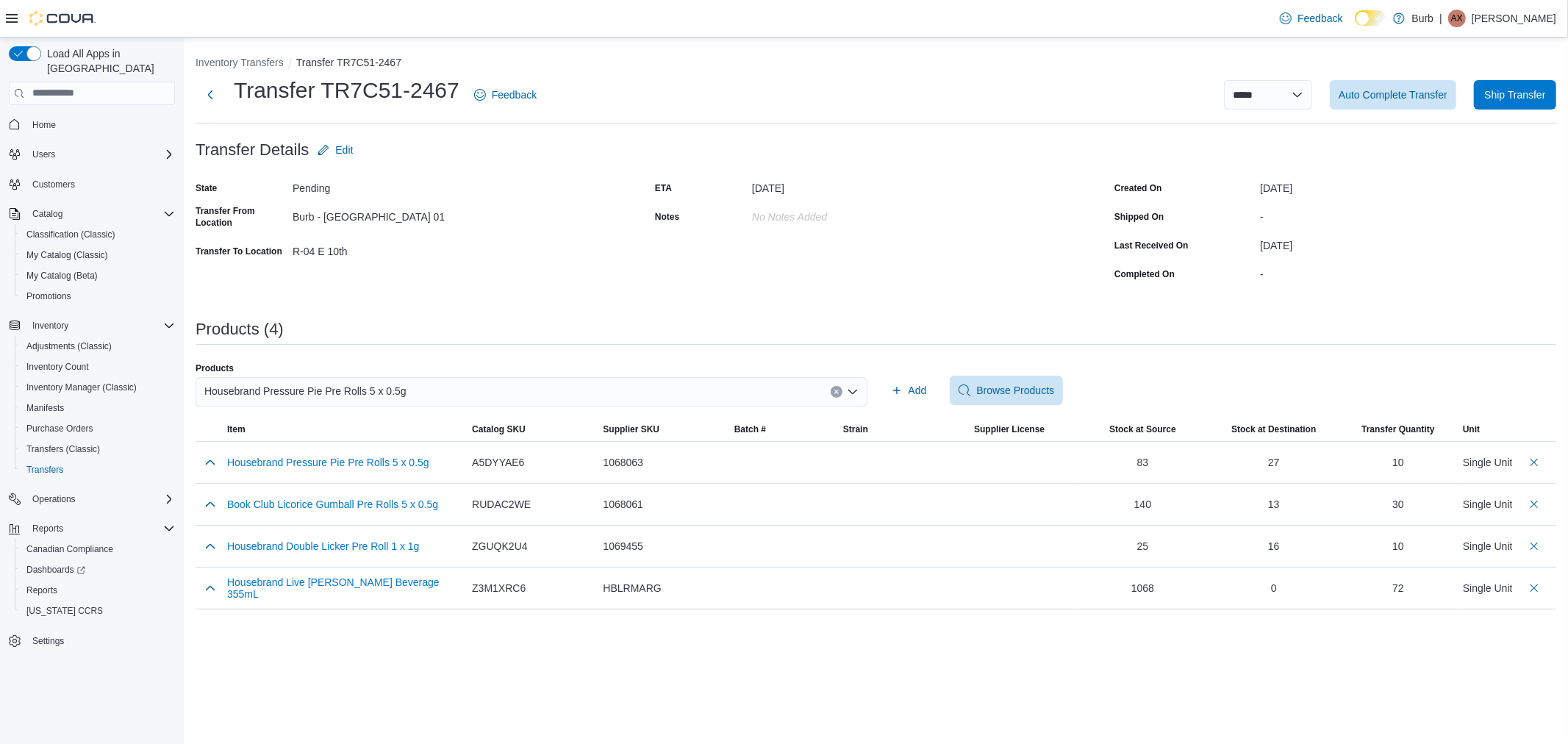
click at [503, 387] on div "Housebrand Pressure Pie Pre Rolls 5 x 0.5g" at bounding box center [531, 392] width 672 height 30
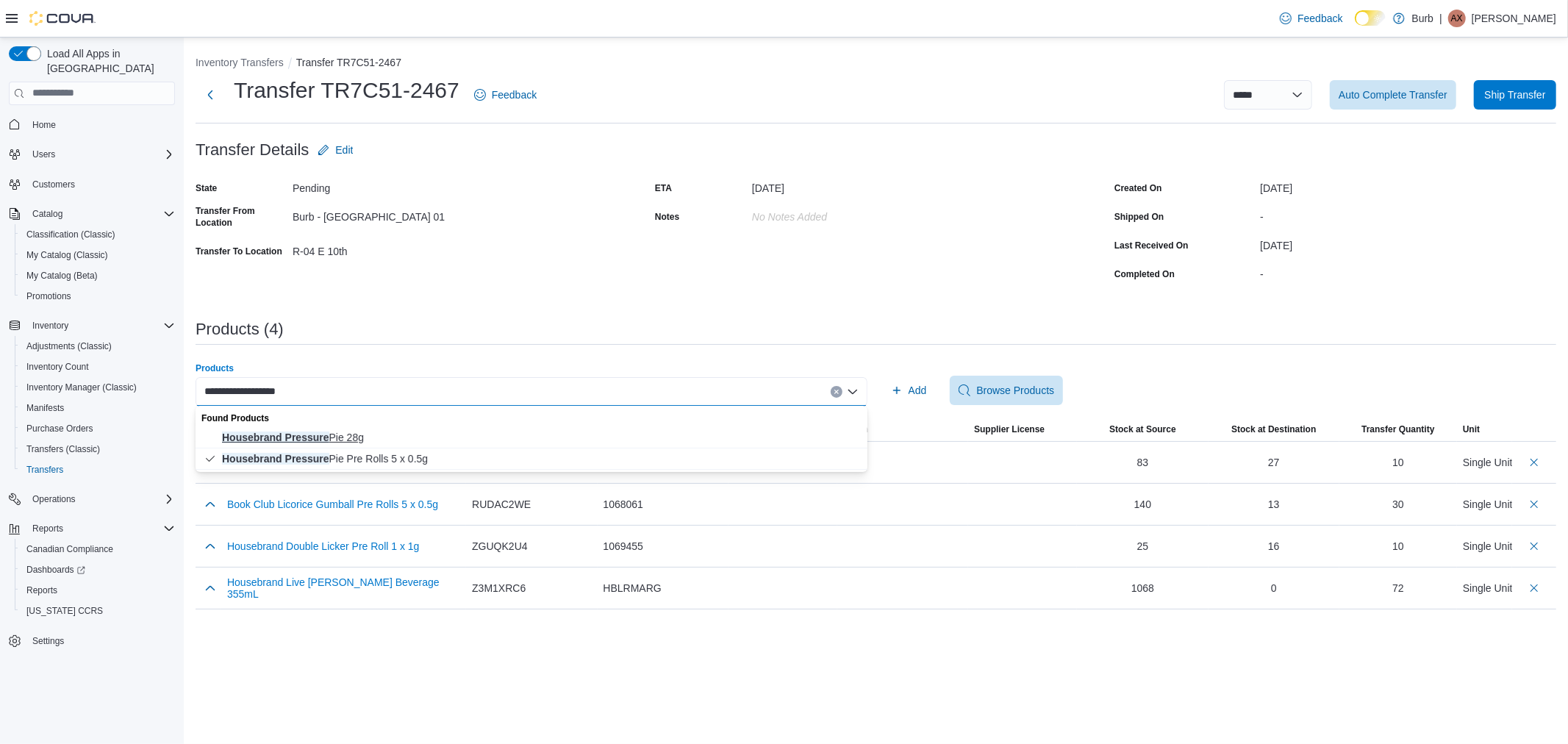
type input "**********"
click at [336, 439] on span "Housebrand Pressure Pie 28g" at bounding box center [541, 437] width 637 height 14
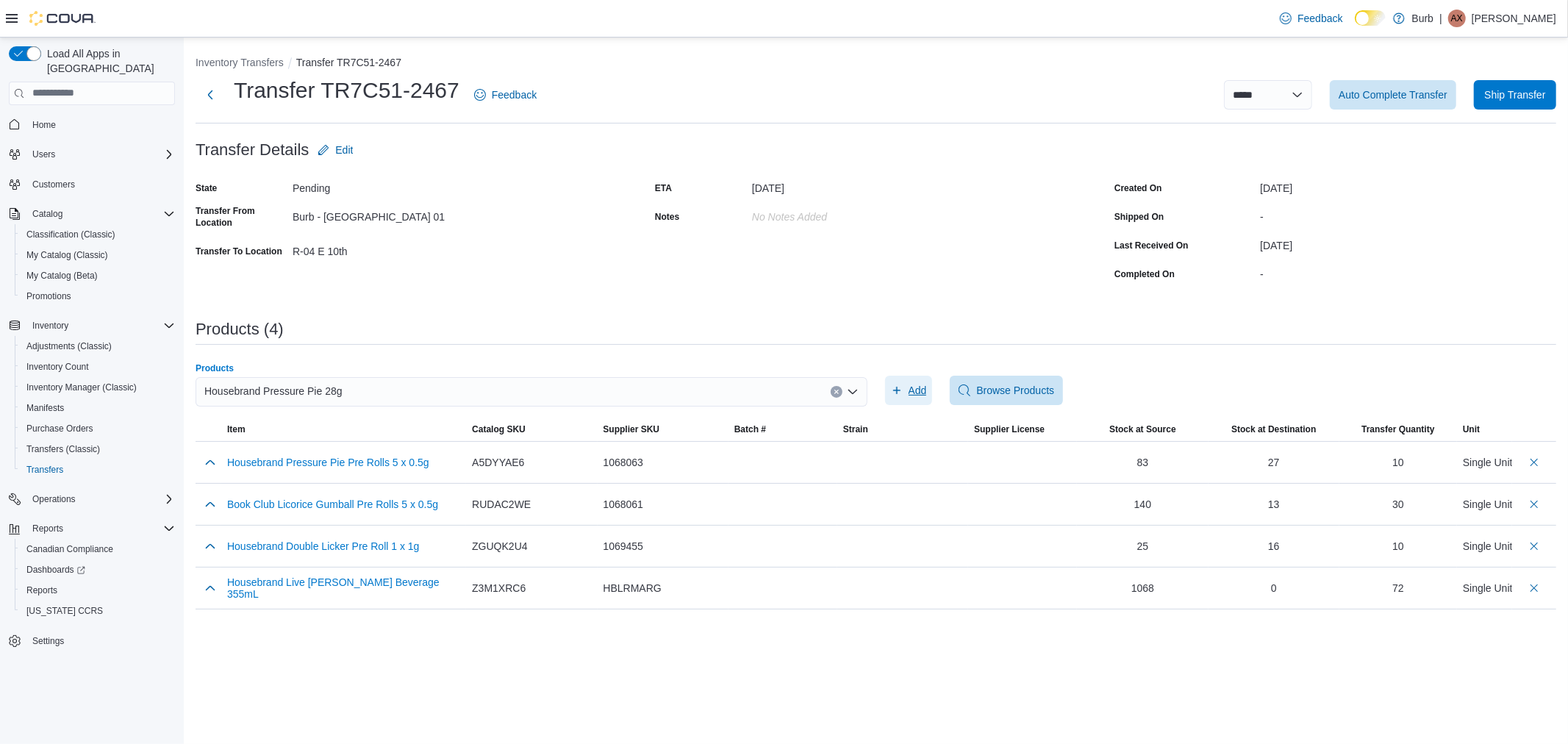
click at [902, 387] on span "Add" at bounding box center [909, 391] width 36 height 30
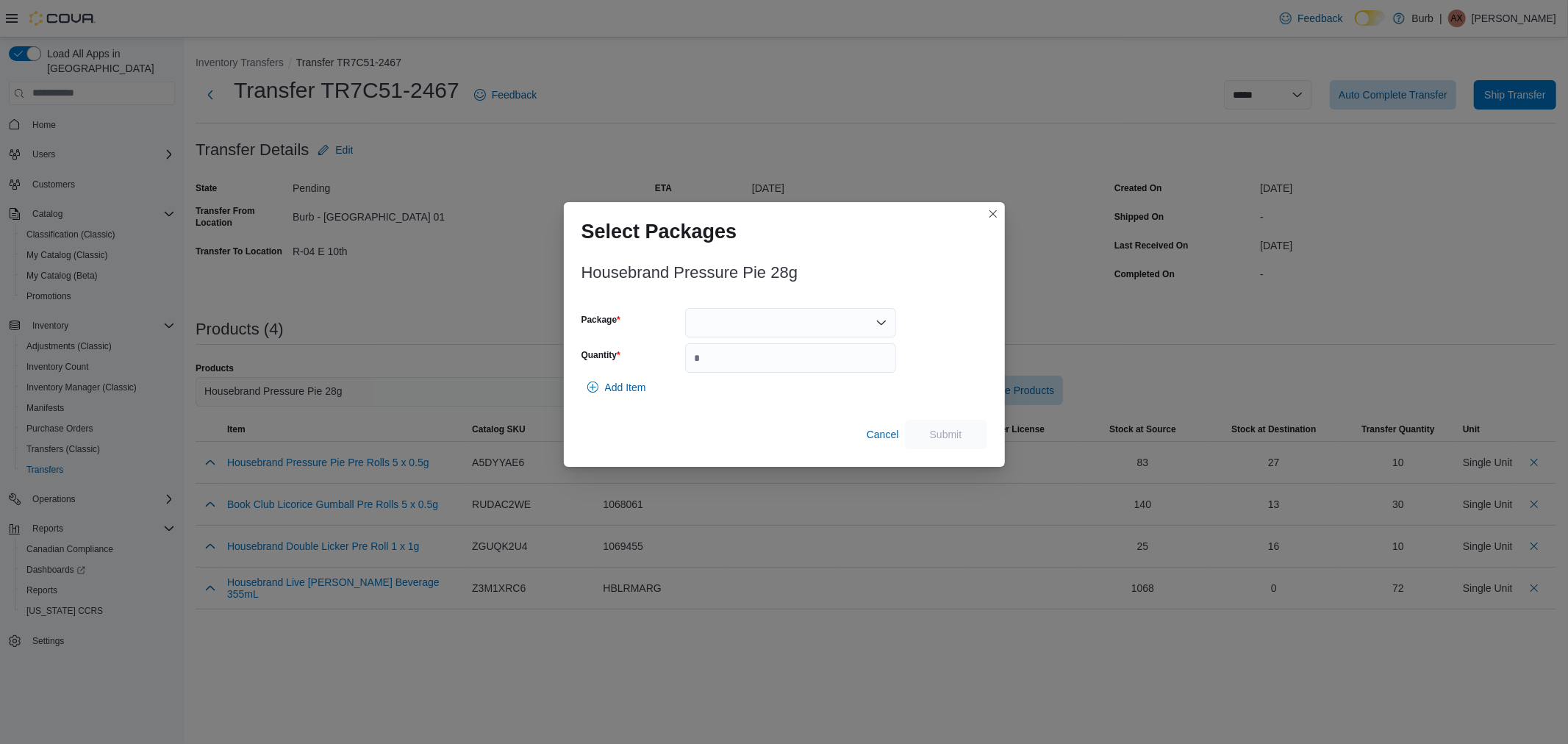
click at [805, 321] on div at bounding box center [790, 323] width 211 height 30
click at [790, 368] on span "010087757900453713250814102024110601G28" at bounding box center [799, 369] width 176 height 14
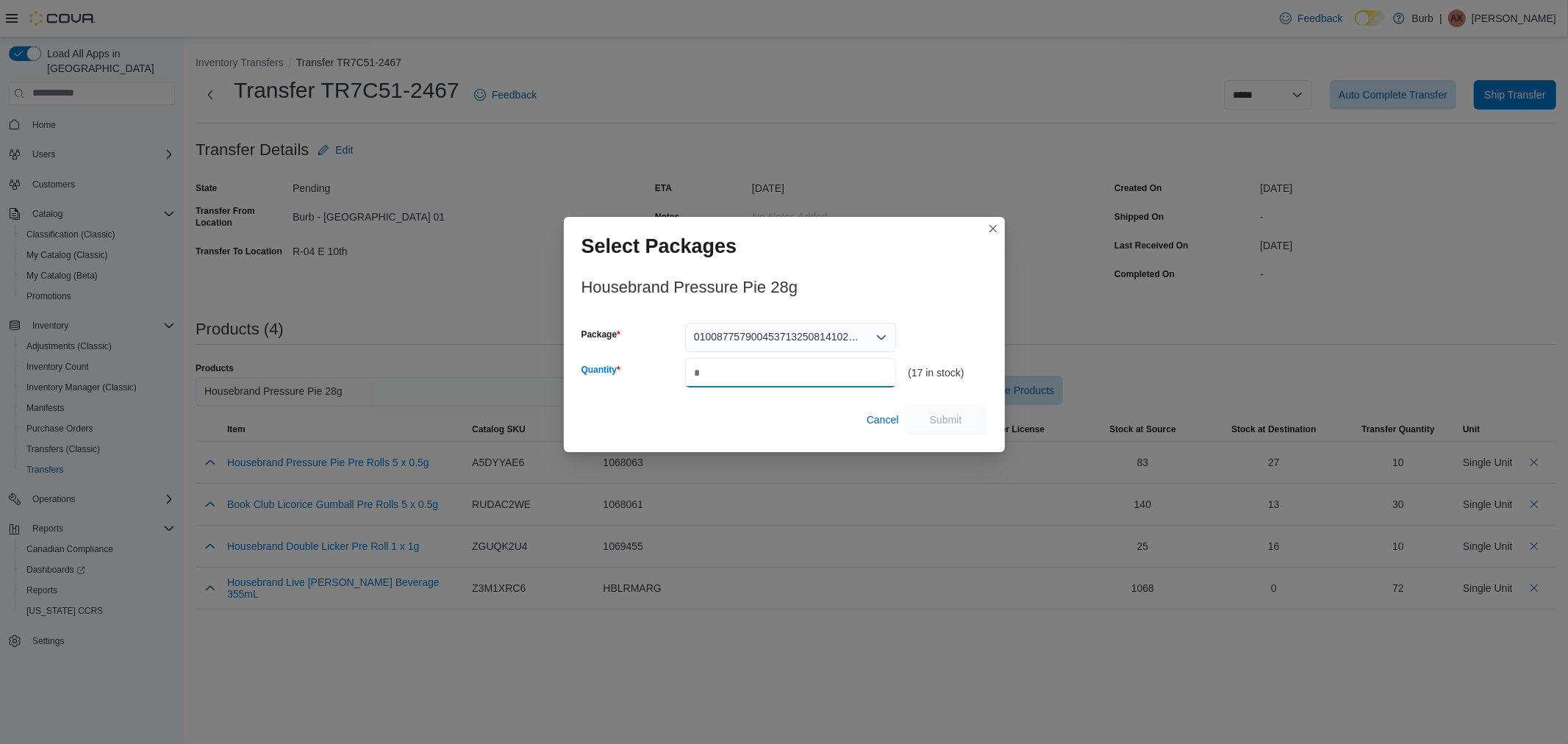
click at [791, 380] on input "Quantity" at bounding box center [790, 373] width 211 height 30
type input "*"
click at [934, 409] on span "Submit" at bounding box center [946, 419] width 65 height 30
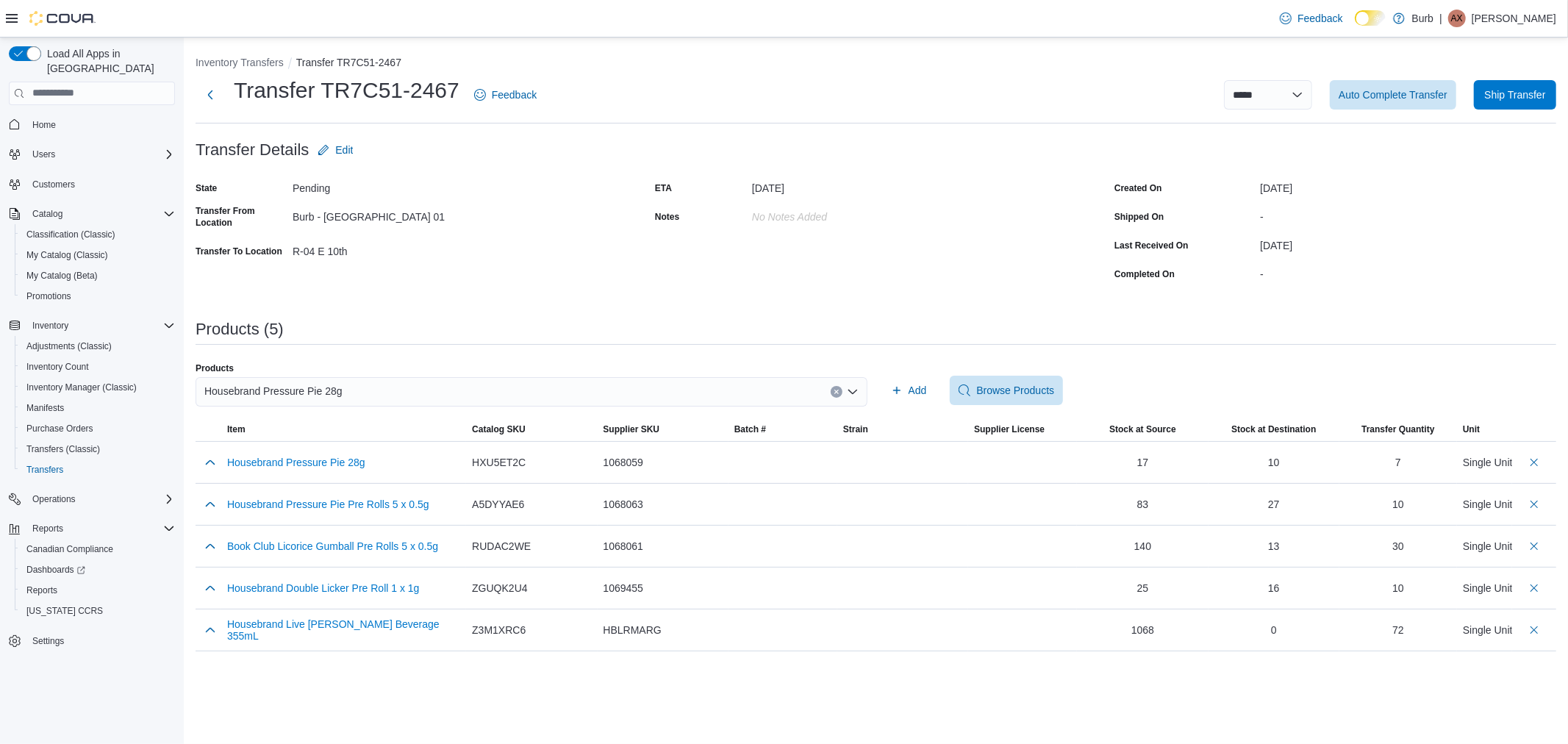
click at [427, 391] on div "Housebrand Pressure Pie 28g" at bounding box center [531, 392] width 672 height 30
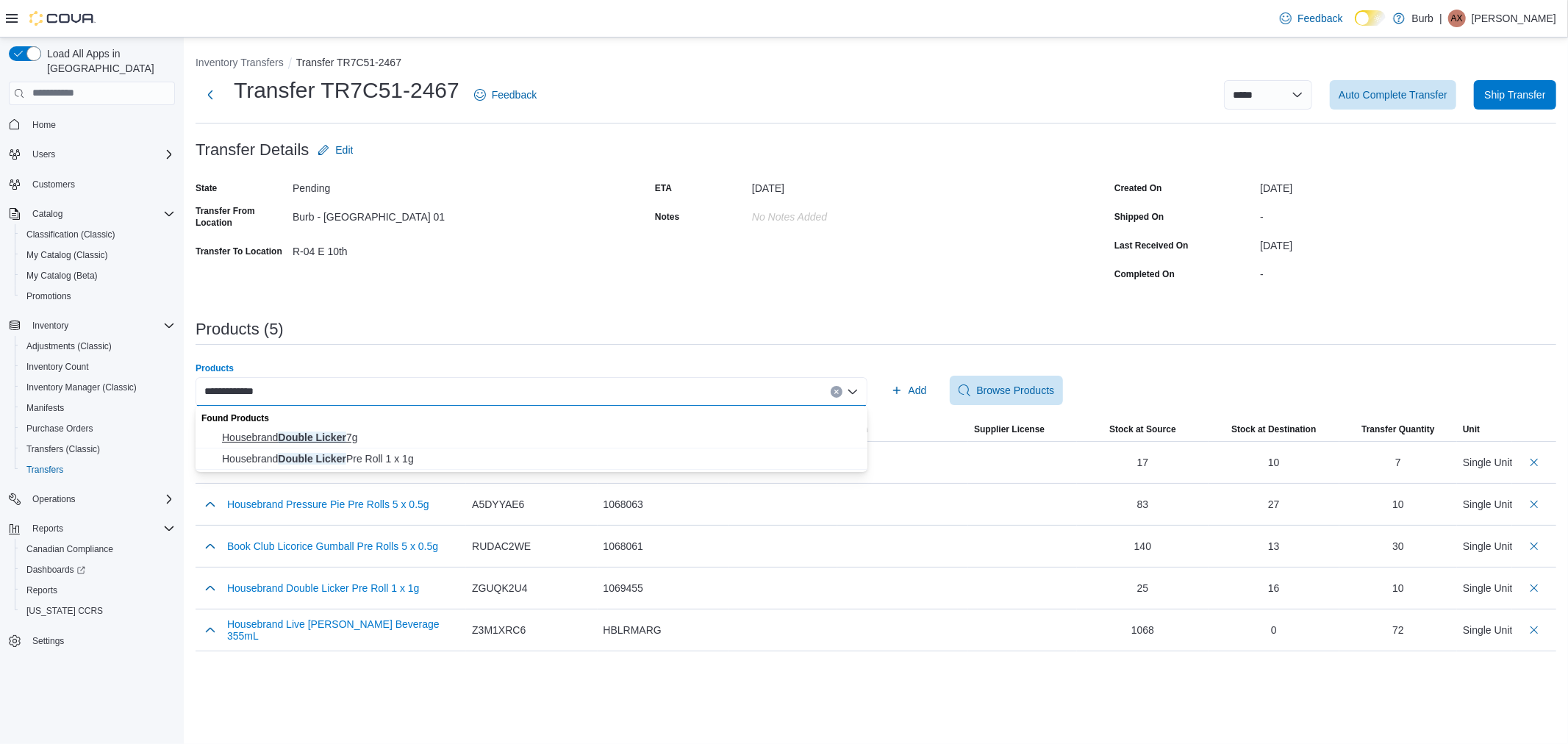
type input "**********"
click at [358, 437] on span "Housebrand Double Licker 7g" at bounding box center [541, 437] width 637 height 14
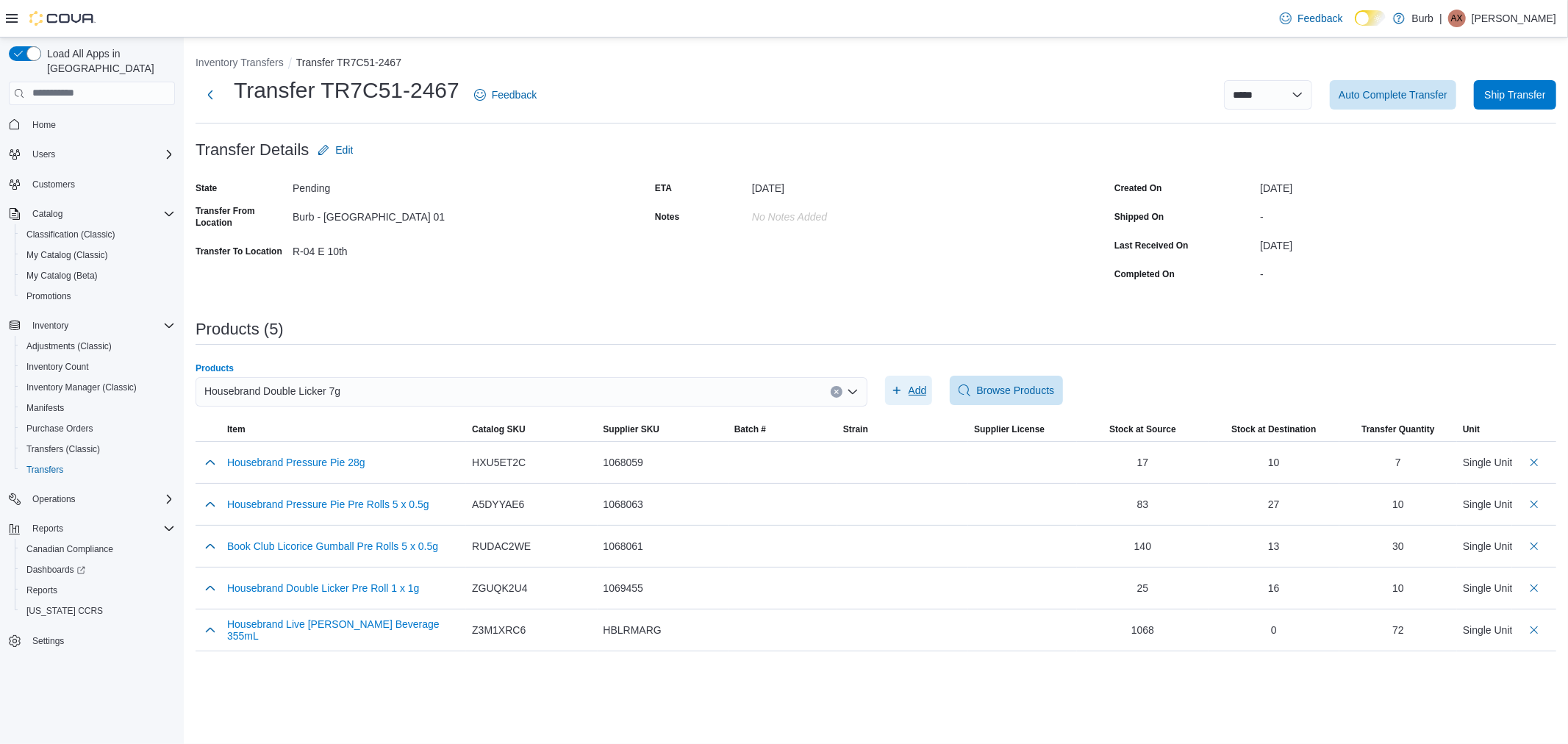
click at [902, 387] on icon "button" at bounding box center [897, 391] width 12 height 12
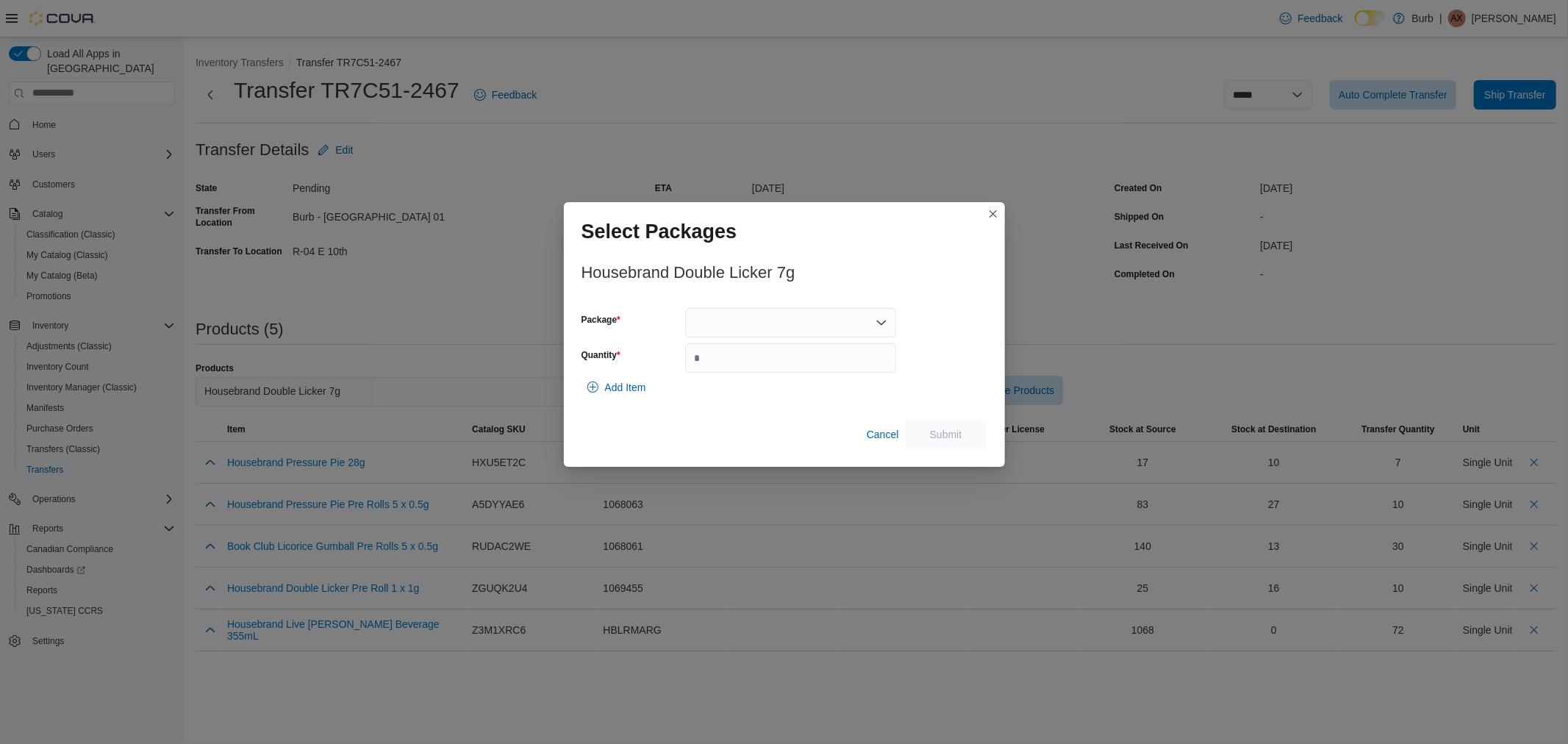
click at [829, 325] on div at bounding box center [790, 323] width 211 height 30
click at [815, 369] on span "01006286935408271325081910468" at bounding box center [799, 369] width 176 height 14
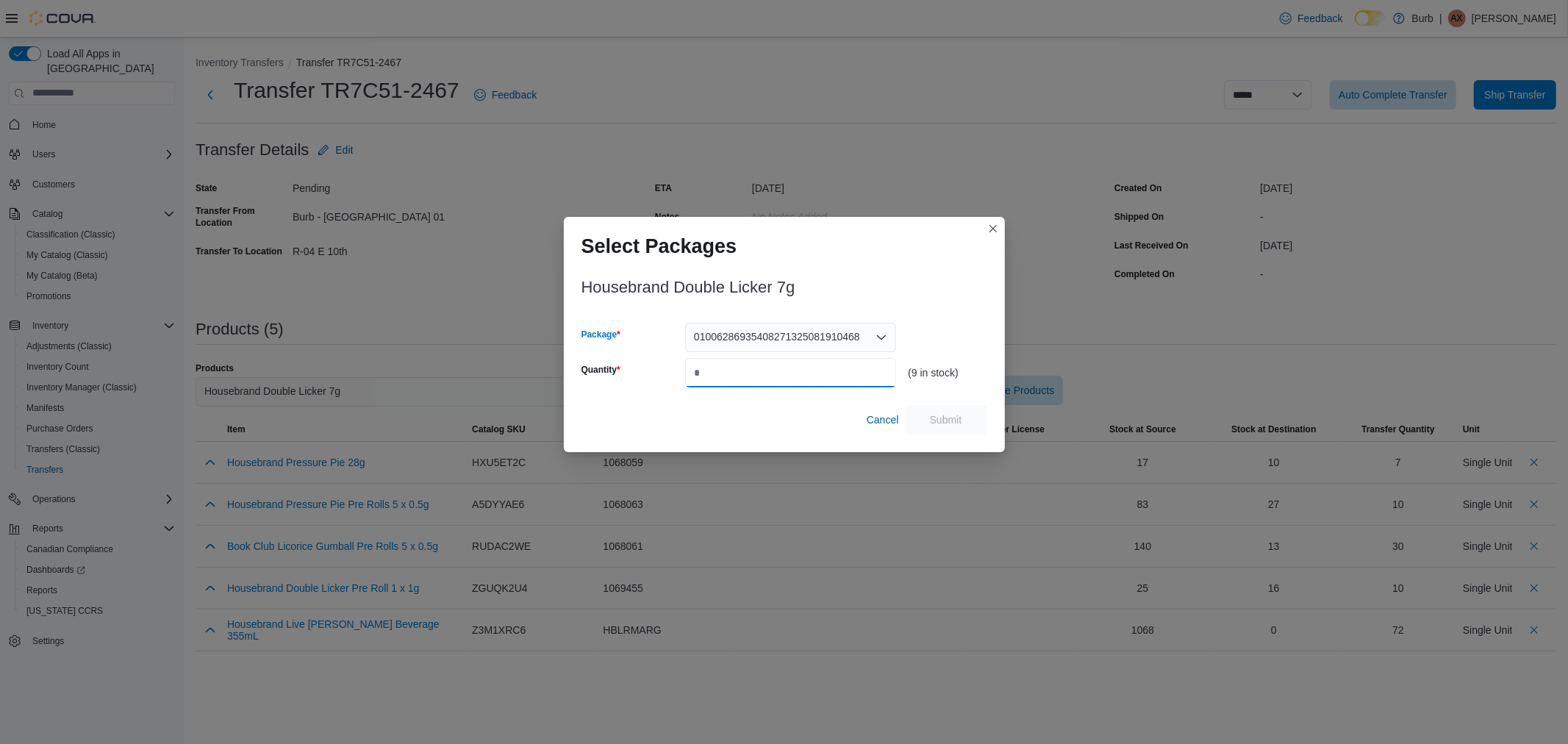
click at [791, 377] on input "Quantity" at bounding box center [790, 373] width 211 height 30
type input "*"
click at [953, 417] on span "Submit" at bounding box center [947, 419] width 32 height 14
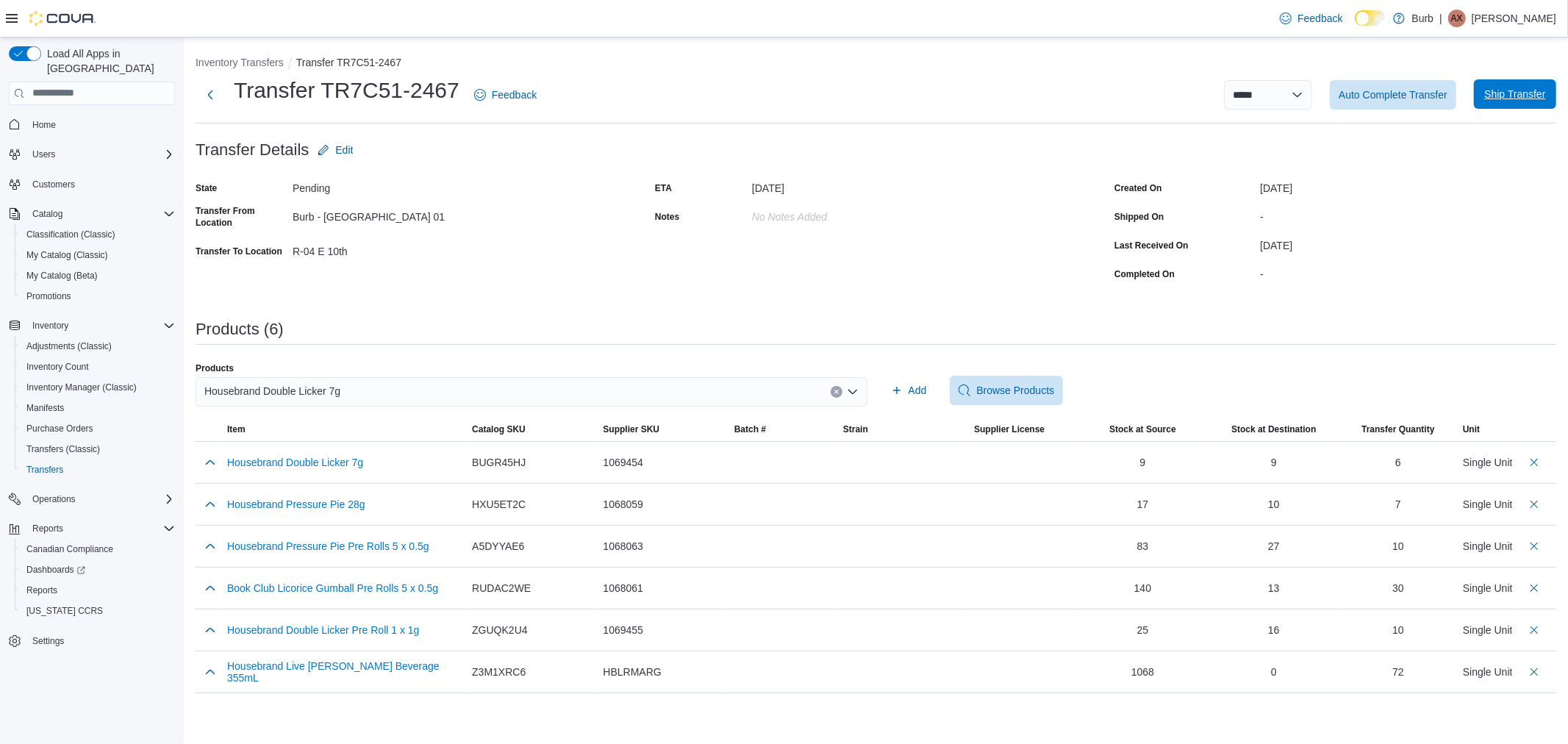
click at [1518, 100] on span "Ship Transfer" at bounding box center [1515, 93] width 61 height 14
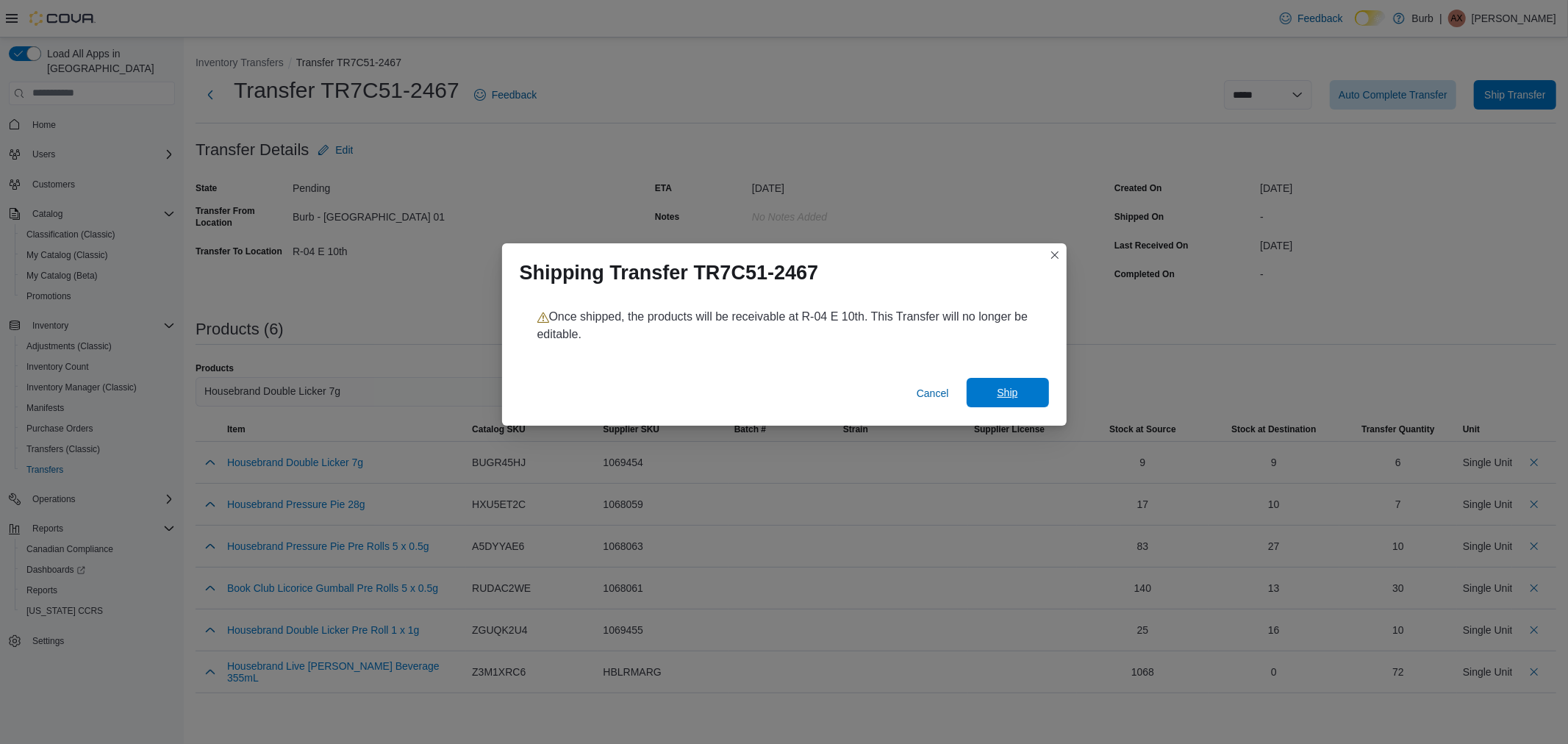
click at [1024, 392] on span "Ship" at bounding box center [1008, 392] width 65 height 30
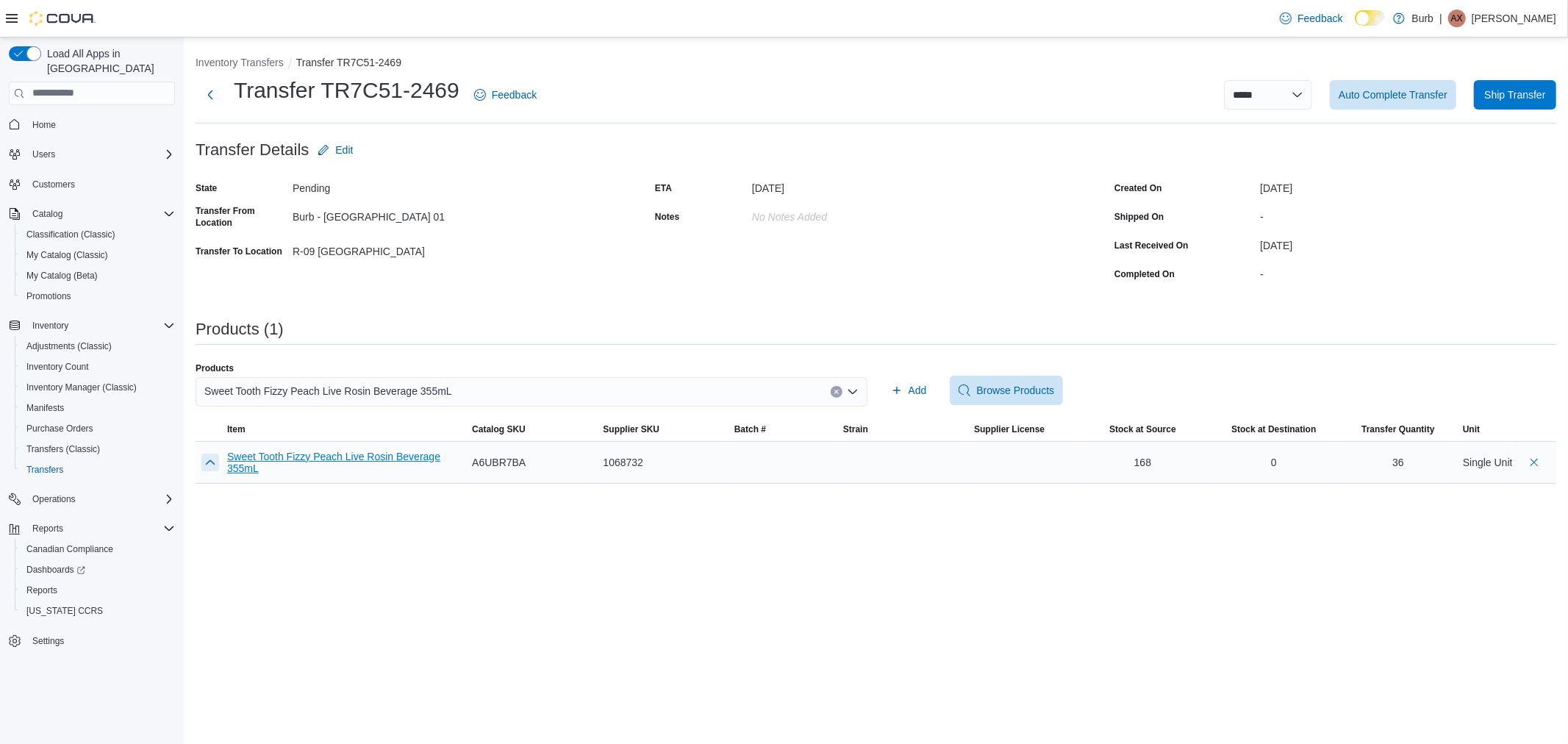
click at [210, 459] on button "button" at bounding box center [210, 462] width 18 height 18
drag, startPoint x: 1386, startPoint y: 506, endPoint x: 1259, endPoint y: 503, distance: 127.0
click at [1259, 503] on tr "Sweet Tooth Fizzy Peach Live Rosin Beverage 355mL 081325-FPLR003 Catalog SKU A6…" at bounding box center [875, 486] width 1361 height 89
type input "**"
click at [211, 506] on td at bounding box center [208, 486] width 25 height 89
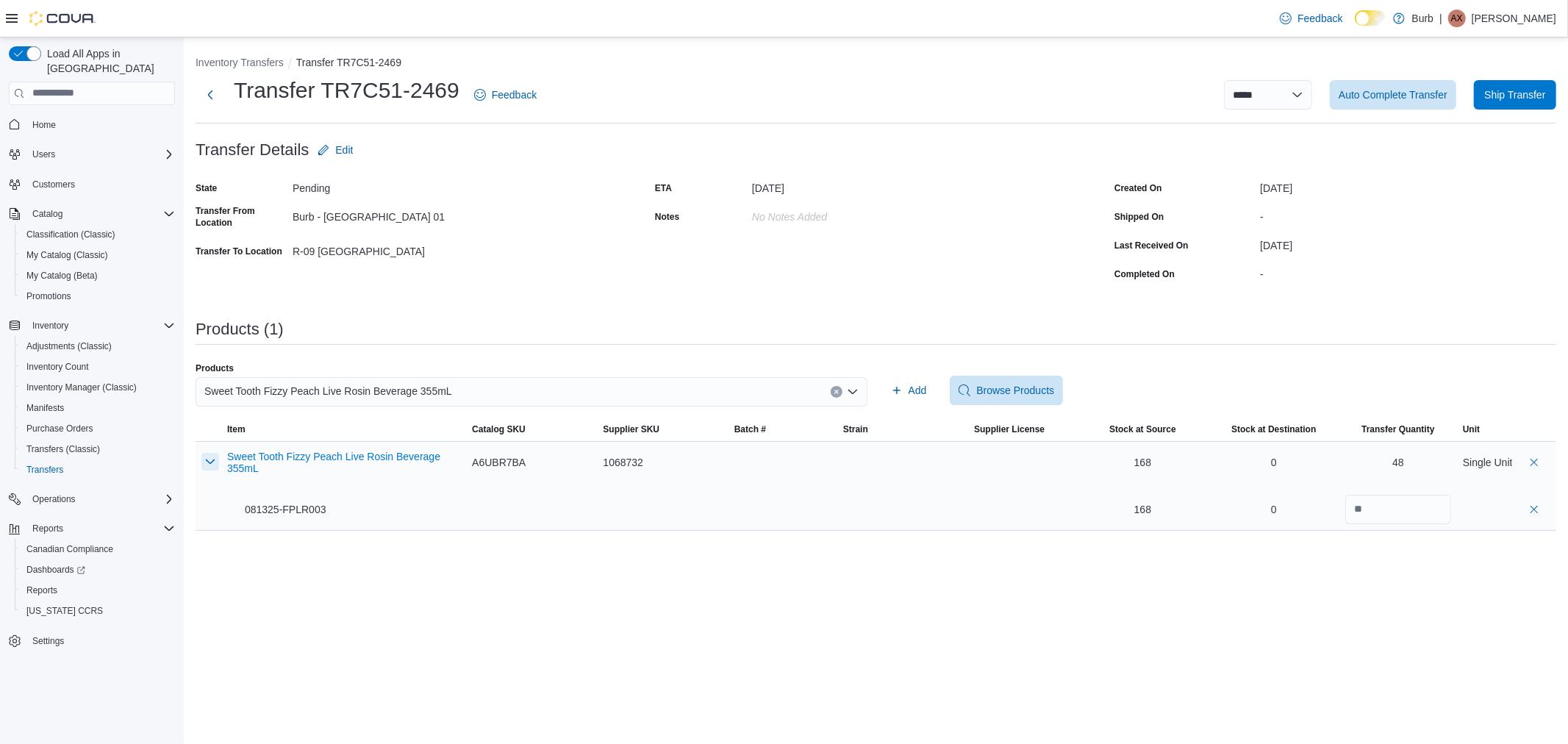
click at [205, 458] on button "button" at bounding box center [210, 461] width 18 height 18
click at [604, 675] on div "**********" at bounding box center [876, 391] width 1385 height 707
click at [209, 461] on button "button" at bounding box center [210, 461] width 18 height 18
drag, startPoint x: 1396, startPoint y: 513, endPoint x: 1317, endPoint y: 515, distance: 79.0
click at [1317, 515] on tr "Sweet Tooth Fizzy Peach Live Rosin Beverage 355mL 081325-FPLR003 Catalog SKU A6…" at bounding box center [875, 486] width 1361 height 89
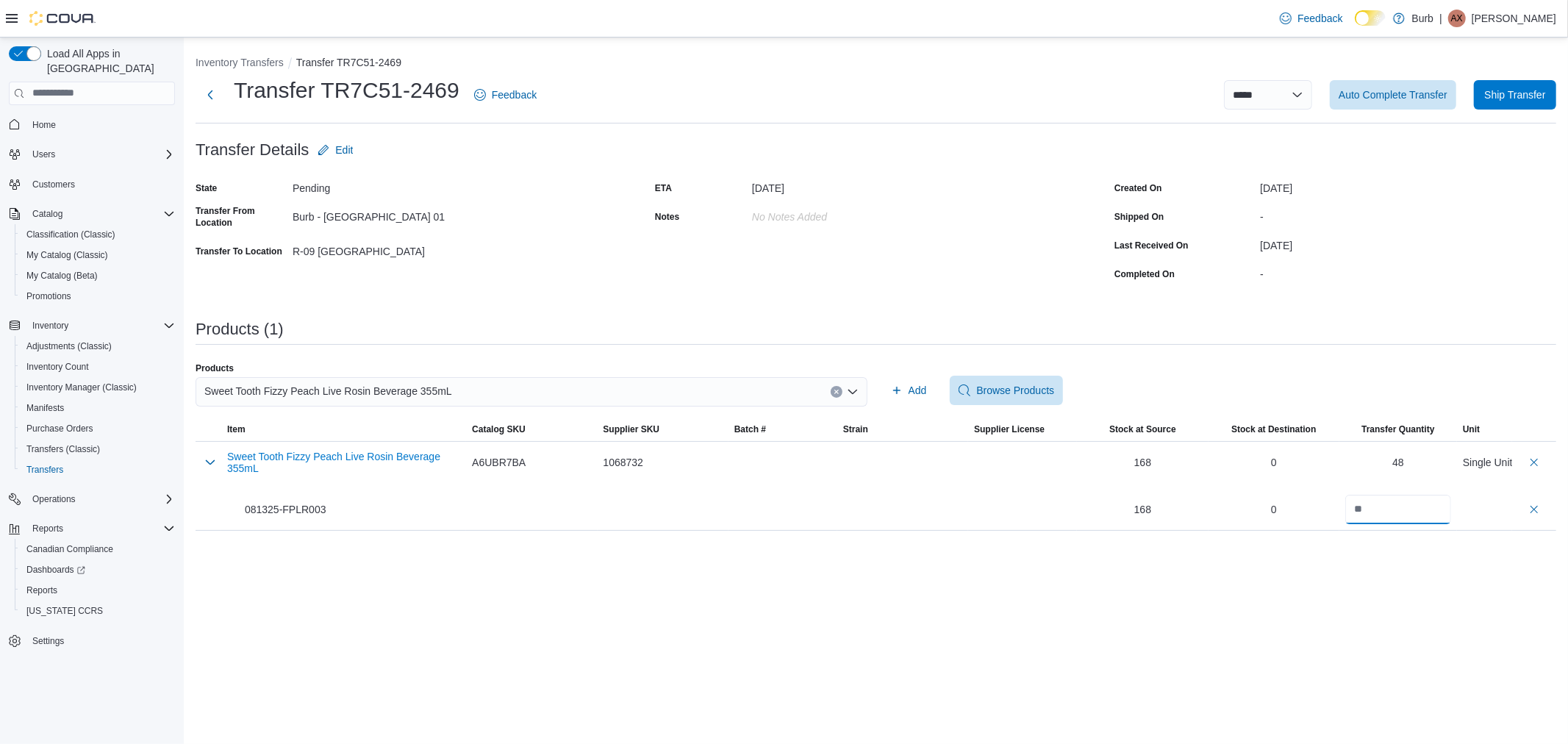
type input "**"
click at [1278, 564] on div "**********" at bounding box center [876, 391] width 1385 height 707
click at [211, 464] on button "button" at bounding box center [210, 461] width 18 height 18
click at [838, 510] on div "**********" at bounding box center [876, 391] width 1385 height 707
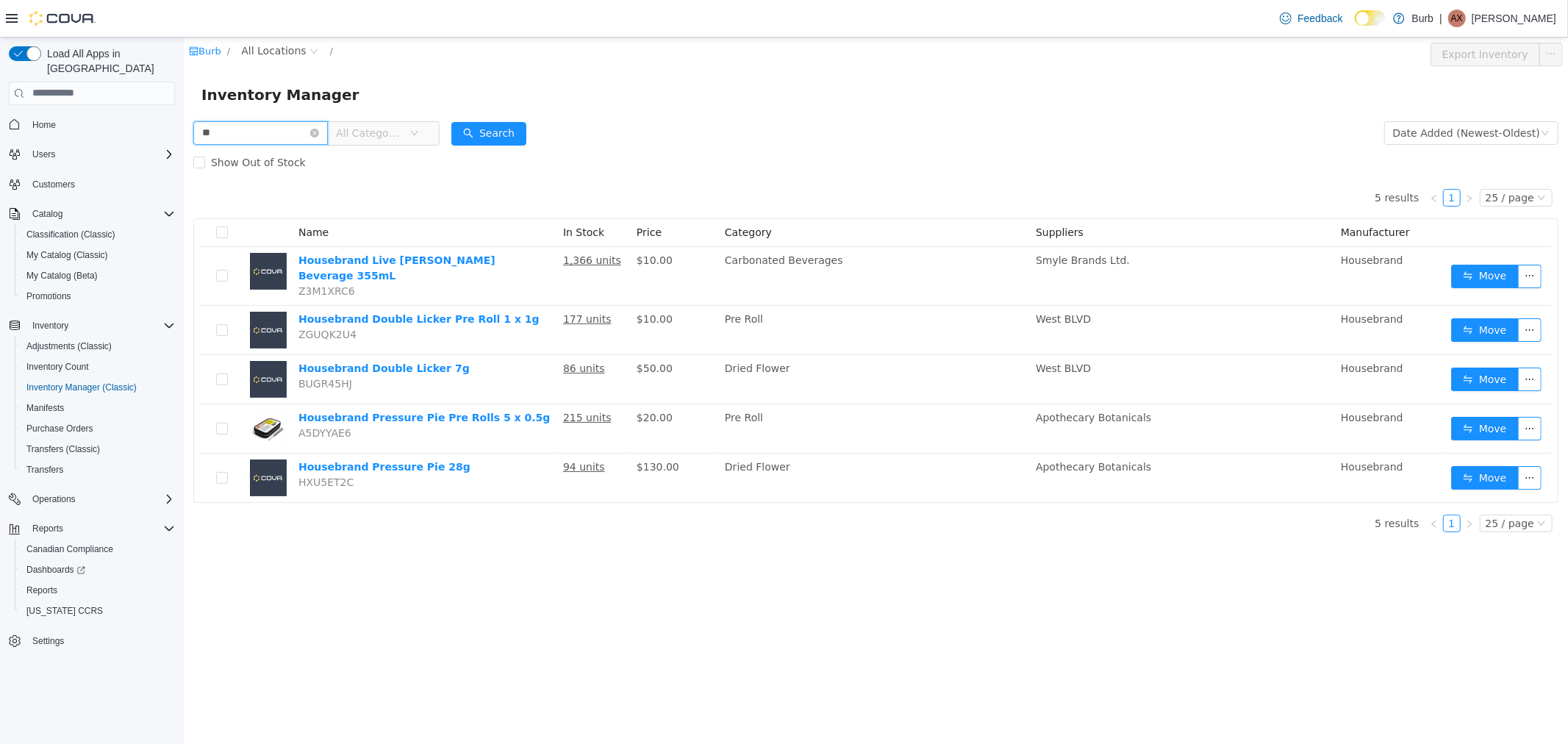
type input "*"
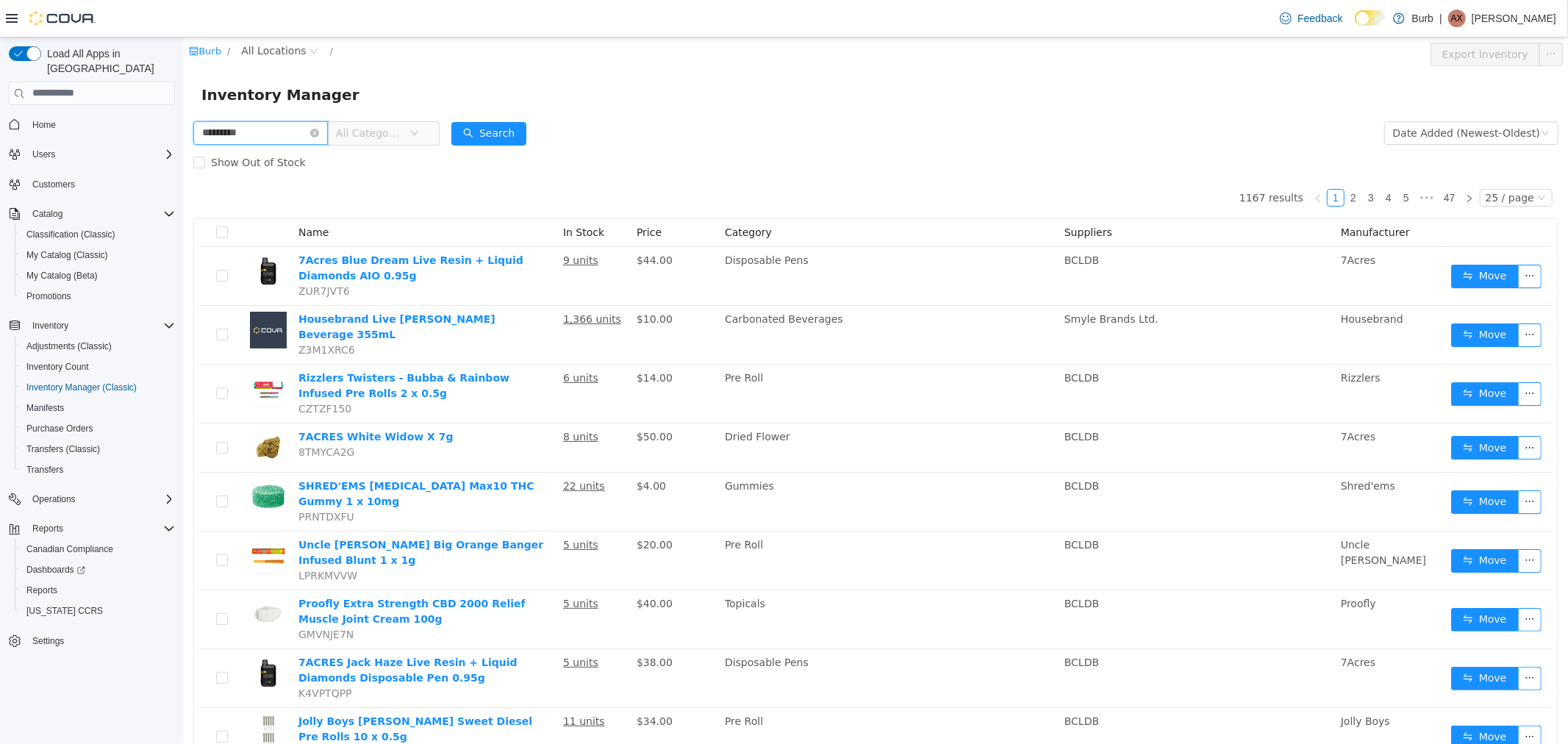
type input "*********"
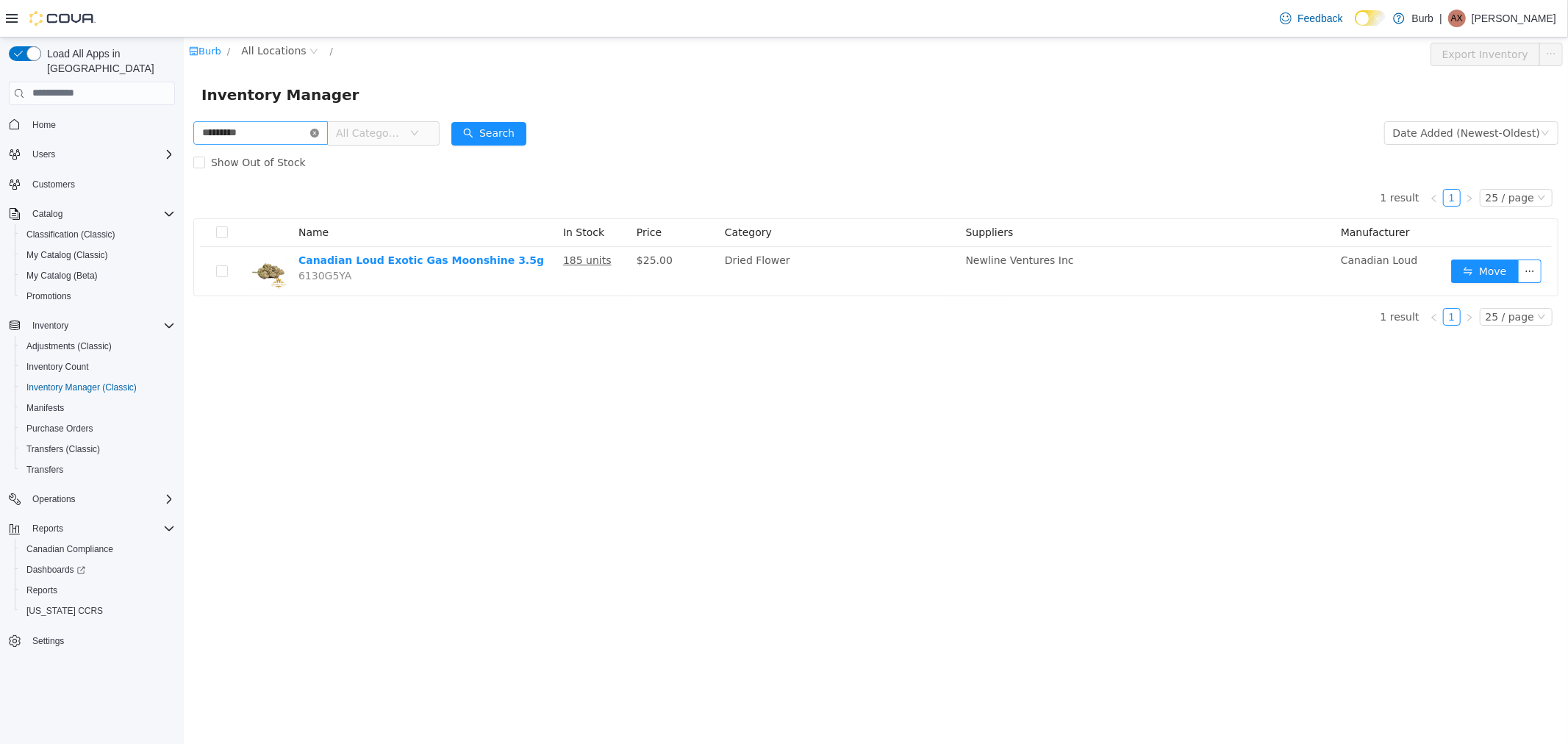
click at [318, 133] on icon "icon: close-circle" at bounding box center [314, 132] width 8 height 8
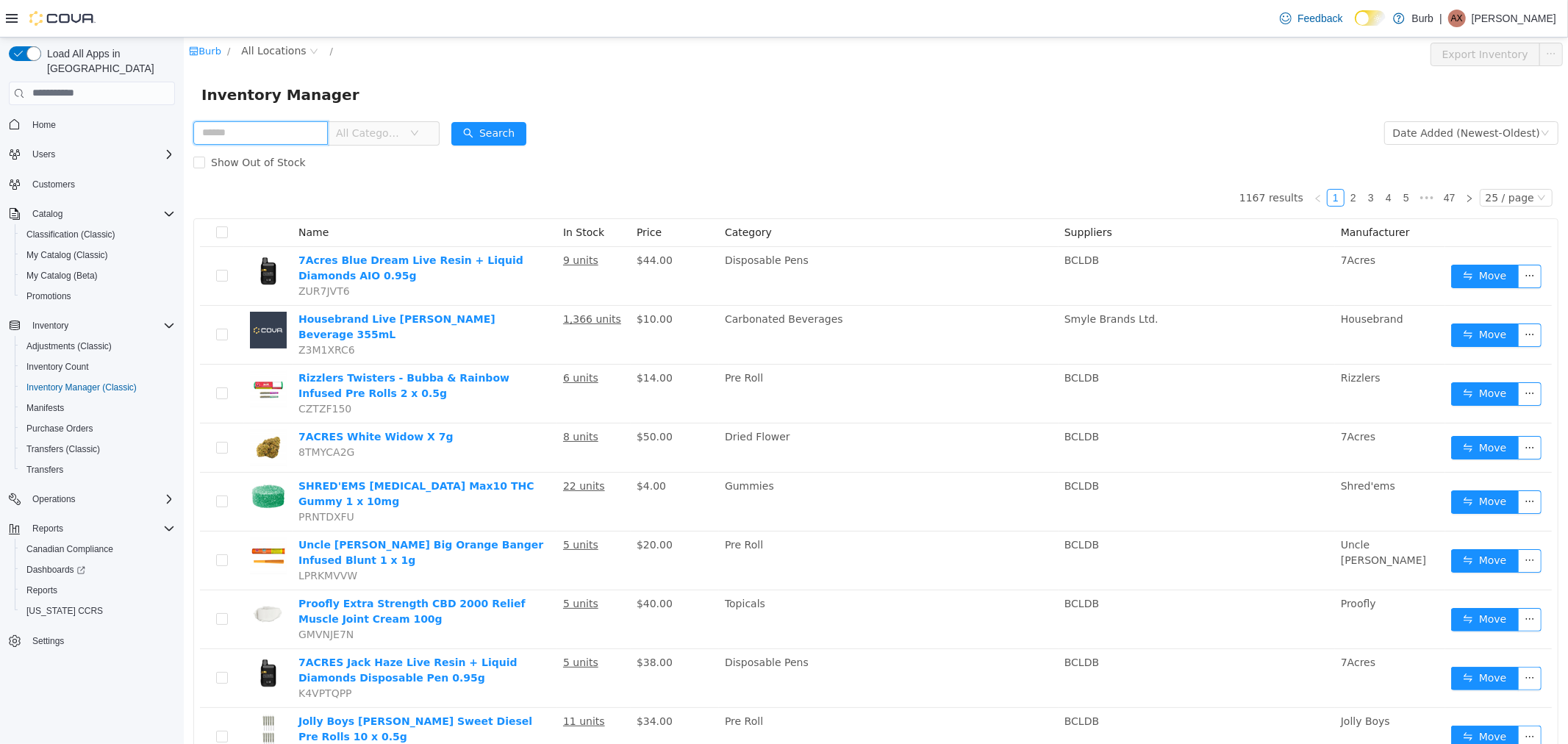
click at [304, 132] on input "text" at bounding box center [260, 132] width 134 height 24
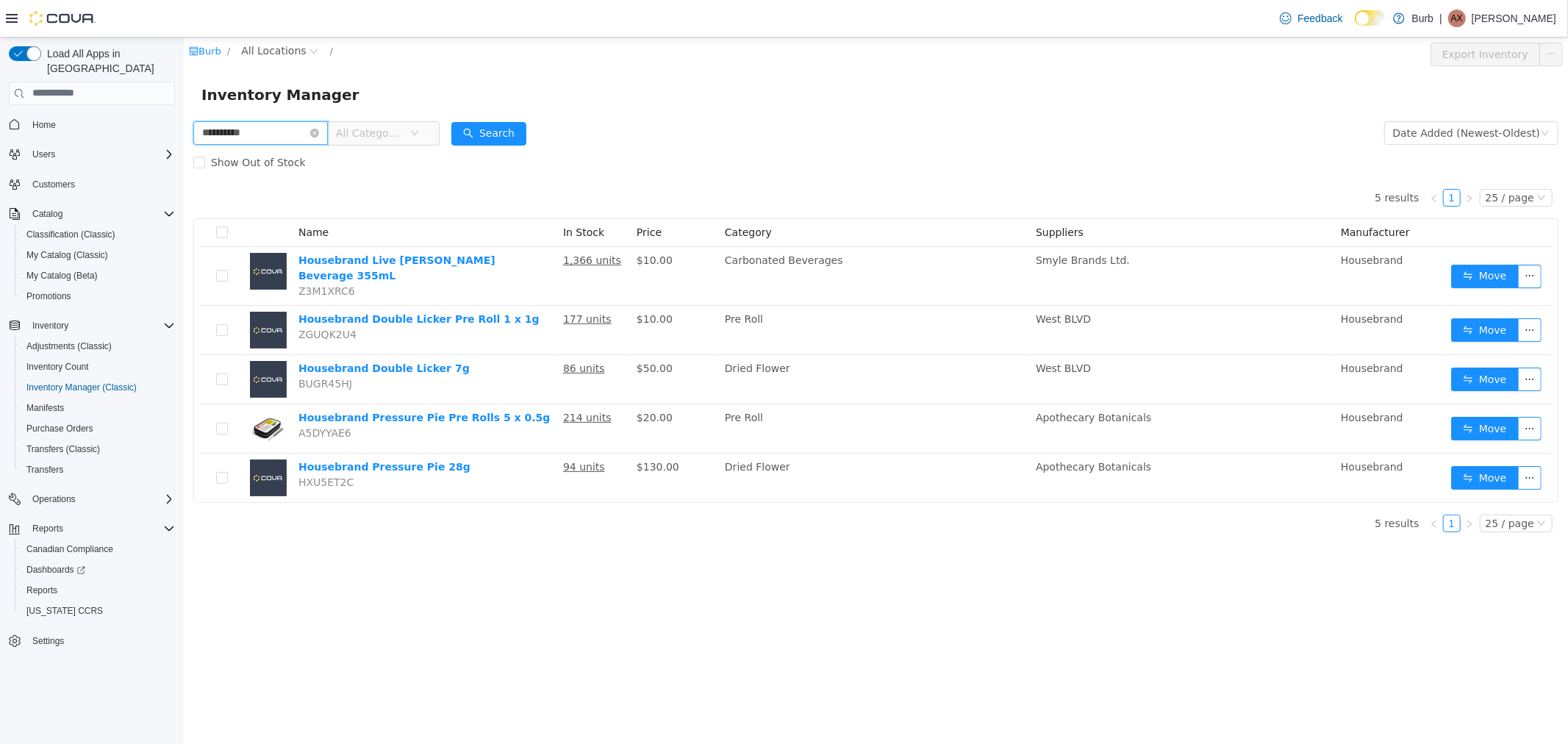
drag, startPoint x: 277, startPoint y: 133, endPoint x: 109, endPoint y: 129, distance: 168.0
click at [183, 129] on html "**********" at bounding box center [875, 390] width 1385 height 707
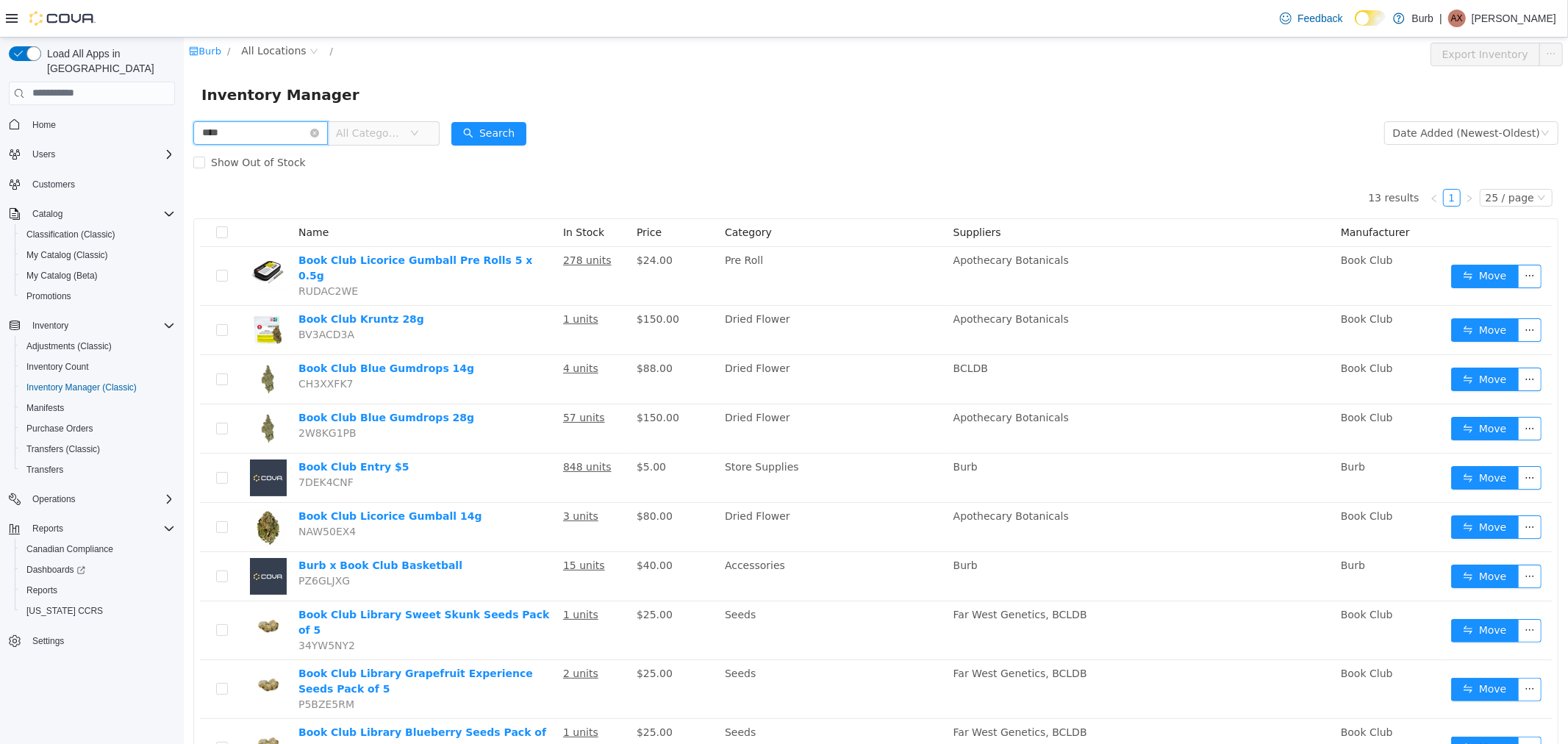
drag, startPoint x: 278, startPoint y: 139, endPoint x: 96, endPoint y: 181, distance: 186.8
click at [183, 181] on html "Burb / All Locations / Export Inventory Inventory Manager **** All Categories D…" at bounding box center [875, 390] width 1385 height 707
type input "**********"
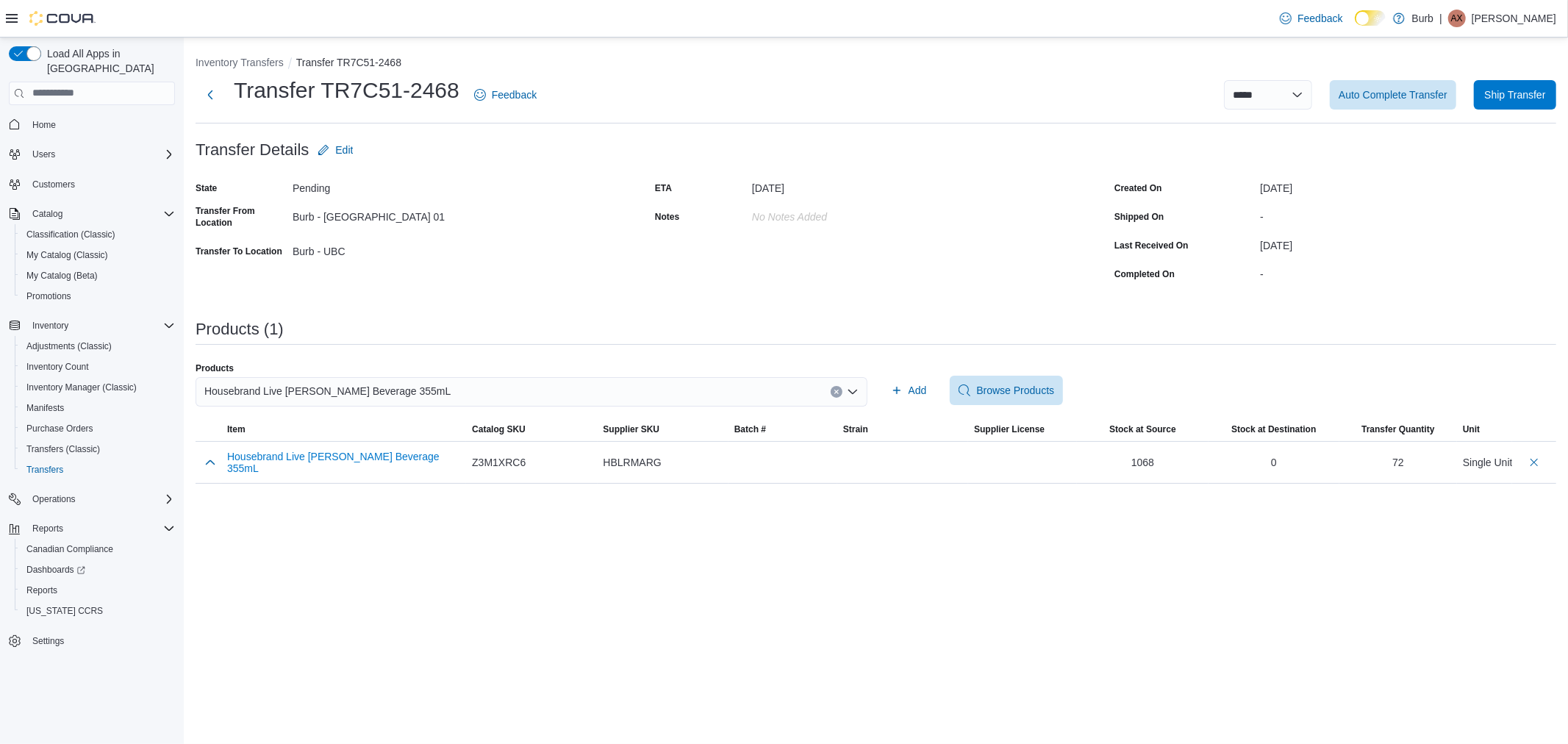
click at [336, 392] on span "Housebrand Live [PERSON_NAME] Beverage 355mL" at bounding box center [328, 391] width 246 height 18
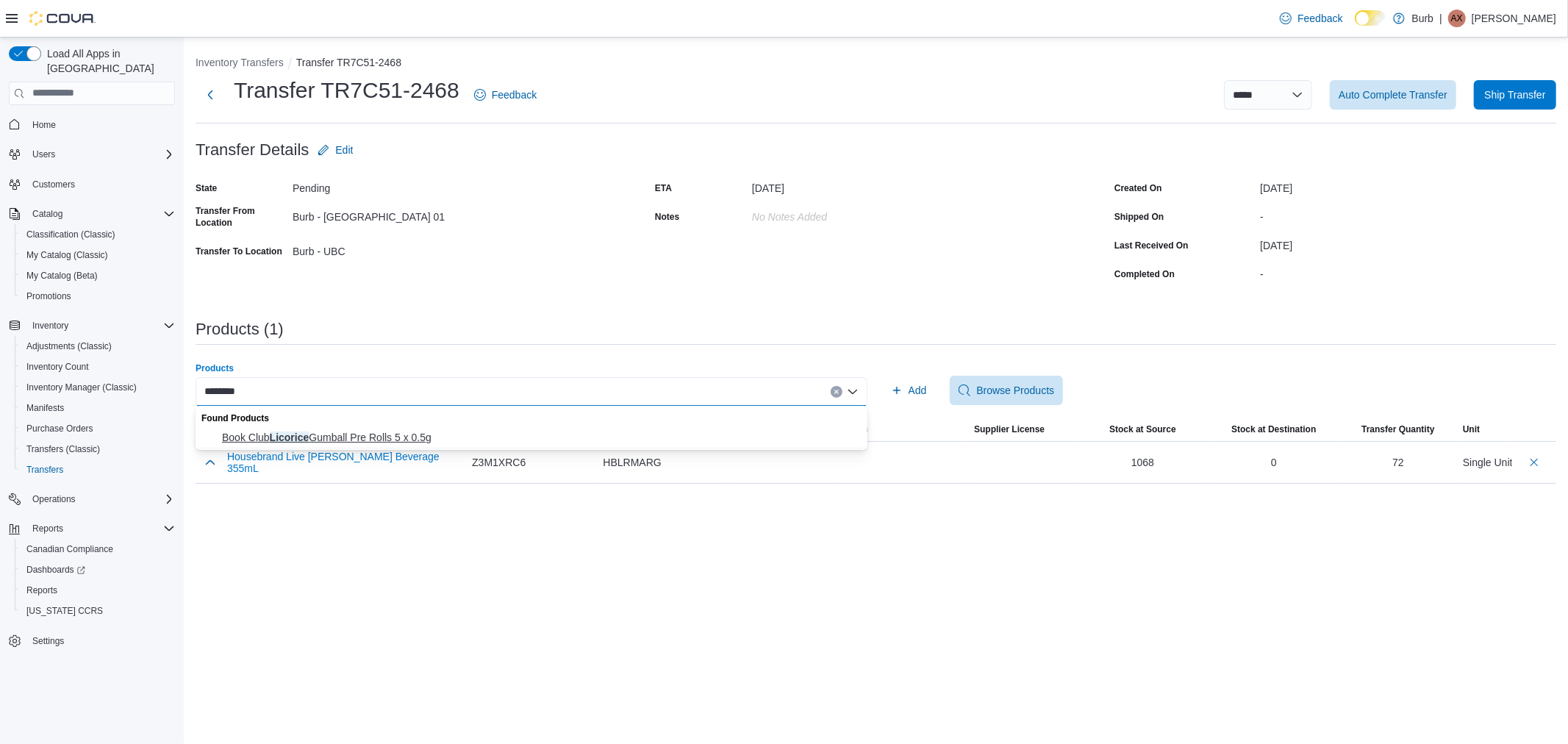
type input "********"
click at [362, 428] on button "Book Club Licorice Gumball Pre Rolls 5 x 0.5g" at bounding box center [531, 437] width 672 height 21
click at [913, 374] on div "Products Book Club Licorice Gumball Pre Rolls 5 x 0.5g Combo box. Selected. Boo…" at bounding box center [875, 391] width 1361 height 56
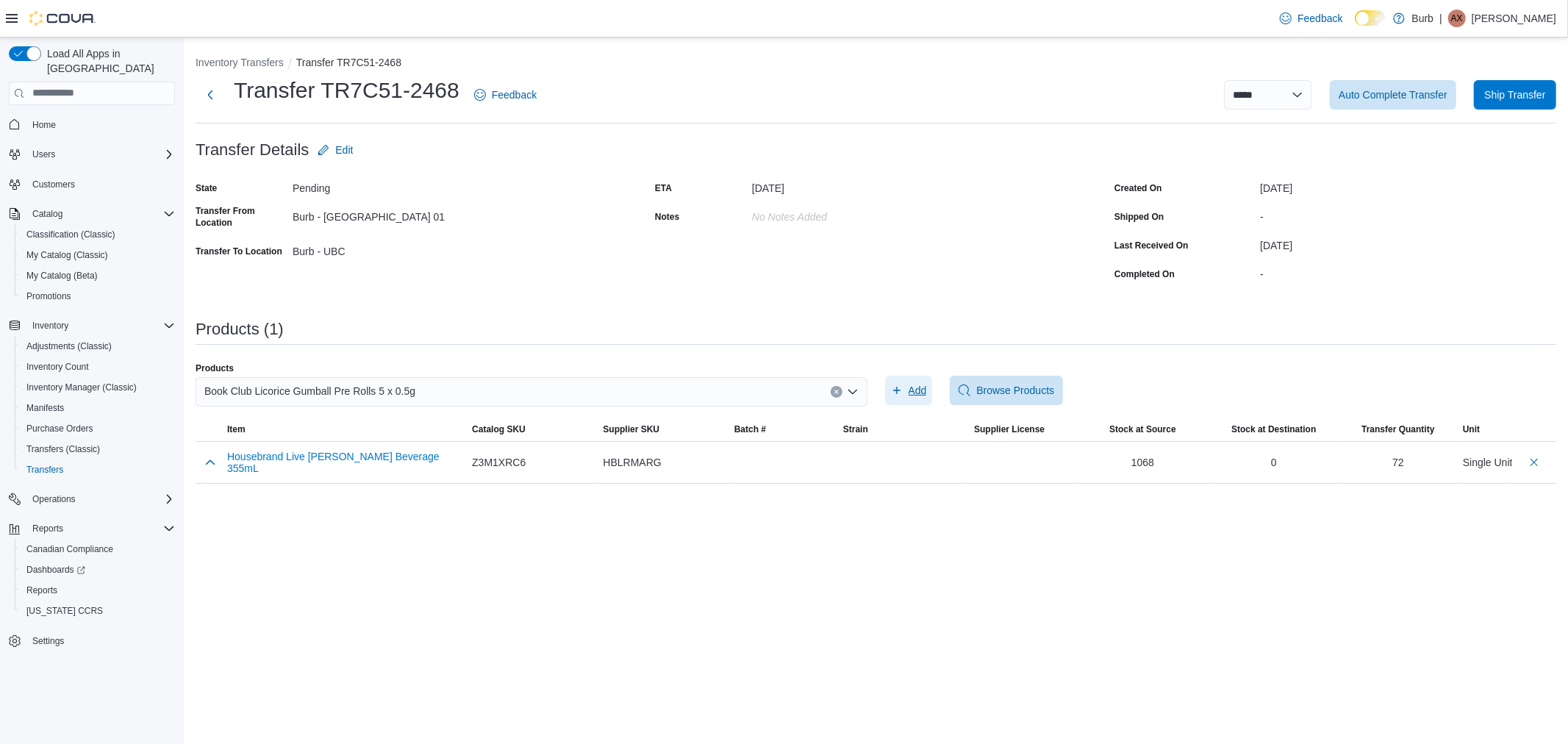
click at [912, 381] on span "Add" at bounding box center [909, 391] width 36 height 30
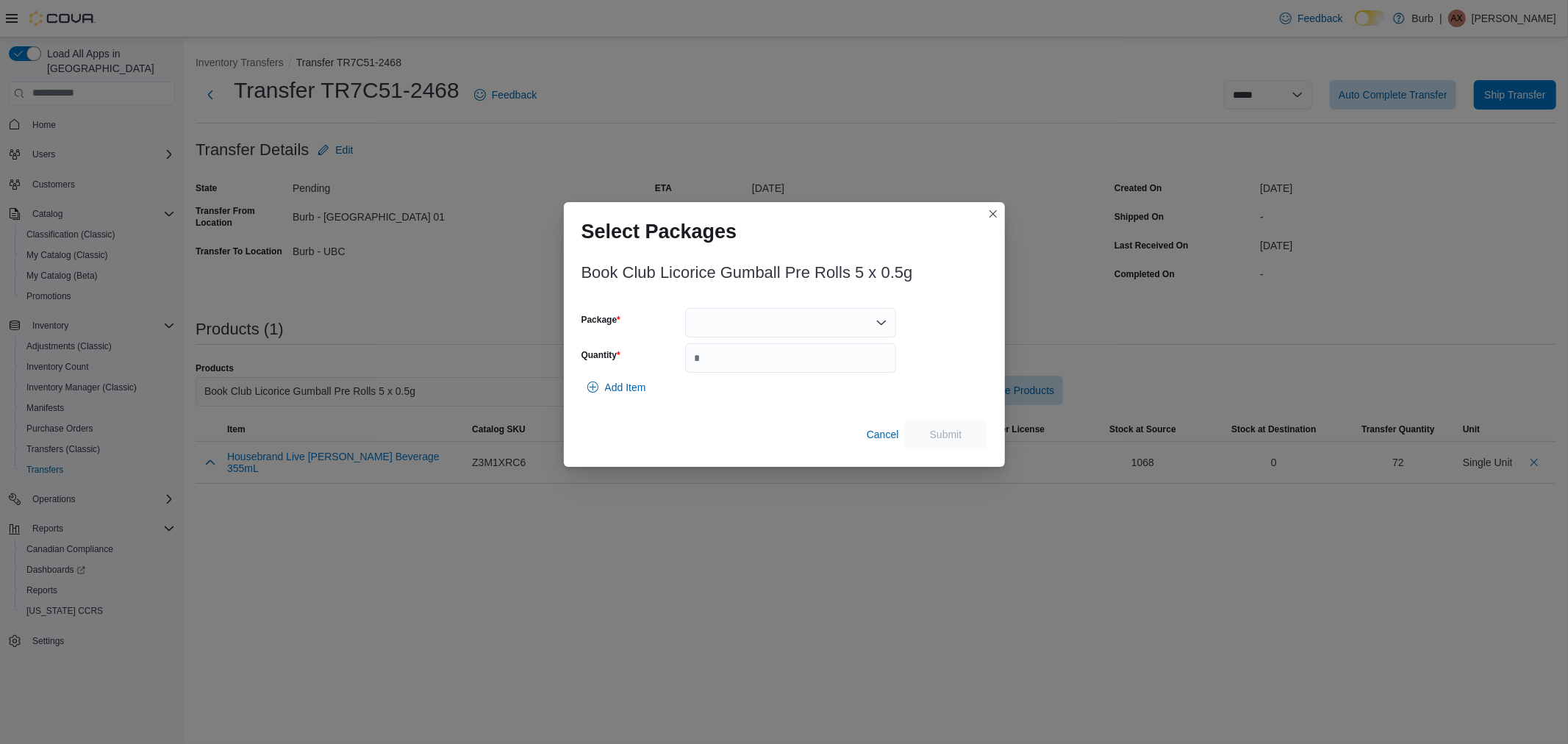
click at [848, 325] on div at bounding box center [790, 323] width 211 height 30
click at [829, 365] on span "01008775790045511325081410PR2505F5P5" at bounding box center [799, 369] width 176 height 14
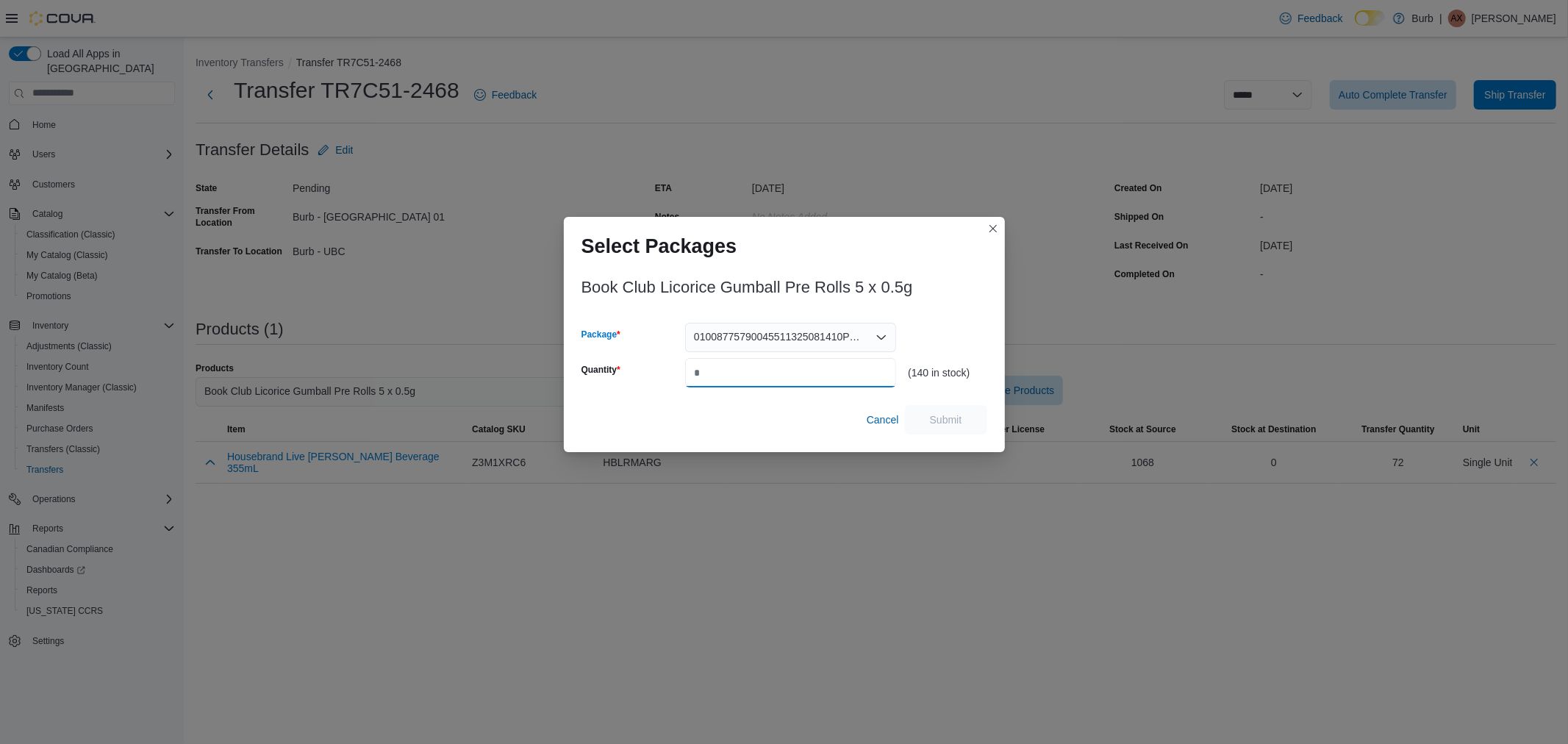
click at [804, 380] on input "Quantity" at bounding box center [790, 373] width 211 height 30
type input "**"
click at [957, 423] on span "Submit" at bounding box center [947, 419] width 32 height 14
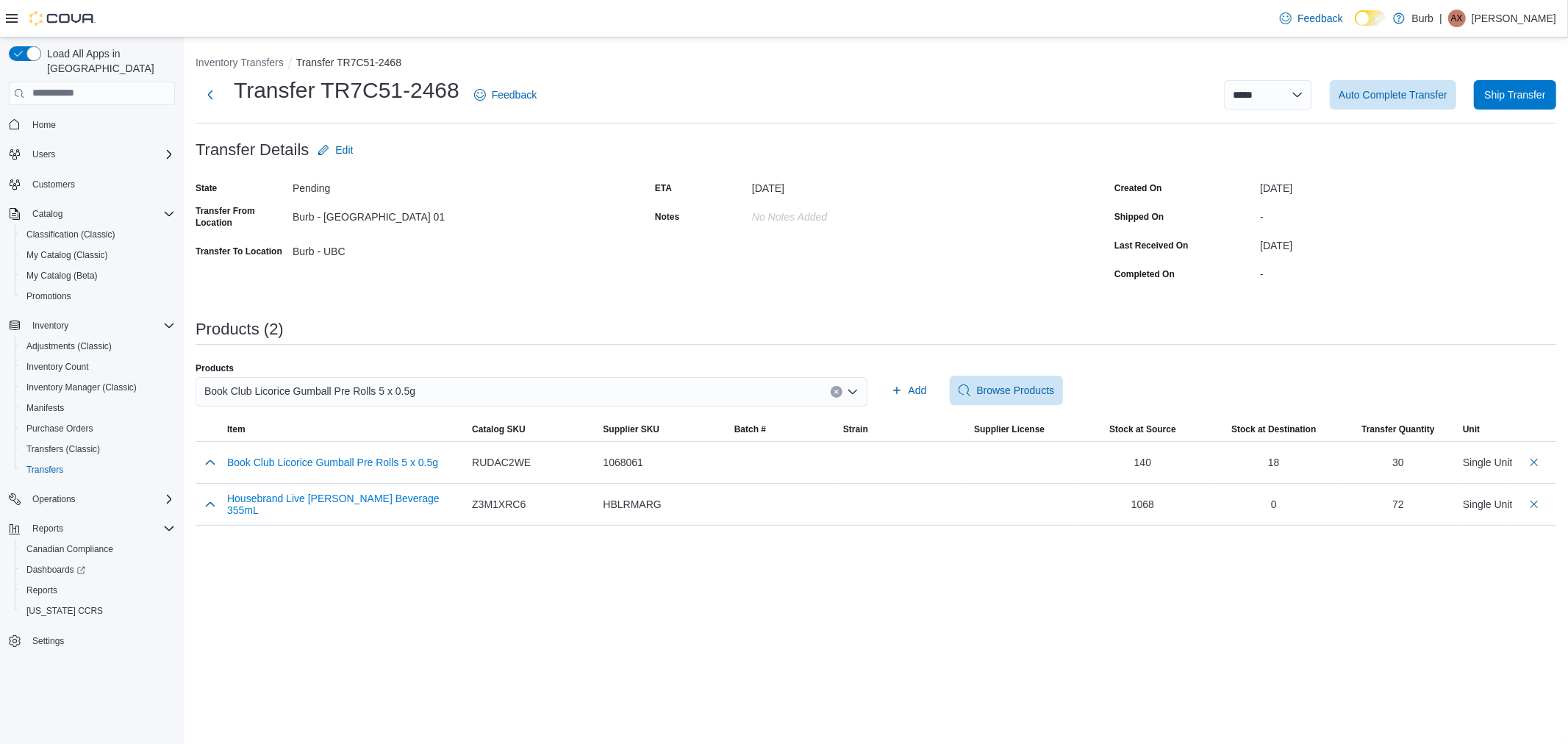
click at [349, 394] on span "Book Club Licorice Gumball Pre Rolls 5 x 0.5g" at bounding box center [310, 391] width 211 height 18
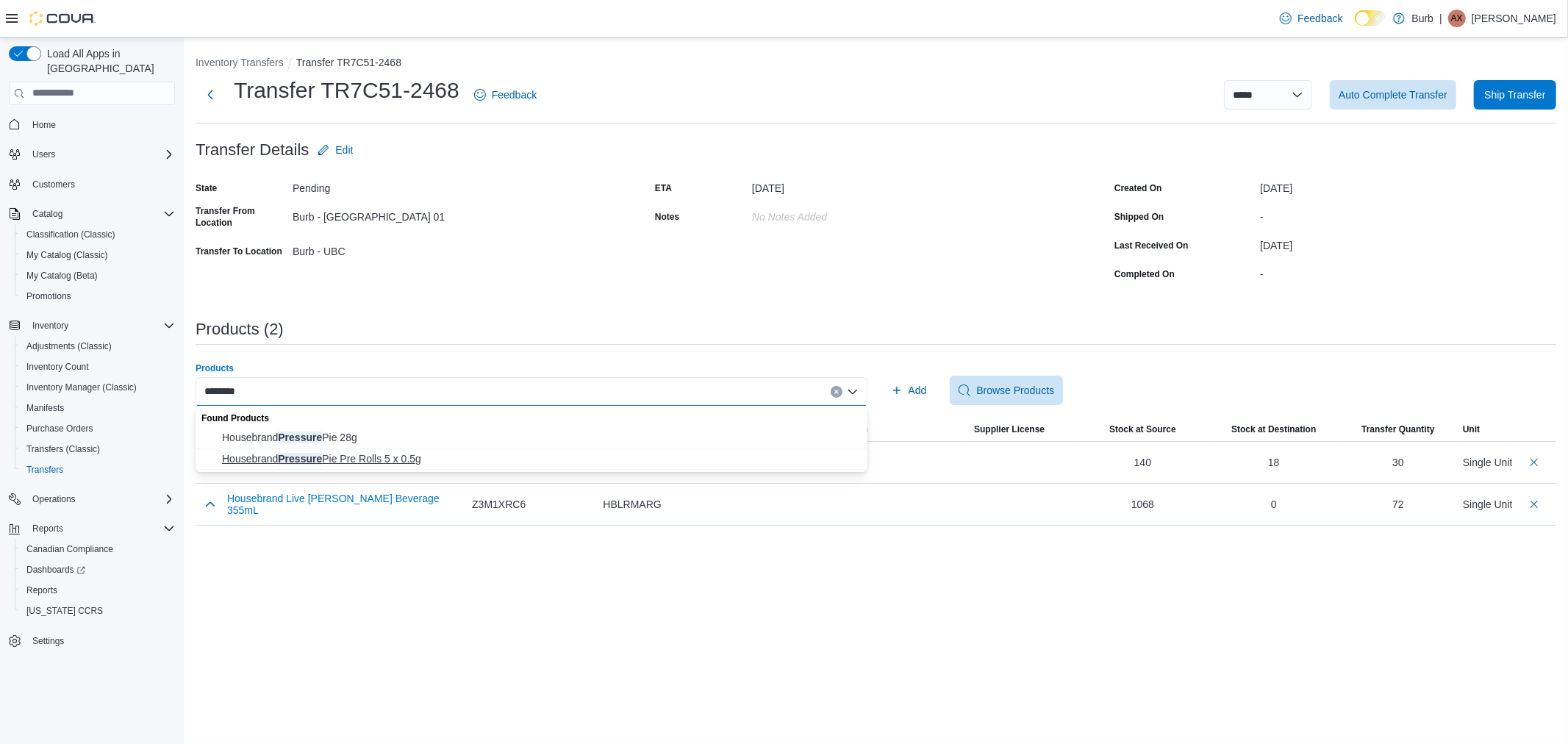
type input "********"
click at [343, 465] on span "Housebrand Pressure Pie Pre Rolls 5 x 0.5g" at bounding box center [541, 459] width 637 height 14
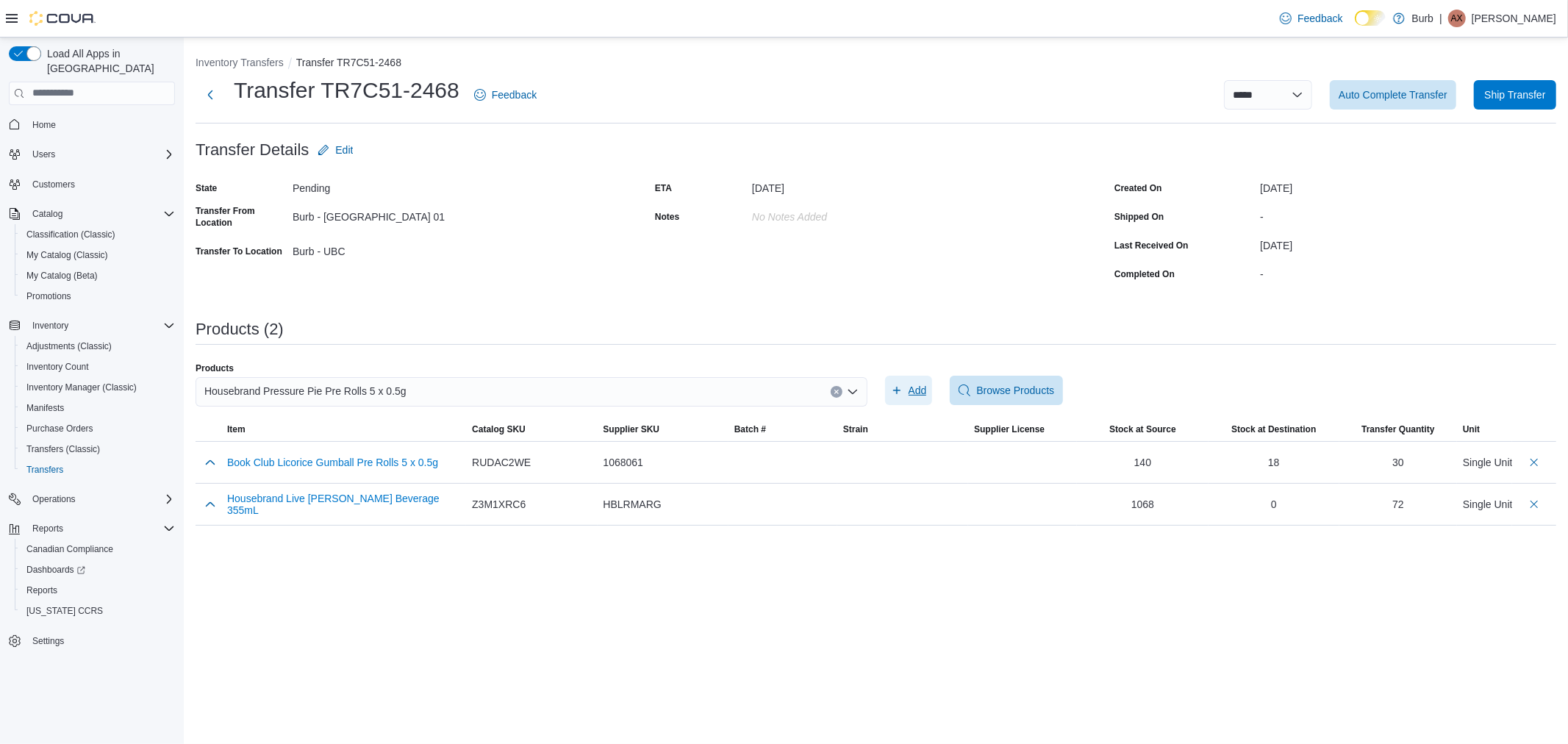
click at [906, 396] on span "Add" at bounding box center [909, 391] width 36 height 30
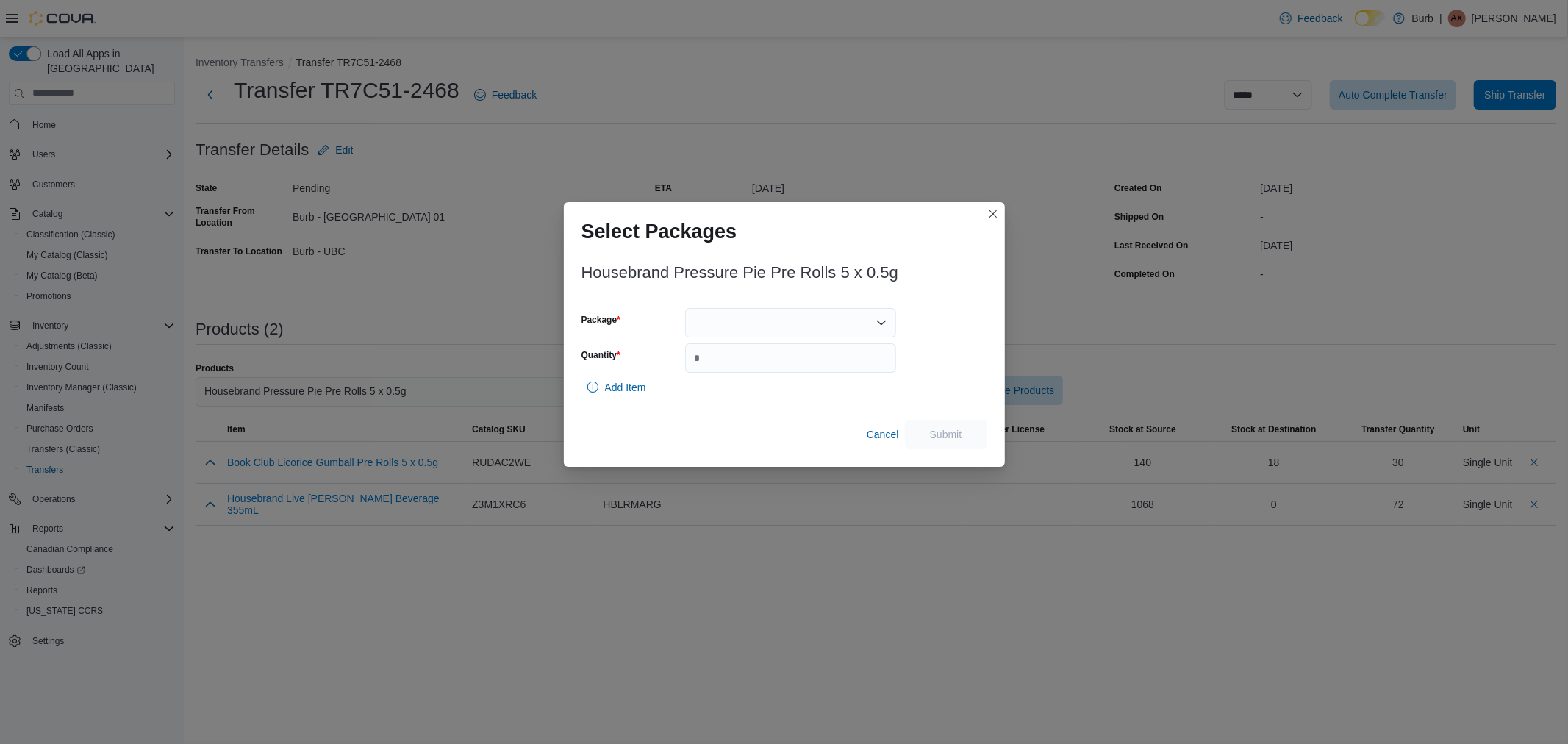
click at [802, 313] on div at bounding box center [790, 323] width 211 height 30
click at [800, 359] on button "01008775790045751325081410PR2502F5P5" at bounding box center [790, 369] width 211 height 21
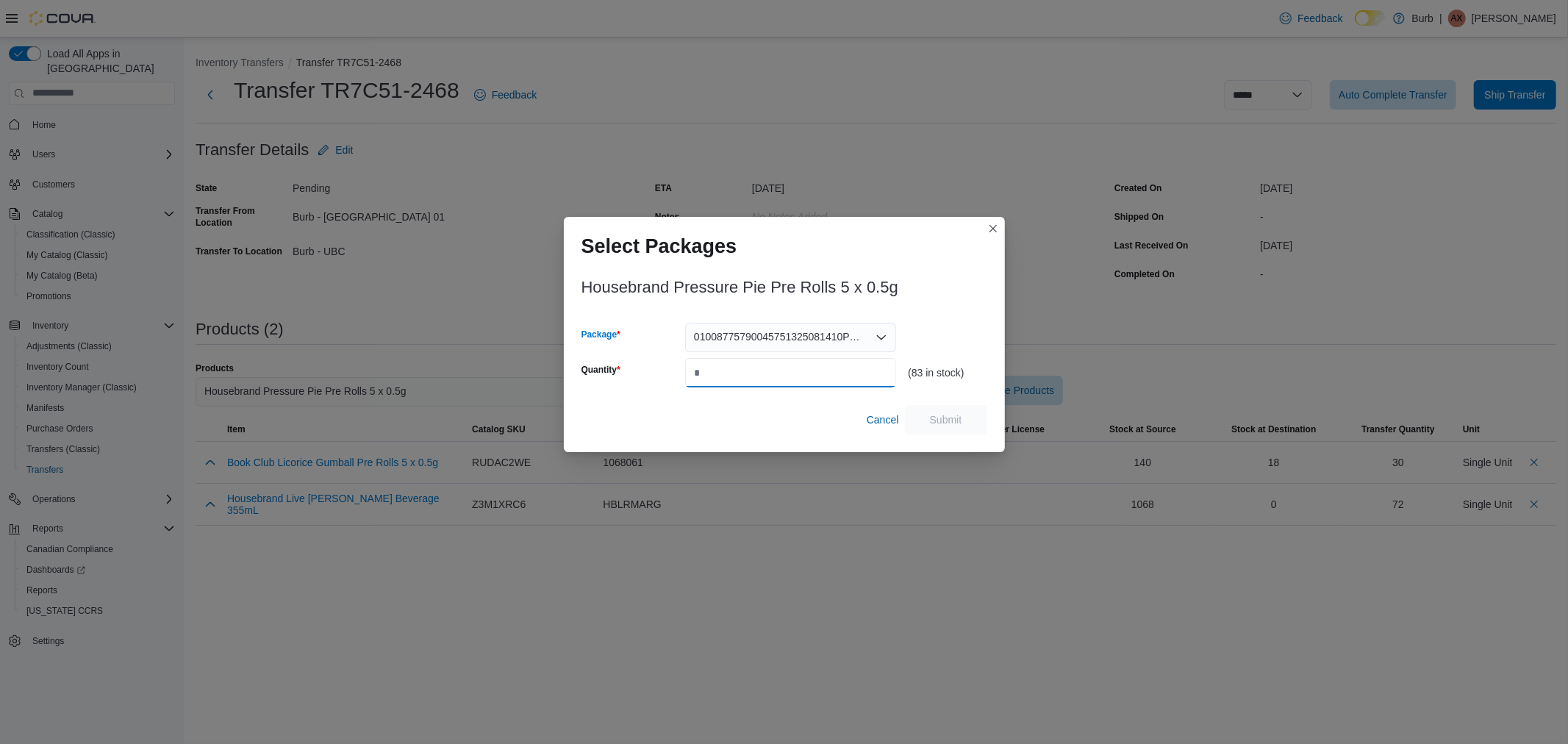
click at [801, 366] on input "Quantity" at bounding box center [790, 373] width 211 height 30
type input "*"
click at [943, 420] on span "Submit" at bounding box center [947, 419] width 32 height 14
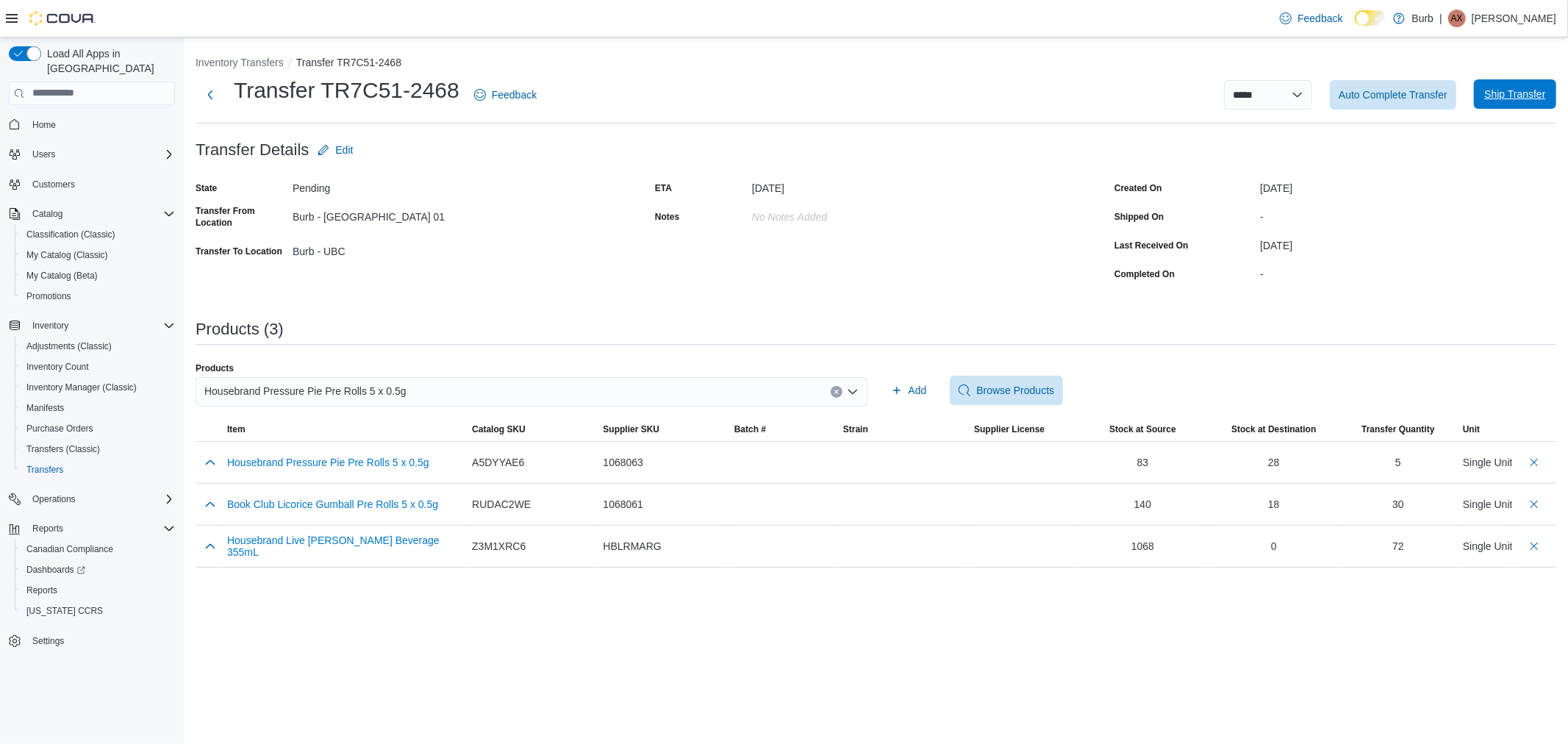
click at [1483, 91] on span "Ship Transfer" at bounding box center [1515, 94] width 65 height 30
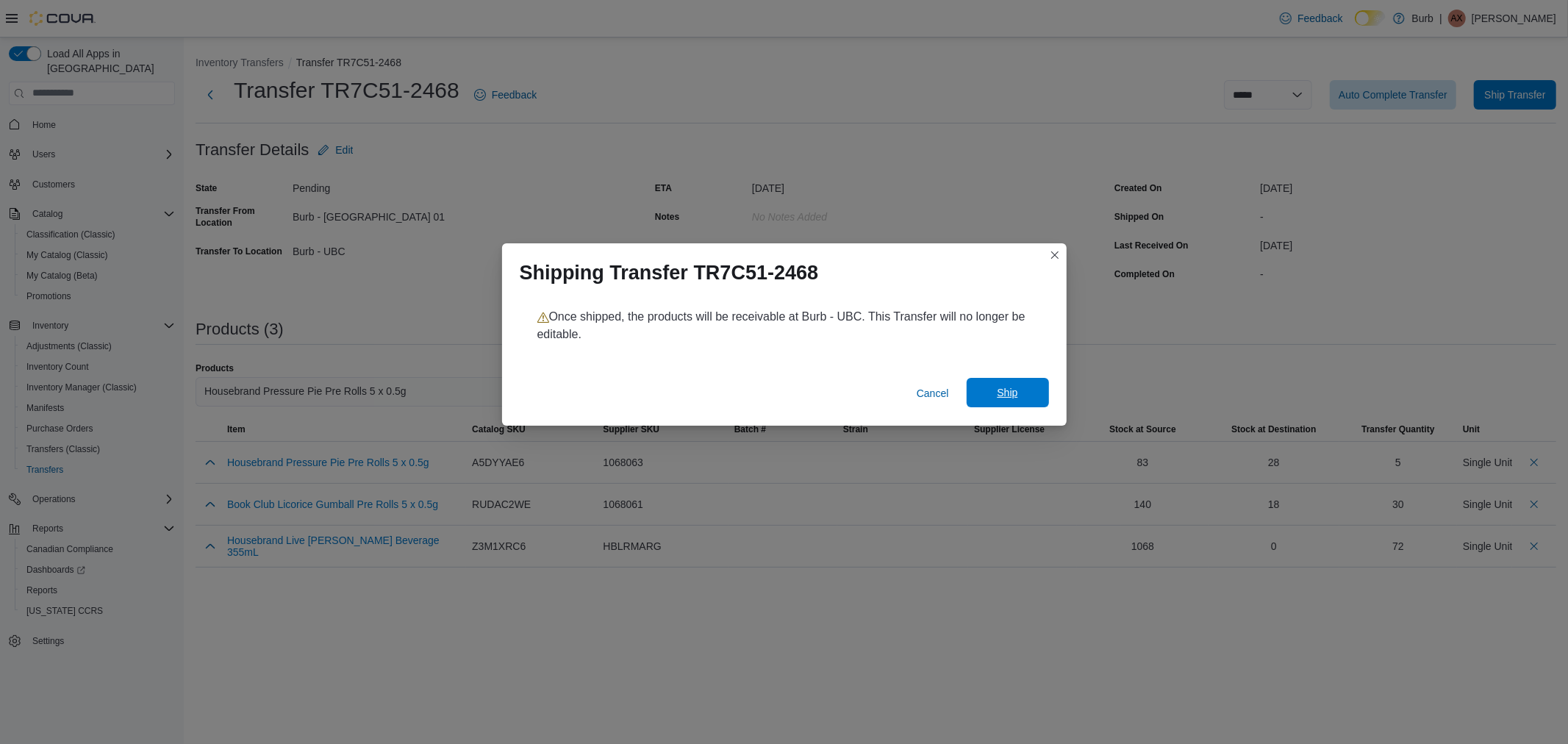
click at [1032, 386] on span "Ship" at bounding box center [1008, 392] width 65 height 30
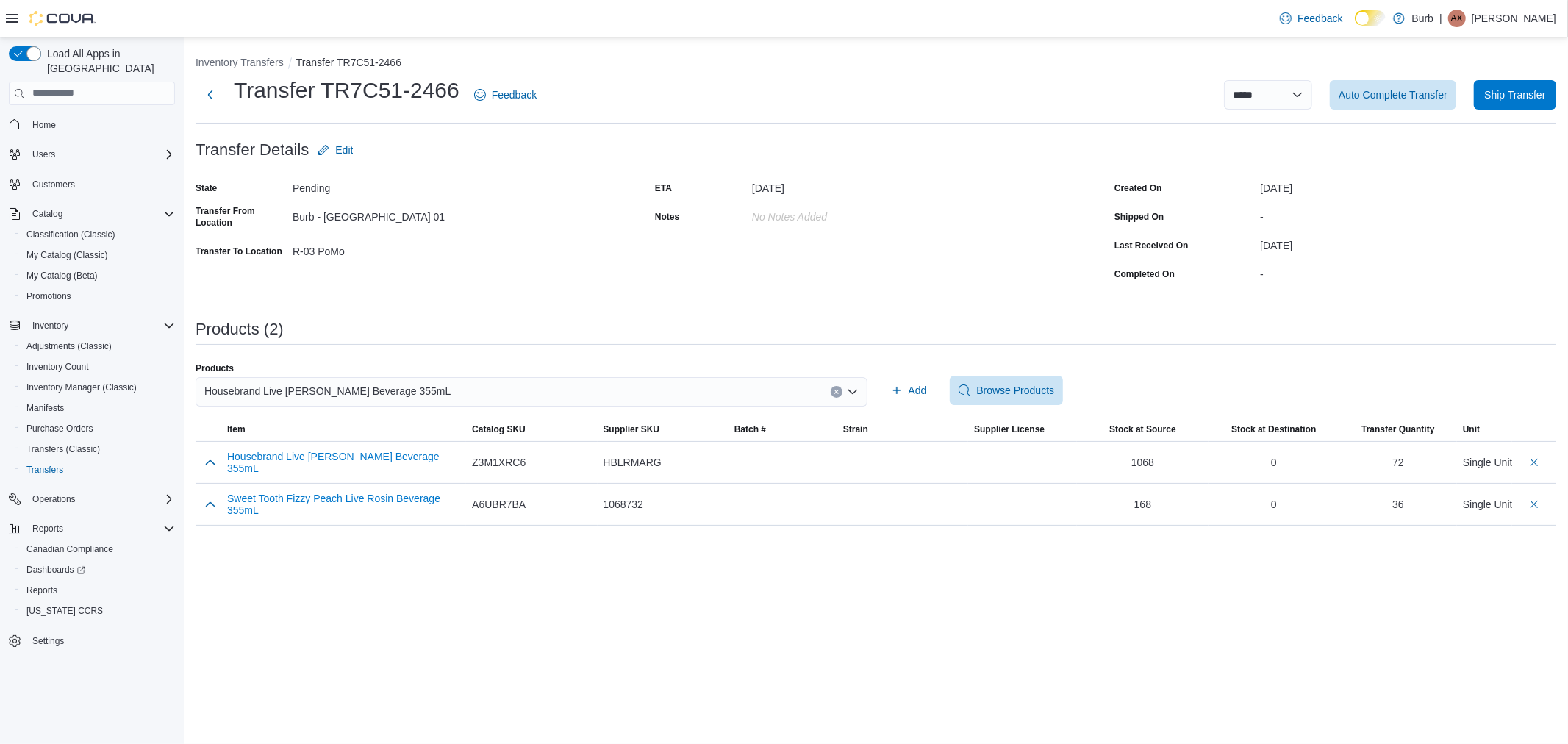
click at [332, 396] on span "Housebrand Live [PERSON_NAME] Beverage 355mL" at bounding box center [328, 391] width 246 height 18
drag, startPoint x: 261, startPoint y: 388, endPoint x: 193, endPoint y: 397, distance: 68.6
click at [193, 397] on div "**********" at bounding box center [876, 287] width 1385 height 500
click at [480, 392] on div "******" at bounding box center [531, 392] width 672 height 30
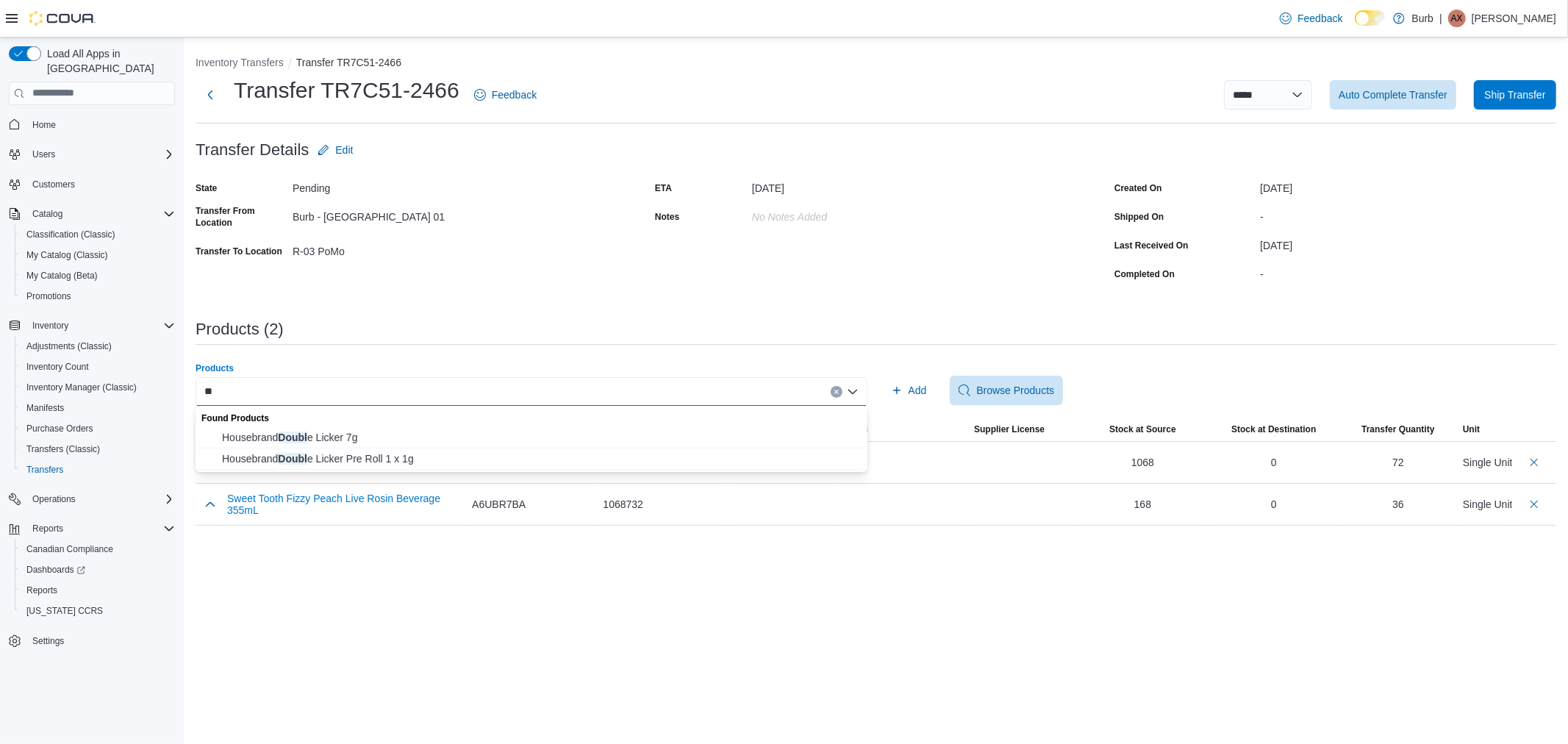
type input "*"
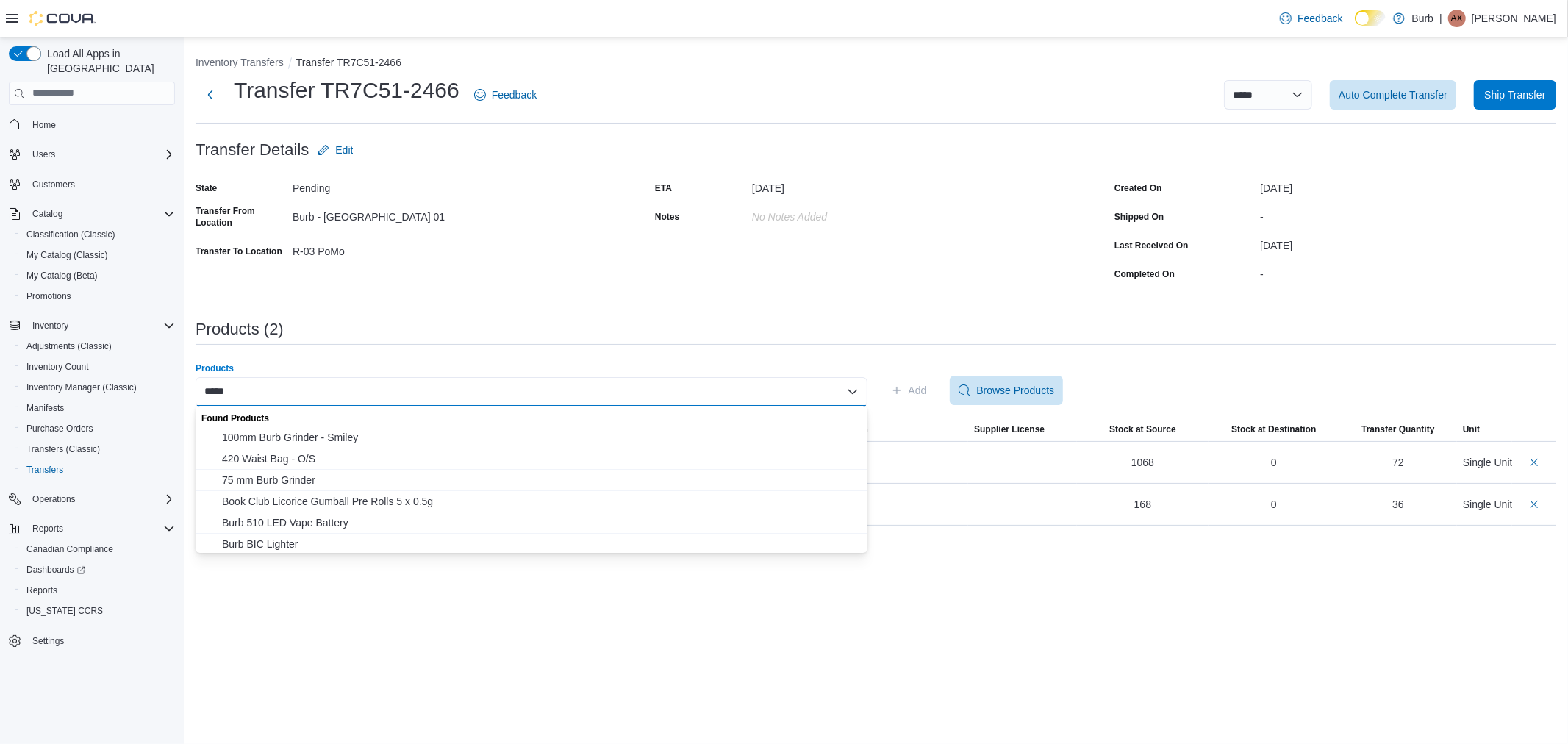
type input "******"
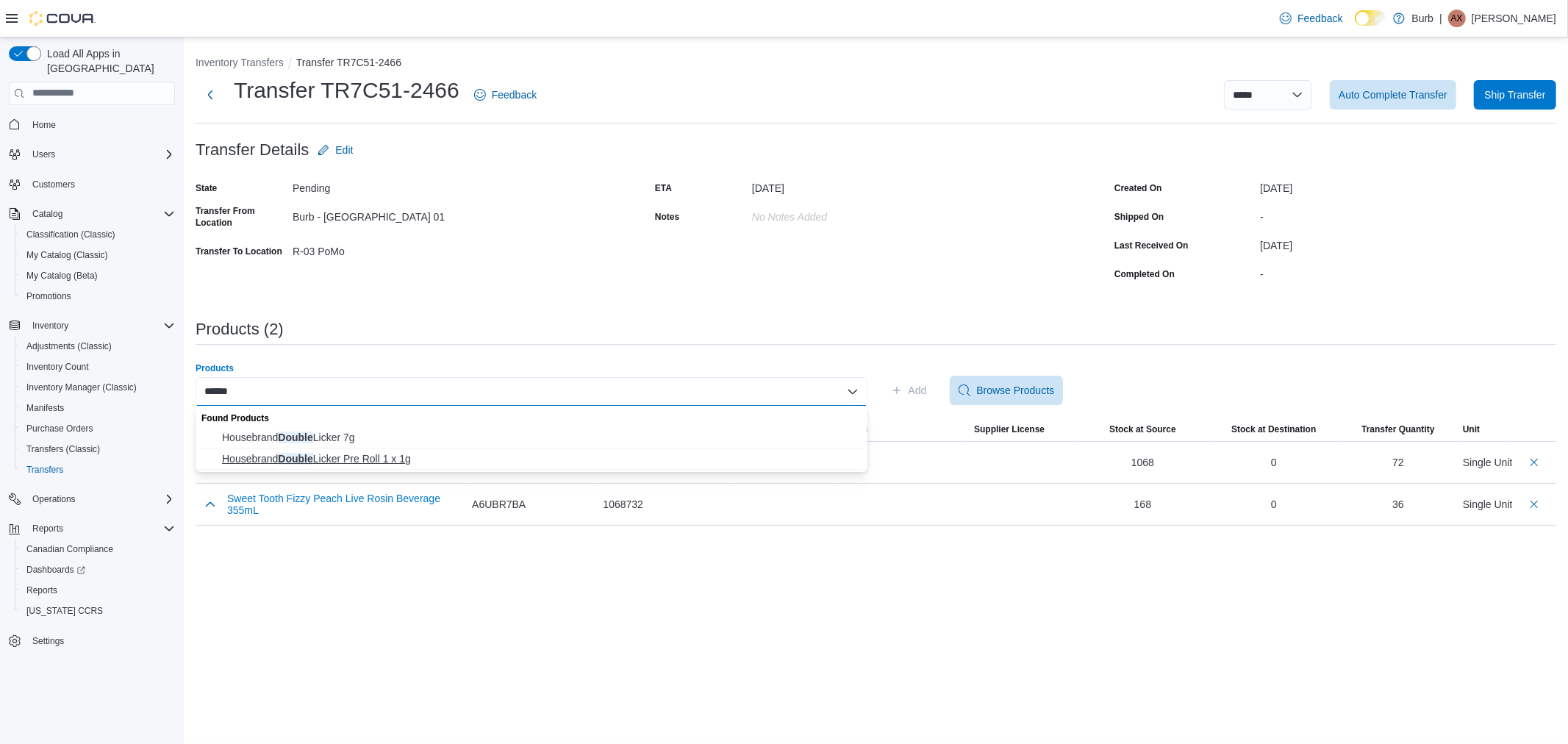
click at [329, 458] on span "Housebrand Double Licker Pre Roll 1 x 1g" at bounding box center [541, 459] width 637 height 14
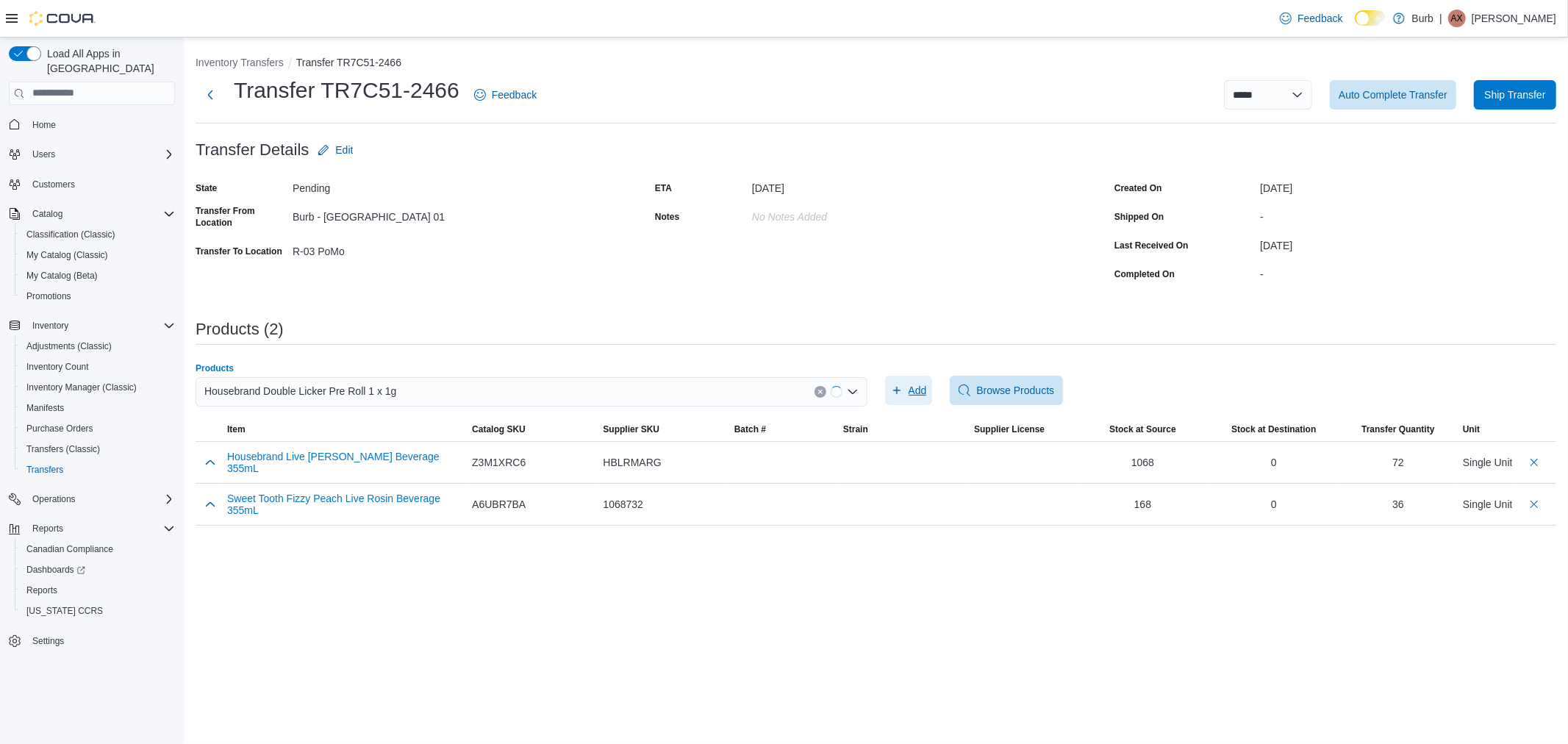
click at [905, 387] on span "Add" at bounding box center [909, 391] width 36 height 30
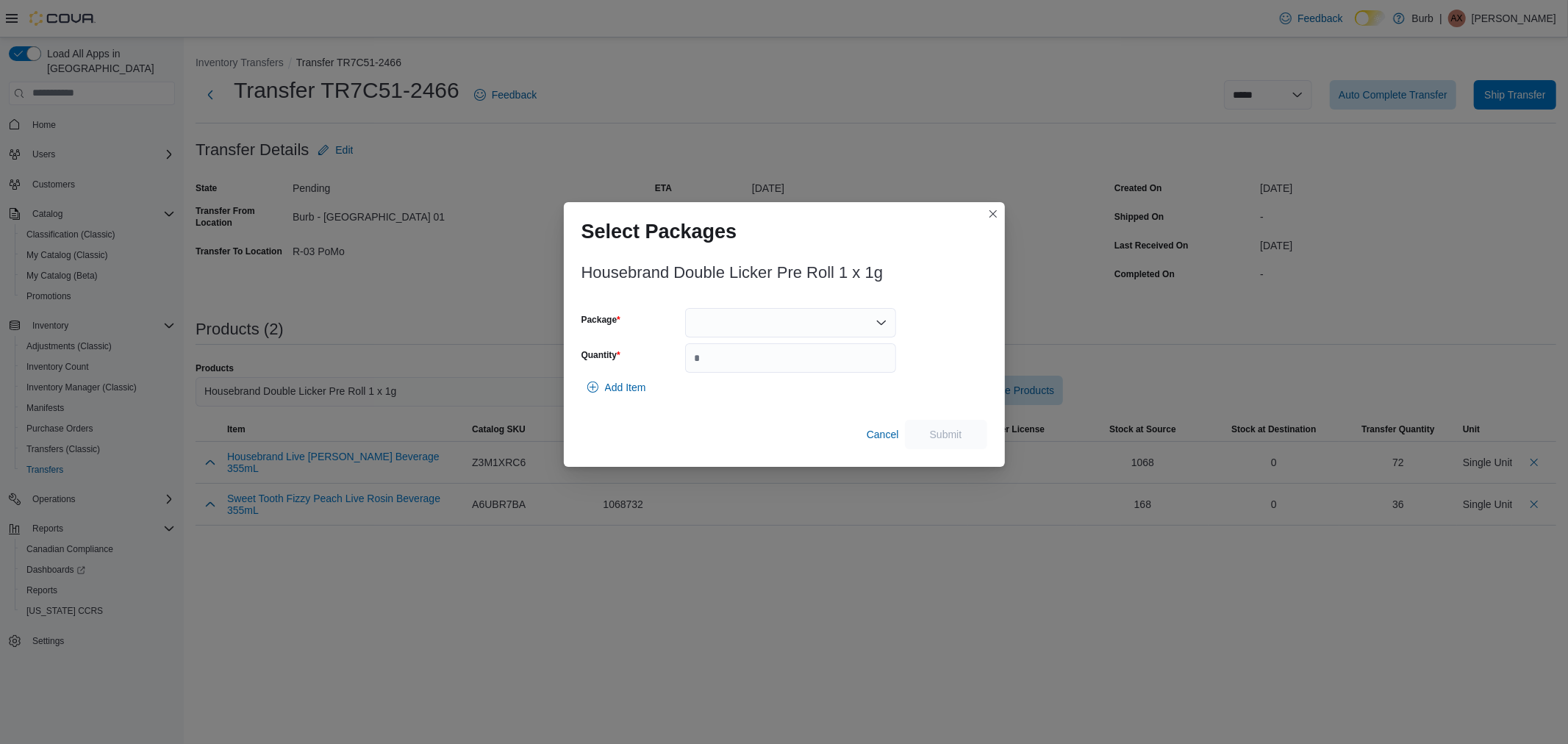
click at [716, 327] on div at bounding box center [790, 323] width 211 height 30
click at [725, 358] on div "Packages In Stock" at bounding box center [790, 348] width 211 height 21
click at [740, 369] on span "01006286935408341325081210477" at bounding box center [799, 369] width 176 height 14
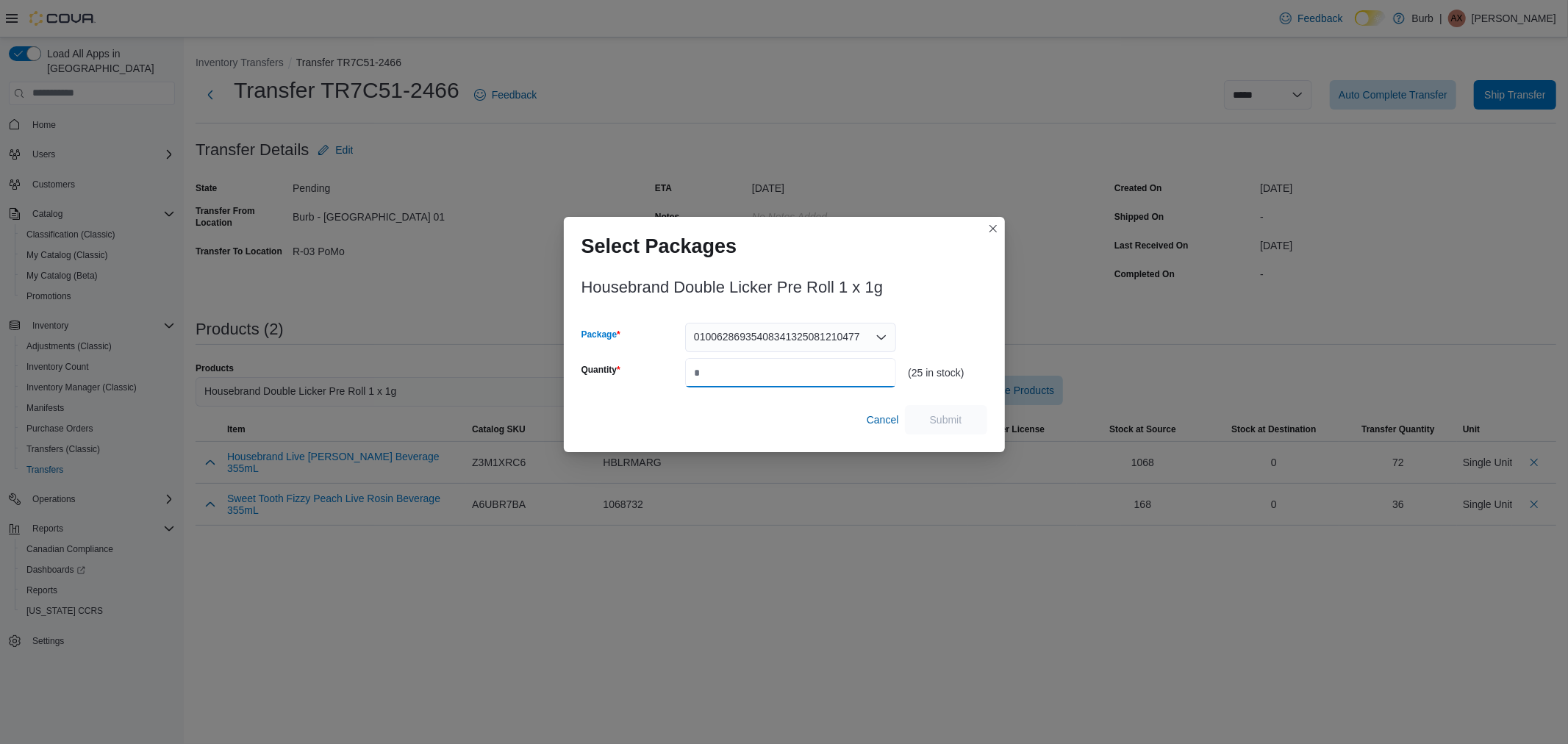
click at [736, 365] on input "Quantity" at bounding box center [790, 373] width 211 height 30
type input "*"
click at [956, 426] on span "Submit" at bounding box center [947, 419] width 32 height 14
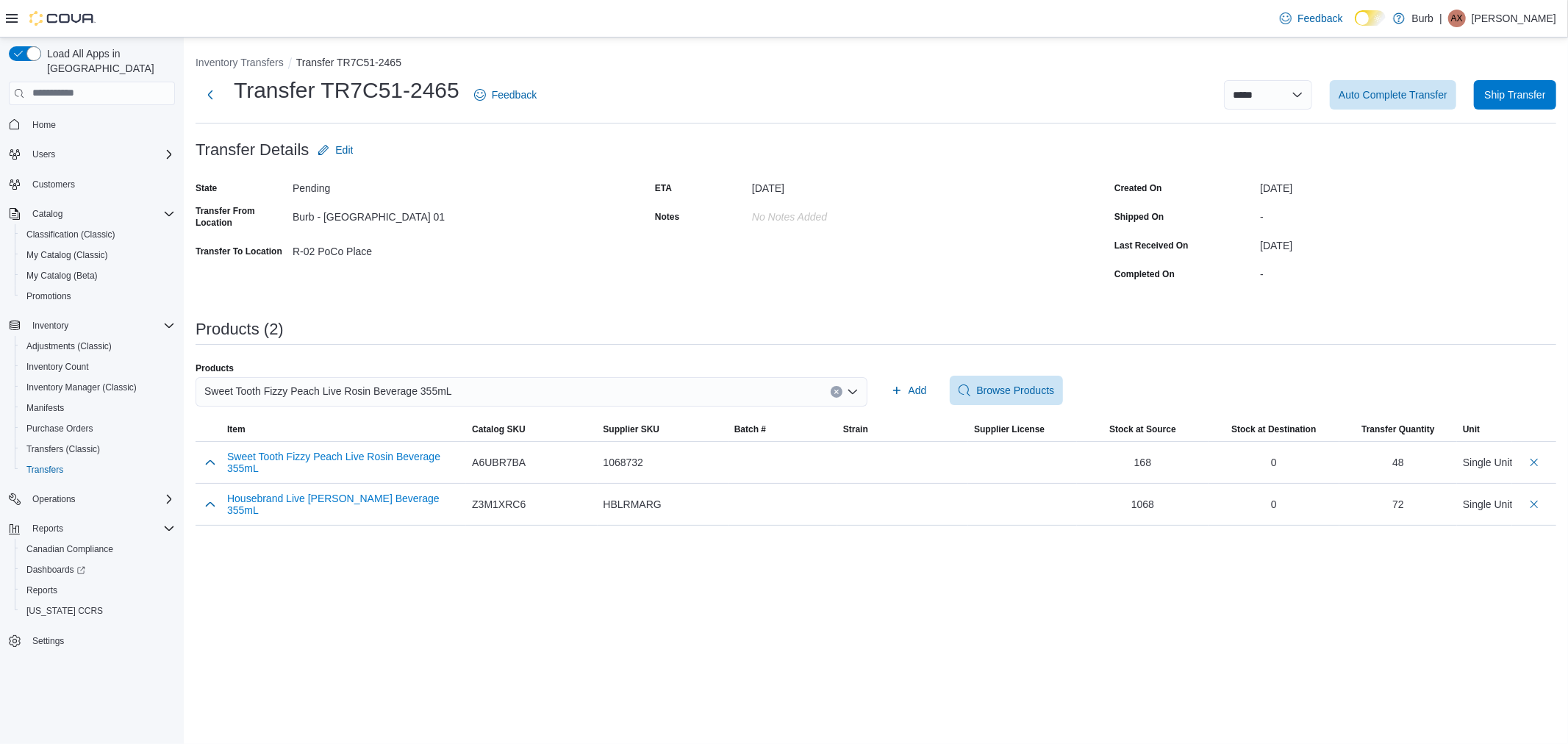
click at [436, 401] on div "Sweet Tooth Fizzy Peach Live Rosin Beverage 355mL" at bounding box center [531, 392] width 672 height 30
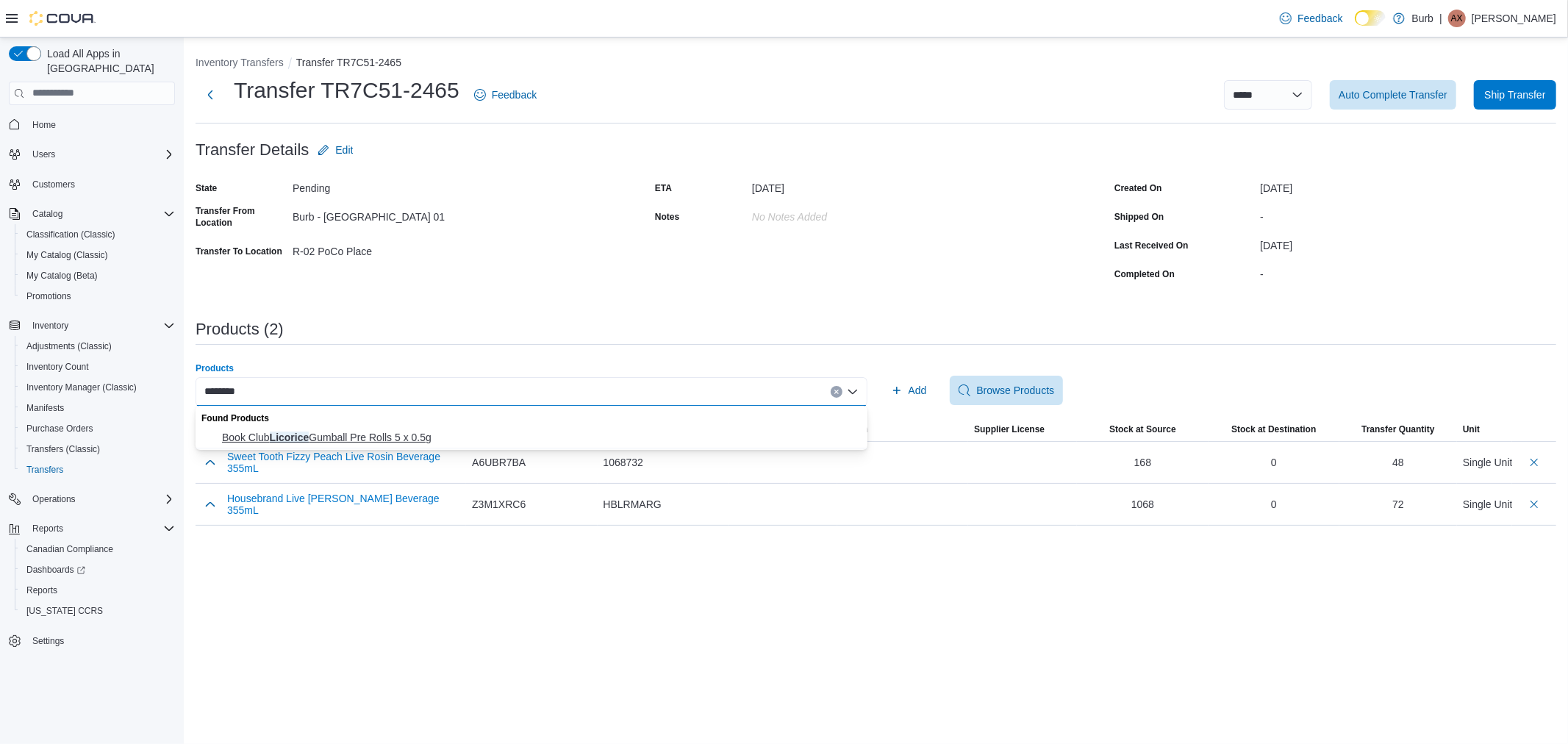
type input "********"
click at [431, 428] on button "Book Club Licorice Gumball Pre Rolls 5 x 0.5g" at bounding box center [531, 437] width 672 height 21
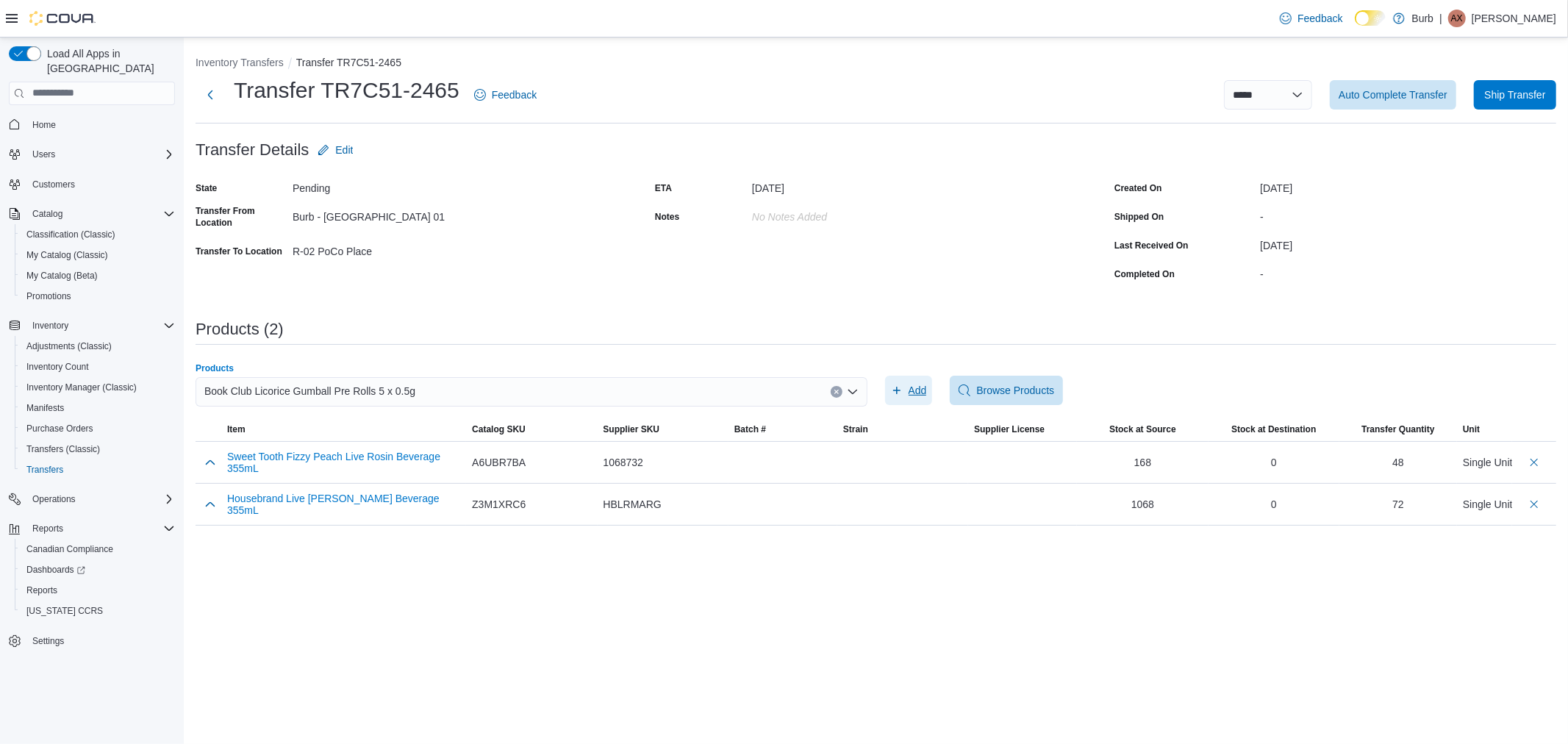
click at [913, 393] on span "Add" at bounding box center [918, 390] width 19 height 14
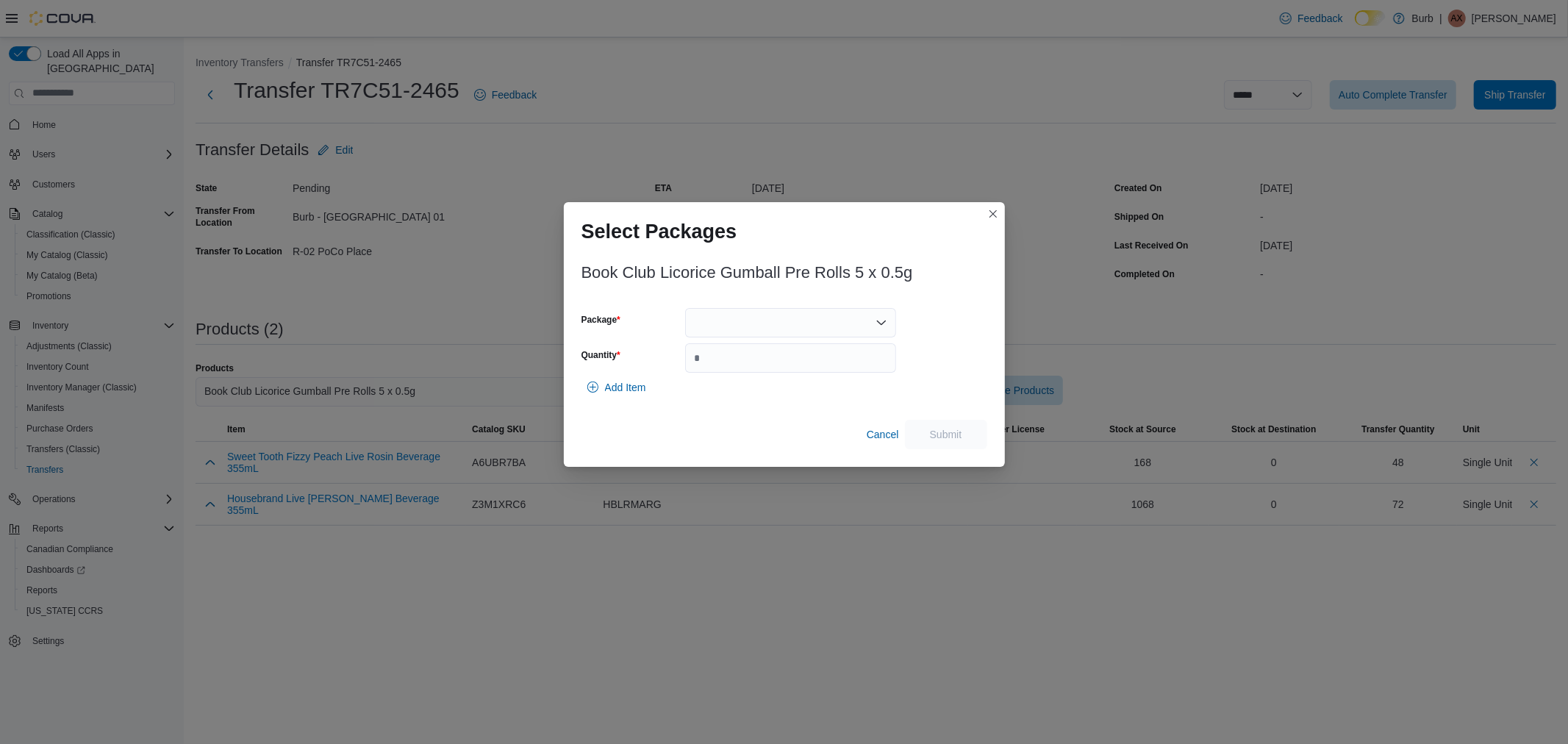
click at [877, 322] on icon "Open list of options" at bounding box center [881, 323] width 12 height 12
click at [817, 363] on span "01008775790045511325081410PR2505F5P5" at bounding box center [799, 369] width 176 height 14
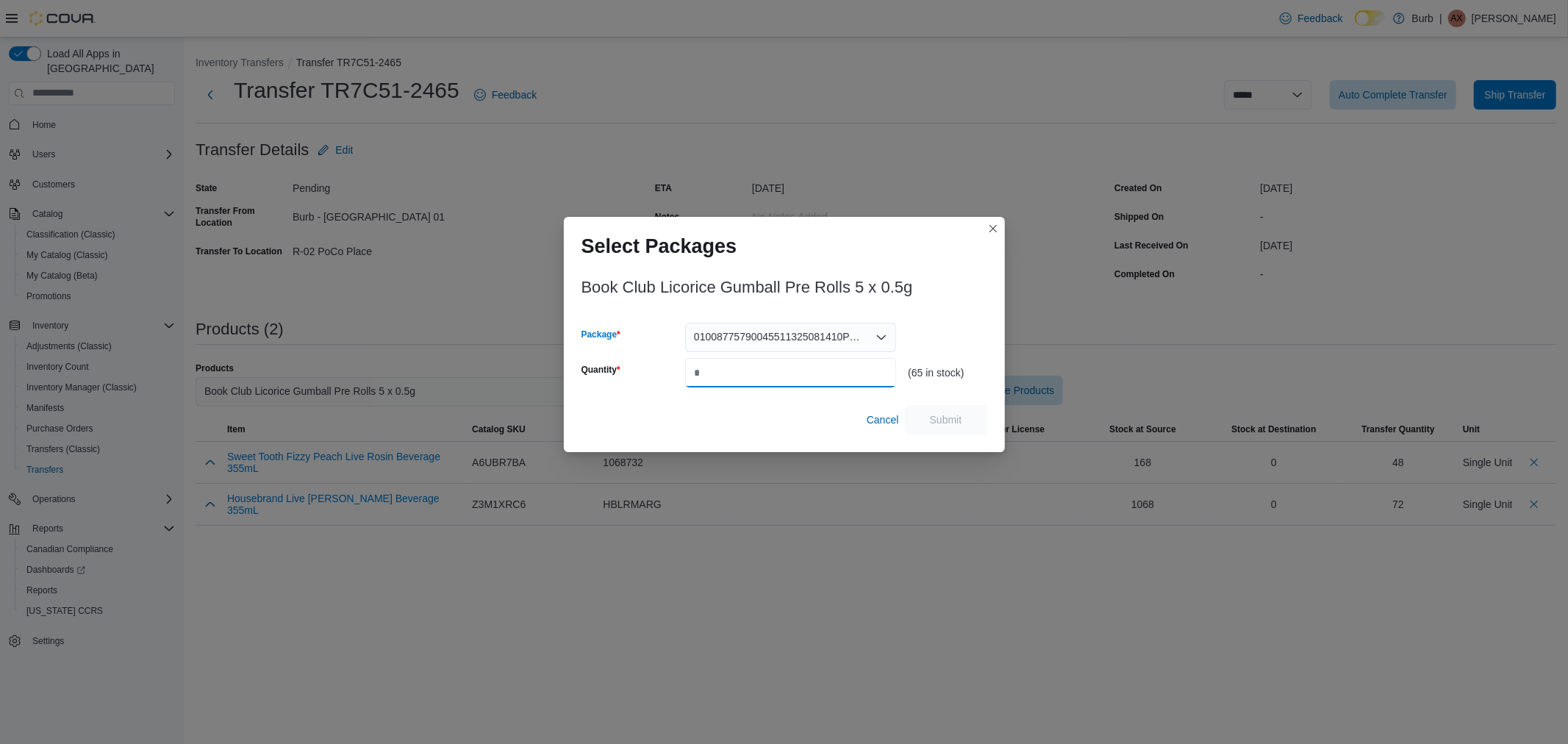
click at [795, 383] on input "Quantity" at bounding box center [790, 373] width 211 height 30
type input "**"
click at [964, 413] on span "Submit" at bounding box center [946, 419] width 65 height 30
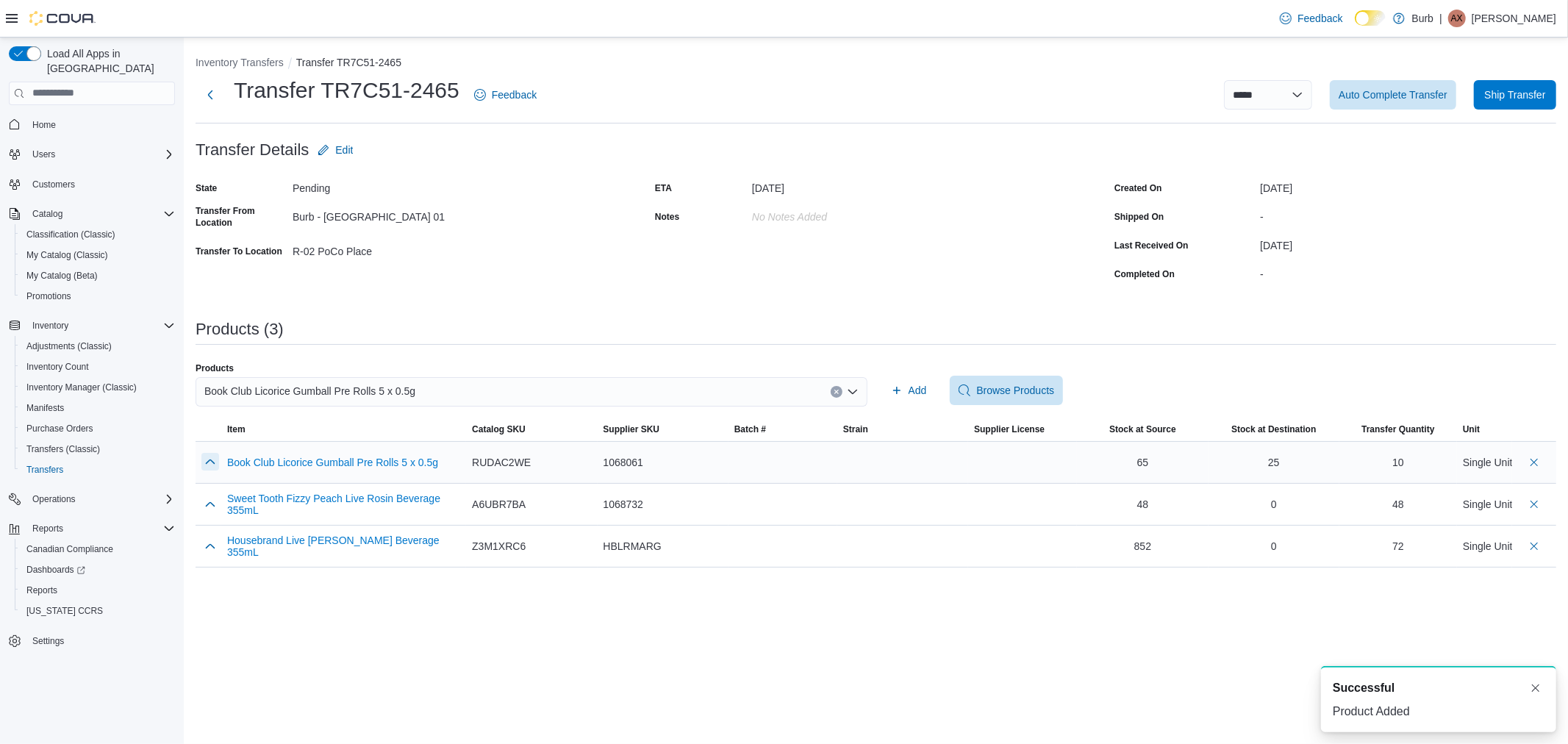
click at [211, 459] on button "button" at bounding box center [210, 461] width 18 height 18
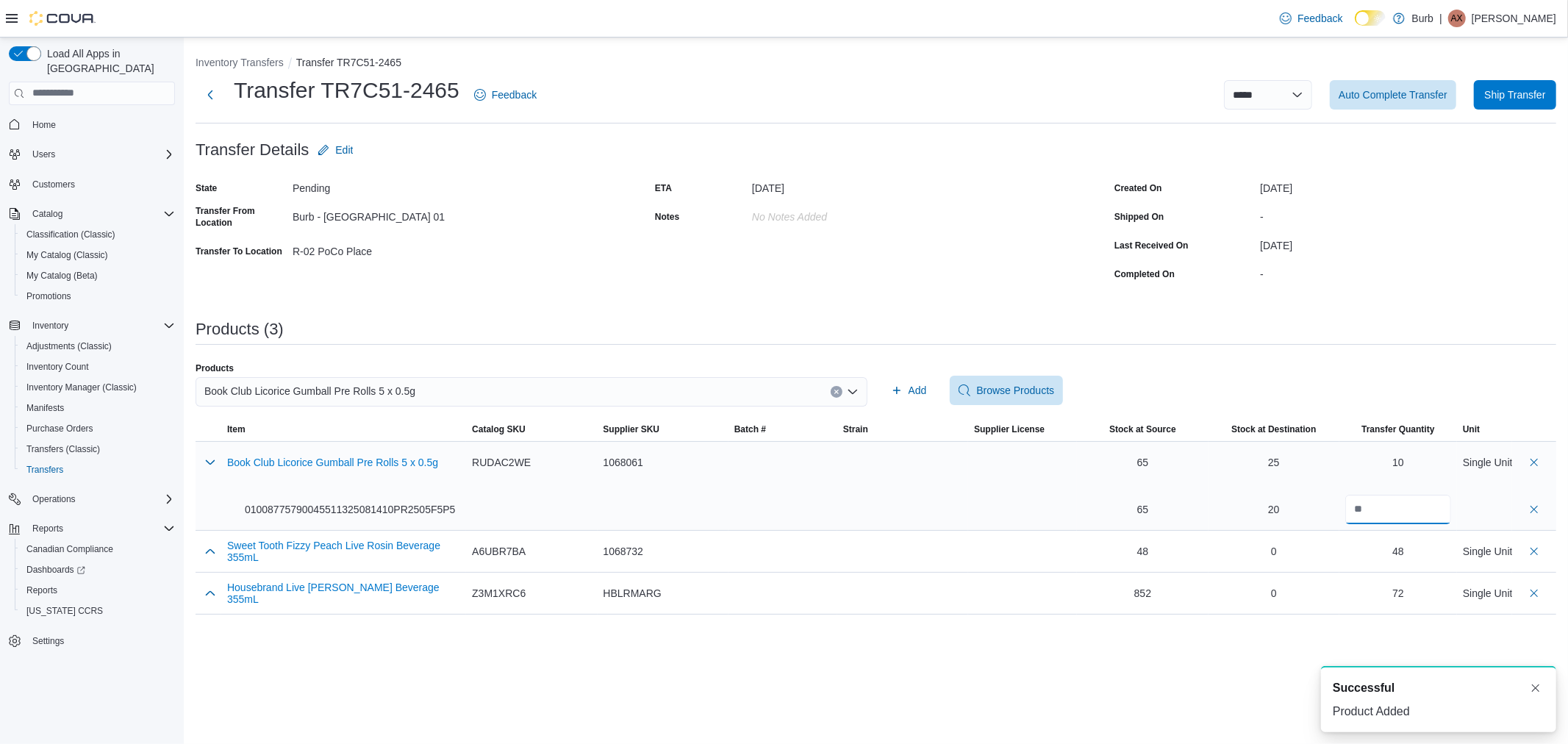
click at [1397, 504] on input "**" at bounding box center [1398, 510] width 106 height 30
type input "*"
type input "**"
click at [210, 465] on button "button" at bounding box center [210, 461] width 18 height 18
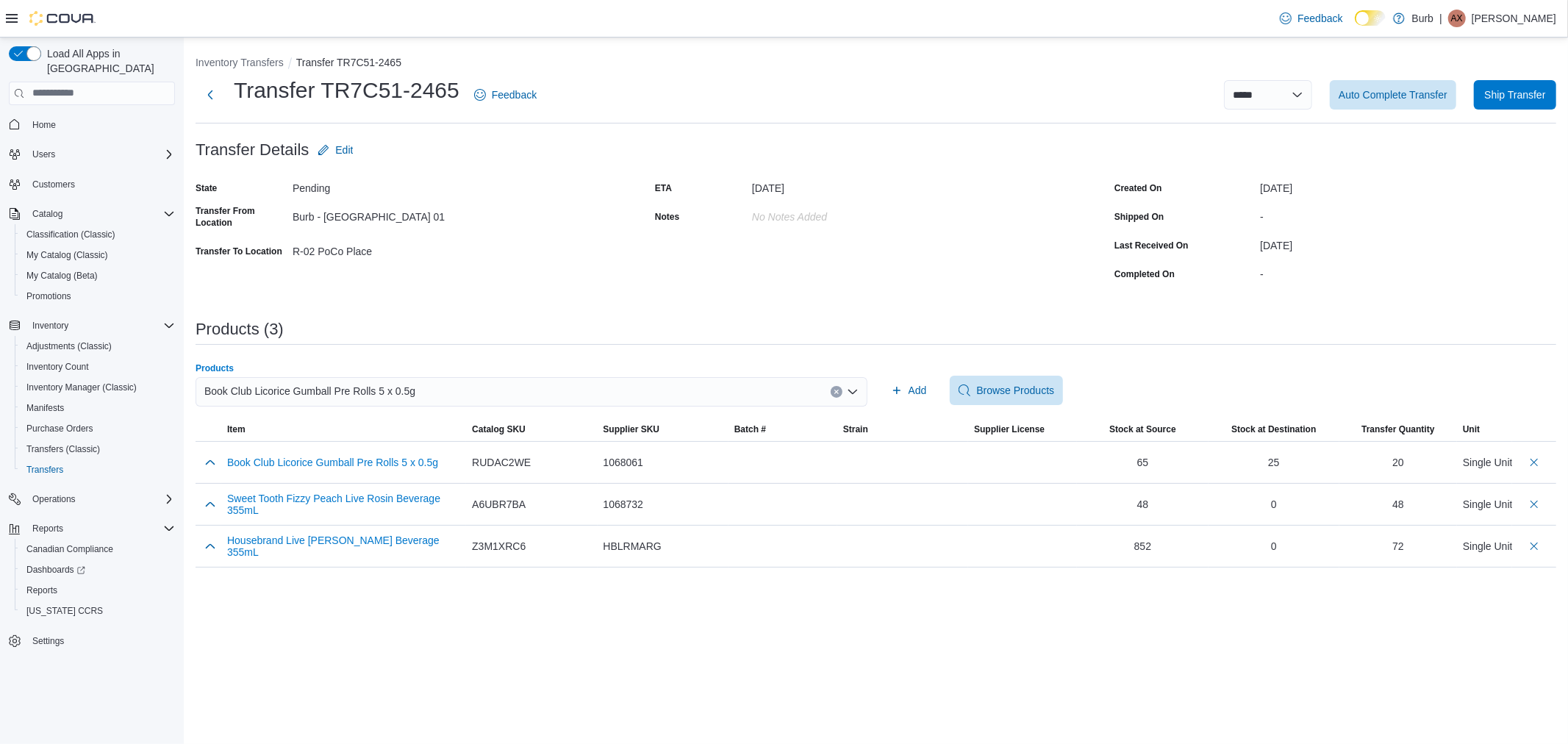
click at [272, 387] on span "Book Club Licorice Gumball Pre Rolls 5 x 0.5g" at bounding box center [310, 391] width 211 height 18
type input "**********"
click at [278, 429] on button "Housebrand Pressure Pie Pre Rolls 5 x 0.5g" at bounding box center [531, 437] width 672 height 21
click at [902, 386] on icon "button" at bounding box center [897, 391] width 12 height 12
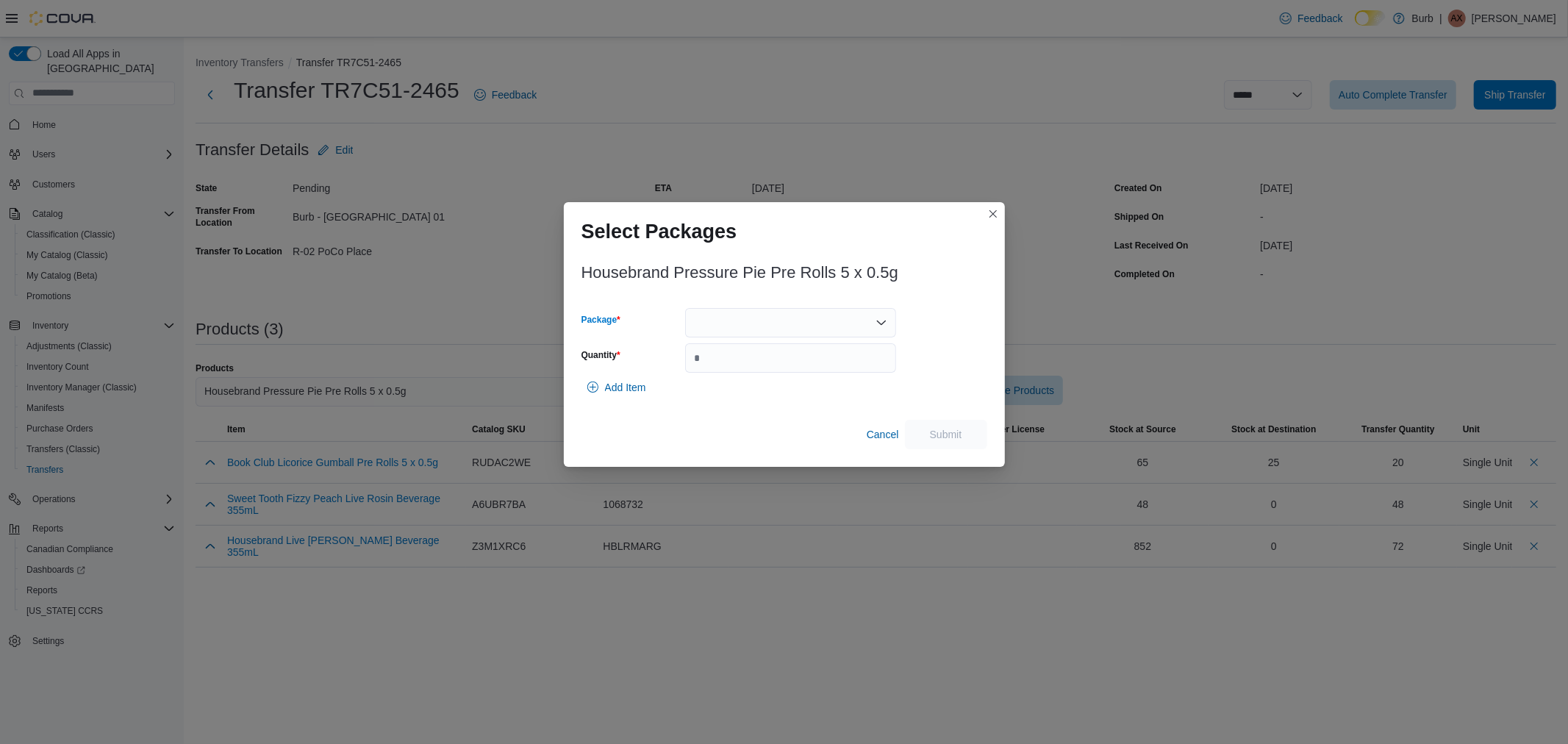
drag, startPoint x: 725, startPoint y: 324, endPoint x: 733, endPoint y: 334, distance: 12.8
click at [727, 324] on div at bounding box center [790, 323] width 211 height 30
click at [752, 377] on button "01008775790045751325081410PR2502F5P5" at bounding box center [790, 369] width 211 height 21
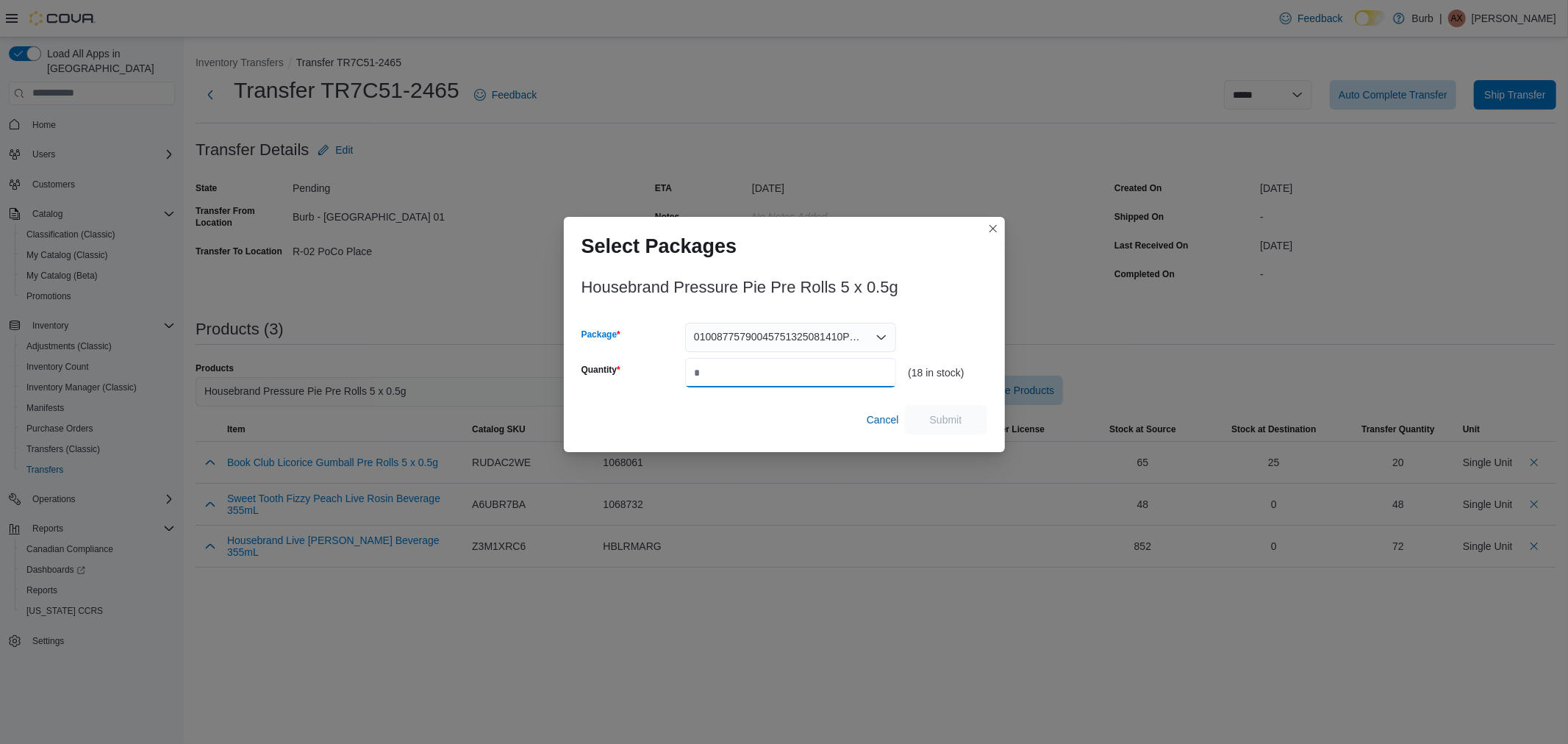
click at [746, 366] on input "Quantity" at bounding box center [790, 373] width 211 height 30
type input "**"
click at [936, 421] on span "Submit" at bounding box center [947, 419] width 32 height 14
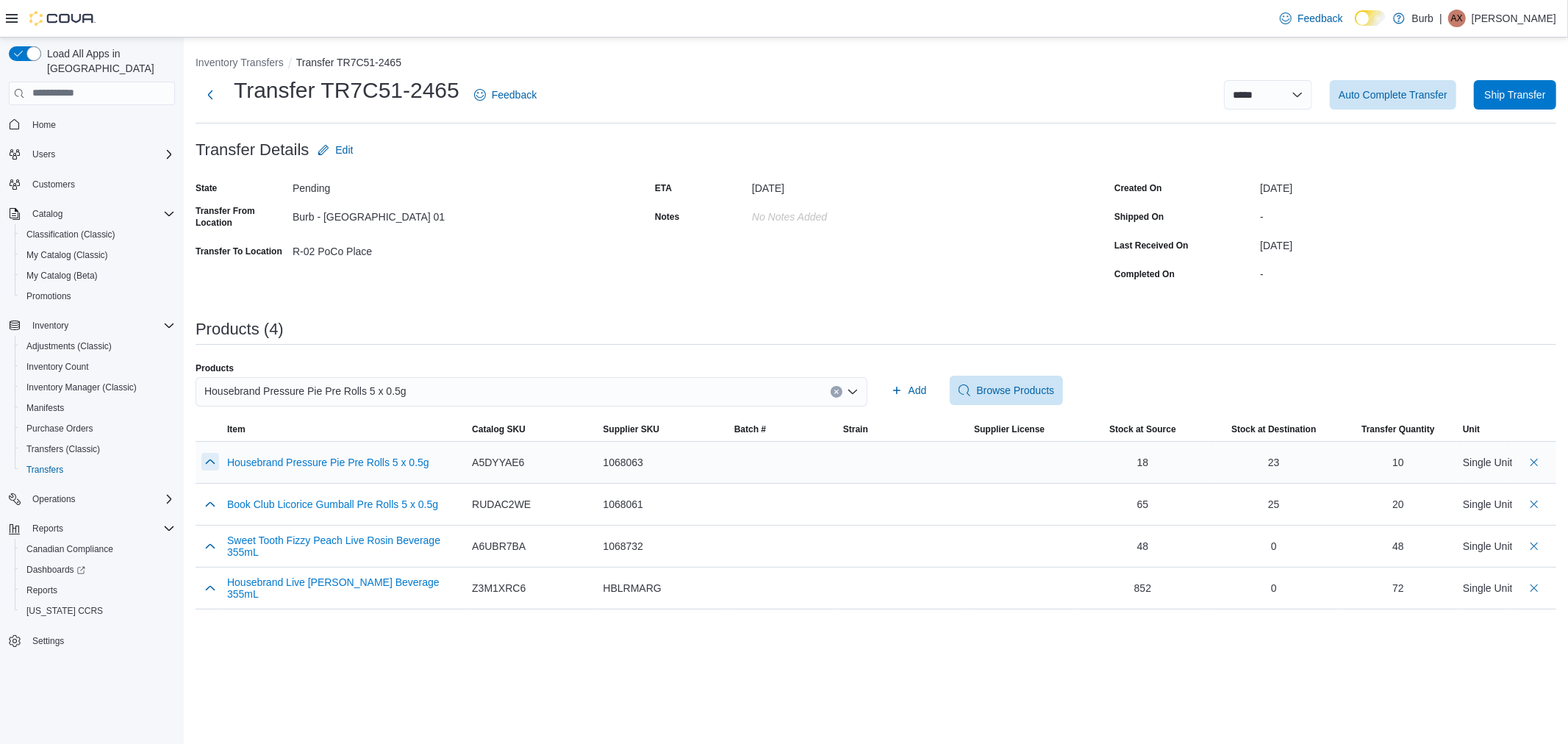
click at [210, 458] on button "button" at bounding box center [210, 461] width 18 height 18
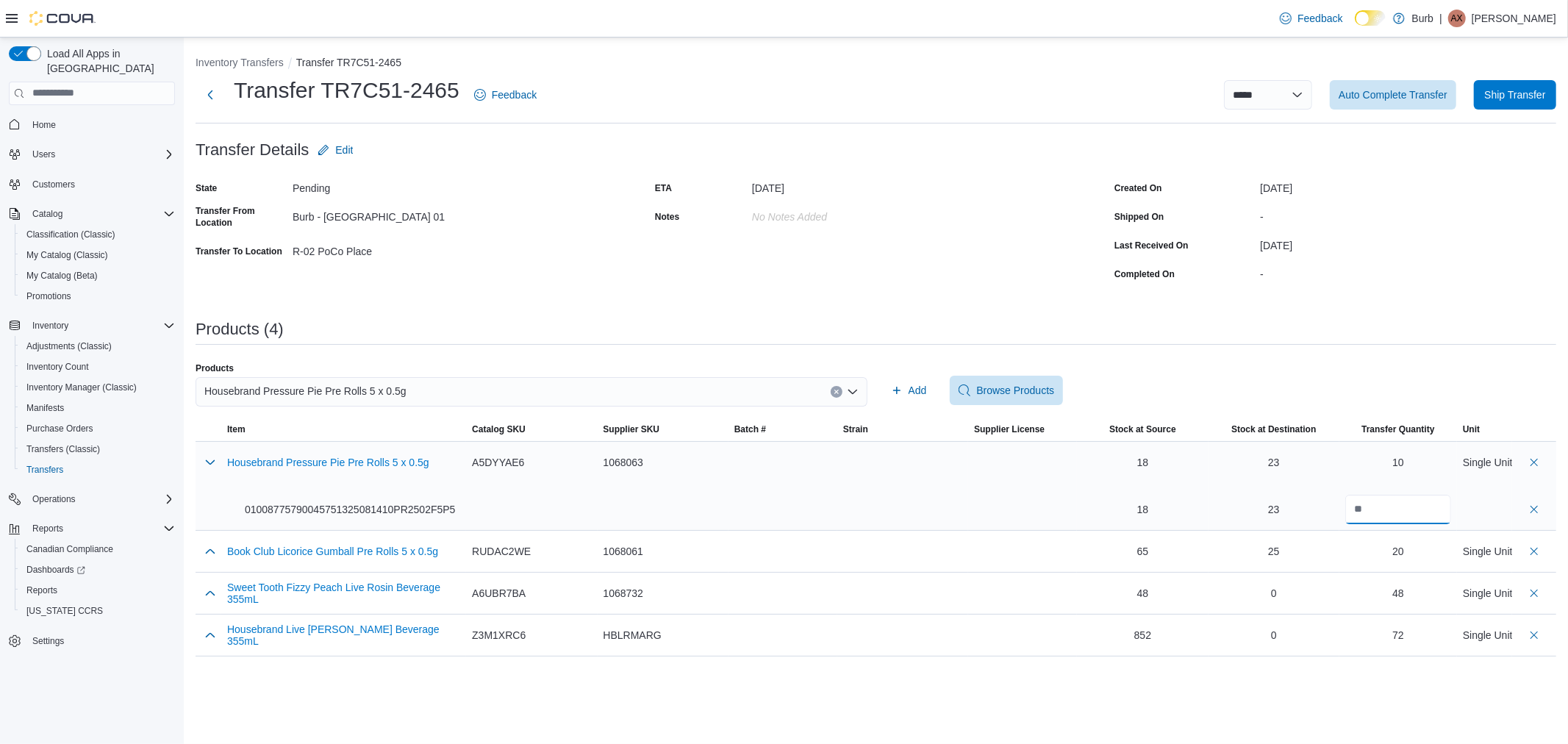
click at [1395, 512] on input "**" at bounding box center [1398, 510] width 106 height 30
type input "**"
click at [1356, 399] on div "Add Browse Products" at bounding box center [1222, 391] width 672 height 30
click at [217, 462] on button "button" at bounding box center [210, 461] width 18 height 18
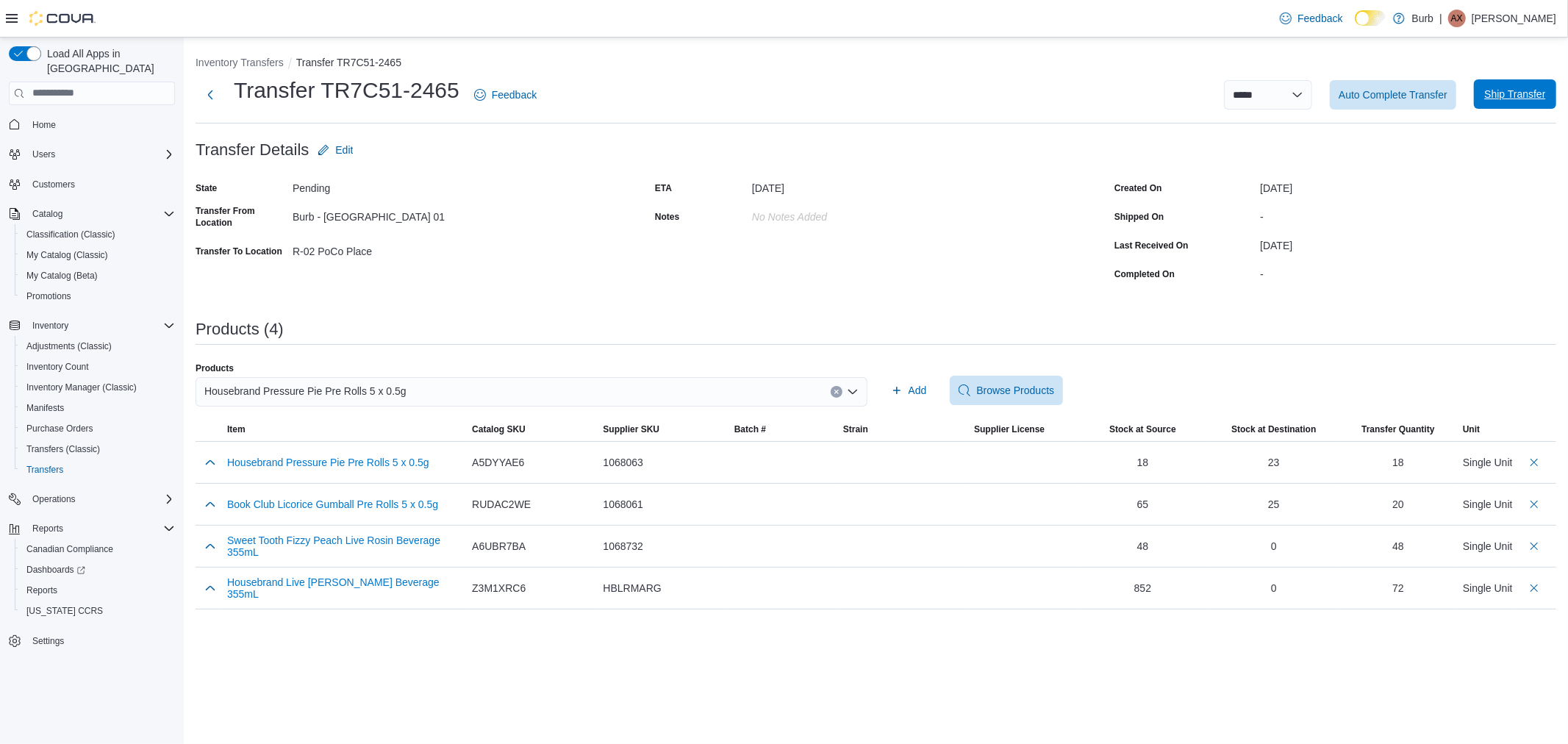
click at [1506, 97] on span "Ship Transfer" at bounding box center [1515, 93] width 61 height 14
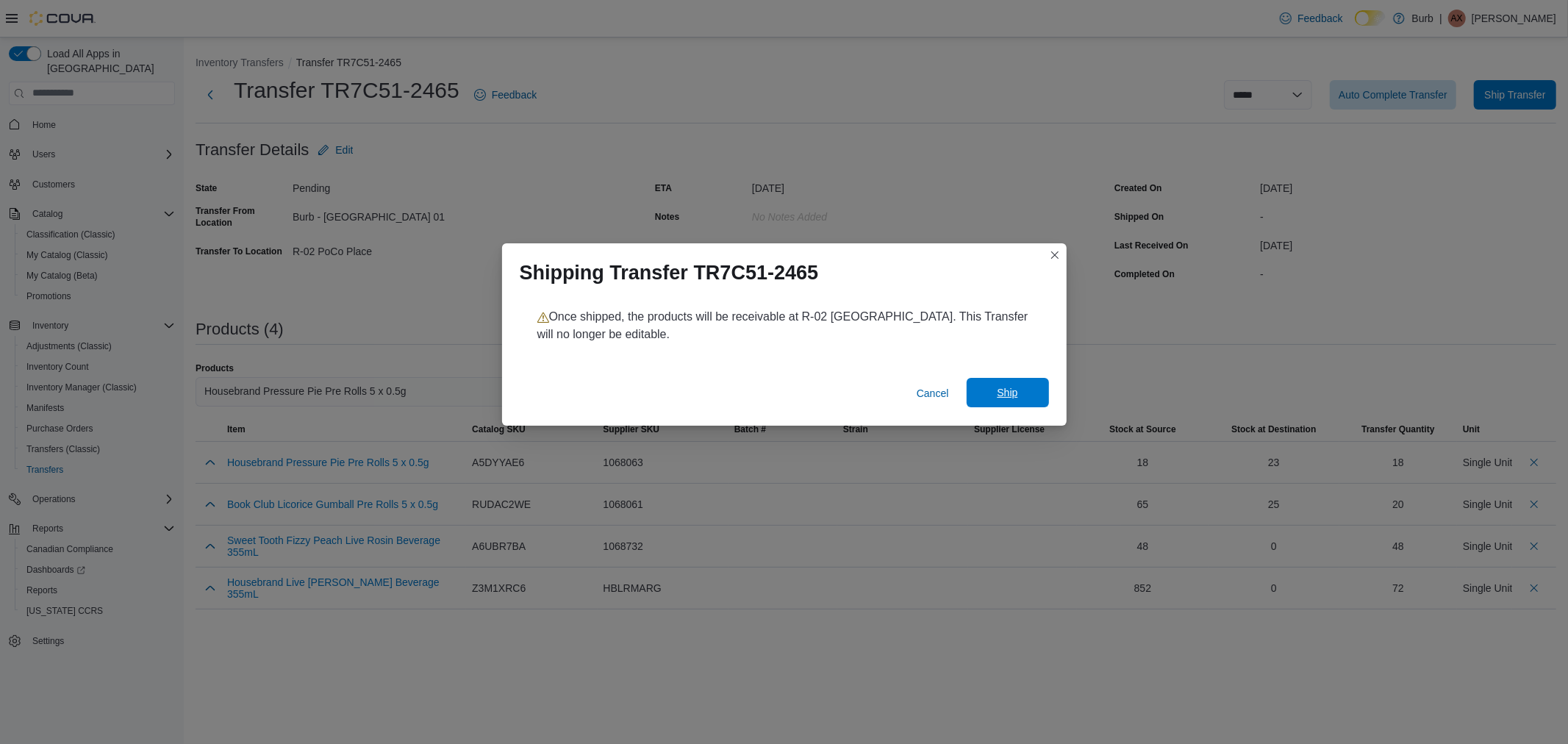
click at [1023, 397] on span "Ship" at bounding box center [1008, 392] width 65 height 30
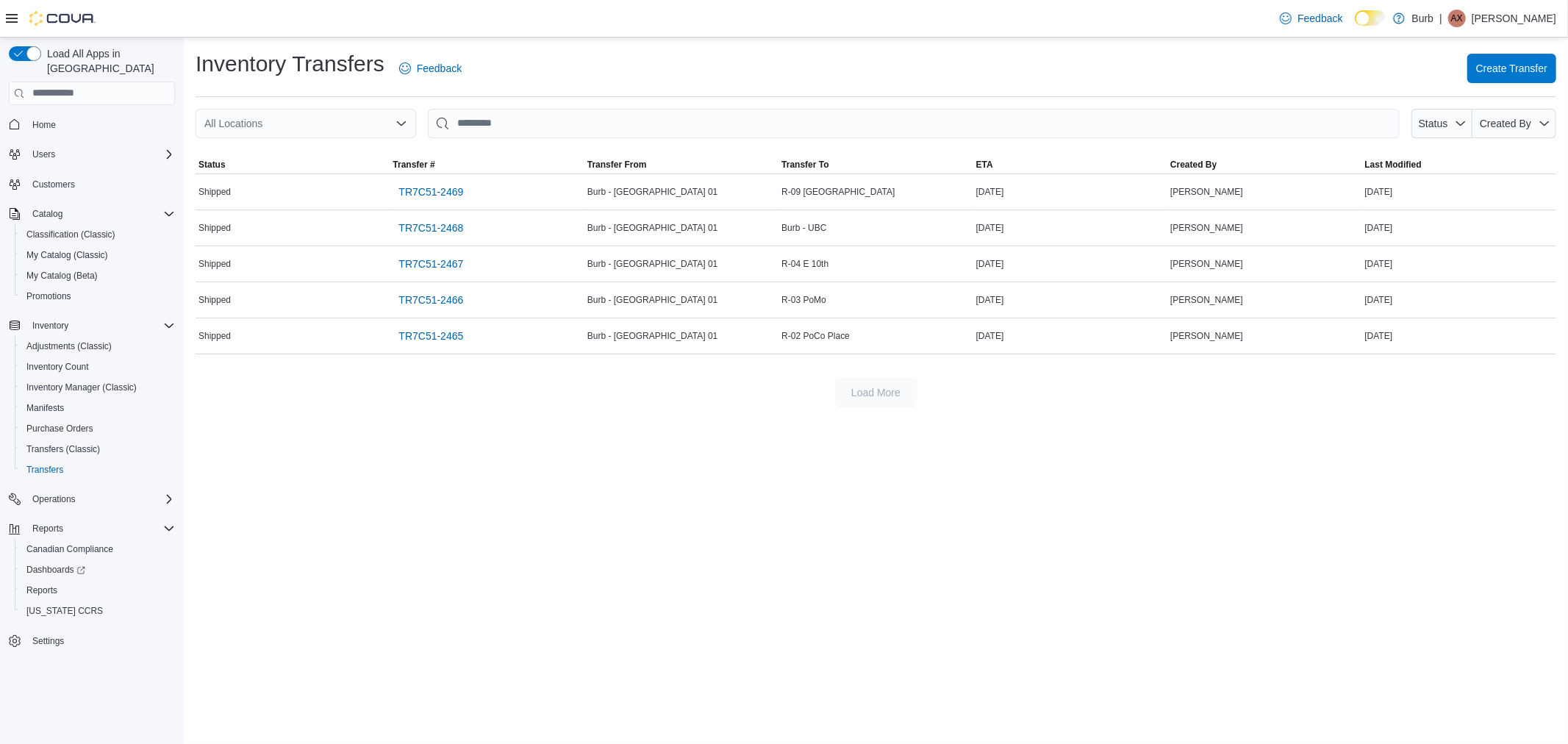
drag, startPoint x: 1022, startPoint y: 392, endPoint x: 1567, endPoint y: 782, distance: 670.2
click at [1567, 744] on html "Feedback Dark Mode Burb | AX Akira Xu Load All Apps in New Hub Home Users Custo…" at bounding box center [784, 372] width 1568 height 744
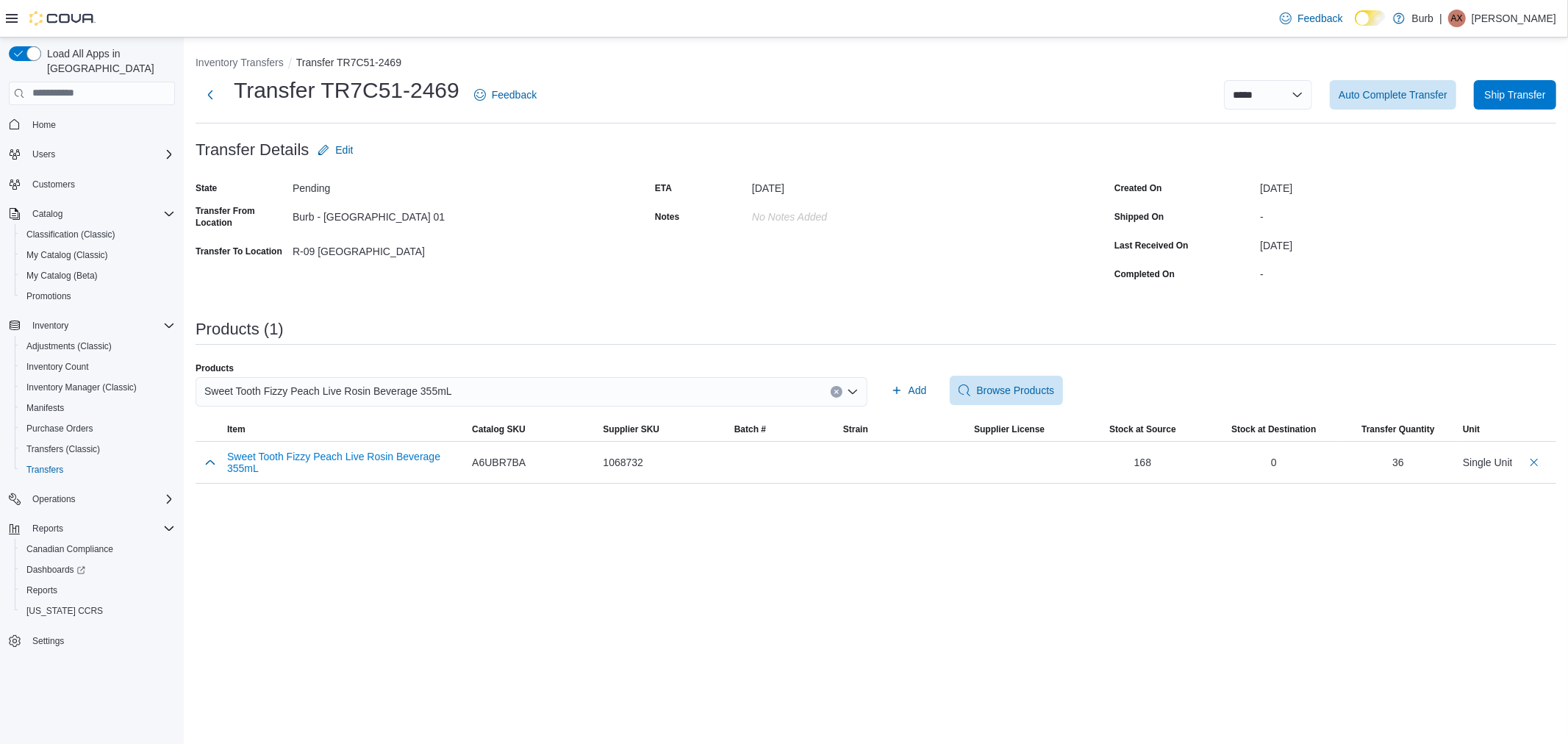
click at [517, 392] on div "Sweet Tooth Fizzy Peach Live Rosin Beverage 355mL" at bounding box center [531, 392] width 672 height 30
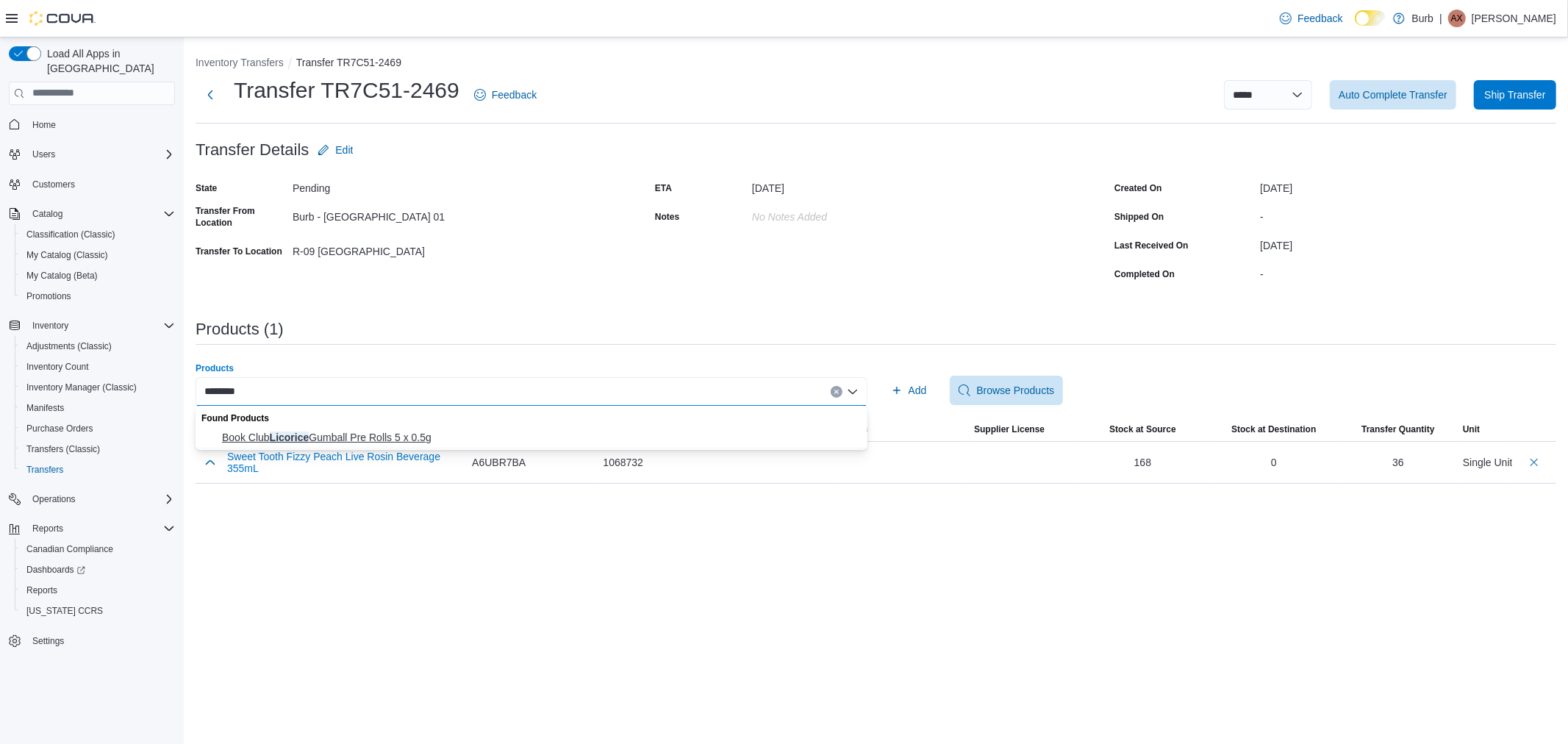
type input "********"
click at [427, 436] on span "Book Club Licorice Gumball Pre Rolls 5 x 0.5g" at bounding box center [541, 437] width 637 height 14
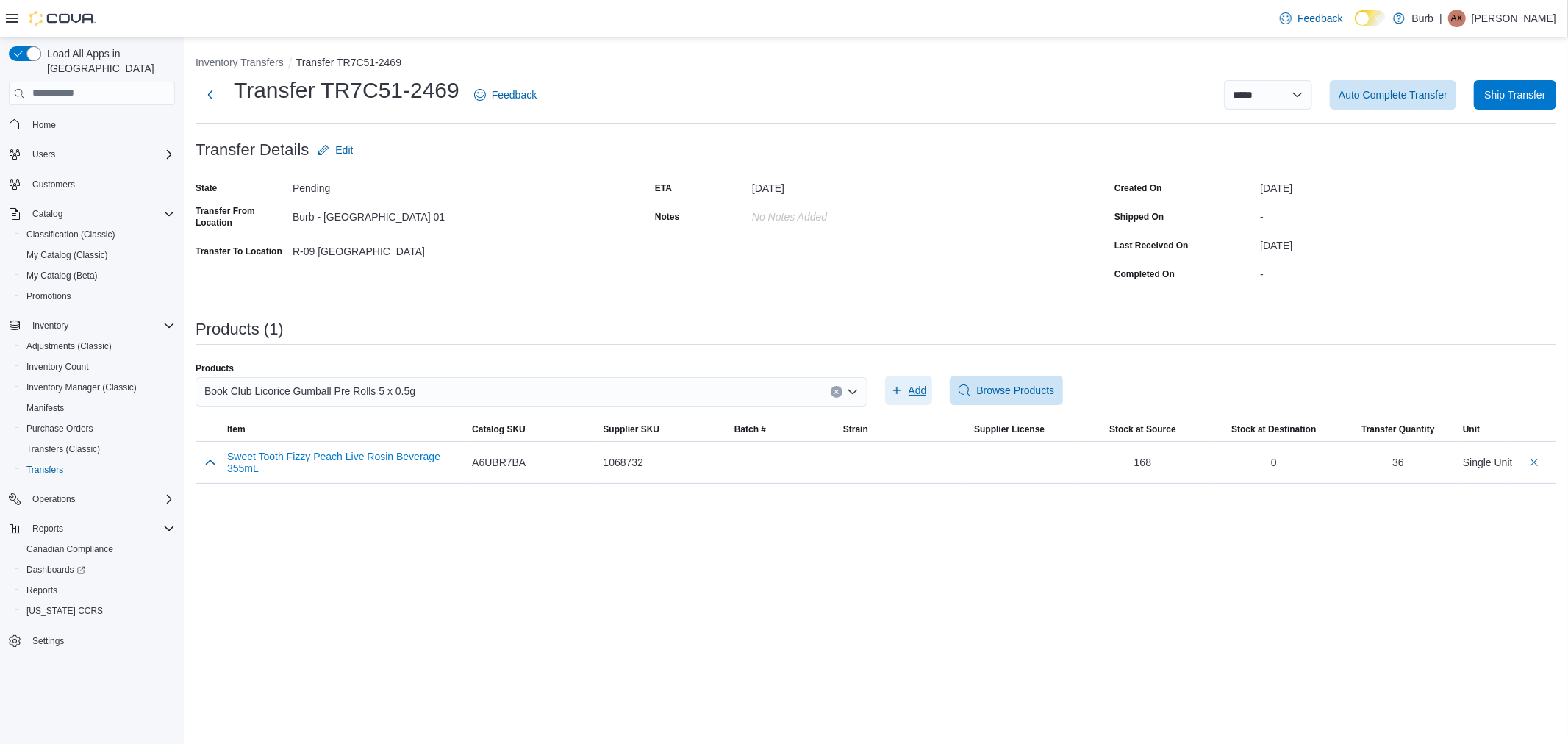
click at [915, 388] on span "Add" at bounding box center [918, 390] width 19 height 14
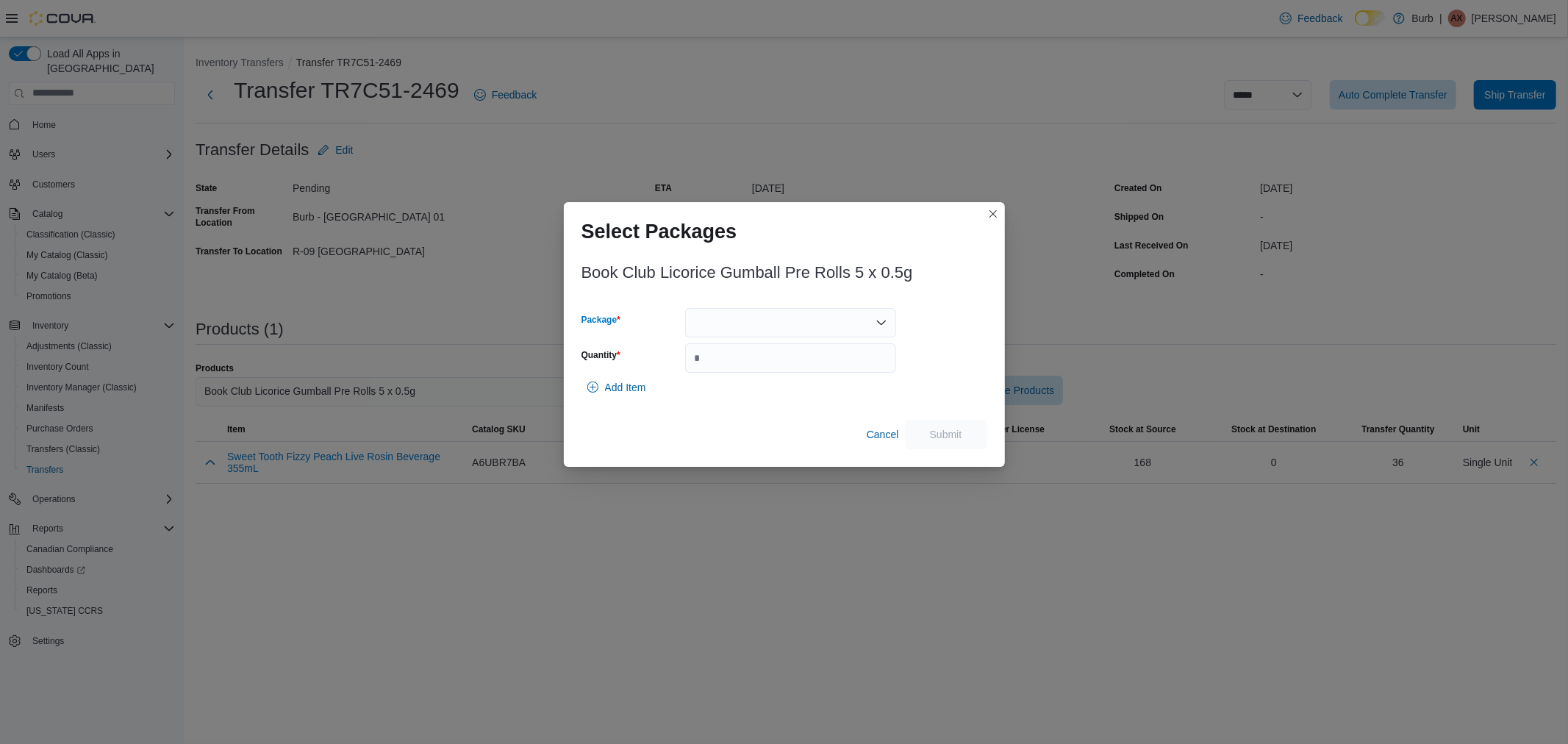
click at [703, 322] on div at bounding box center [790, 323] width 211 height 30
click at [730, 368] on span "01008775790045511325081410PR2505F5P5" at bounding box center [799, 369] width 176 height 14
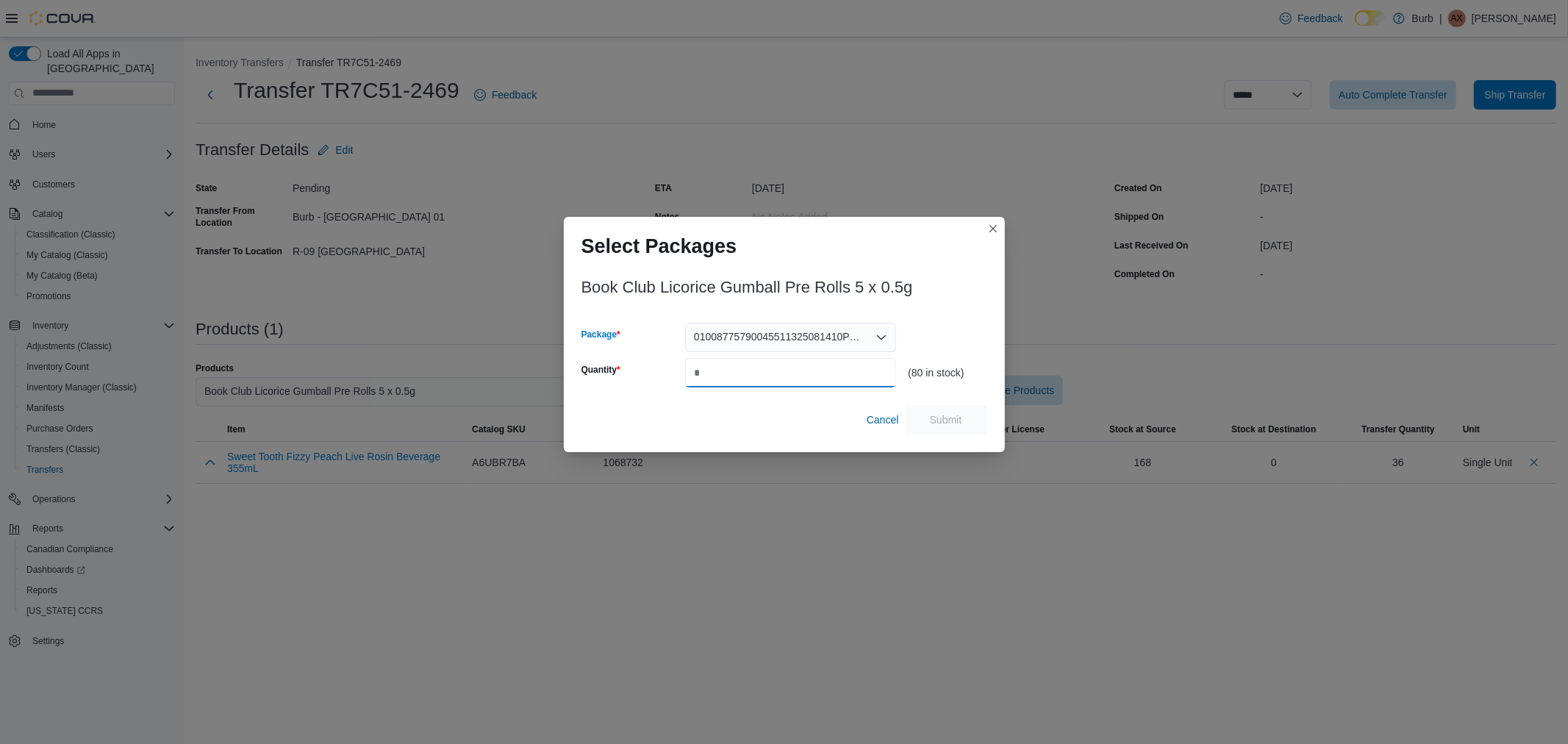
click at [743, 371] on input "Quantity" at bounding box center [790, 373] width 211 height 30
type input "**"
click at [972, 421] on span "Submit" at bounding box center [946, 419] width 65 height 30
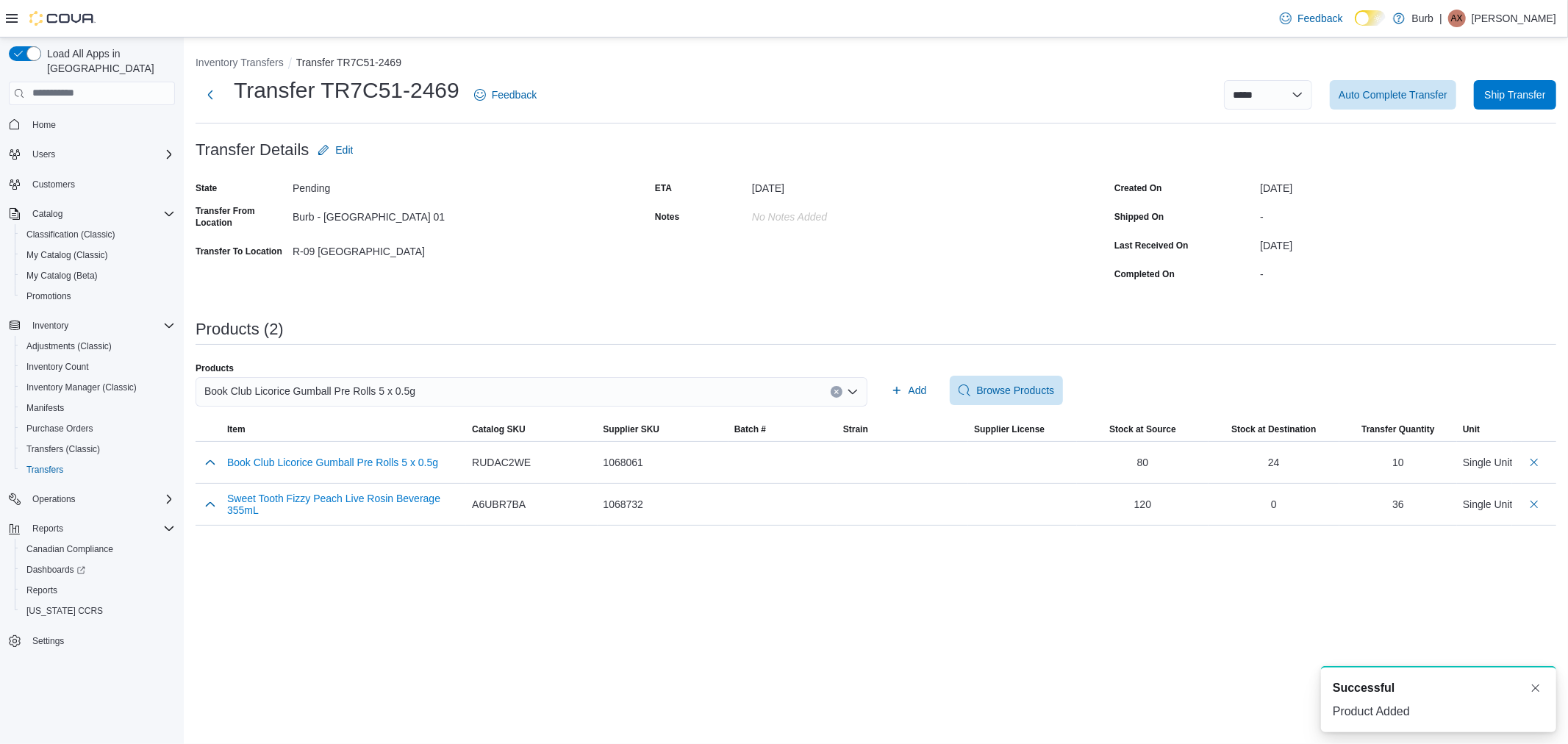
click at [486, 398] on div "Book Club Licorice Gumball Pre Rolls 5 x 0.5g" at bounding box center [531, 392] width 672 height 30
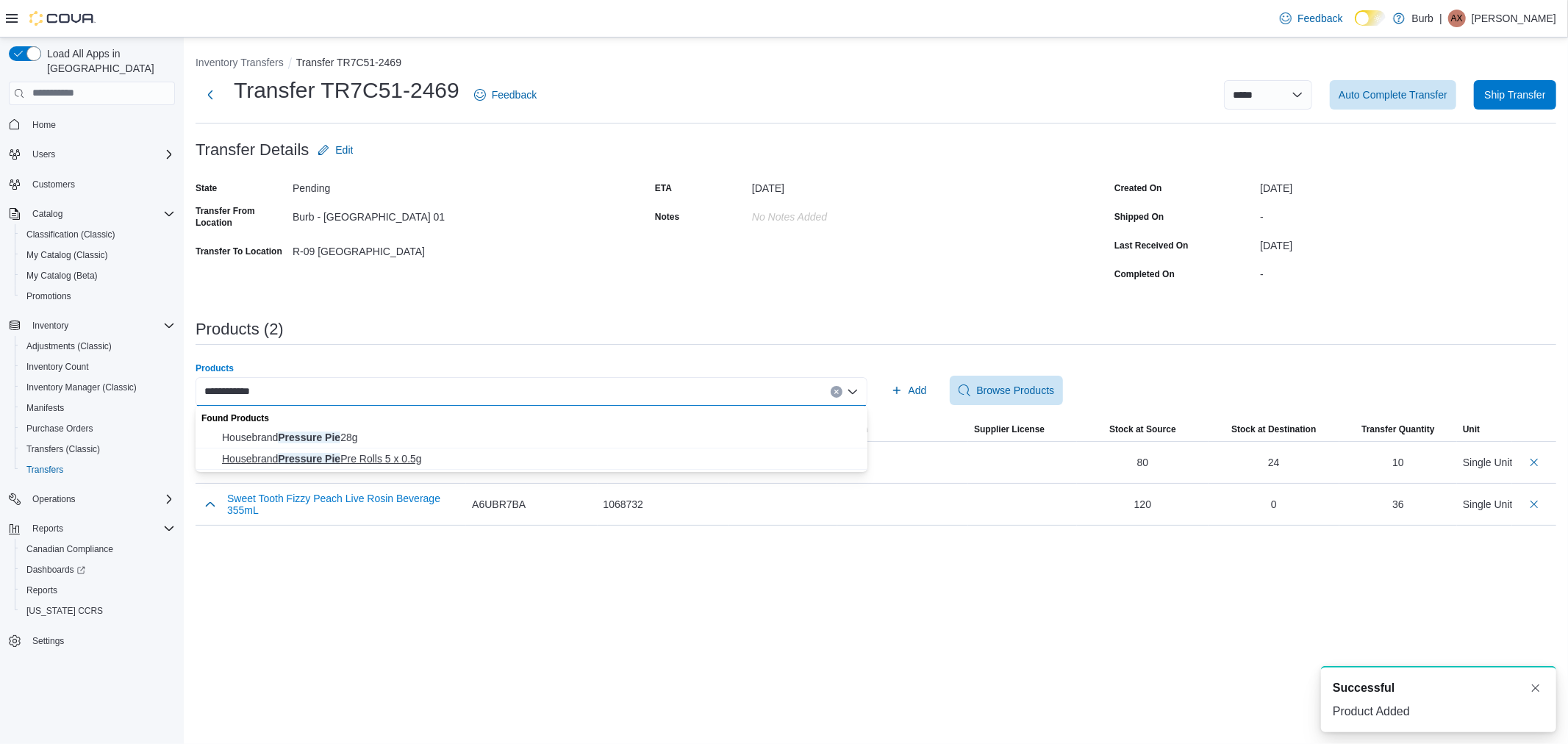
type input "**********"
click at [360, 459] on span "Housebrand Pressure Pie Pre Rolls 5 x 0.5g" at bounding box center [541, 459] width 637 height 14
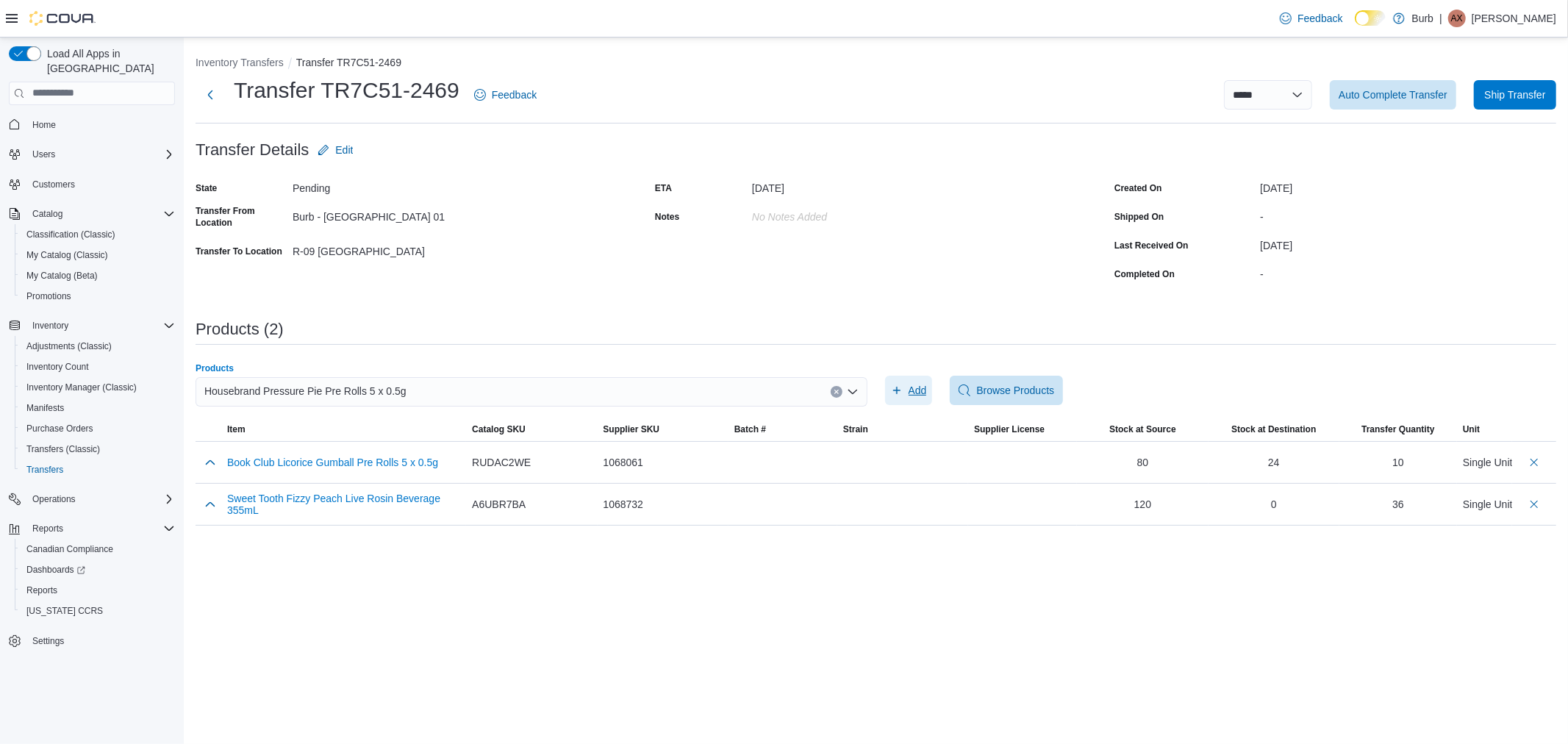
click at [919, 392] on span "Add" at bounding box center [918, 390] width 19 height 14
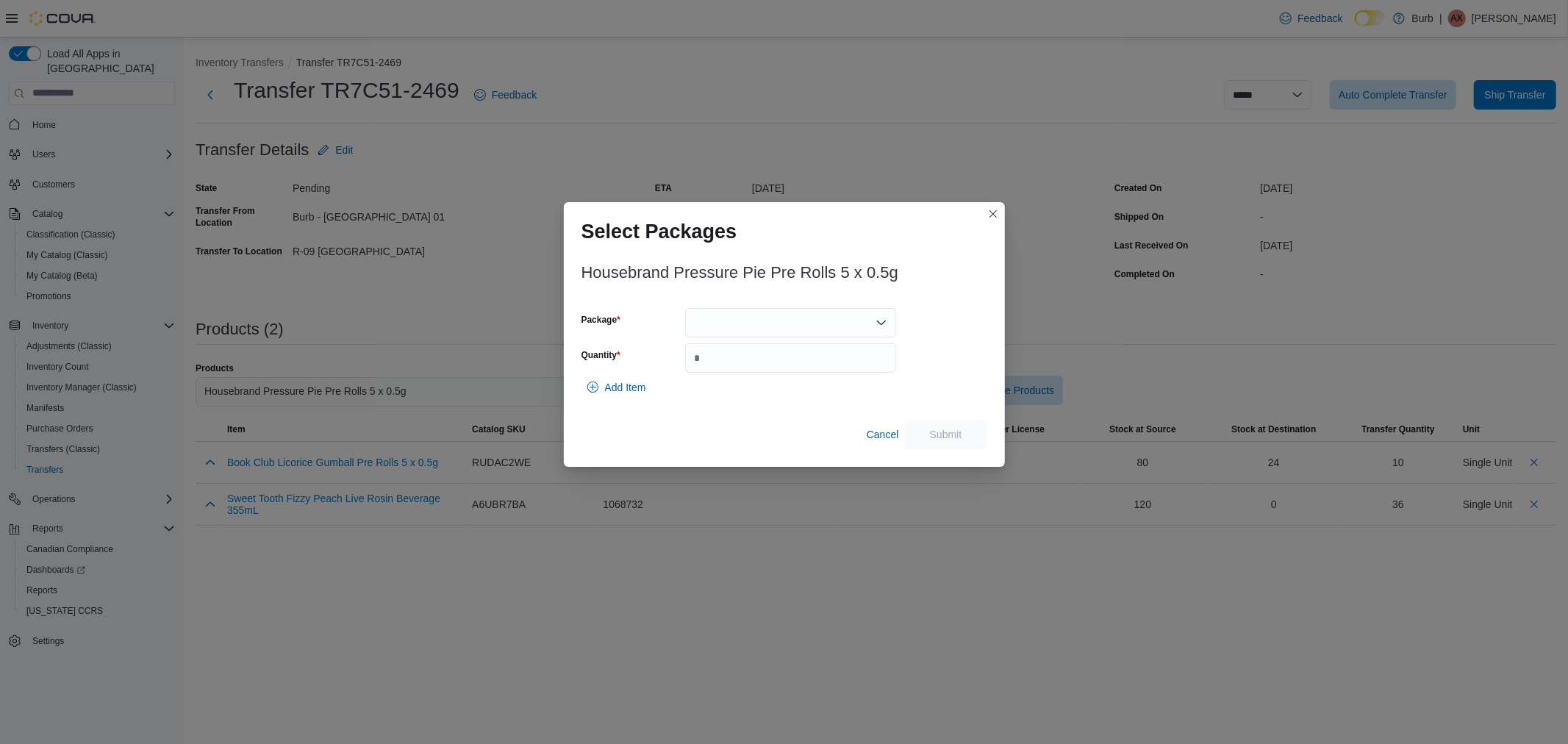
click at [735, 327] on div at bounding box center [790, 323] width 211 height 30
click at [746, 370] on span "01008775790045751325081410PR2502F5P5" at bounding box center [799, 369] width 176 height 14
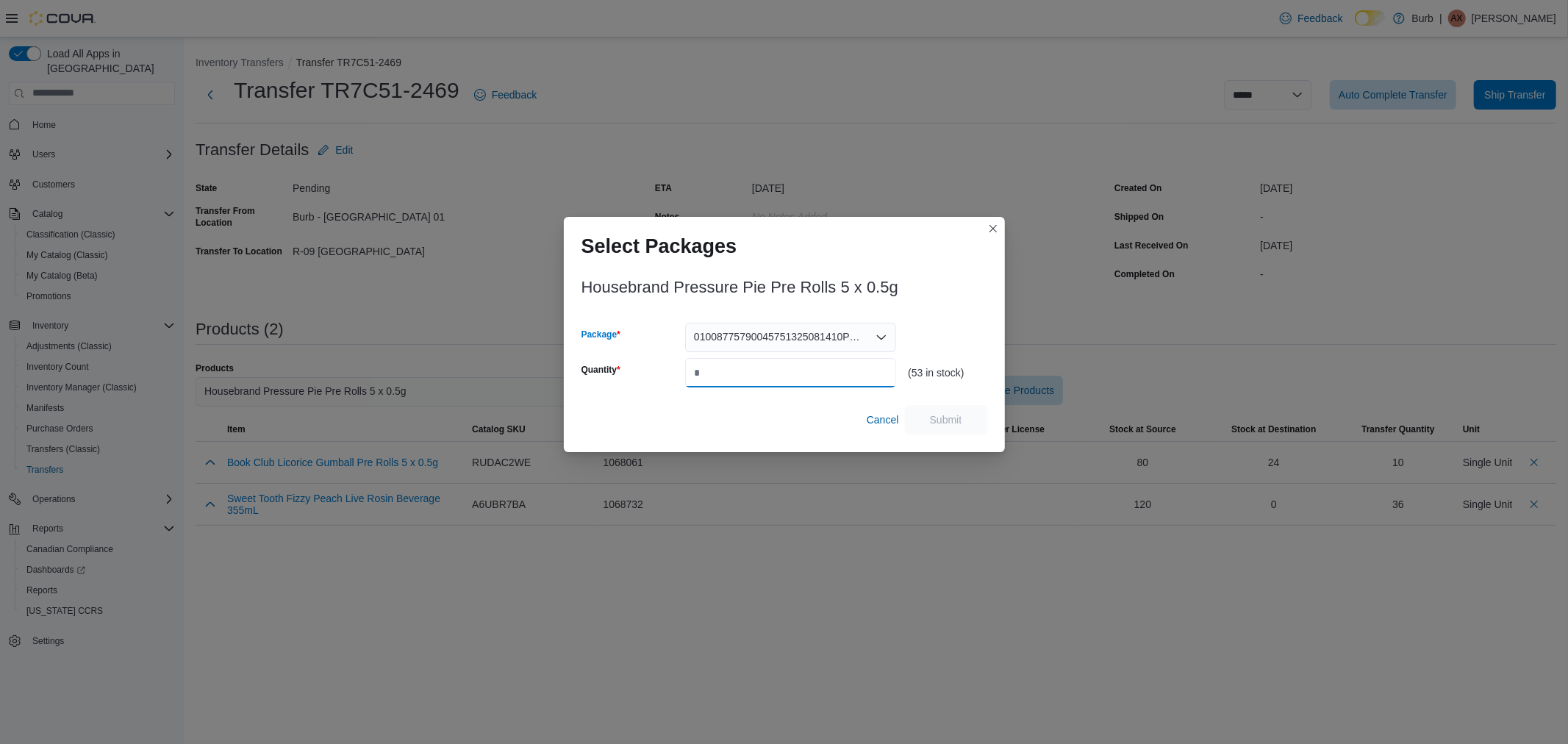
click at [740, 373] on input "Quantity" at bounding box center [790, 373] width 211 height 30
type input "**"
click at [963, 420] on span "Submit" at bounding box center [946, 419] width 65 height 30
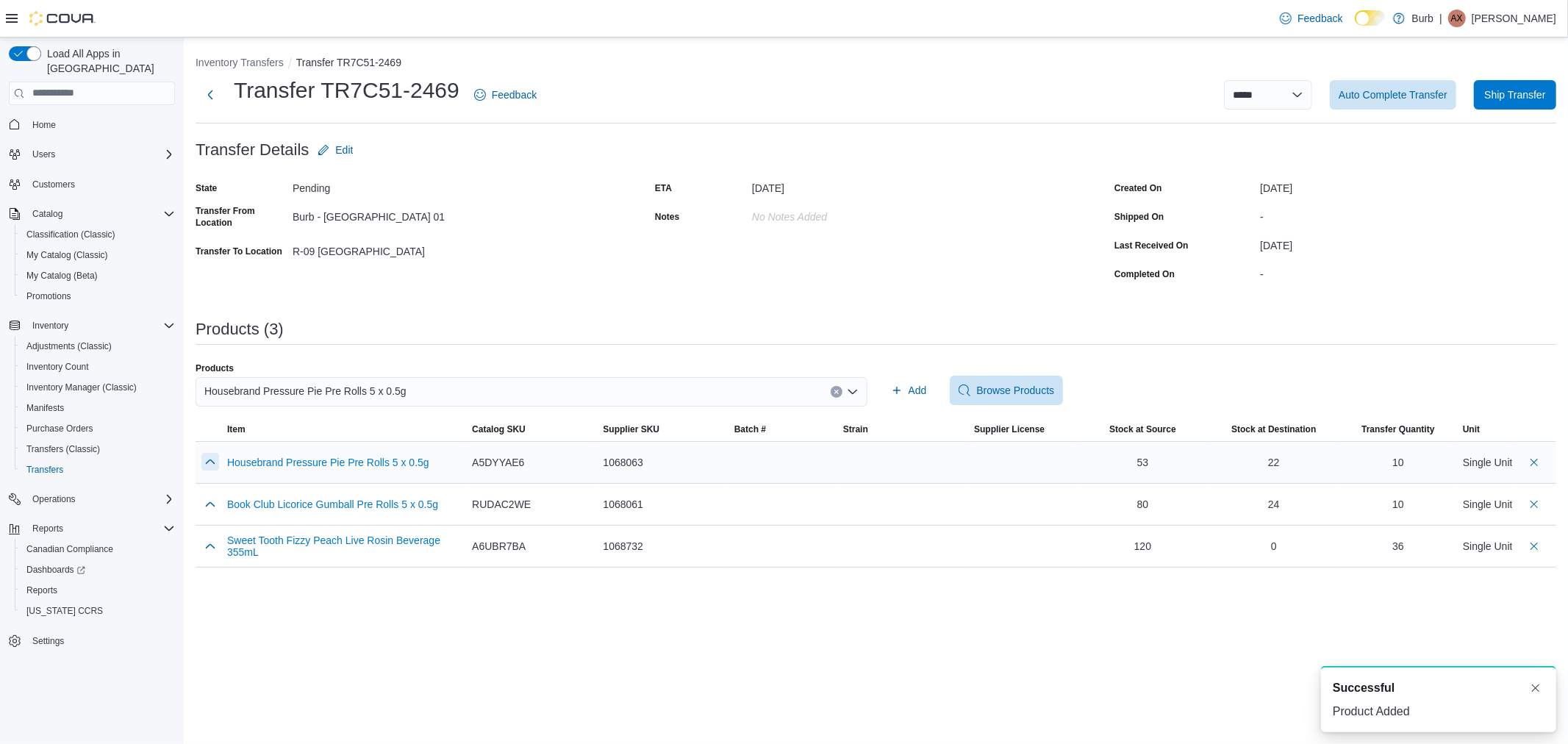
click at [209, 459] on button "button" at bounding box center [210, 461] width 18 height 18
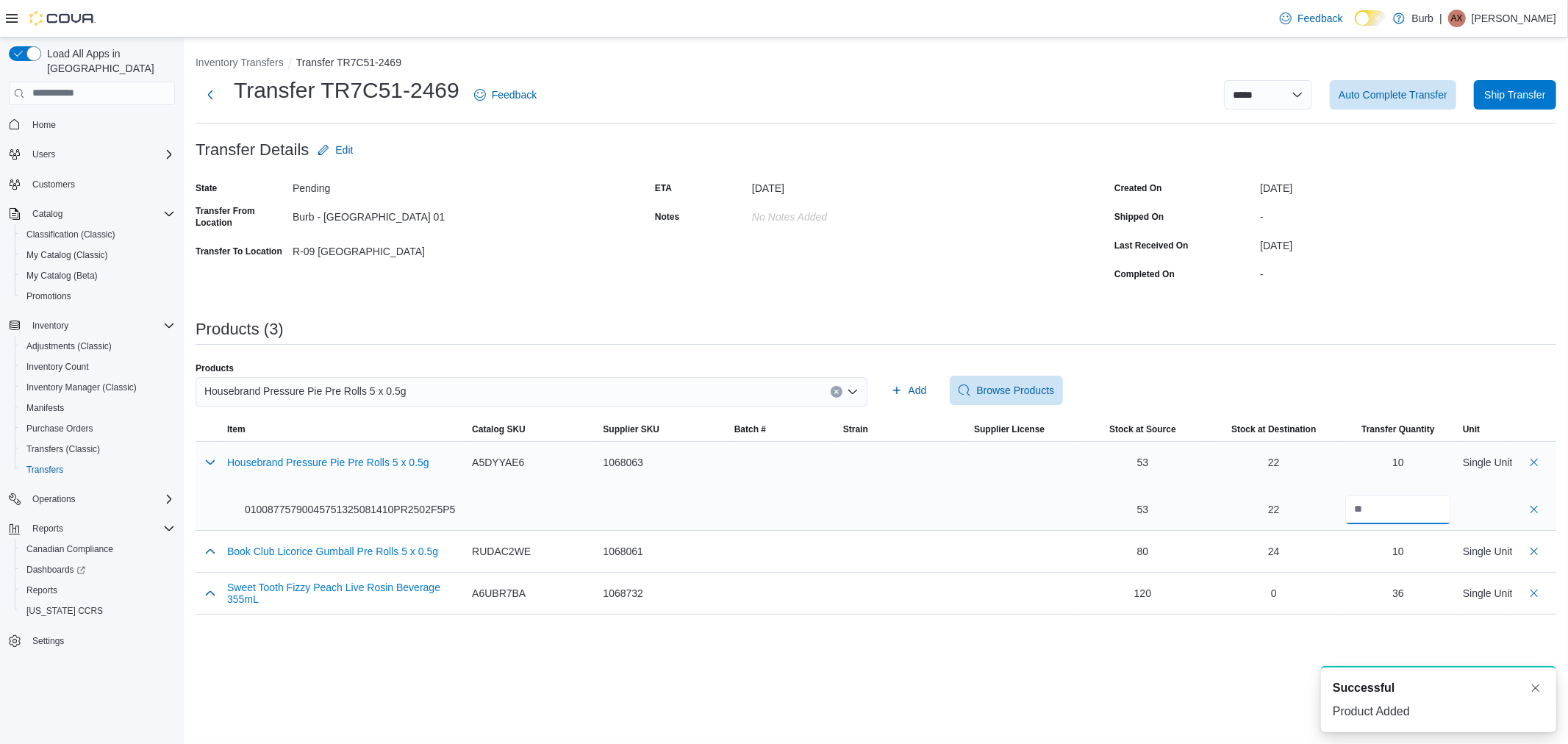
click at [1377, 508] on input "**" at bounding box center [1398, 510] width 106 height 30
type input "**"
click at [215, 461] on button "button" at bounding box center [210, 462] width 18 height 18
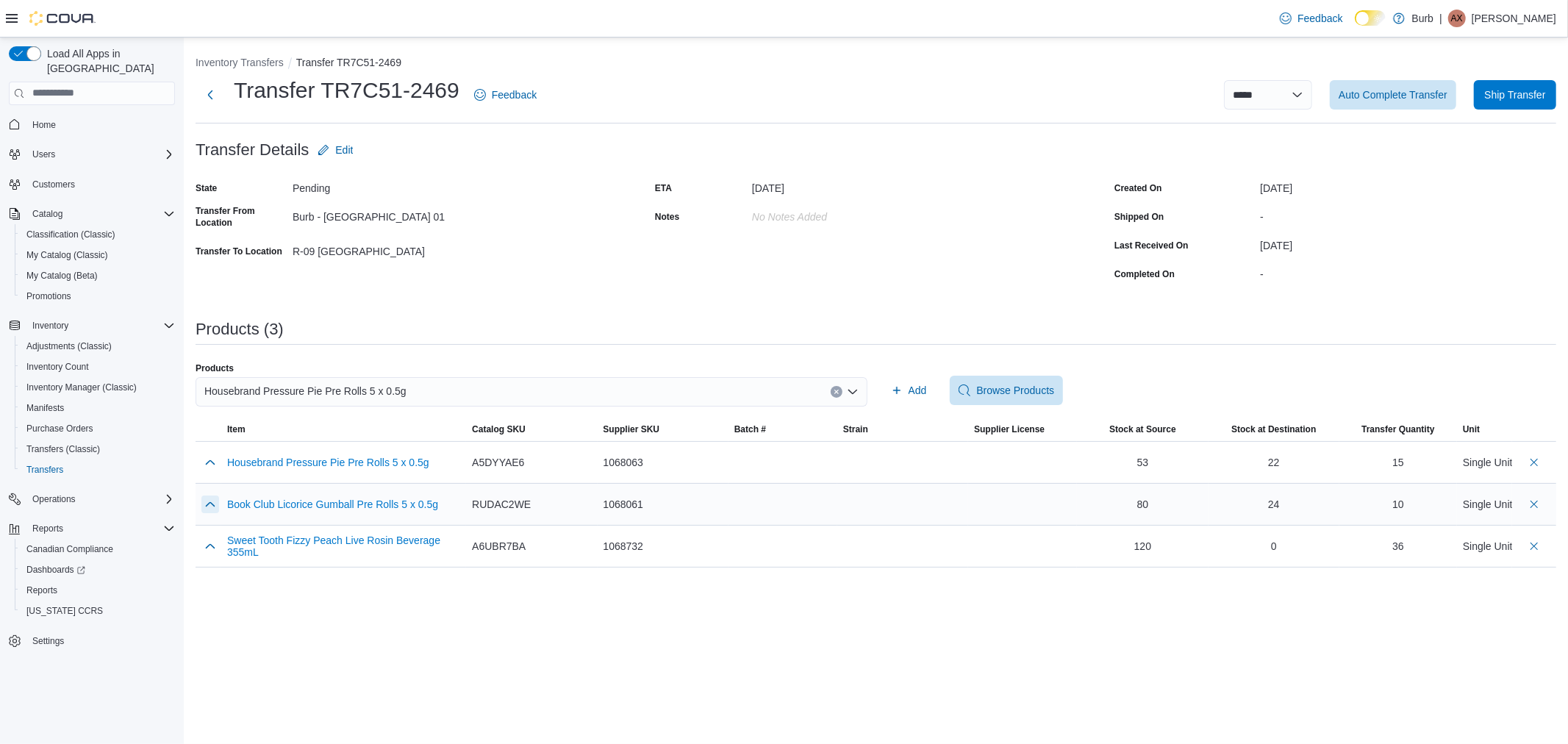
drag, startPoint x: 214, startPoint y: 504, endPoint x: 541, endPoint y: 538, distance: 328.8
click at [213, 504] on button "button" at bounding box center [210, 504] width 18 height 18
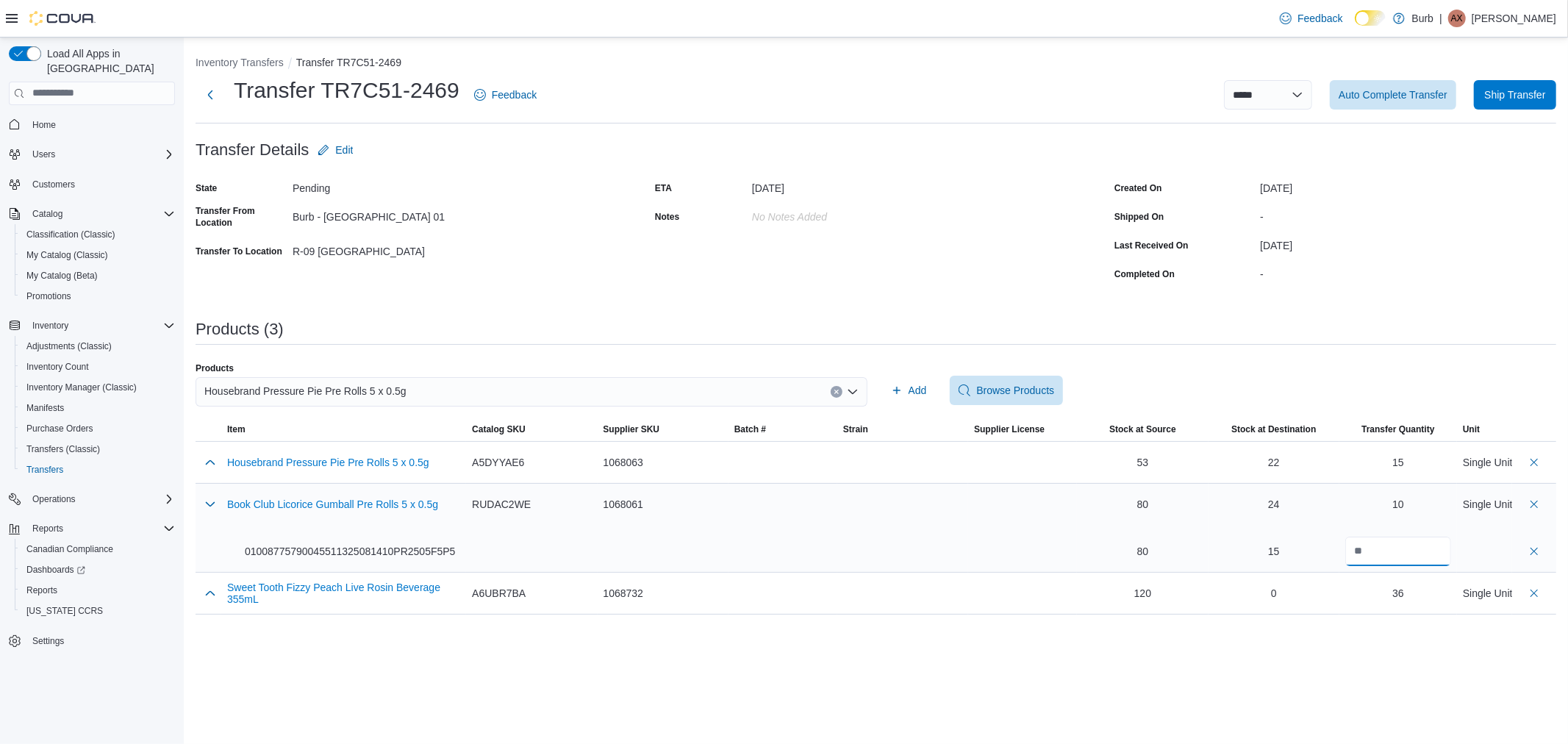
click at [1404, 560] on input "**" at bounding box center [1398, 551] width 106 height 30
type input "**"
click at [213, 501] on button "button" at bounding box center [210, 504] width 18 height 18
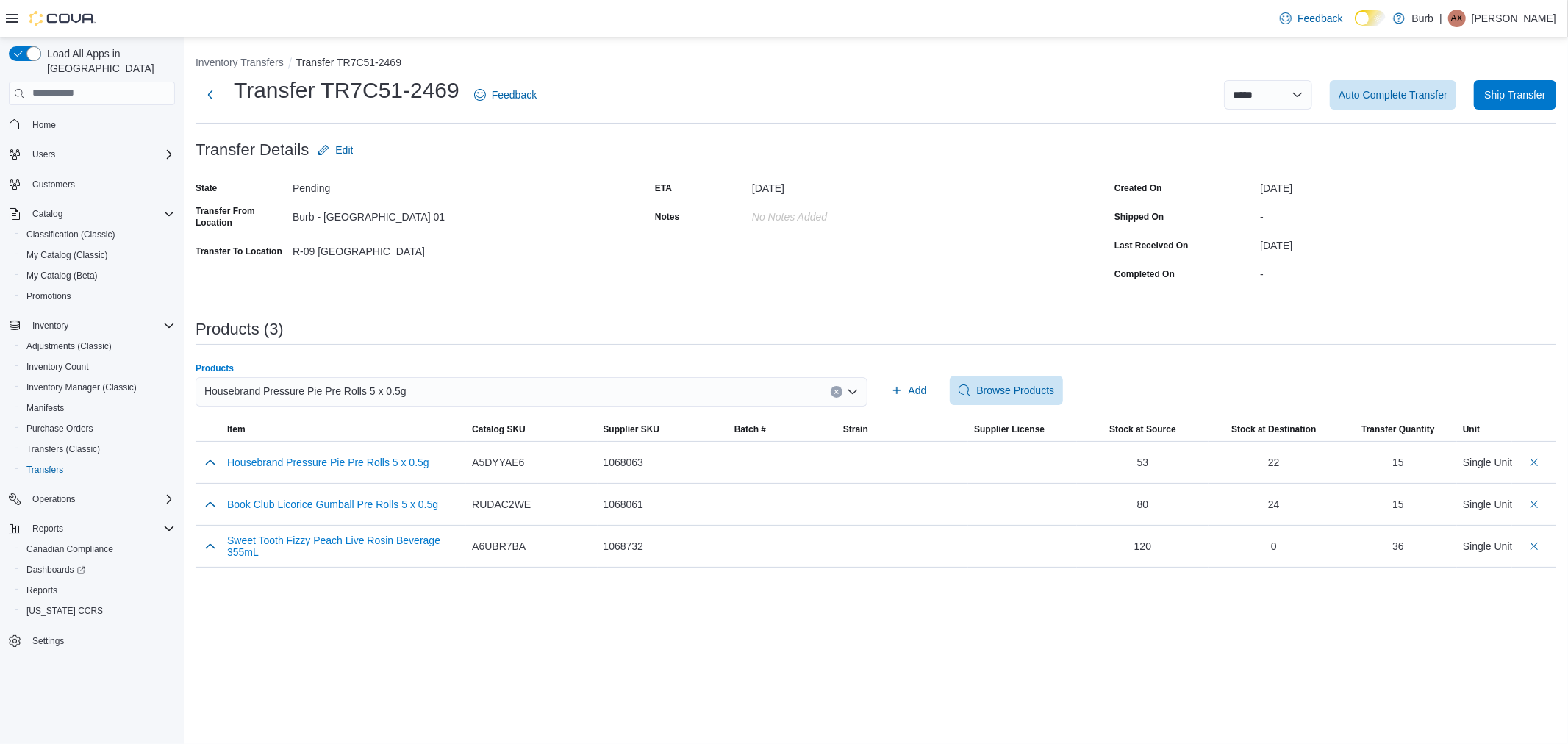
click at [572, 386] on div "Housebrand Pressure Pie Pre Rolls 5 x 0.5g" at bounding box center [531, 392] width 672 height 30
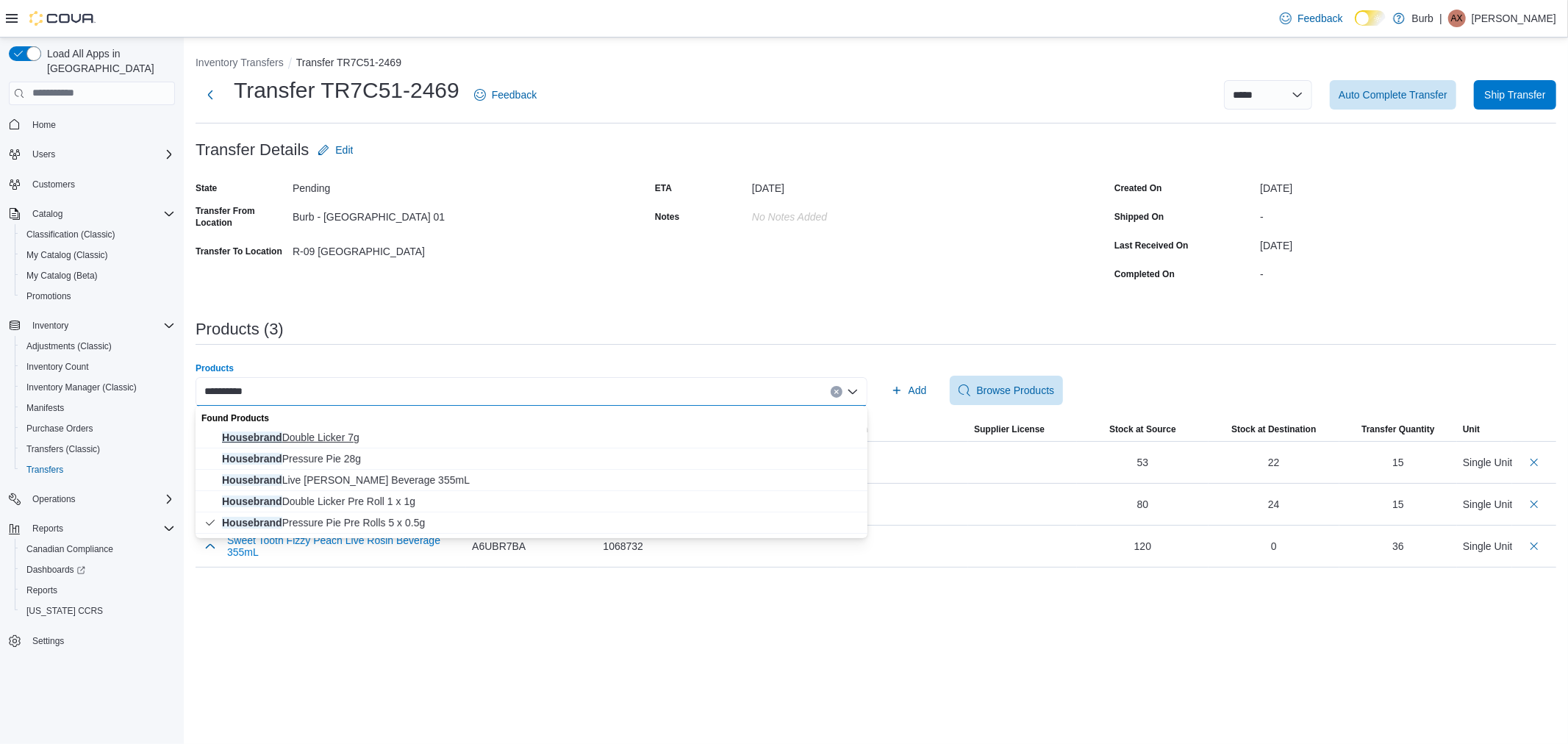
type input "**********"
click at [280, 438] on span "Housebrand Double Licker 7g" at bounding box center [541, 437] width 637 height 14
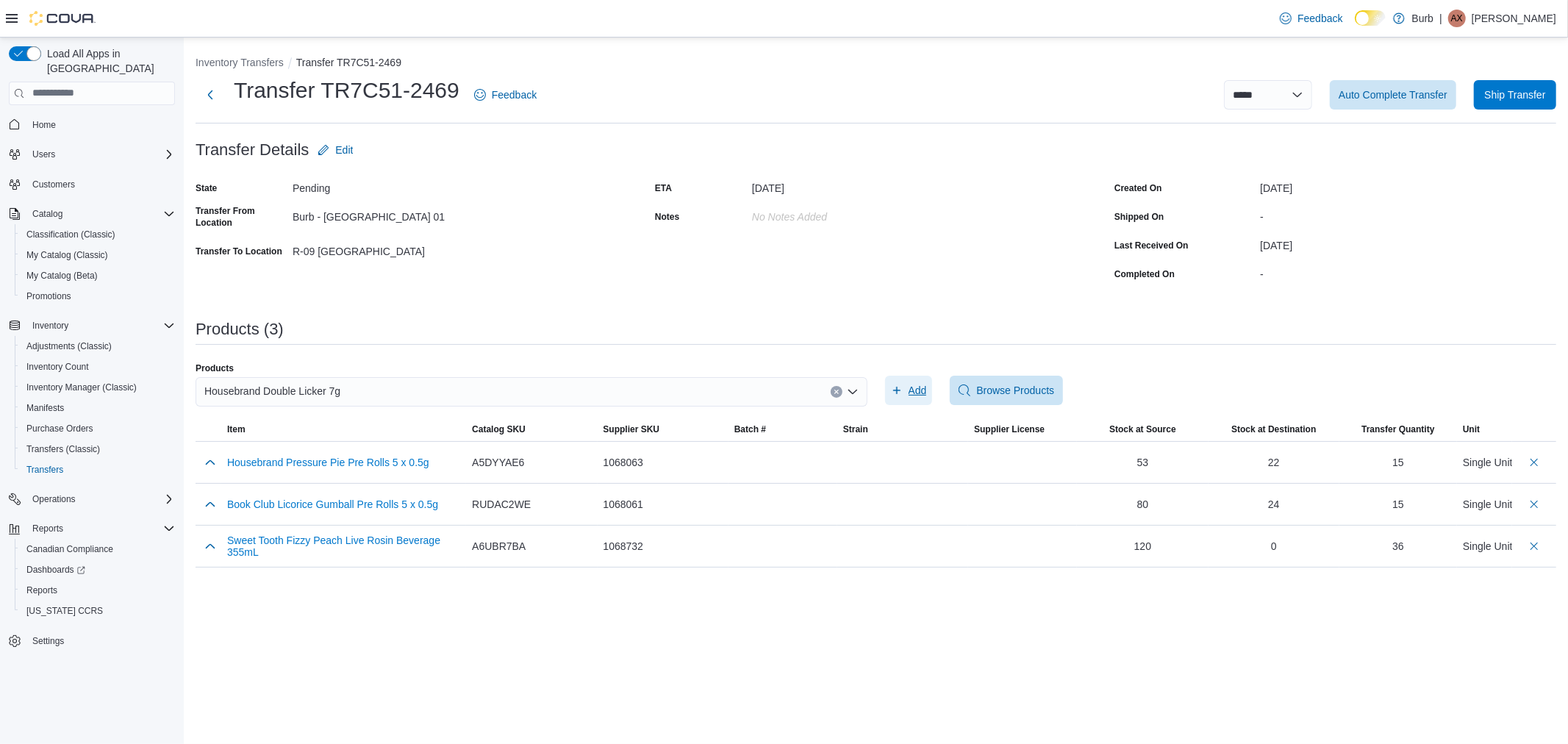
click at [910, 388] on span "Add" at bounding box center [918, 390] width 19 height 14
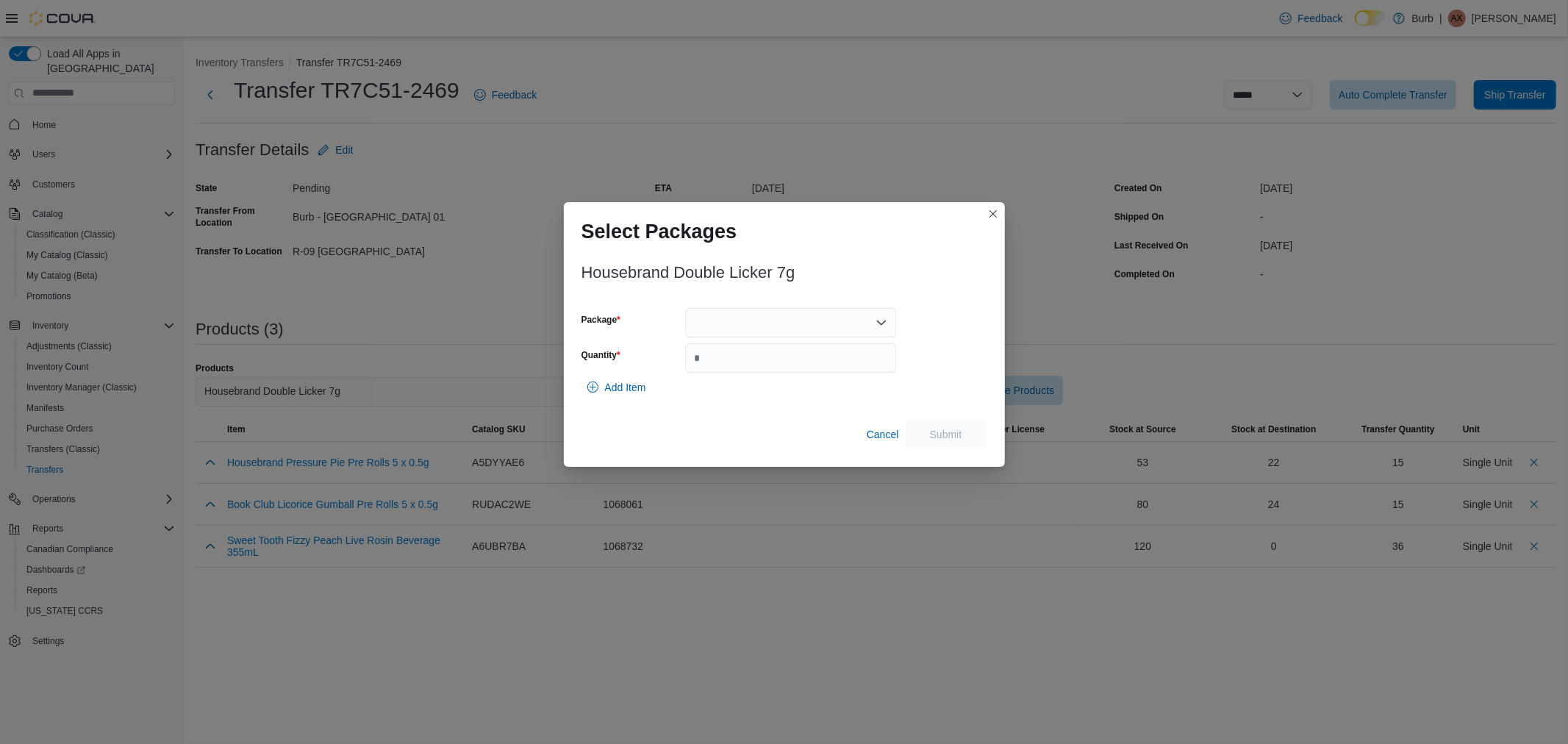
click at [861, 321] on div at bounding box center [790, 323] width 211 height 30
click at [798, 365] on span "01006286935408271325081910468" at bounding box center [799, 369] width 176 height 14
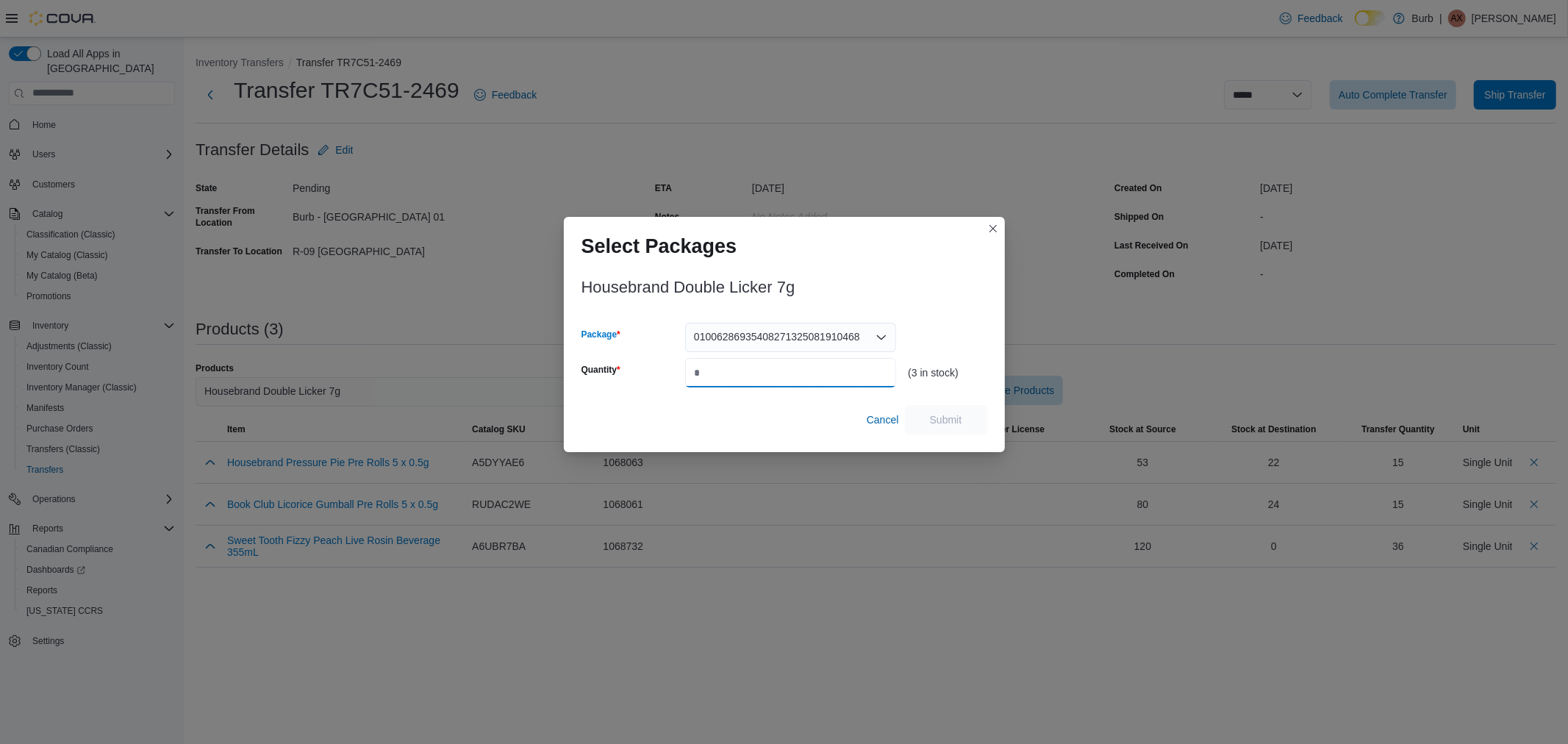
click at [795, 376] on input "Quantity" at bounding box center [790, 373] width 211 height 30
type input "*"
click at [927, 431] on span "Submit" at bounding box center [946, 419] width 65 height 30
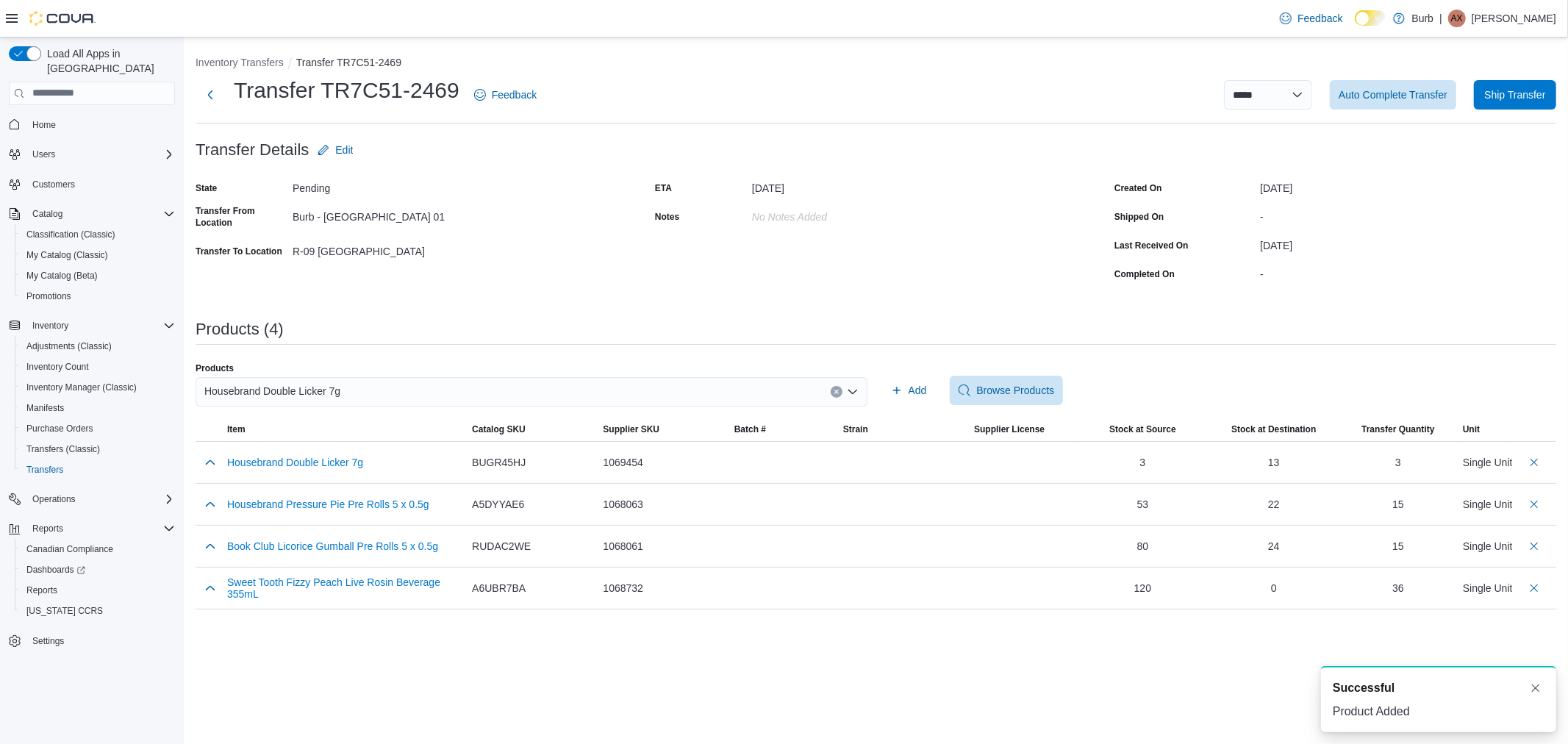
click at [441, 393] on div "Housebrand Double Licker 7g" at bounding box center [531, 392] width 672 height 30
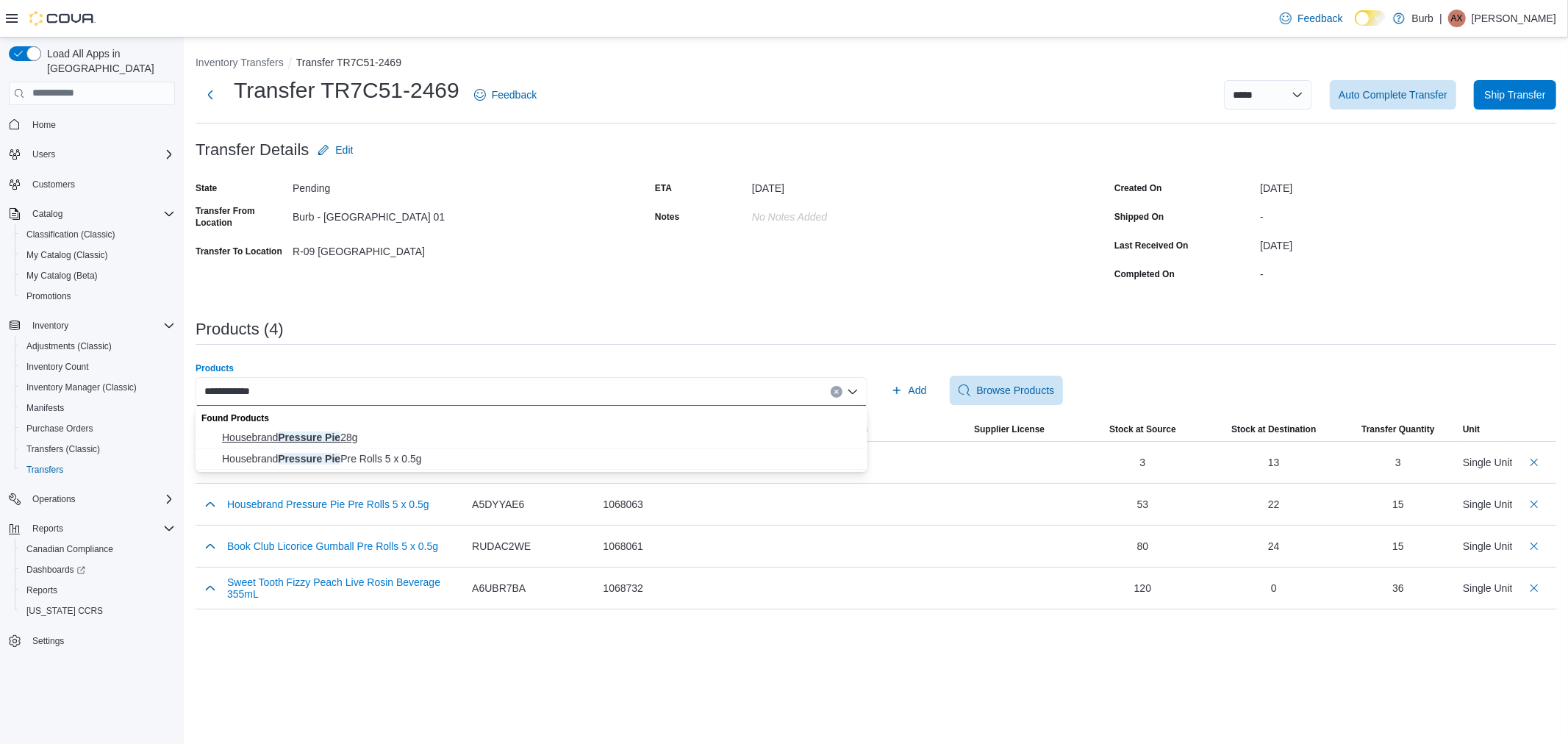
type input "**********"
click at [340, 436] on span "Housebrand Pressure Pie 28g" at bounding box center [541, 437] width 637 height 14
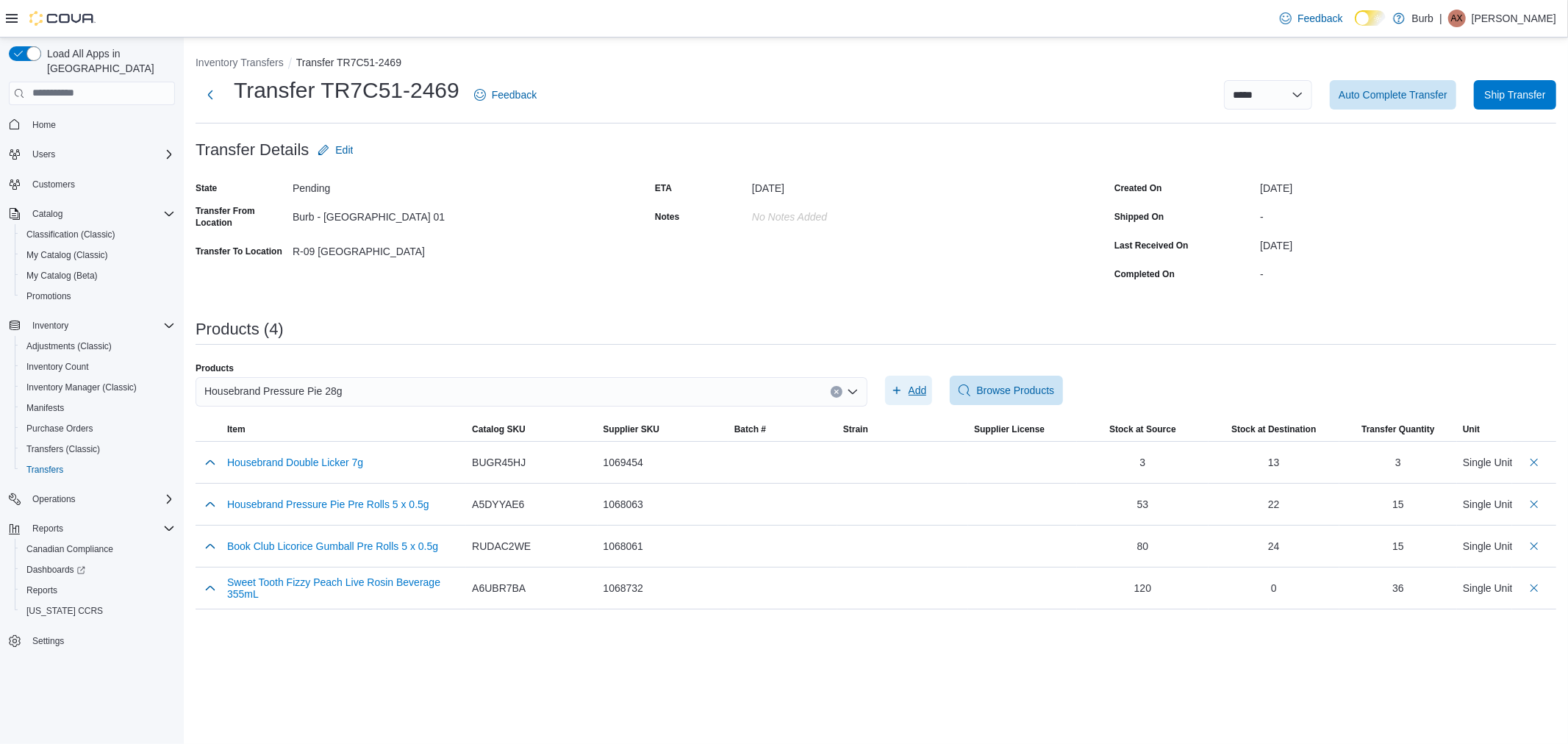
click at [925, 393] on span "Add" at bounding box center [918, 390] width 19 height 14
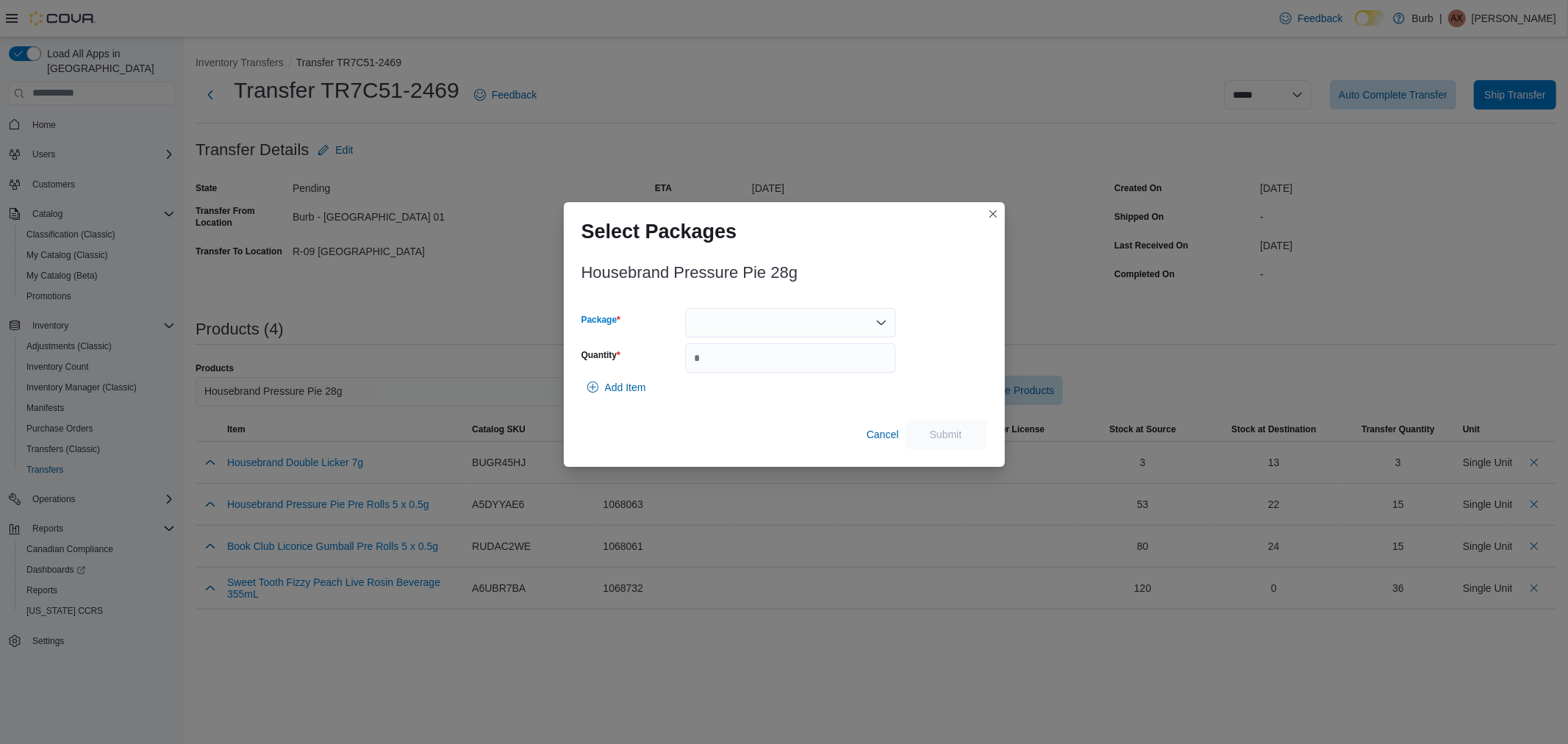
click at [766, 313] on div at bounding box center [790, 323] width 211 height 30
click at [767, 360] on button "010087757900453713250814102024110601G28" at bounding box center [790, 369] width 211 height 21
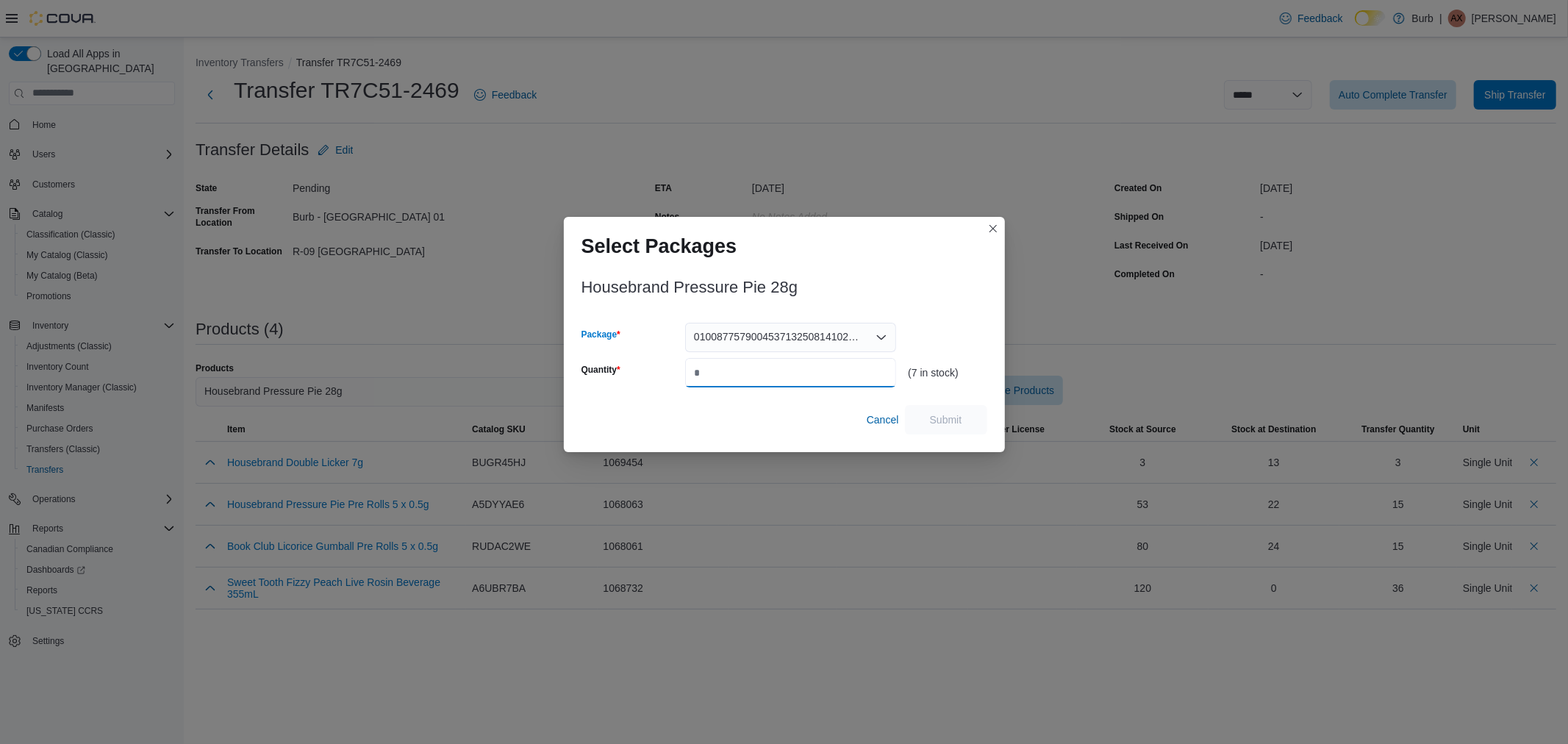
click at [760, 366] on input "Quantity" at bounding box center [790, 373] width 211 height 30
type input "*"
click at [938, 415] on span "Submit" at bounding box center [947, 419] width 32 height 14
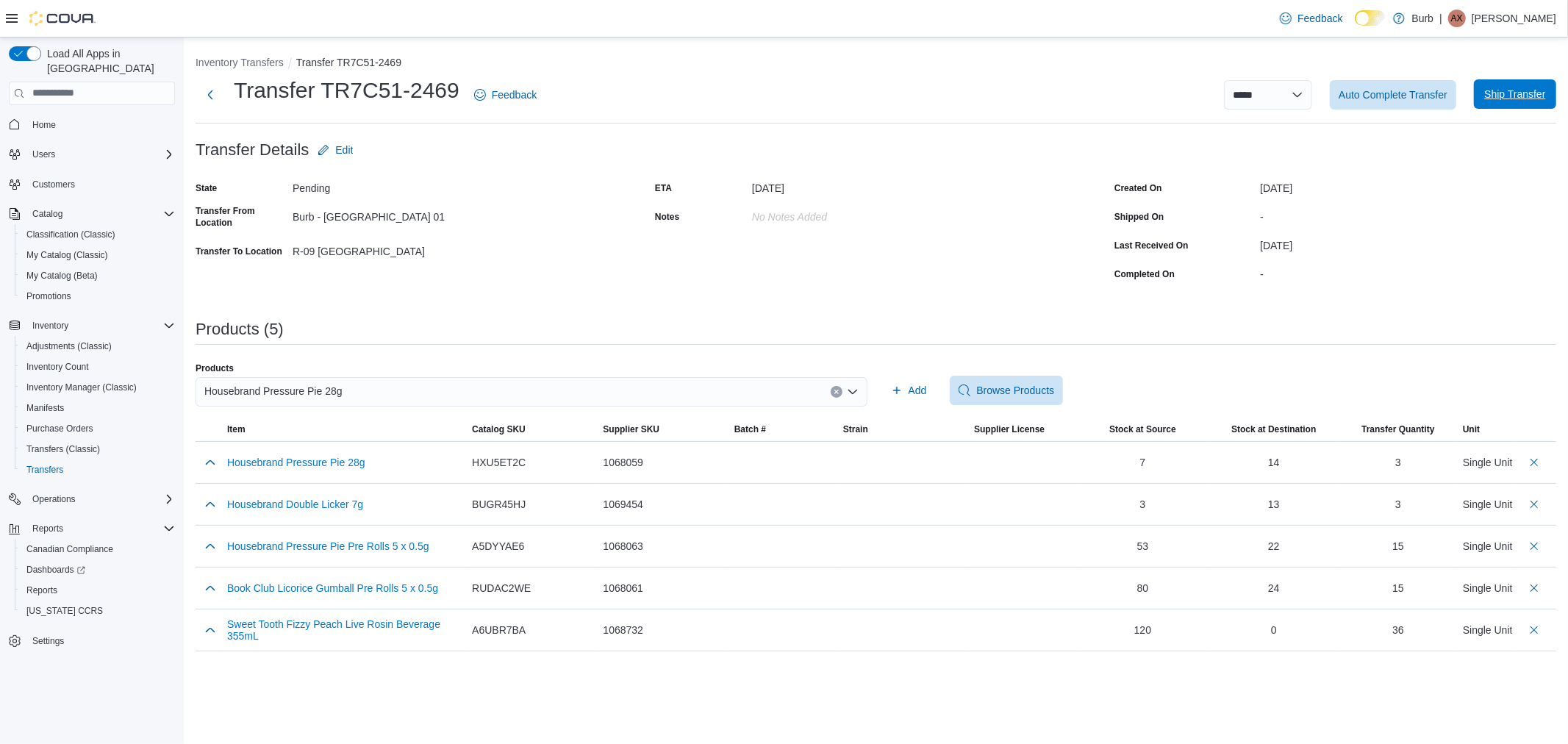
click at [1515, 104] on span "Ship Transfer" at bounding box center [1515, 94] width 65 height 30
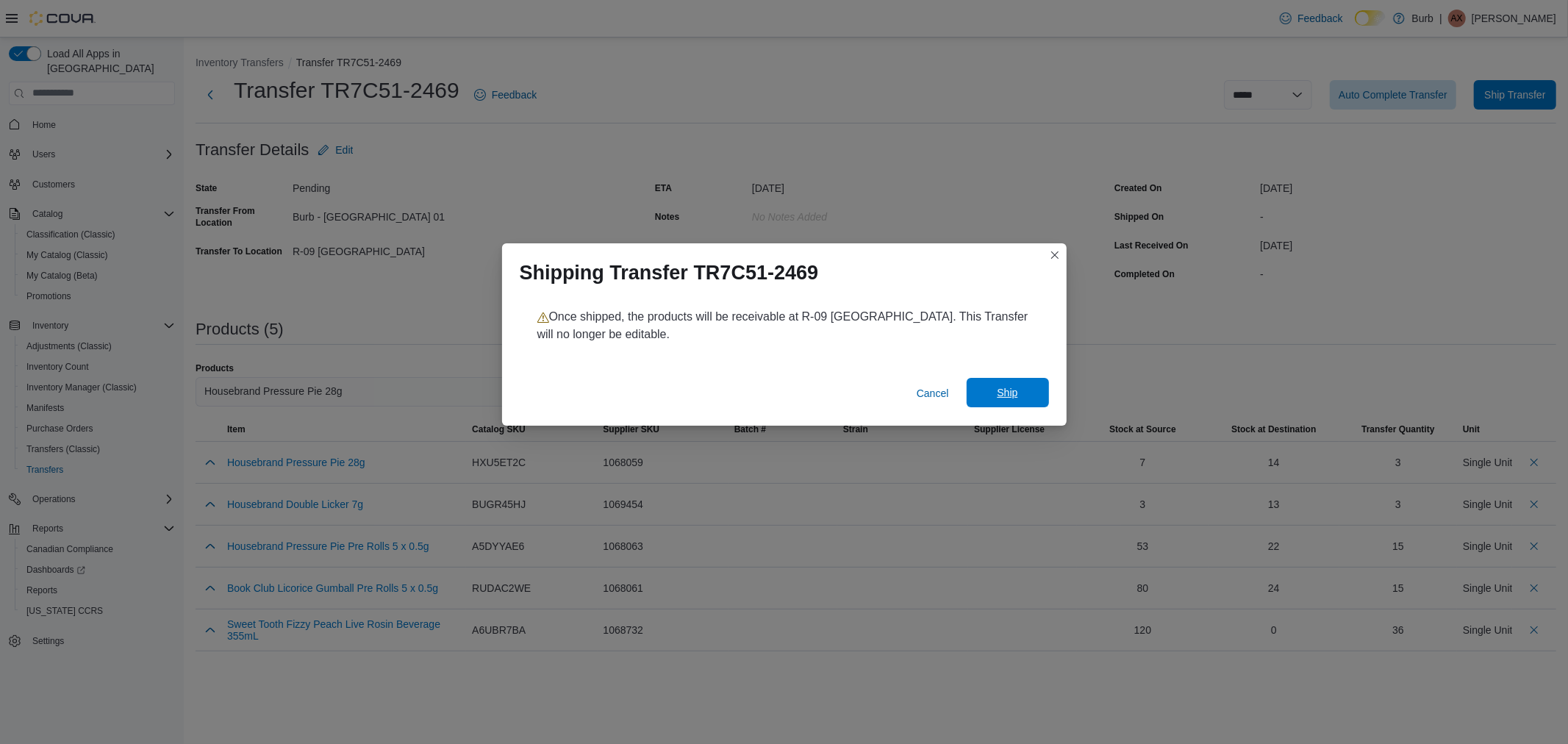
click at [1035, 393] on span "Ship" at bounding box center [1008, 392] width 65 height 30
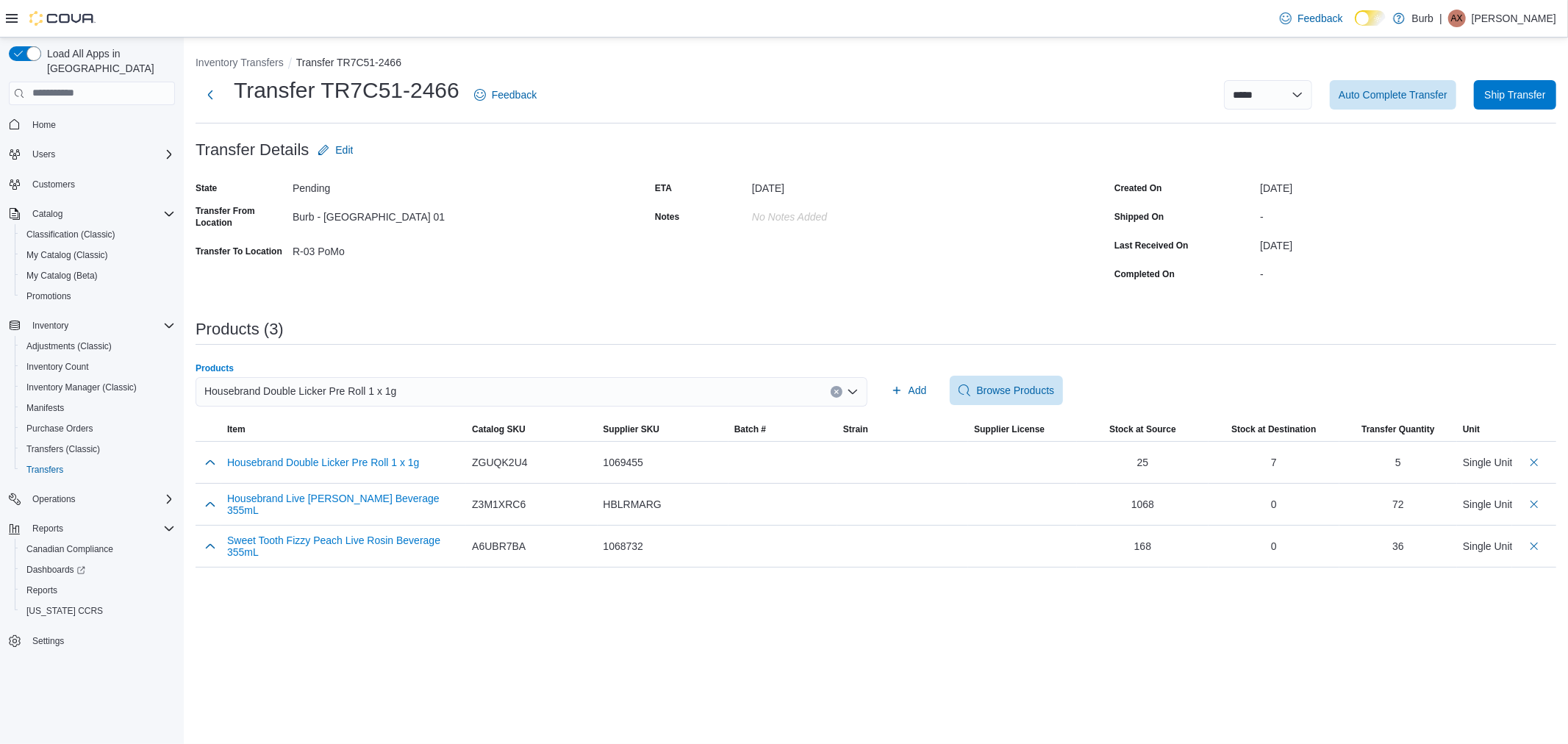
click at [442, 386] on div "Housebrand Double Licker Pre Roll 1 x 1g" at bounding box center [531, 392] width 672 height 30
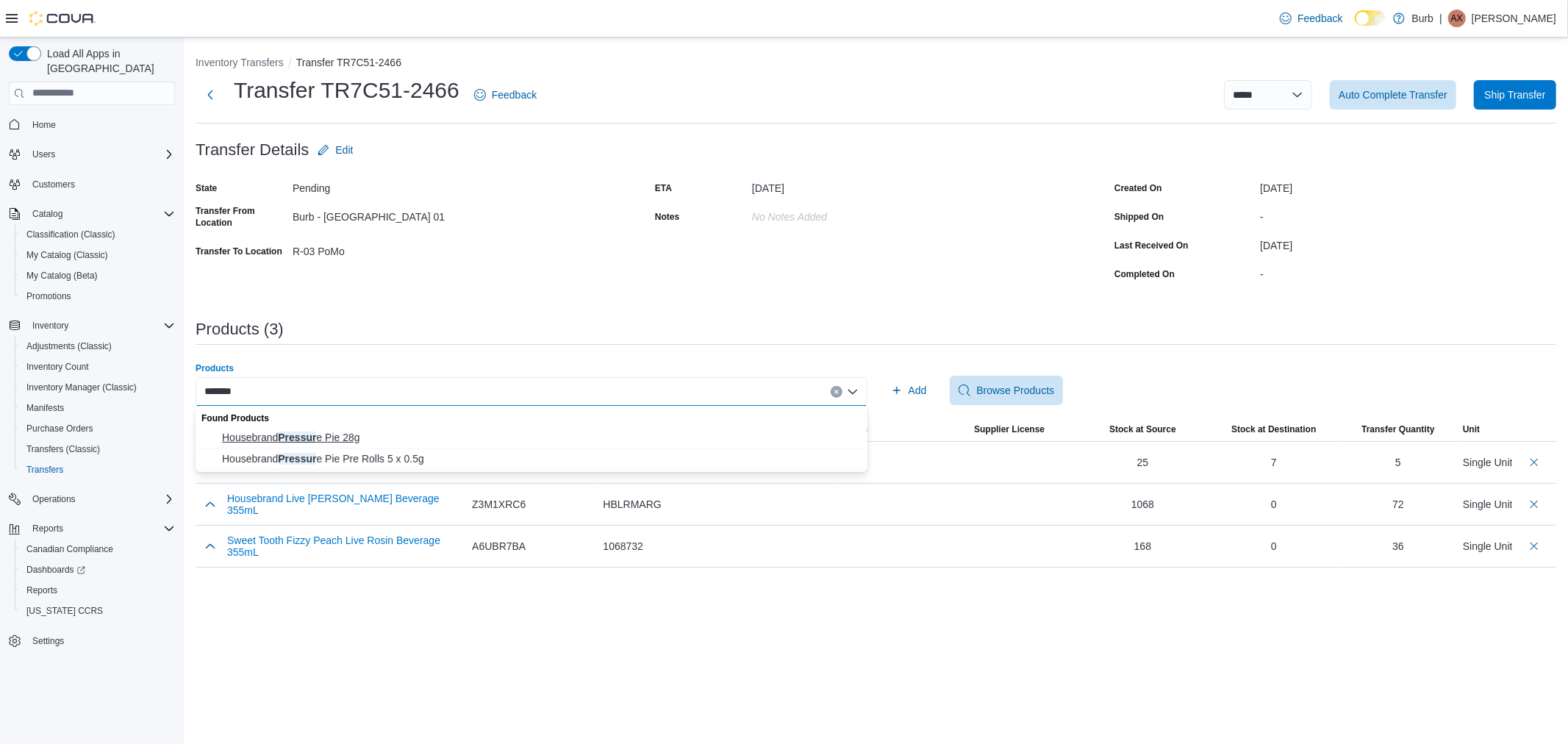
type input "*******"
click at [343, 431] on span "Housebrand Pressur e Pie 28g" at bounding box center [541, 437] width 637 height 14
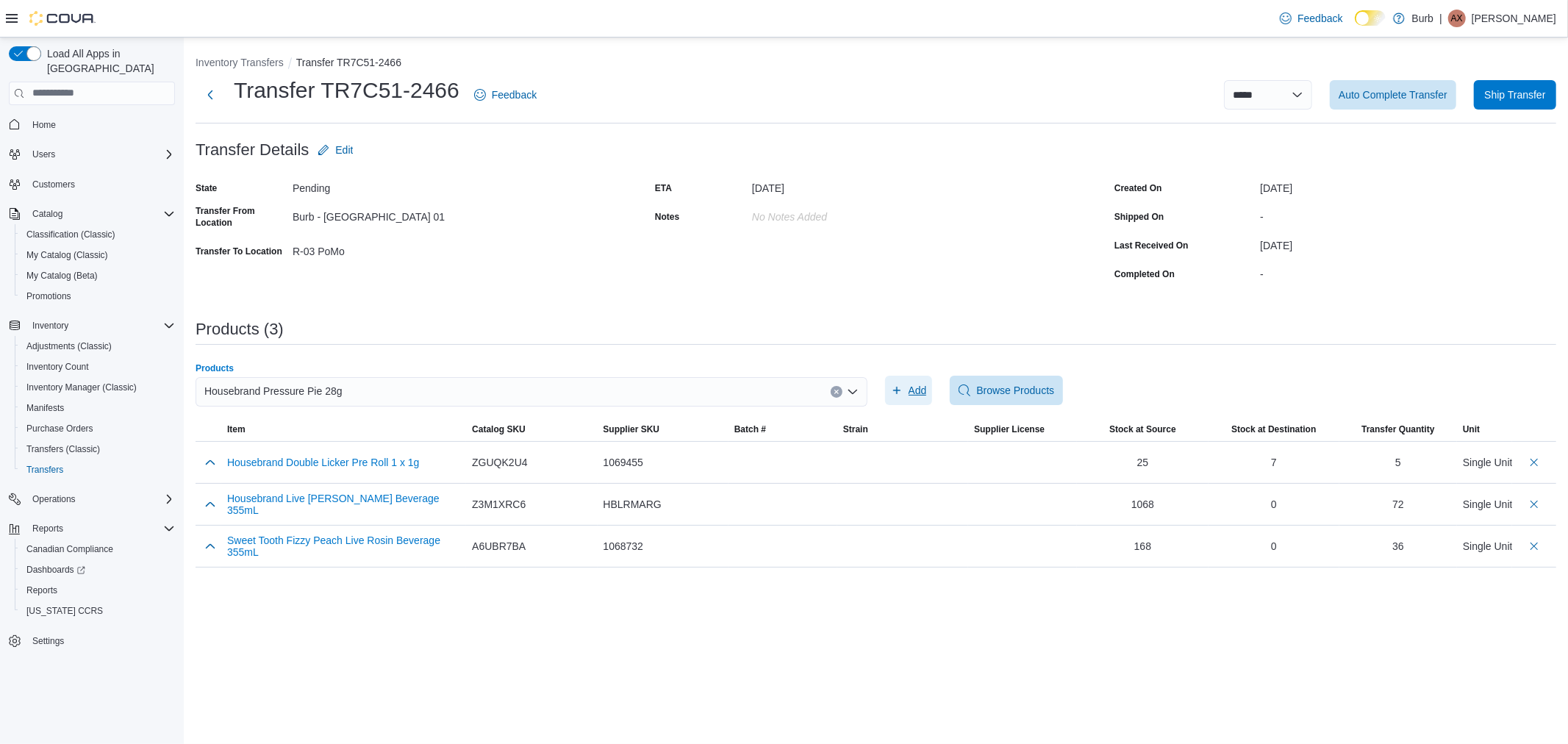
click at [899, 392] on icon "button" at bounding box center [897, 391] width 12 height 12
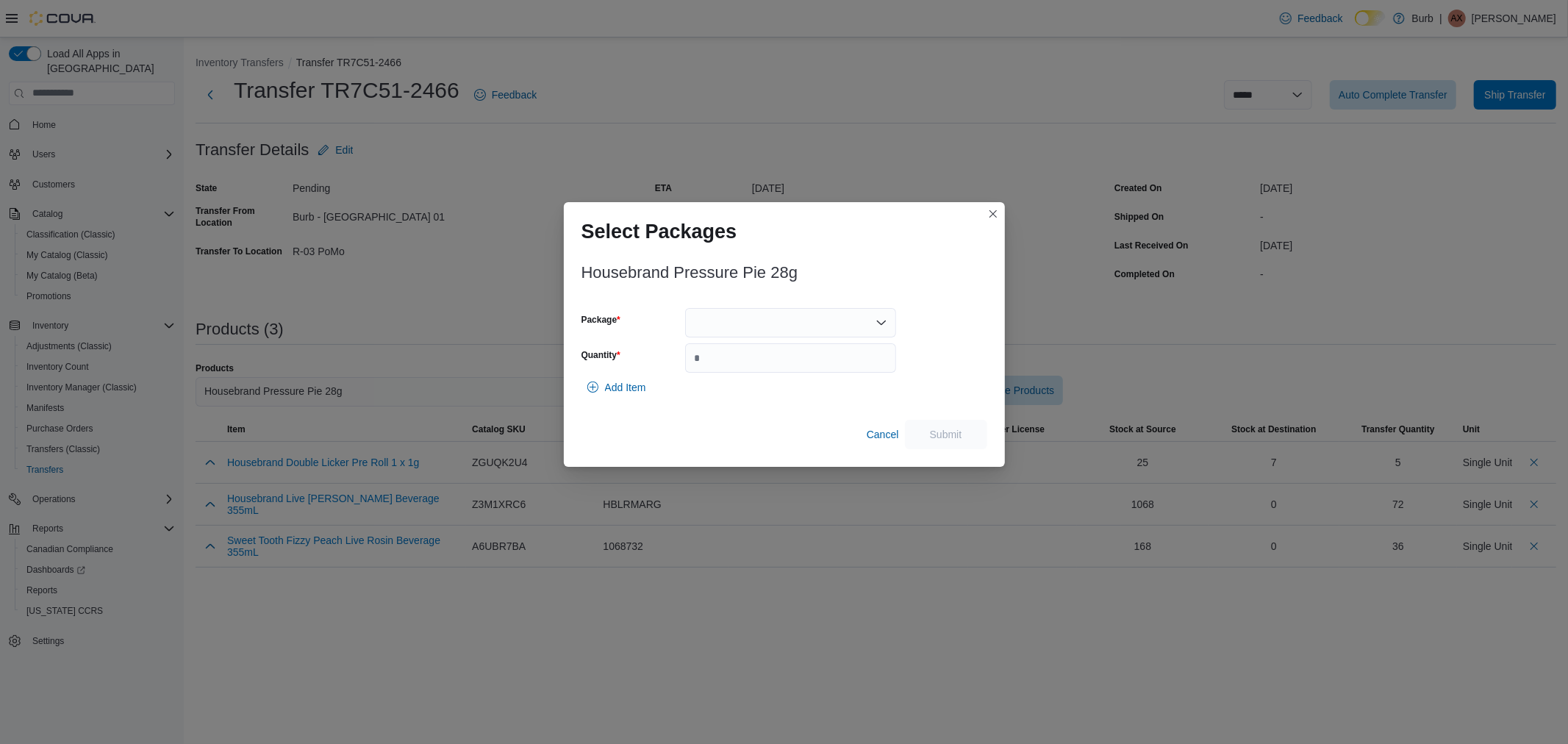
click at [766, 324] on div at bounding box center [790, 323] width 211 height 30
click at [755, 363] on span "010087757900453713250814102024110601G28" at bounding box center [799, 369] width 176 height 14
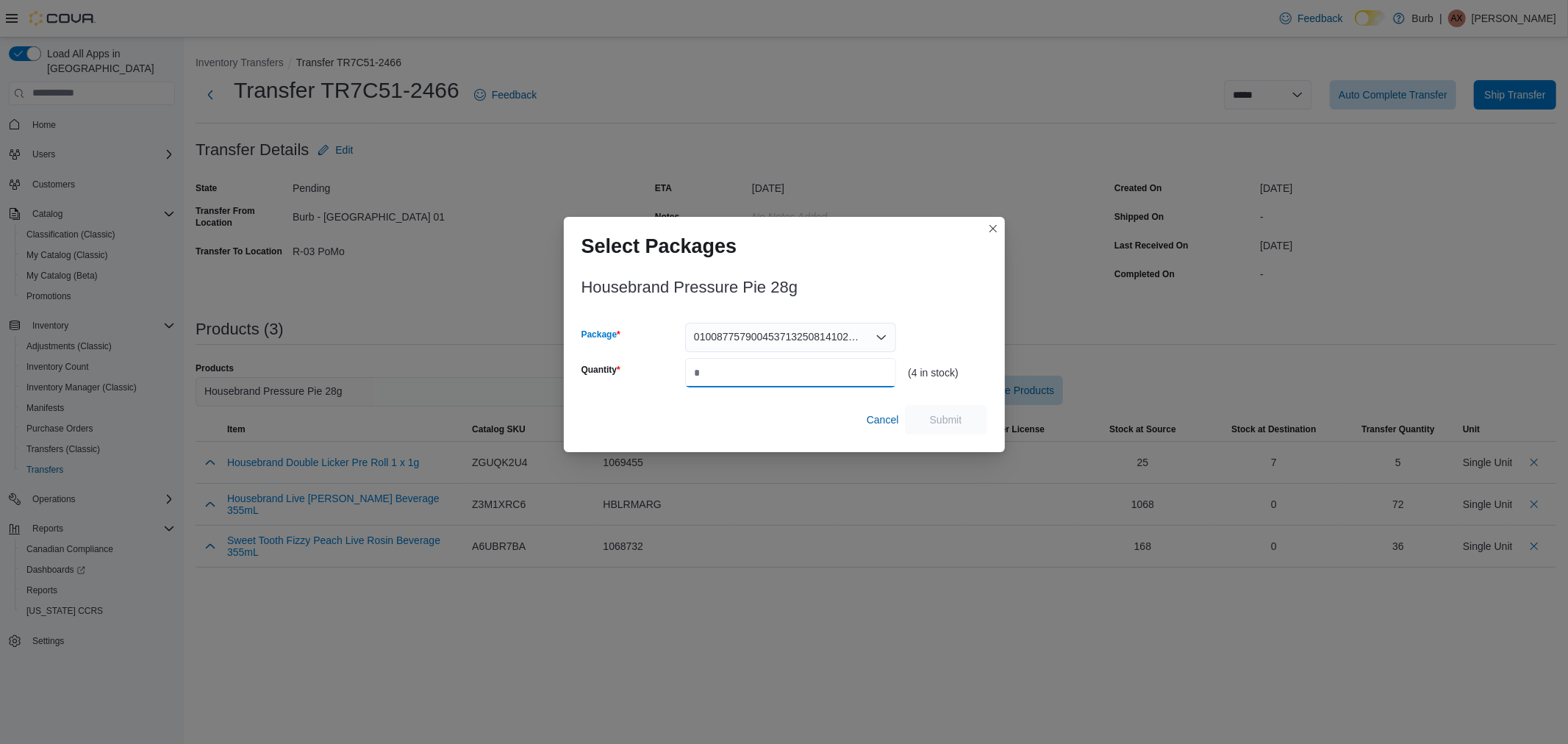
click at [788, 372] on input "Quantity" at bounding box center [790, 373] width 211 height 30
type input "*"
click at [958, 420] on span "Submit" at bounding box center [947, 419] width 32 height 14
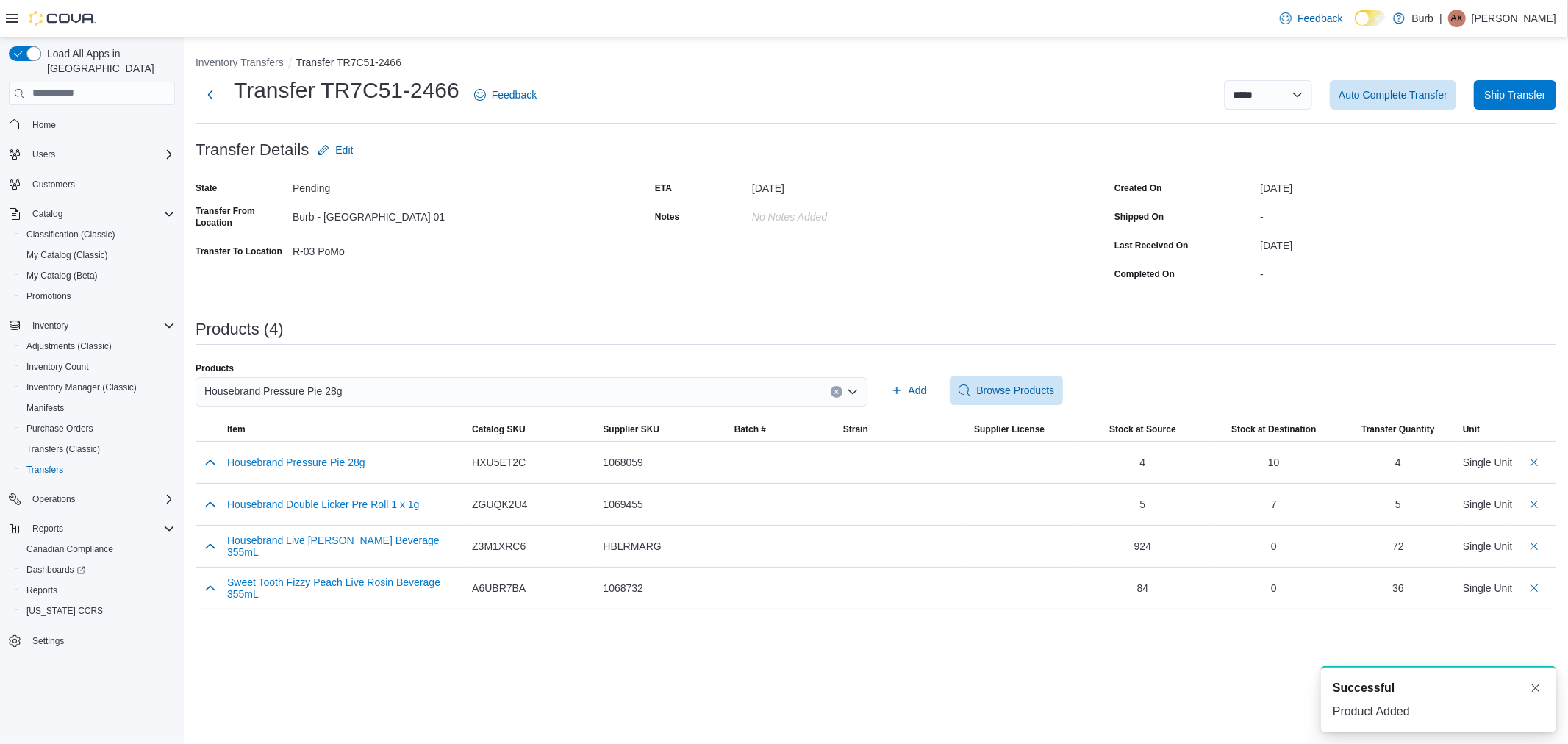
click at [413, 407] on div "Housebrand Pressure Pie 28g" at bounding box center [531, 397] width 672 height 41
click at [413, 398] on div "Housebrand Pressure Pie 28g" at bounding box center [531, 392] width 672 height 30
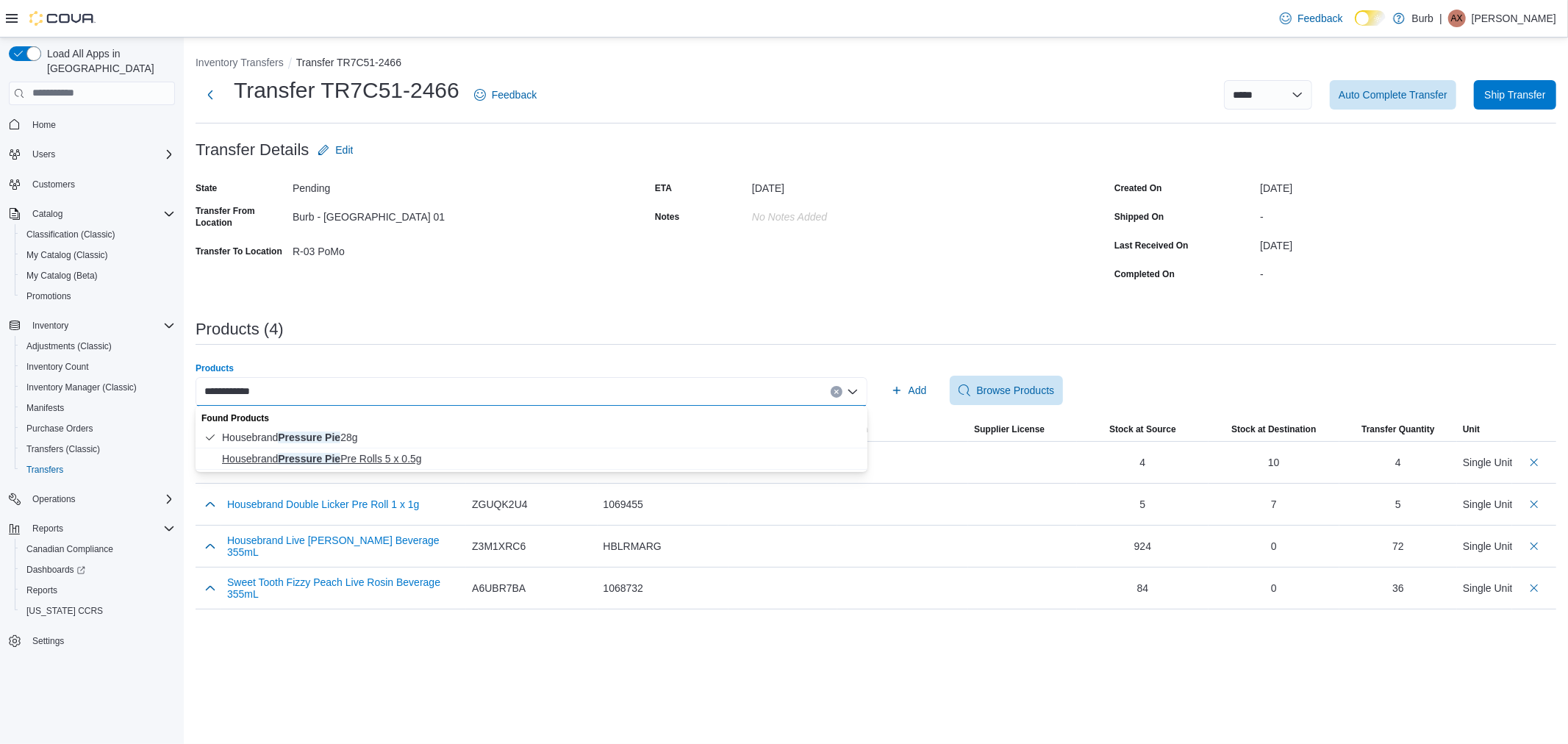
type input "**********"
click at [398, 459] on span "Housebrand Pressure Pie Pre Rolls 5 x 0.5g" at bounding box center [541, 459] width 637 height 14
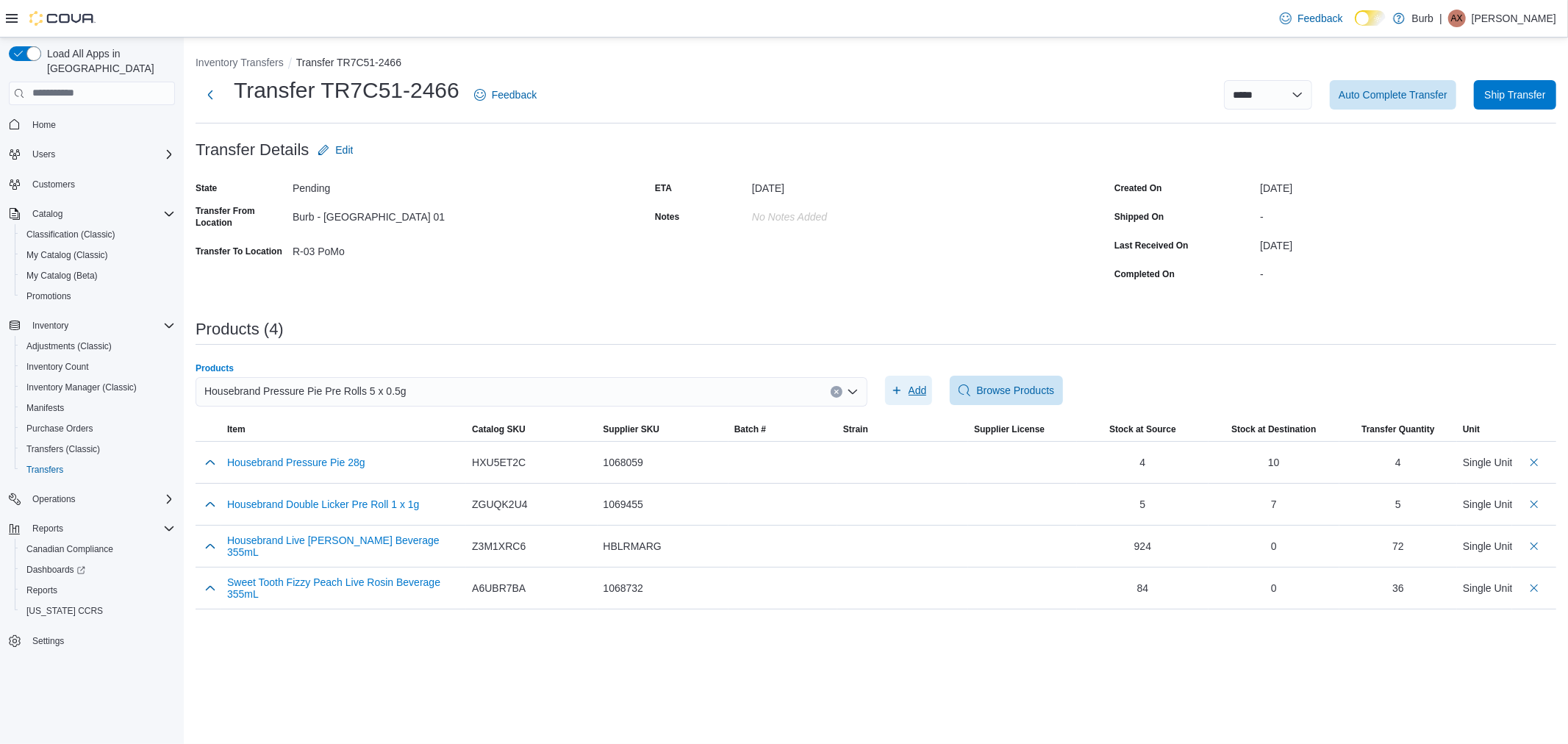
click at [908, 398] on span "Add" at bounding box center [909, 391] width 36 height 30
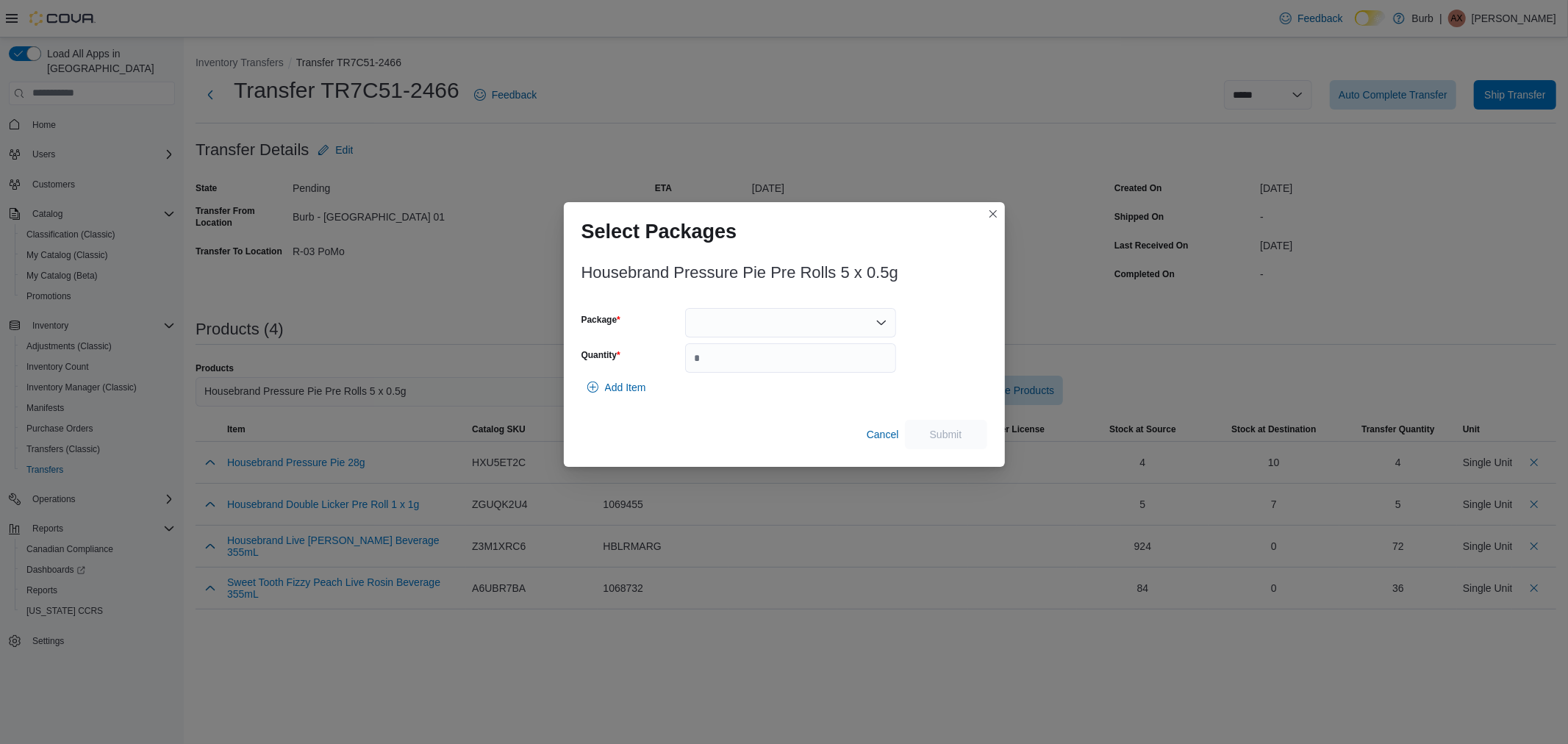
click at [750, 313] on div at bounding box center [790, 323] width 211 height 30
click at [769, 360] on button "01008775790045751325081410PR2502F5P5" at bounding box center [790, 369] width 211 height 21
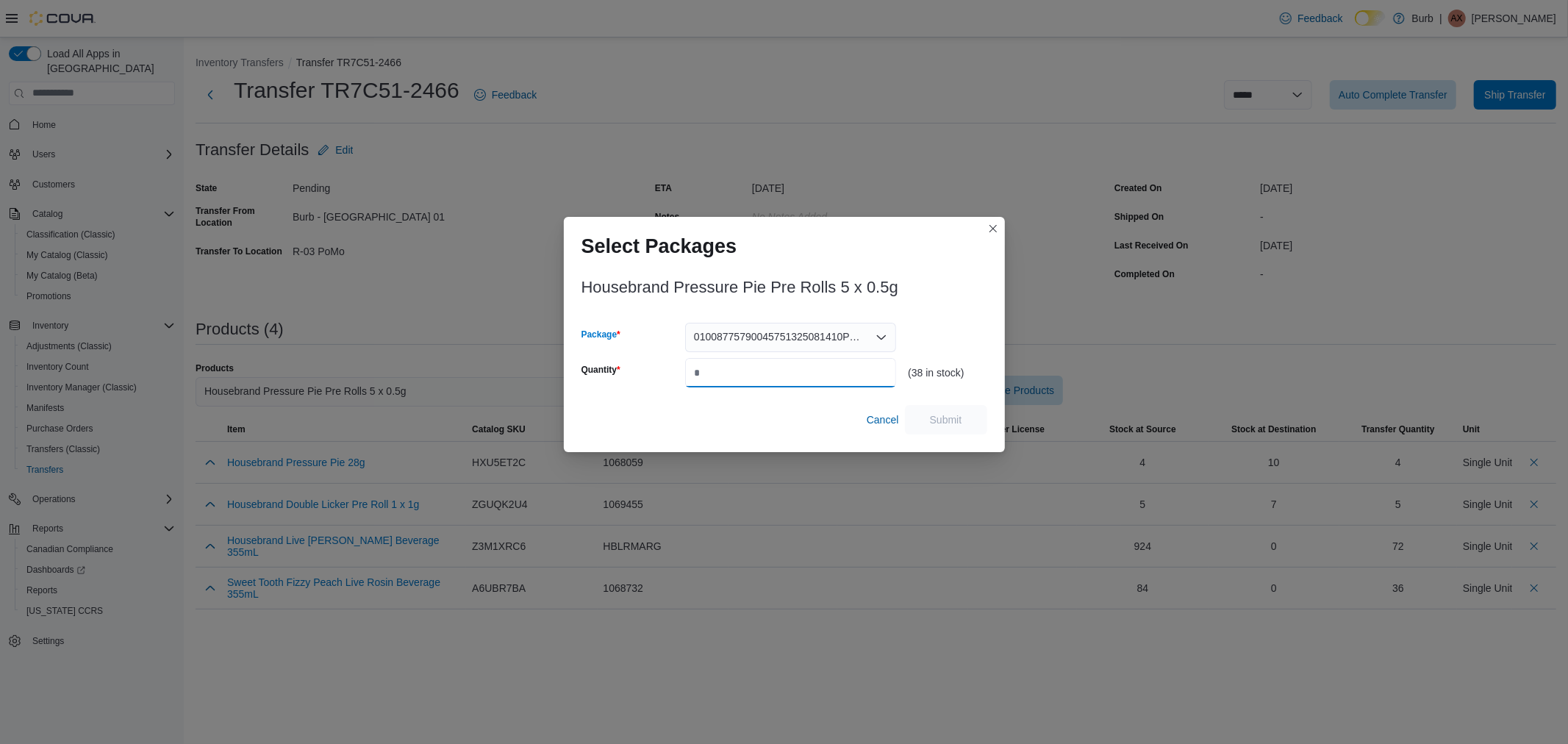
click at [774, 370] on input "Quantity" at bounding box center [790, 373] width 211 height 30
type input "**"
click at [957, 426] on span "Submit" at bounding box center [947, 419] width 32 height 14
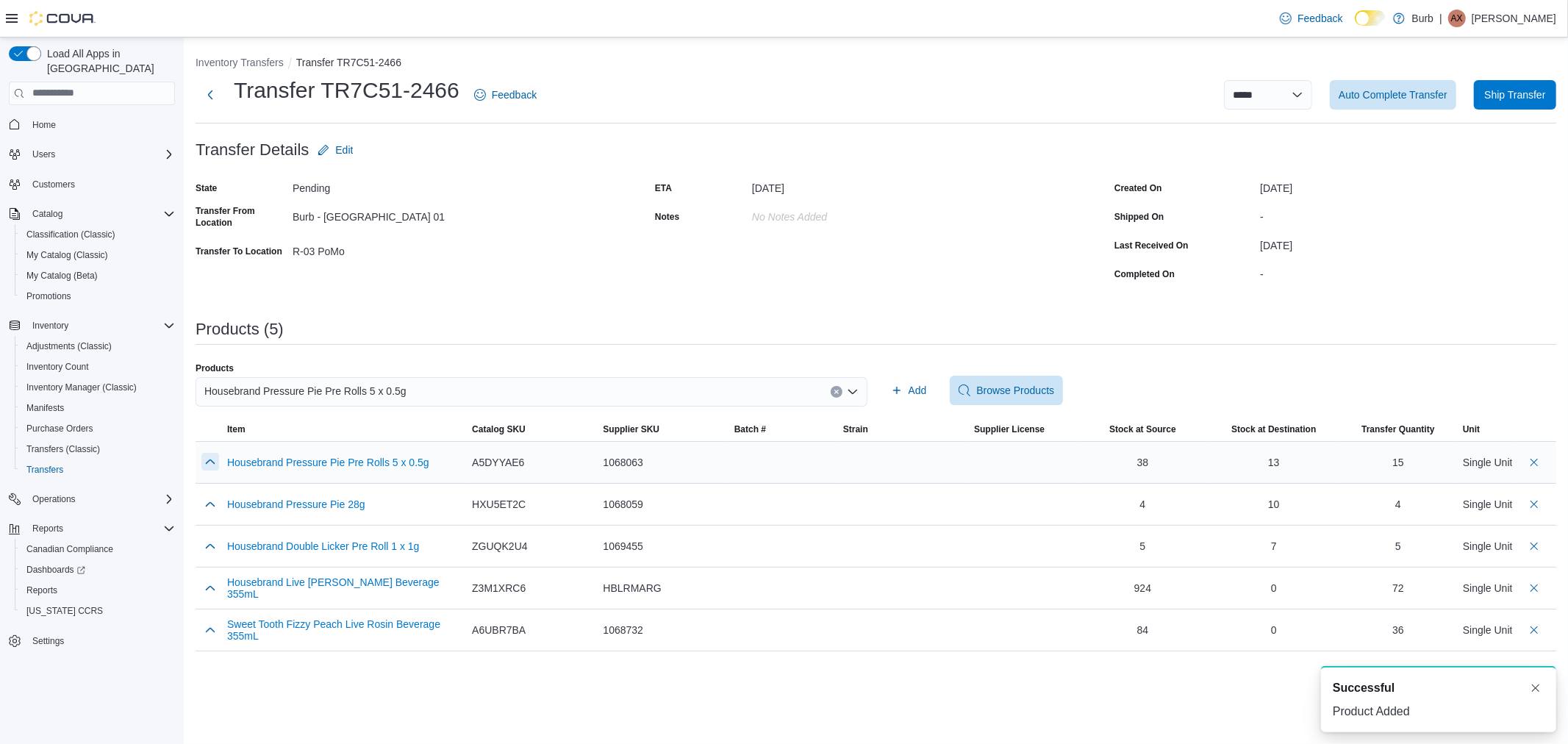
click at [208, 459] on button "button" at bounding box center [210, 461] width 18 height 18
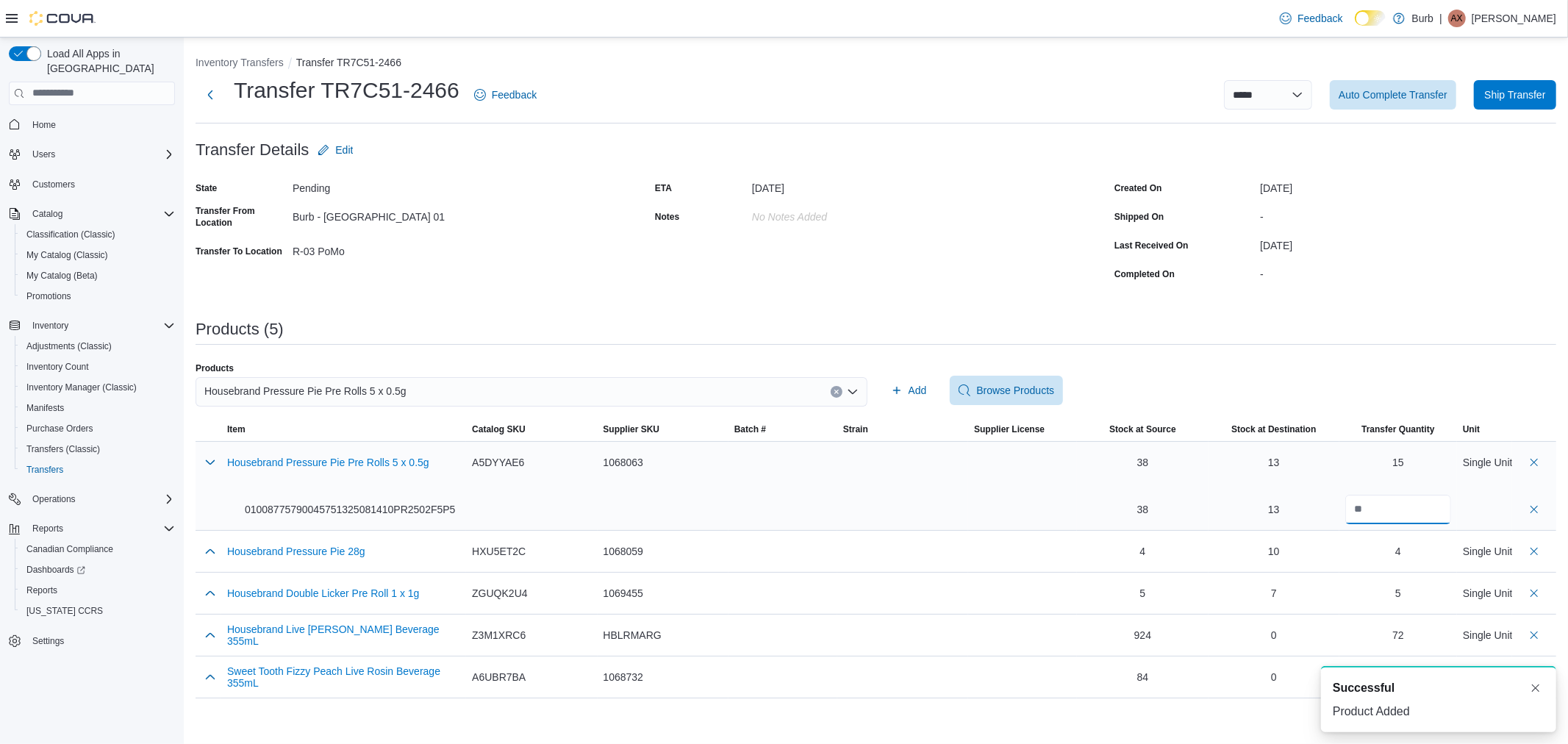
drag, startPoint x: 1377, startPoint y: 510, endPoint x: 1269, endPoint y: 516, distance: 108.2
click at [1269, 516] on tr "Housebrand Pressure Pie Pre Rolls 5 x 0.5g 01008775790045751325081410PR2502F5P5…" at bounding box center [875, 486] width 1361 height 89
type input "**"
click at [205, 458] on button "button" at bounding box center [210, 461] width 18 height 18
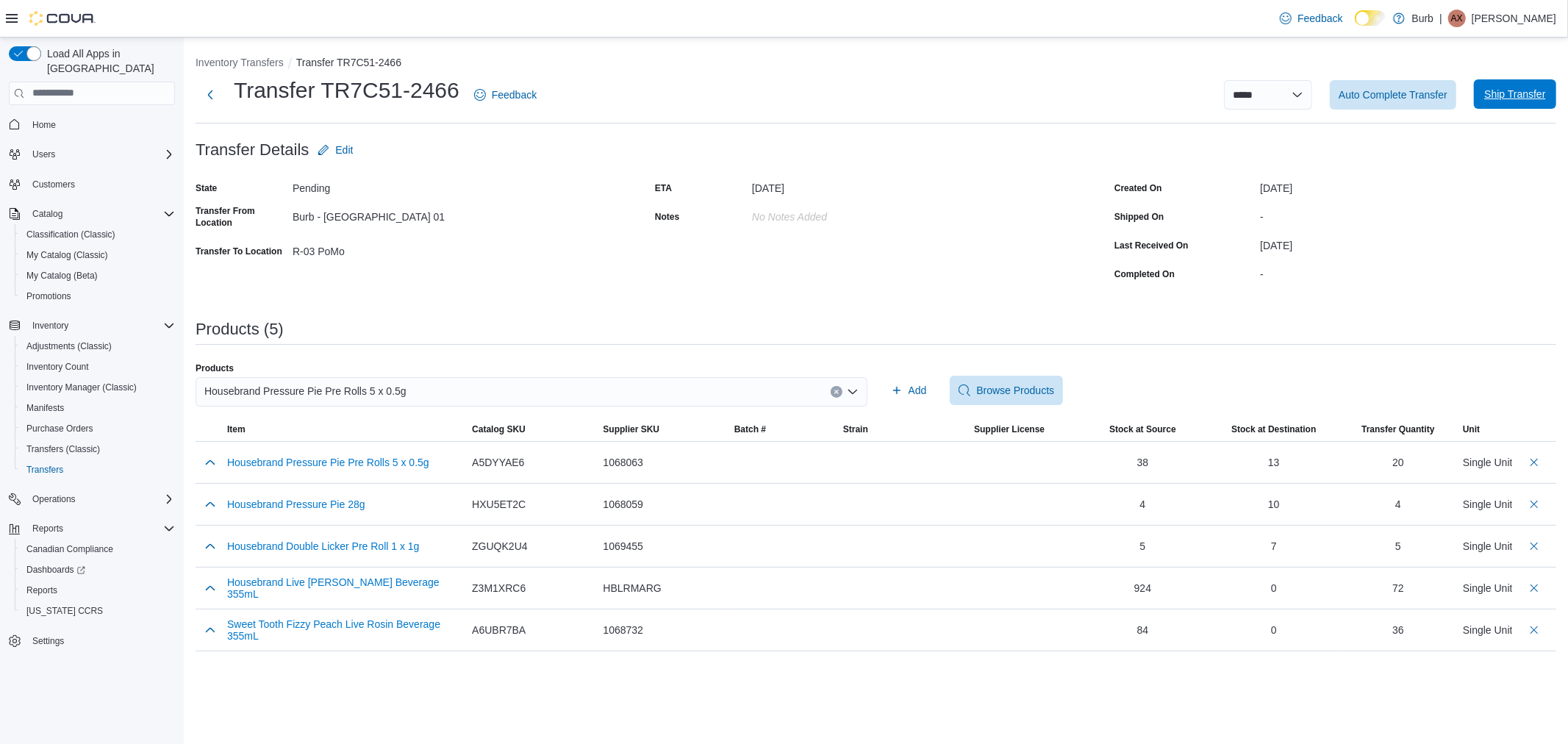
click at [1534, 107] on span "Ship Transfer" at bounding box center [1515, 94] width 65 height 30
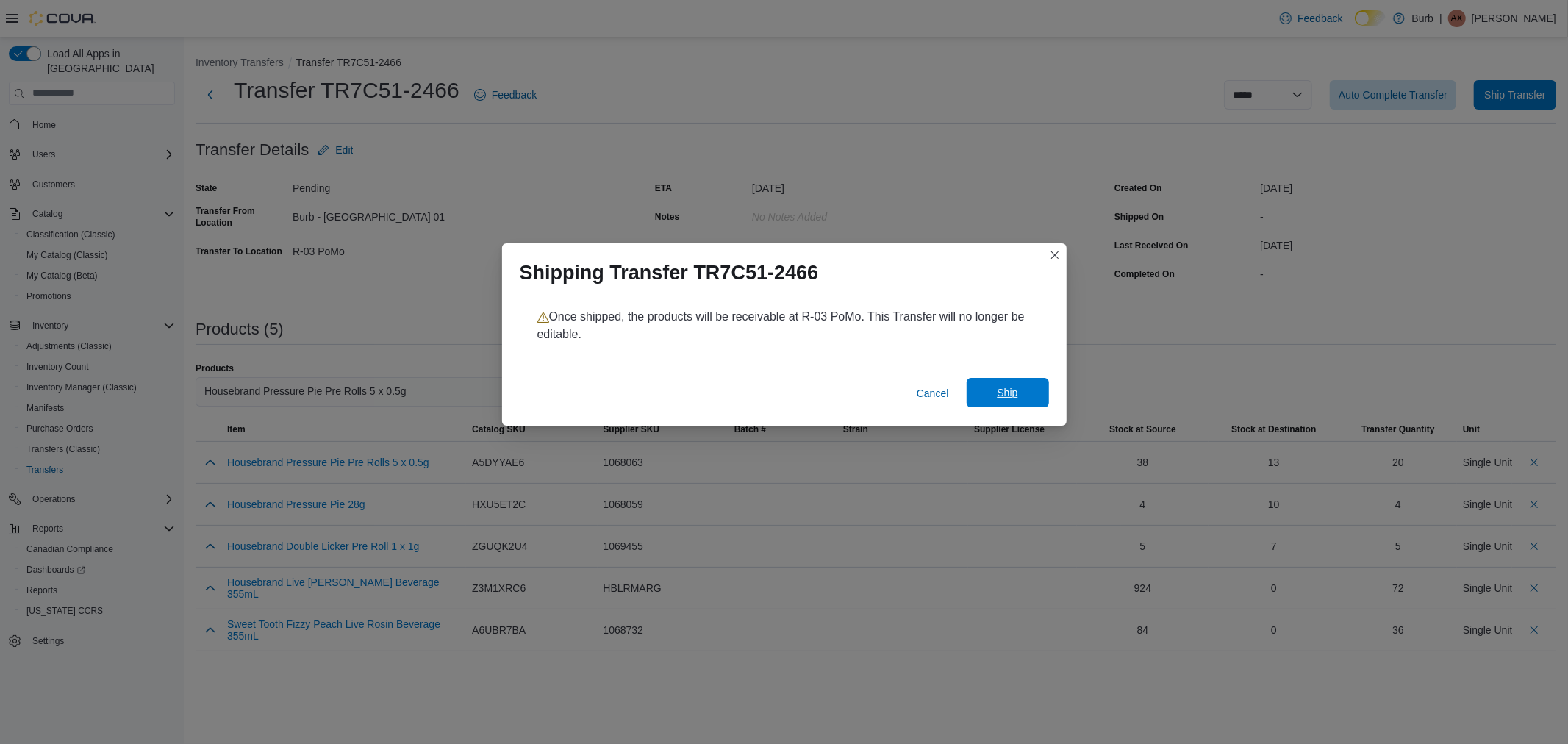
click at [1026, 392] on span "Ship" at bounding box center [1008, 392] width 65 height 30
